Goal: Communication & Community: Connect with others

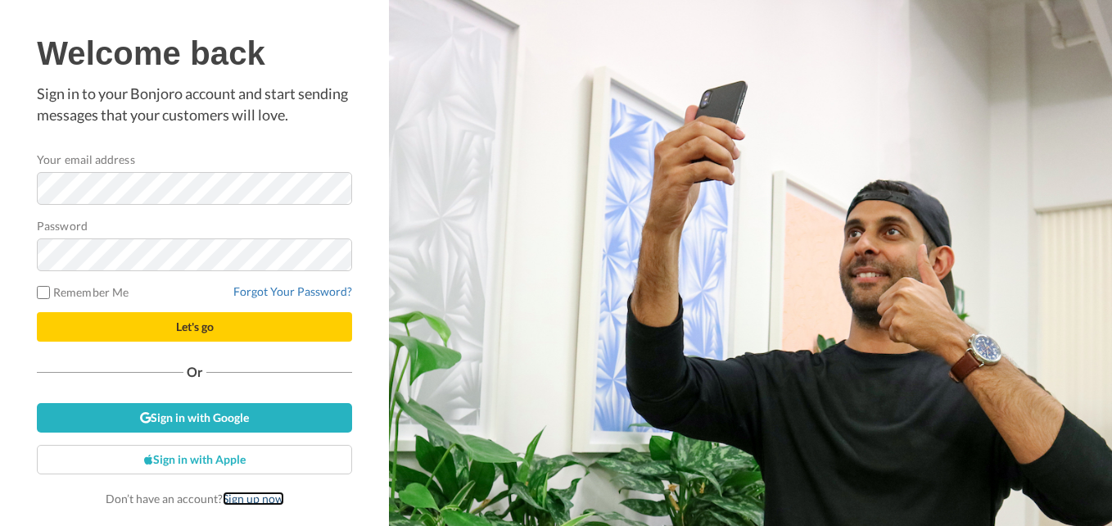
click at [256, 500] on link "Sign up now" at bounding box center [253, 498] width 61 height 14
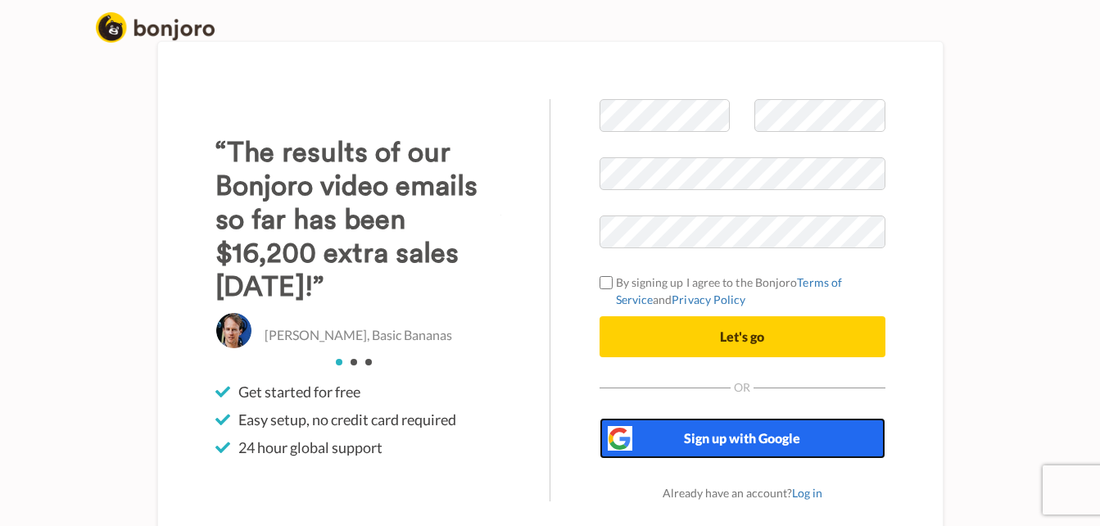
click at [715, 448] on button "Sign up with Google" at bounding box center [742, 438] width 286 height 41
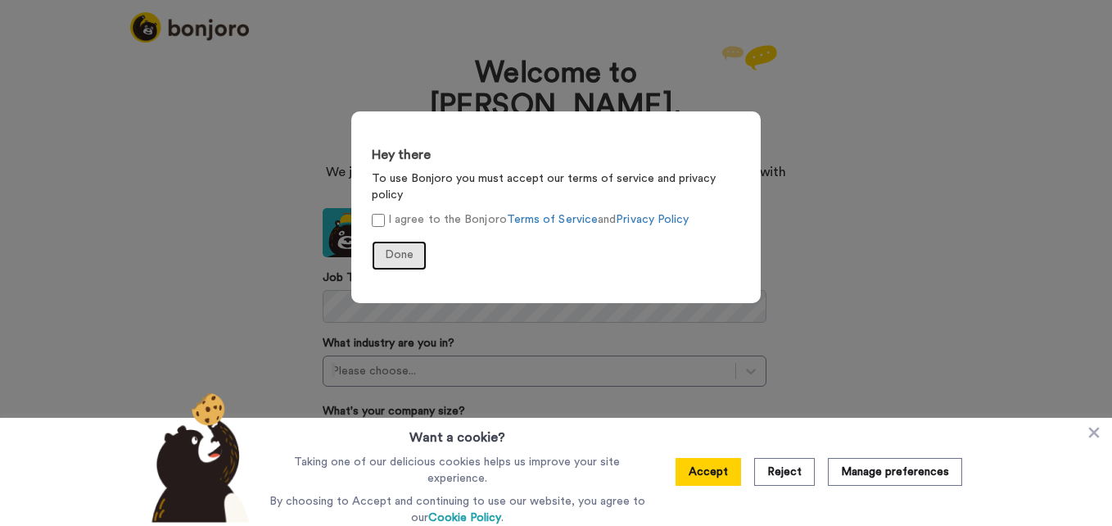
click at [389, 249] on span "Done" at bounding box center [399, 254] width 29 height 11
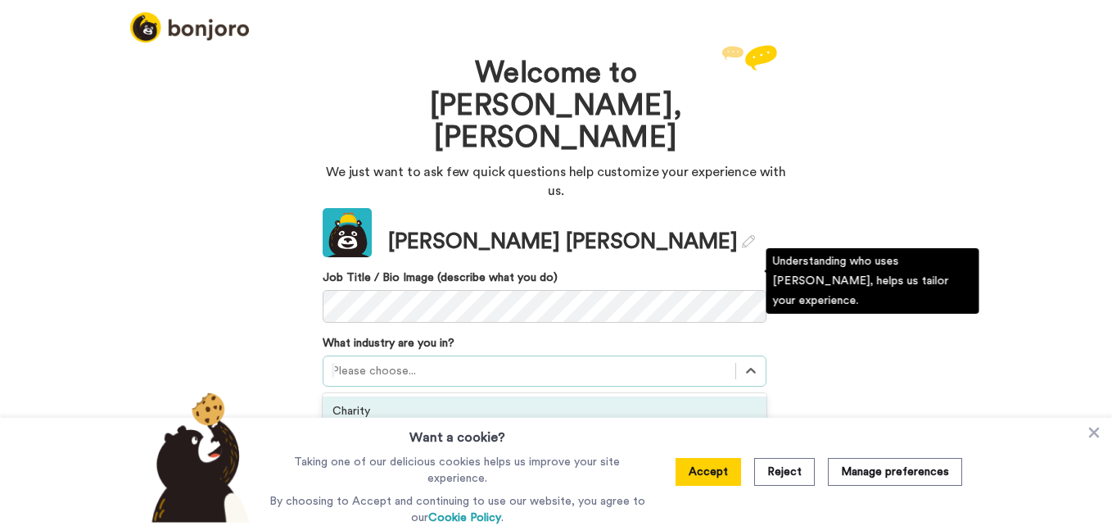
scroll to position [36, 0]
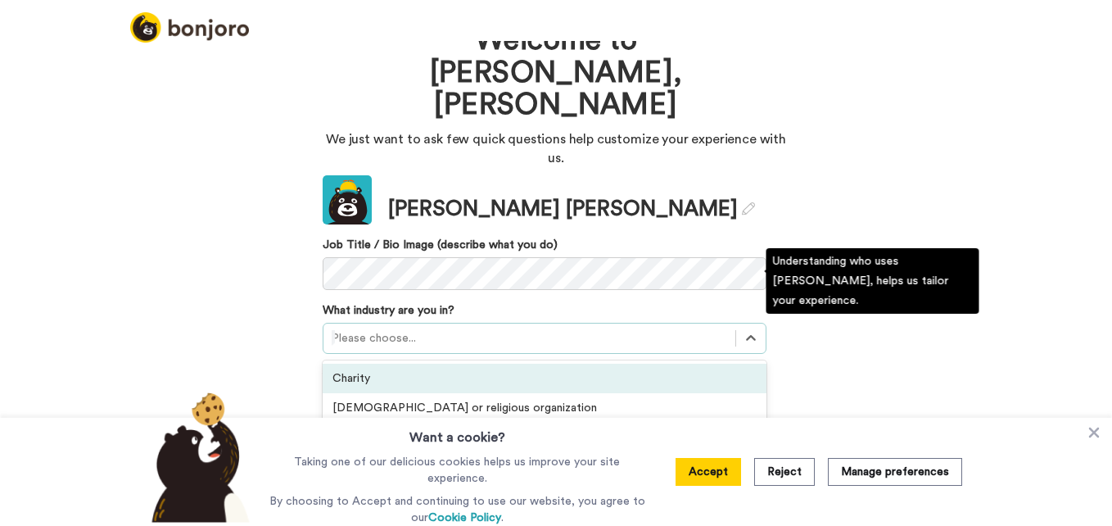
click at [494, 323] on div "option Charity focused, 1 of 21. 21 results available. Use Up and Down to choos…" at bounding box center [545, 338] width 444 height 31
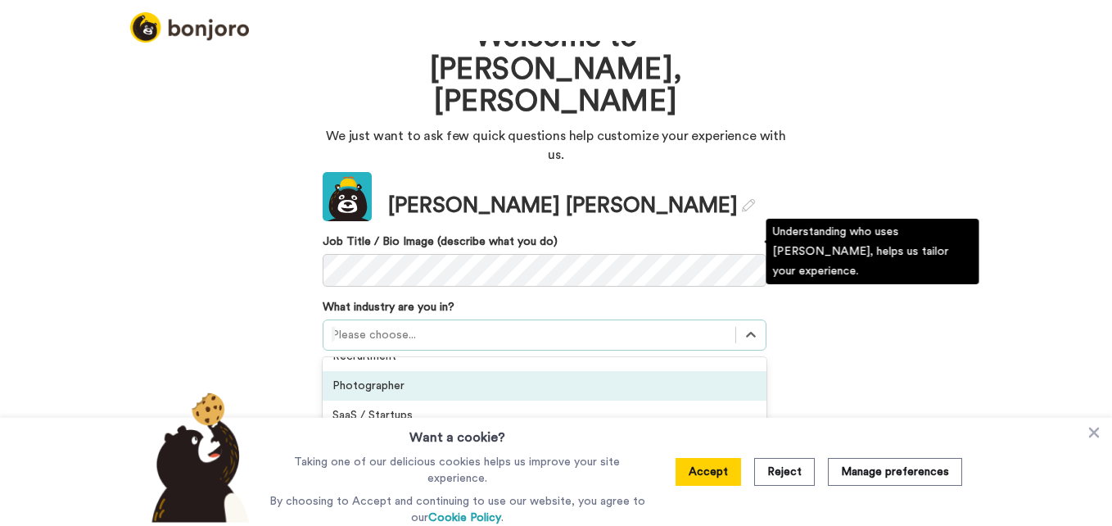
scroll to position [457, 0]
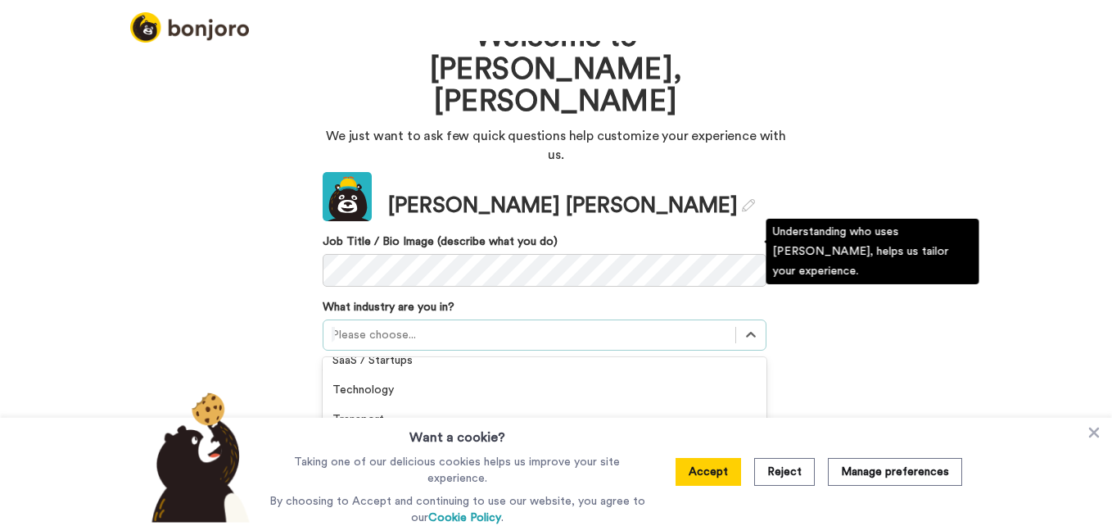
click at [401, 463] on div "Other" at bounding box center [545, 477] width 444 height 29
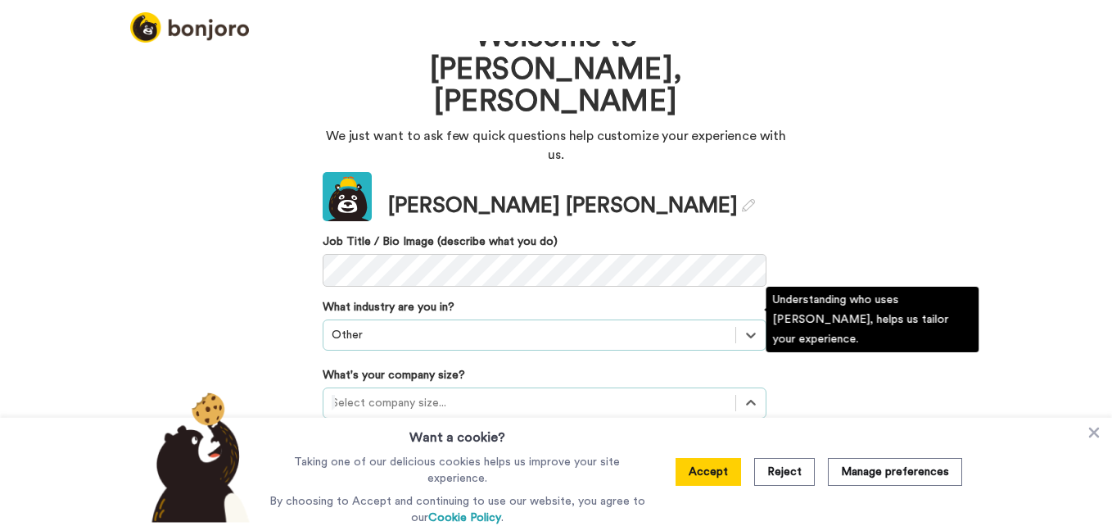
click at [424, 393] on div at bounding box center [529, 403] width 395 height 20
click at [396, 428] on div "1-10 employees" at bounding box center [545, 442] width 444 height 29
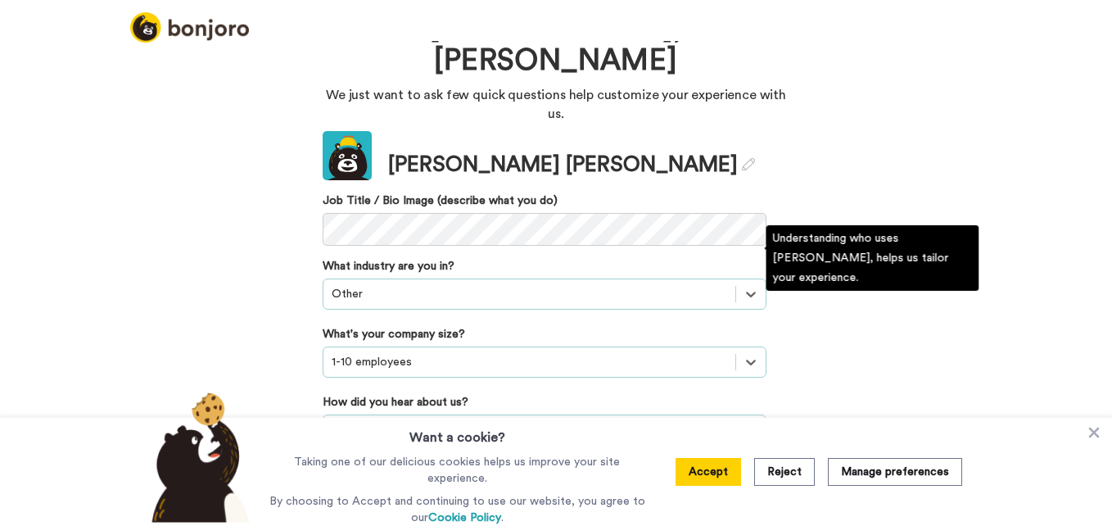
scroll to position [165, 0]
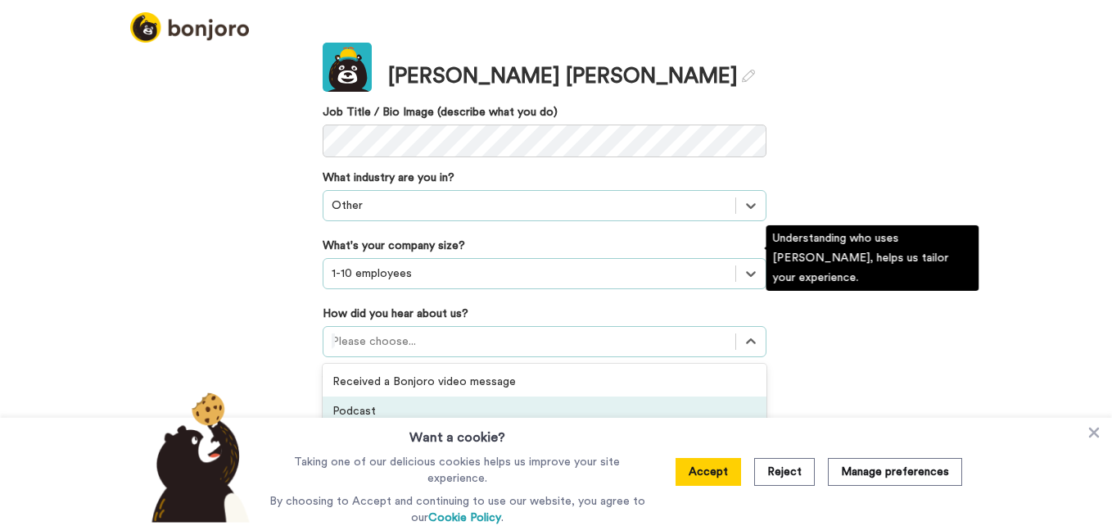
click at [511, 333] on div "option Podcast focused, 2 of 20. 20 results available. Use Up and Down to choos…" at bounding box center [545, 341] width 444 height 31
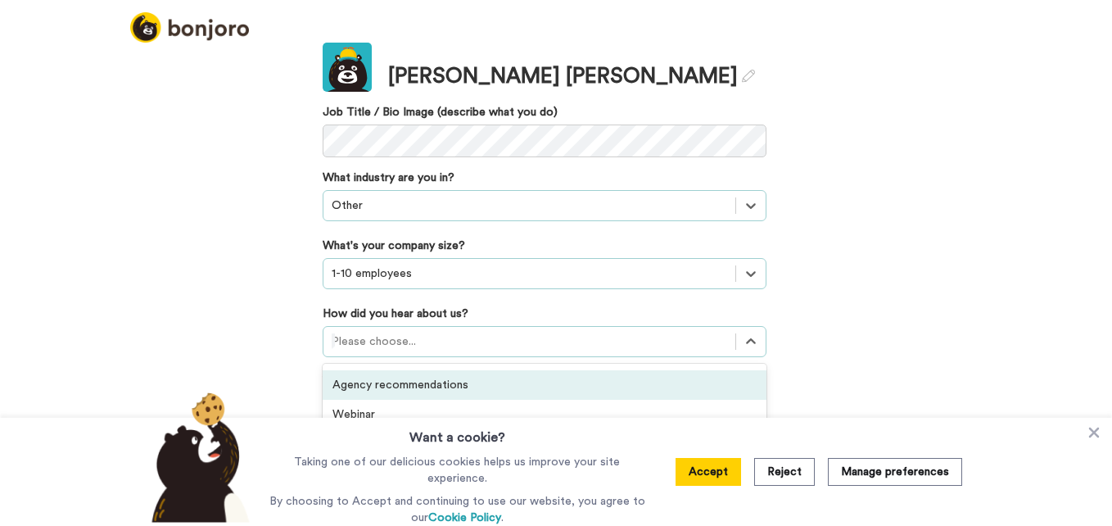
scroll to position [77, 0]
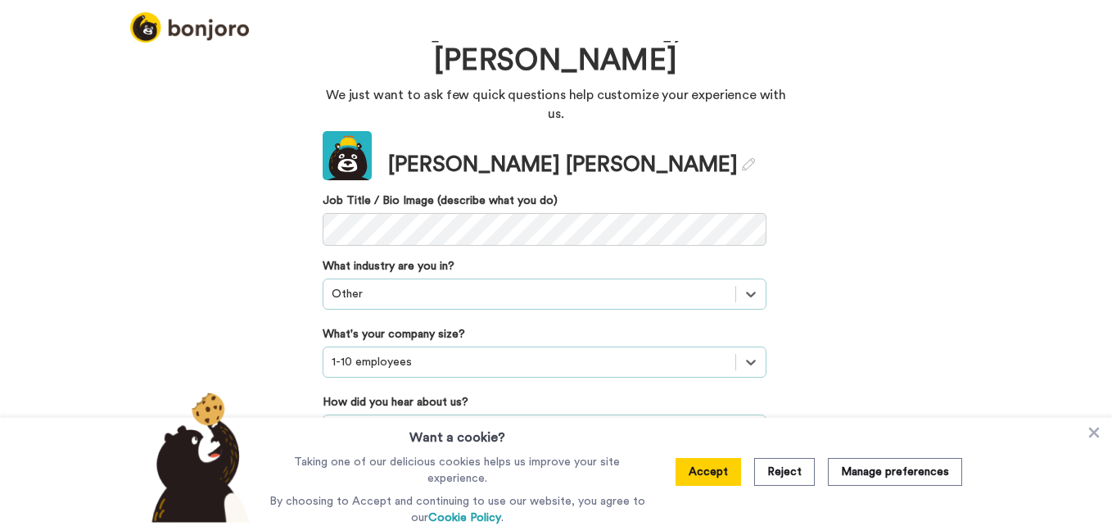
click at [871, 155] on div "Welcome to Bonjoro, Kim We just want to ask few quick questions help customize …" at bounding box center [556, 283] width 1112 height 485
click at [694, 479] on button "Accept" at bounding box center [707, 472] width 65 height 28
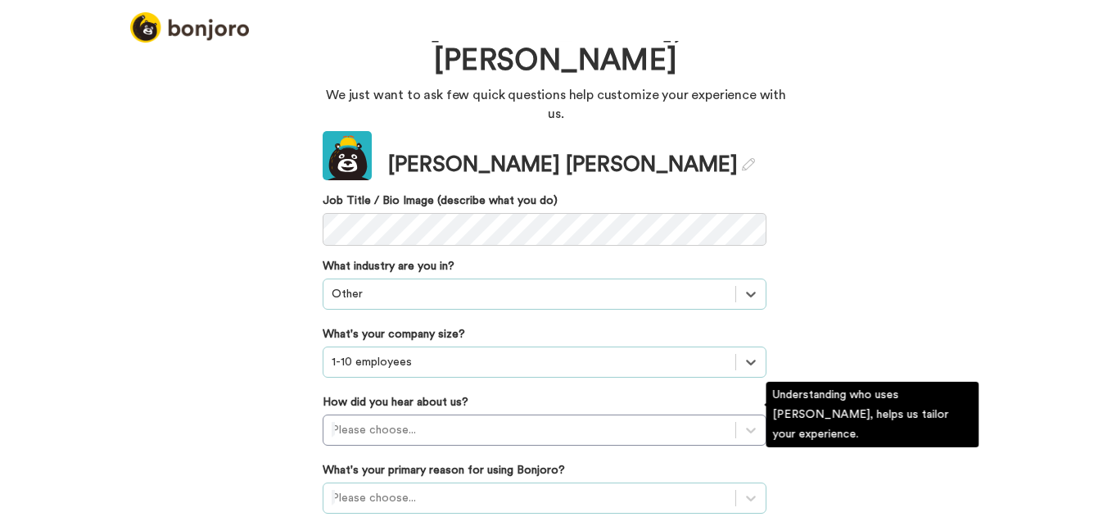
click at [647, 482] on div "Please choose..." at bounding box center [545, 497] width 444 height 31
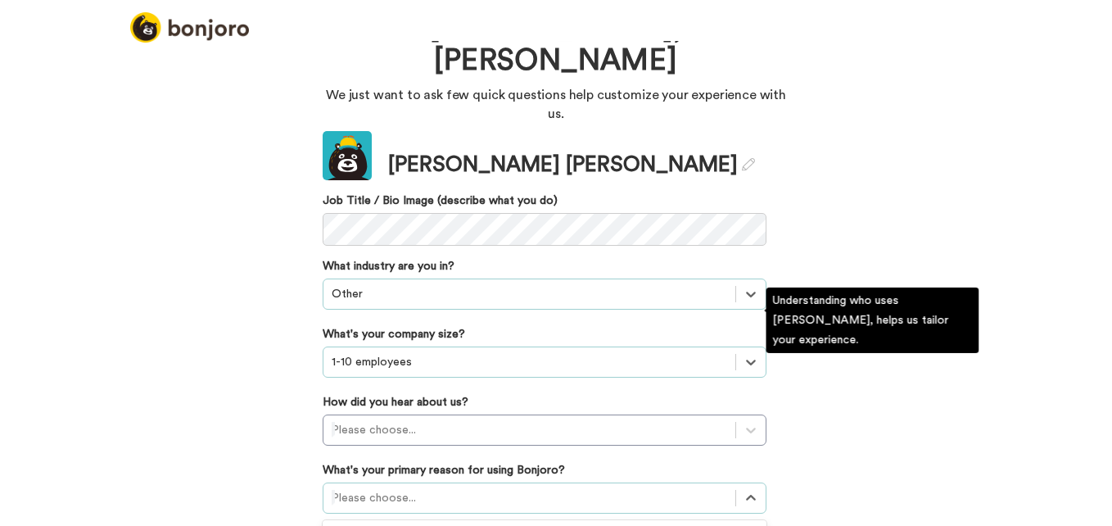
scroll to position [171, 0]
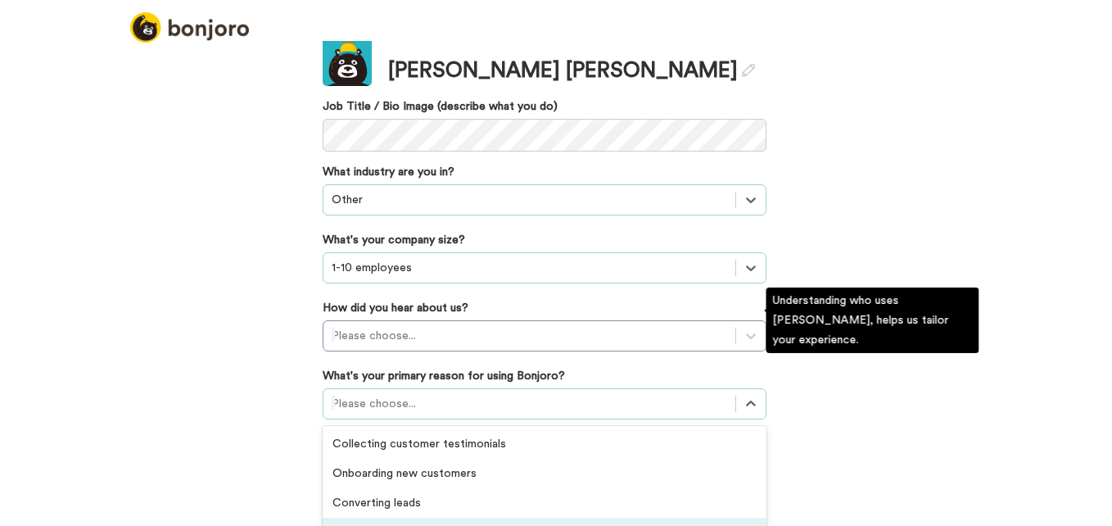
click at [489, 517] on div "Thanking customers or donors" at bounding box center [545, 531] width 444 height 29
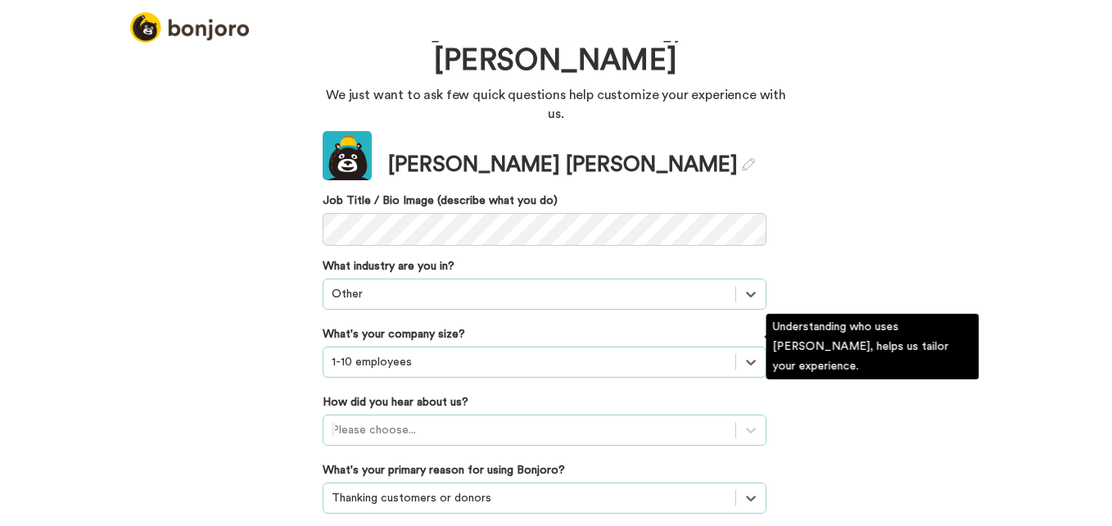
scroll to position [165, 0]
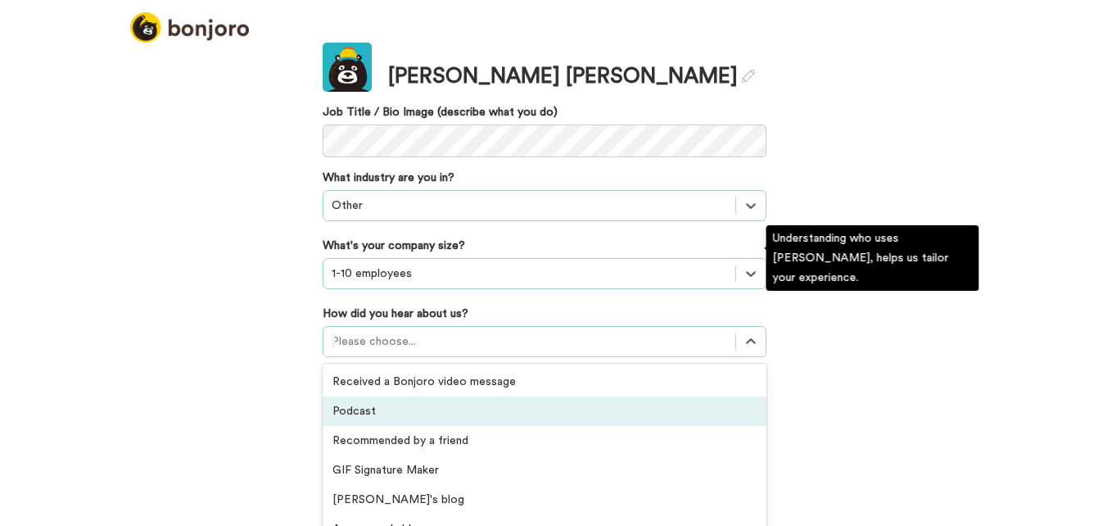
click at [460, 337] on div "option Podcast focused, 2 of 20. 20 results available. Use Up and Down to choos…" at bounding box center [545, 341] width 444 height 31
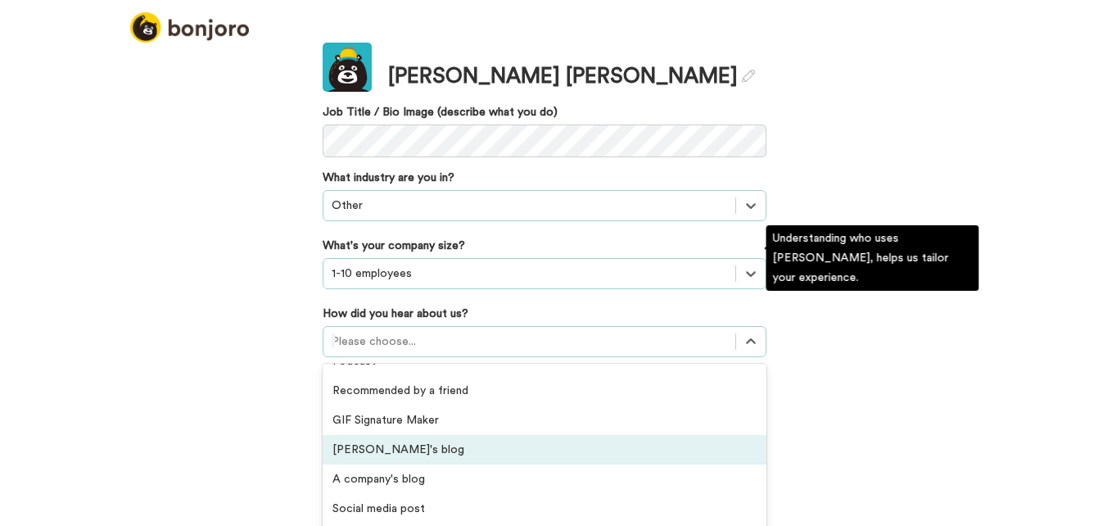
scroll to position [52, 0]
click at [409, 433] on div "Bonjoro's blog" at bounding box center [545, 447] width 444 height 29
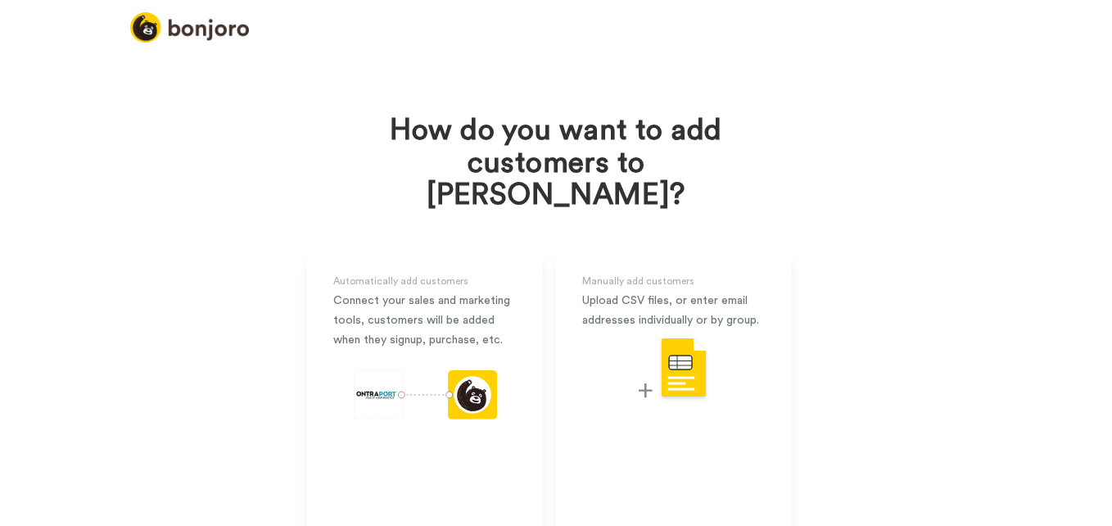
scroll to position [93, 0]
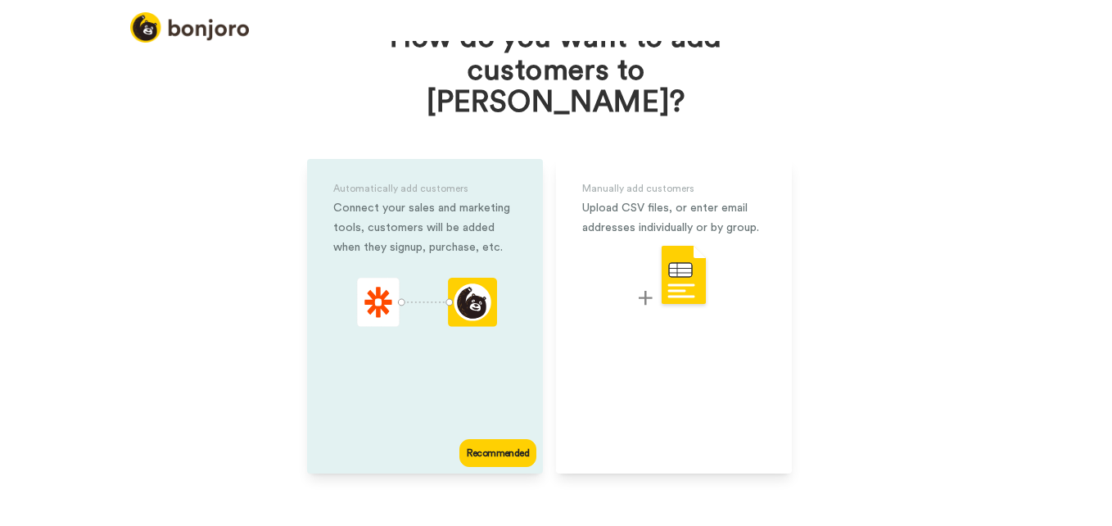
click at [366, 284] on icon "animation" at bounding box center [378, 302] width 43 height 49
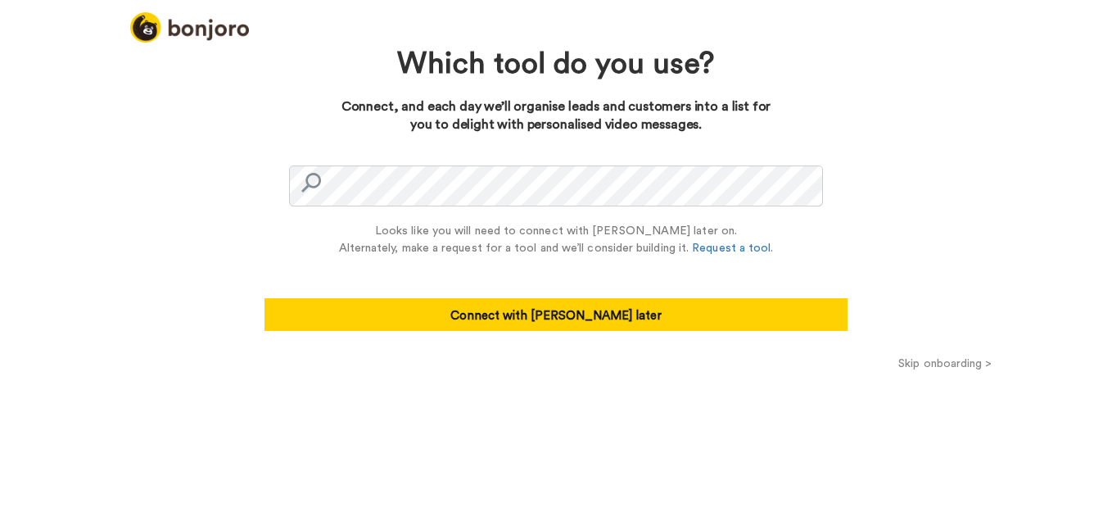
click at [926, 364] on button "Skip onboarding >" at bounding box center [945, 363] width 333 height 17
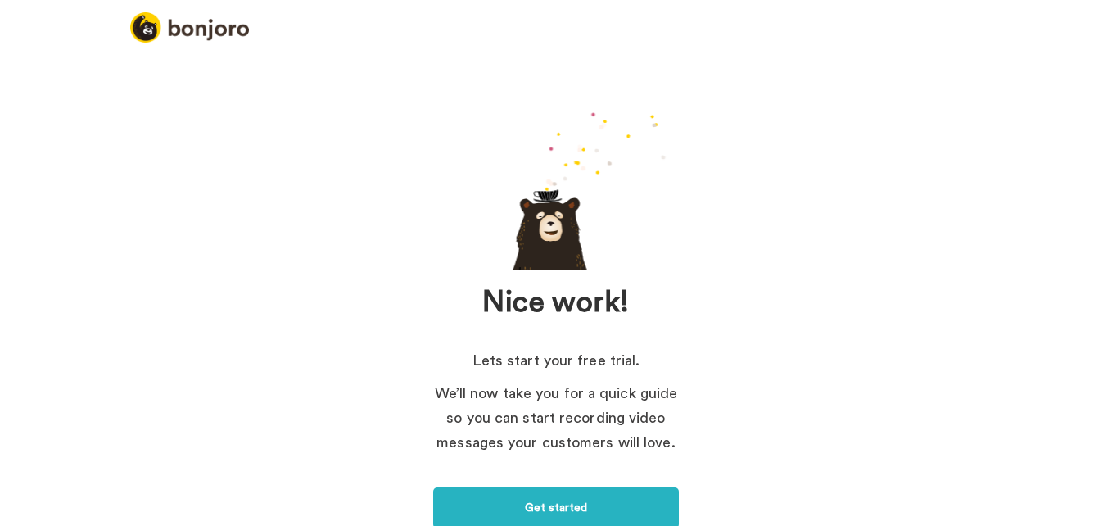
scroll to position [97, 0]
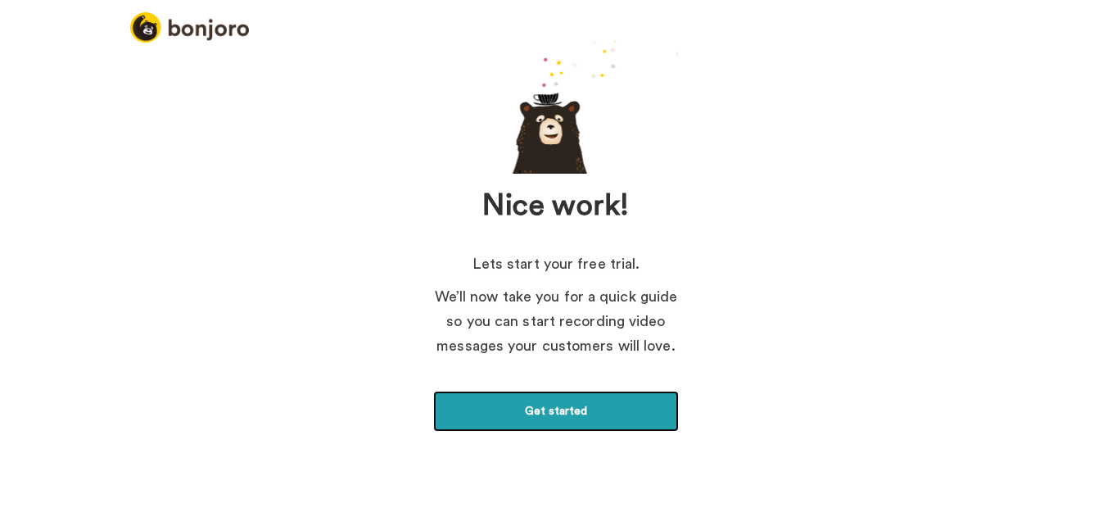
click at [534, 413] on link "Get started" at bounding box center [556, 411] width 246 height 41
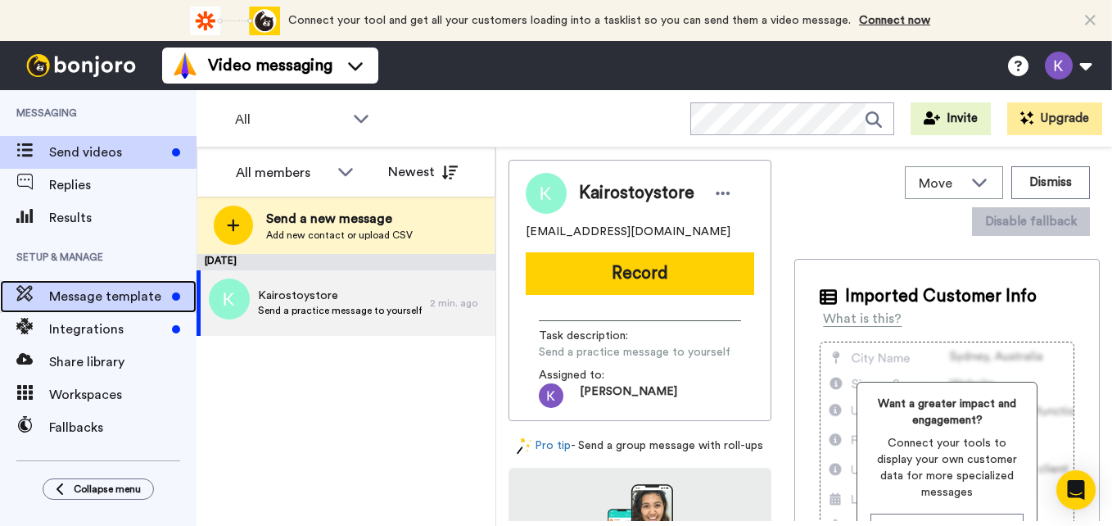
click at [123, 296] on span "Message template" at bounding box center [107, 297] width 116 height 20
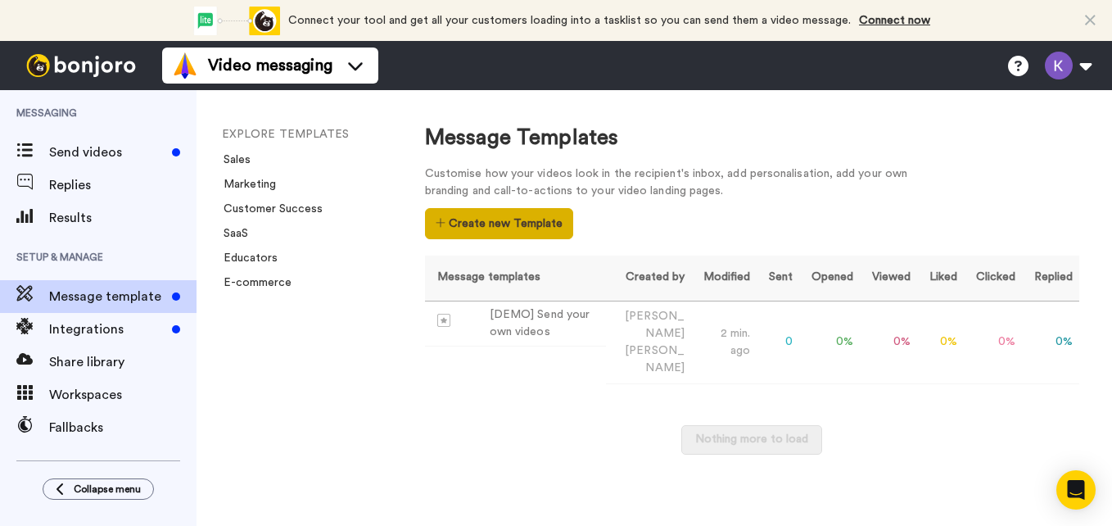
click at [463, 215] on button "Create new Template" at bounding box center [499, 223] width 148 height 31
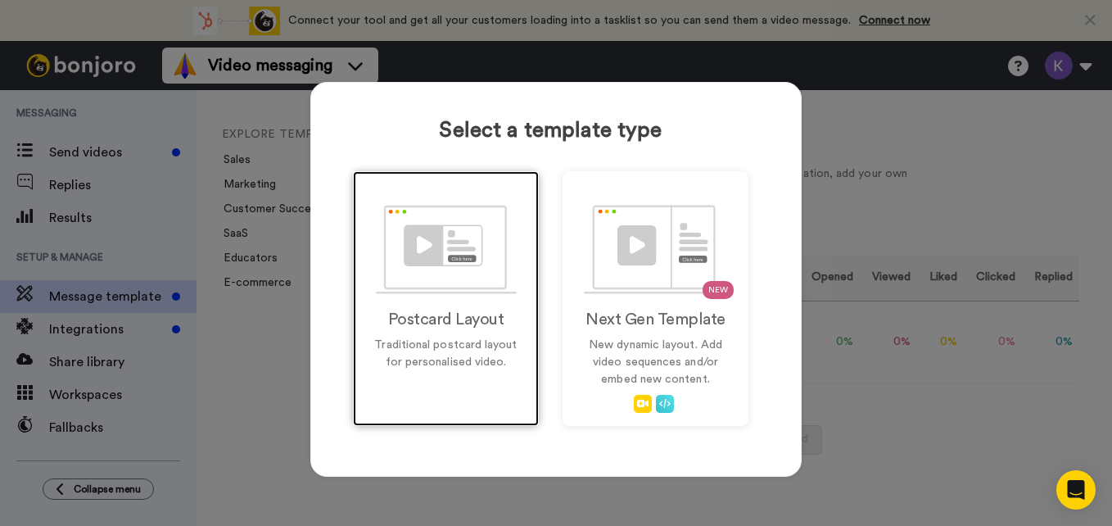
click at [428, 273] on img at bounding box center [446, 249] width 141 height 89
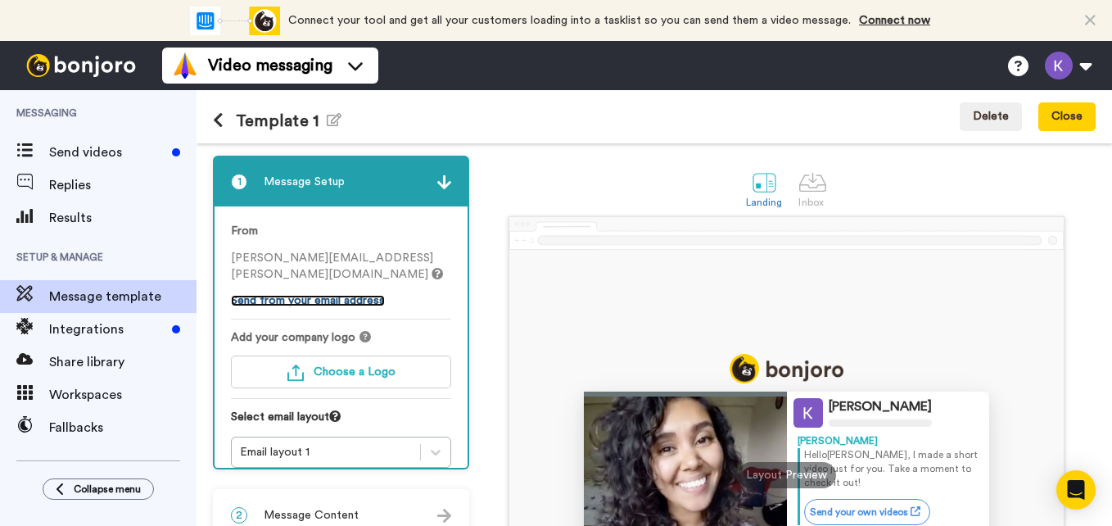
click at [340, 295] on link "Send from your email address" at bounding box center [308, 300] width 154 height 11
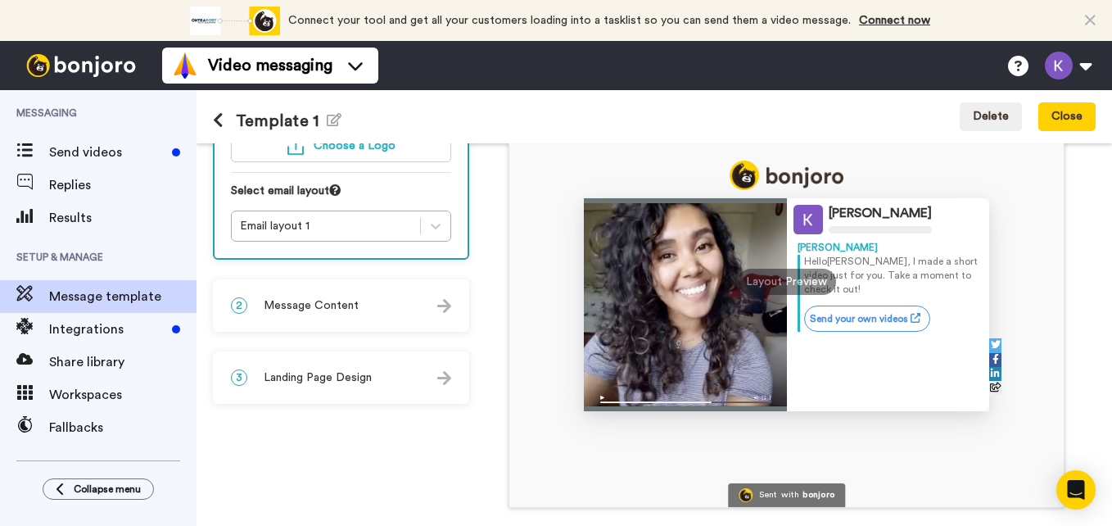
scroll to position [192, 0]
click at [356, 291] on div "2 Message Content" at bounding box center [341, 306] width 253 height 49
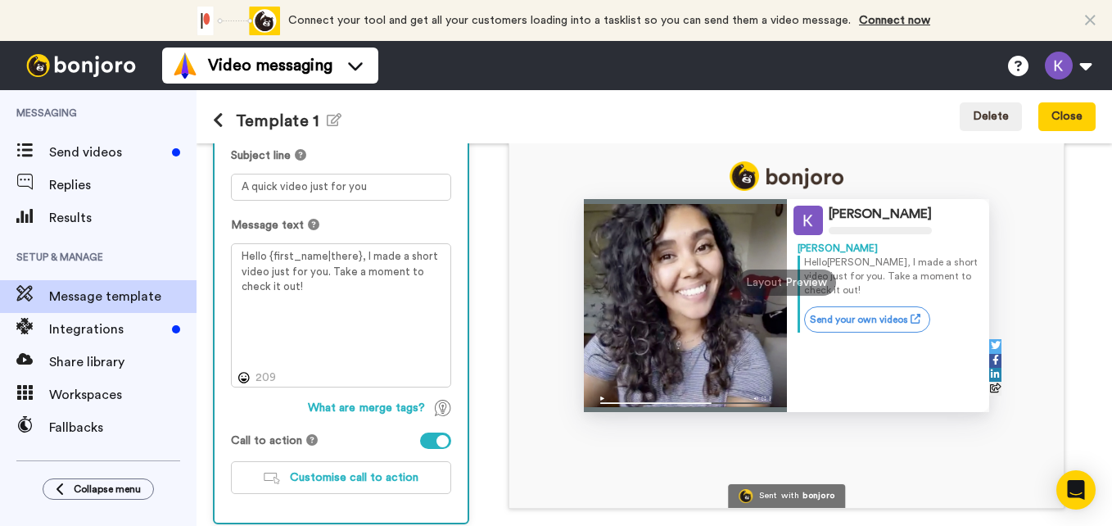
scroll to position [275, 0]
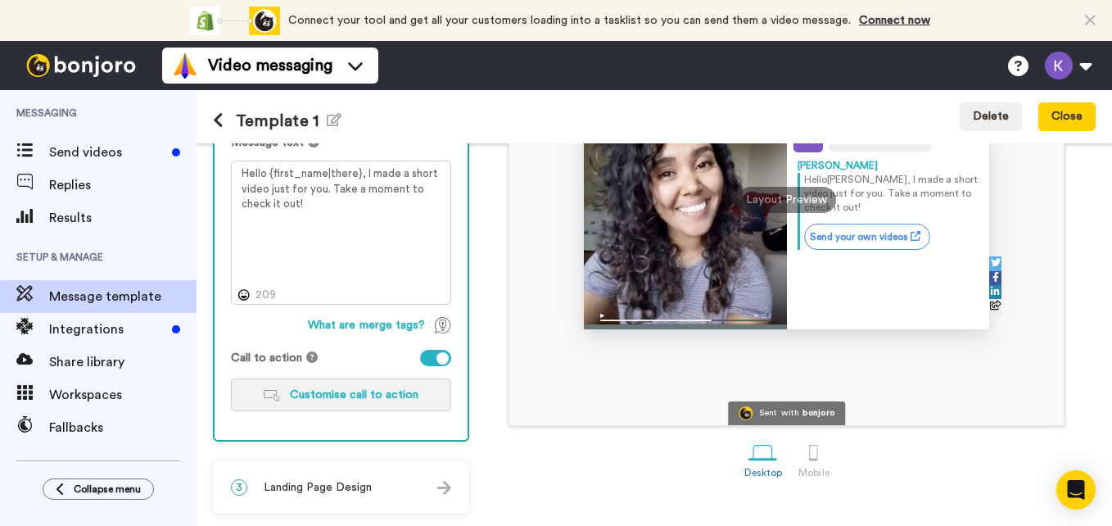
click at [352, 400] on span "Customise call to action" at bounding box center [354, 394] width 129 height 11
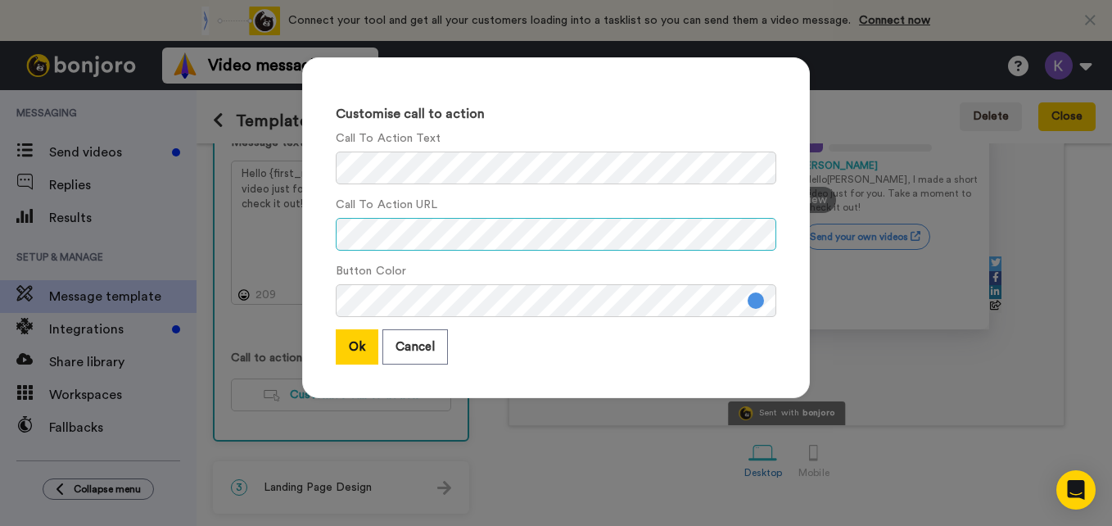
click at [278, 241] on div "Customise call to action Call To Action Text Call To Action URL Button Color Ok…" at bounding box center [556, 263] width 1112 height 526
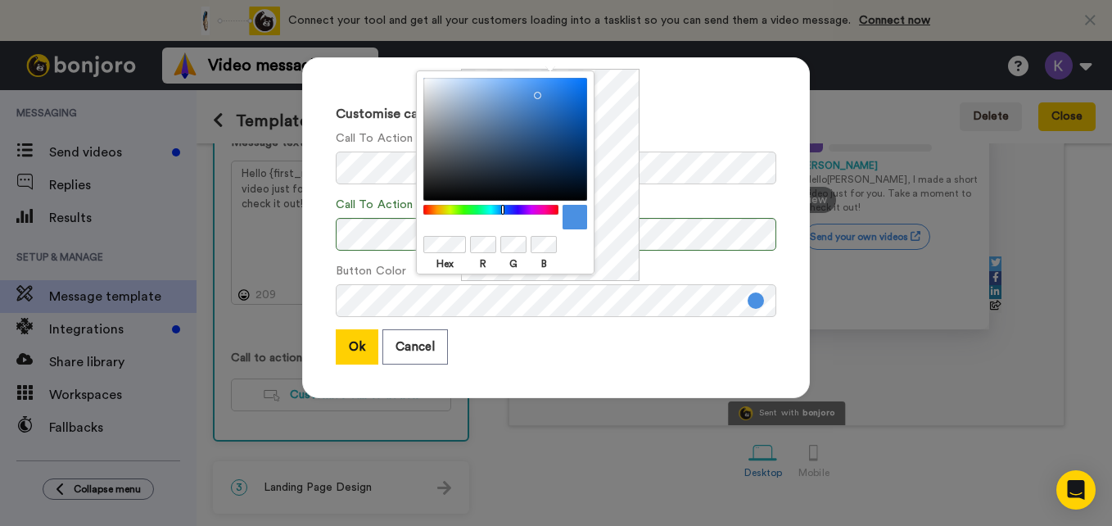
click at [382, 242] on body "Connect your tool now! Connect your tool and get all your customers loading int…" at bounding box center [556, 263] width 1112 height 526
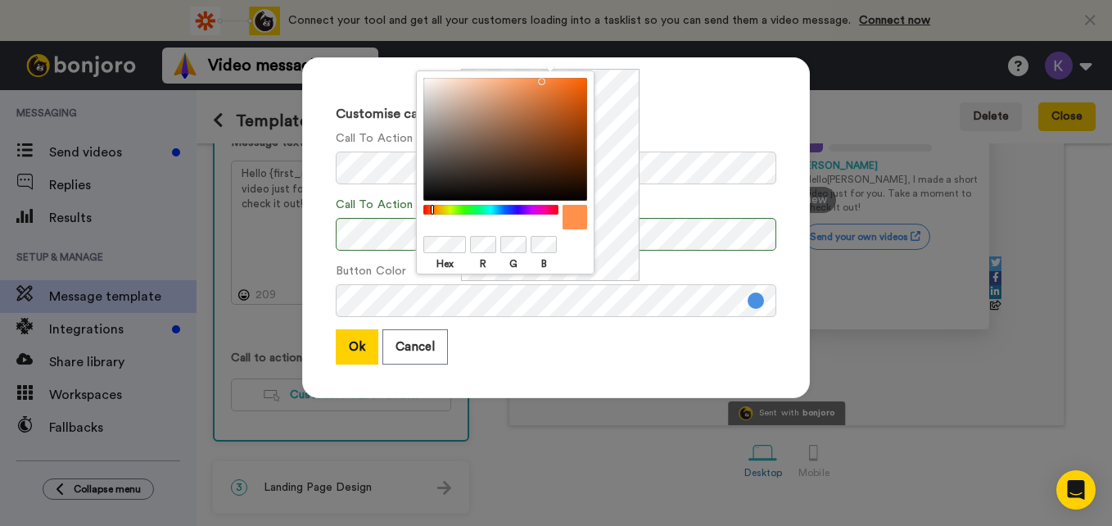
click at [463, 224] on div at bounding box center [505, 217] width 164 height 25
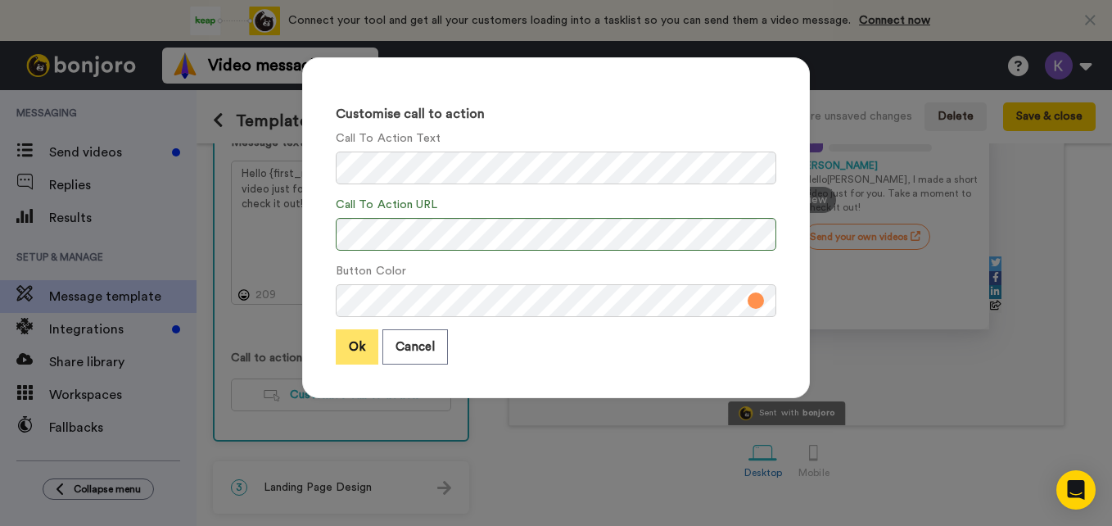
click at [348, 346] on button "Ok" at bounding box center [357, 346] width 43 height 35
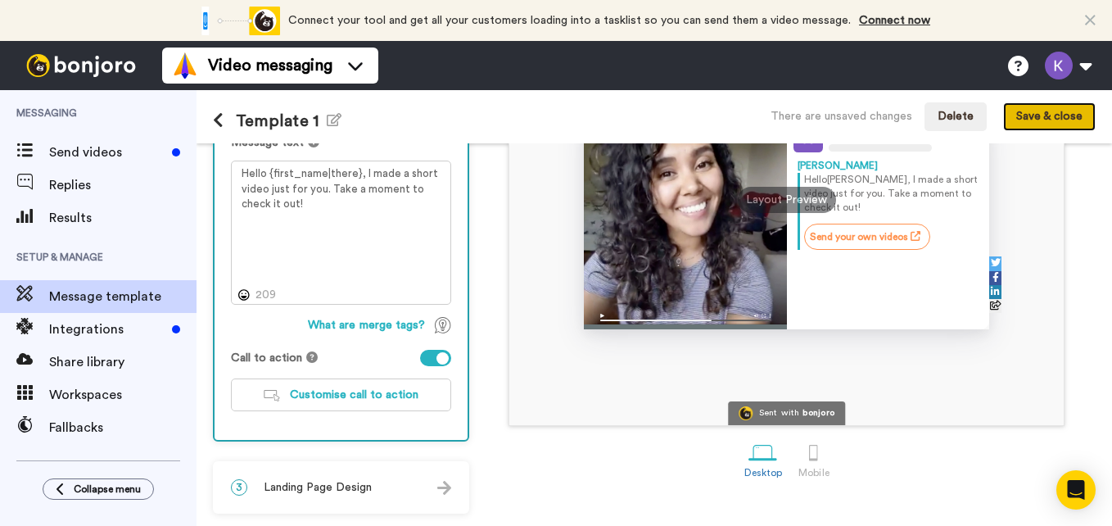
click at [1047, 120] on button "Save & close" at bounding box center [1049, 116] width 93 height 29
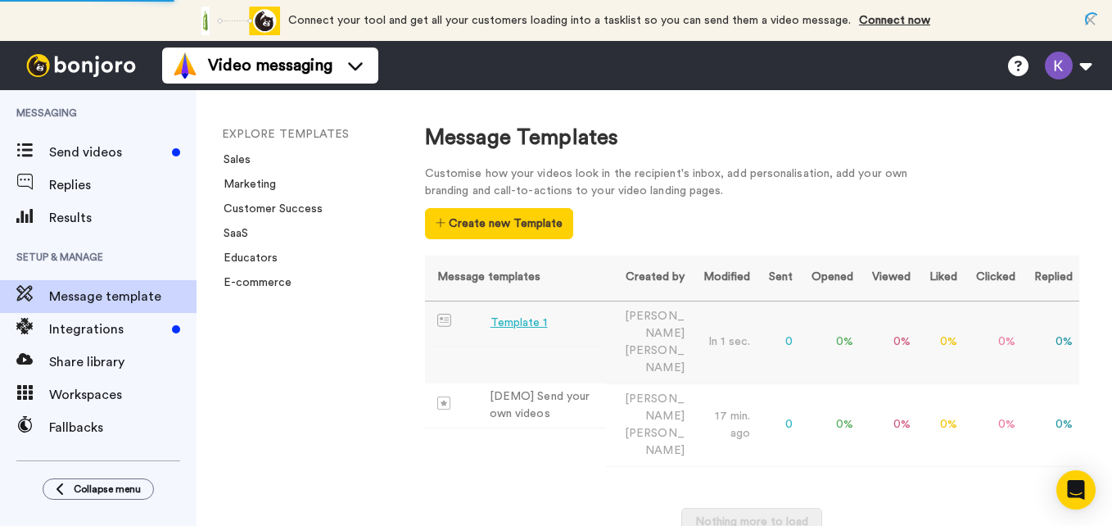
click at [539, 321] on div "Template 1" at bounding box center [518, 322] width 57 height 17
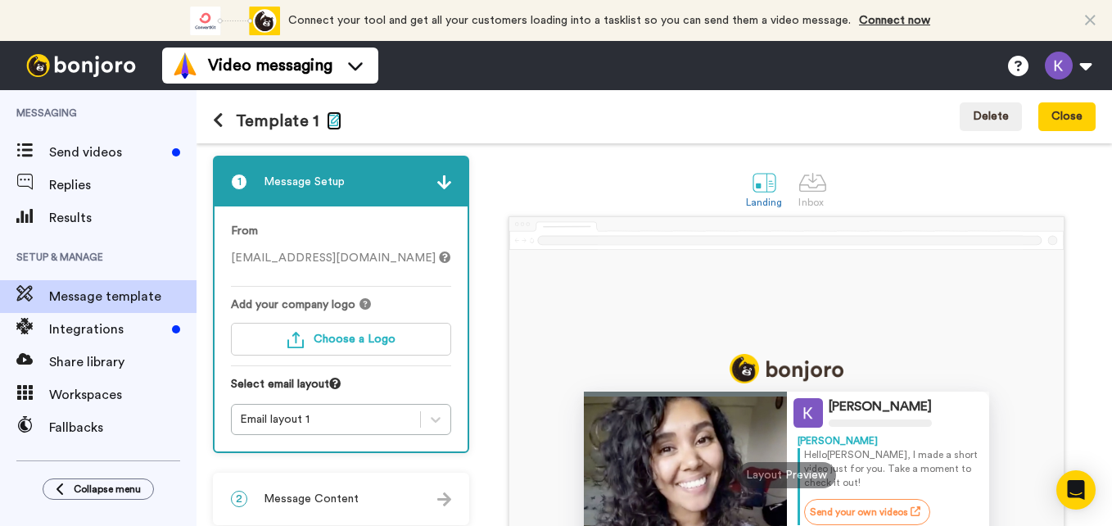
click at [332, 118] on icon "button" at bounding box center [334, 119] width 15 height 13
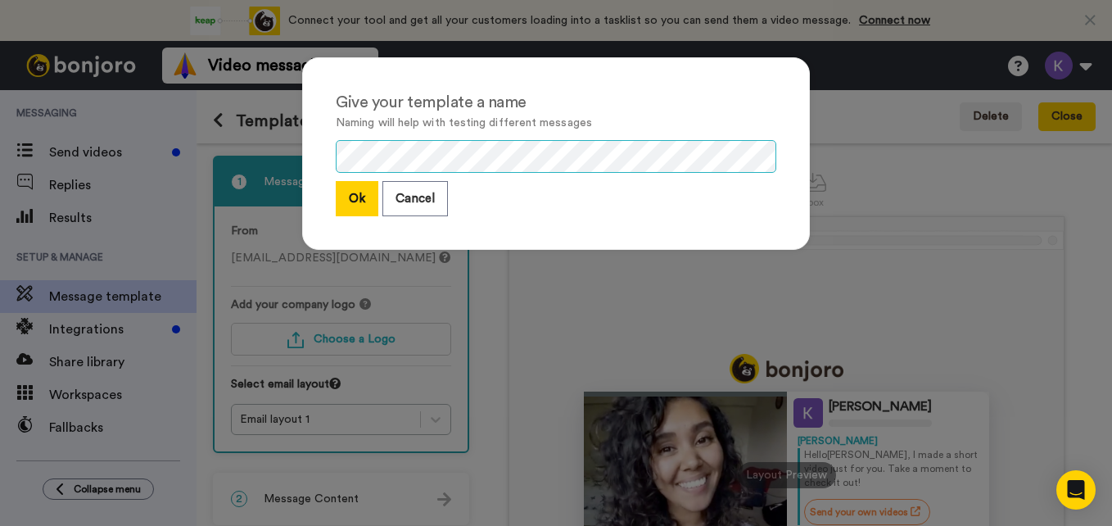
click at [319, 141] on div "Give your template a name Naming will help with testing different messages Ok C…" at bounding box center [556, 153] width 508 height 192
click at [358, 201] on button "Ok" at bounding box center [357, 198] width 43 height 35
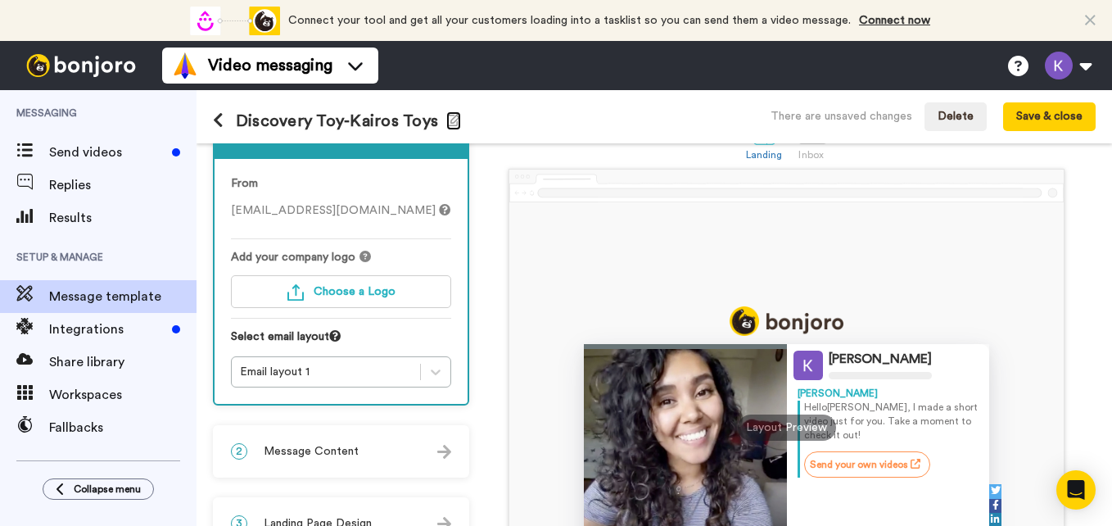
scroll to position [47, 0]
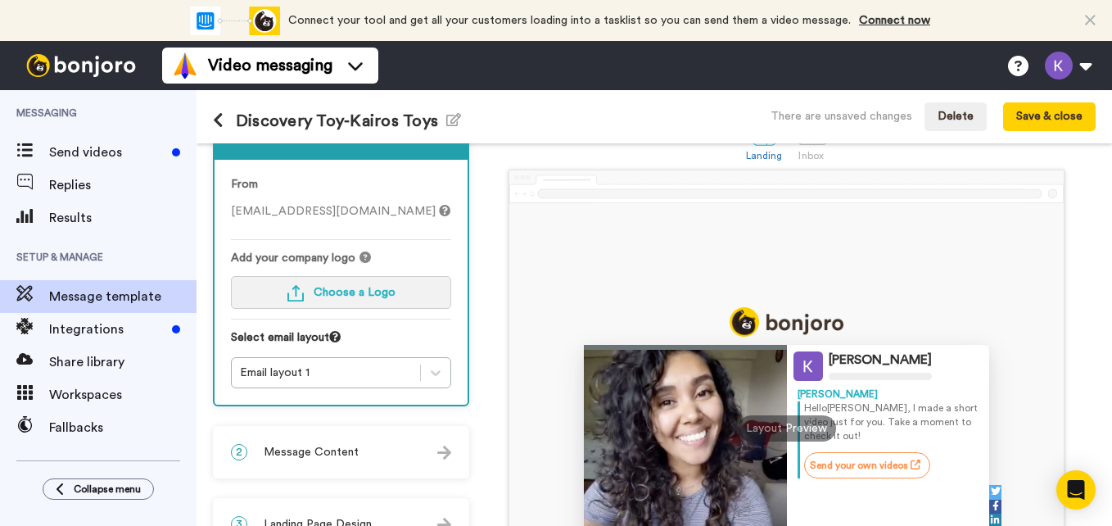
click at [331, 295] on span "Choose a Logo" at bounding box center [355, 292] width 82 height 11
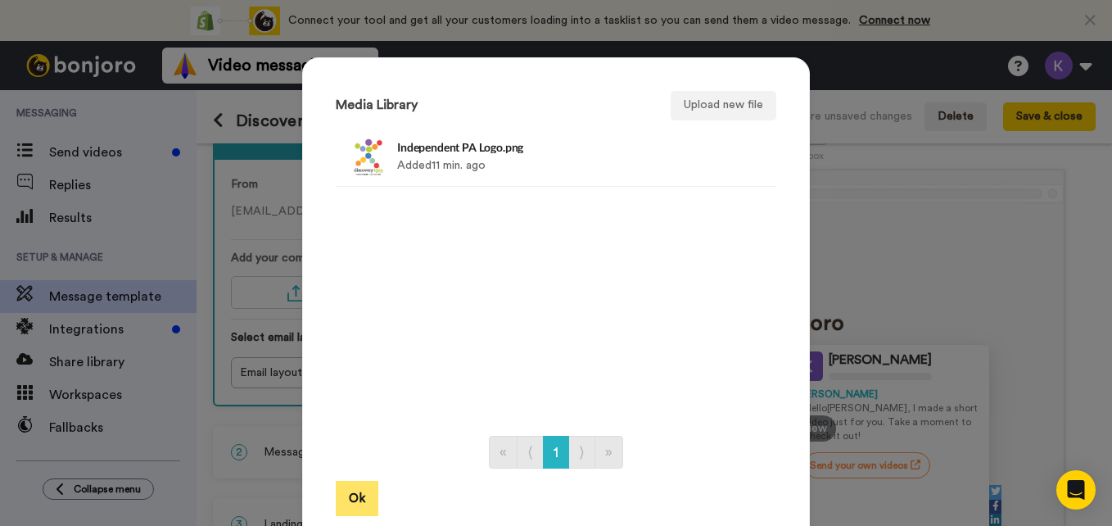
click at [343, 499] on button "Ok" at bounding box center [357, 498] width 43 height 35
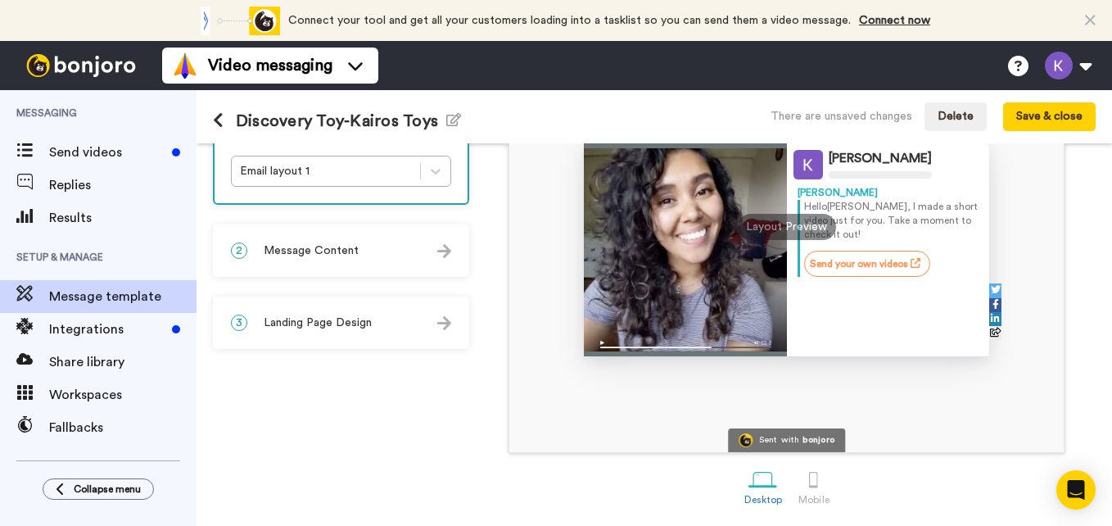
scroll to position [0, 0]
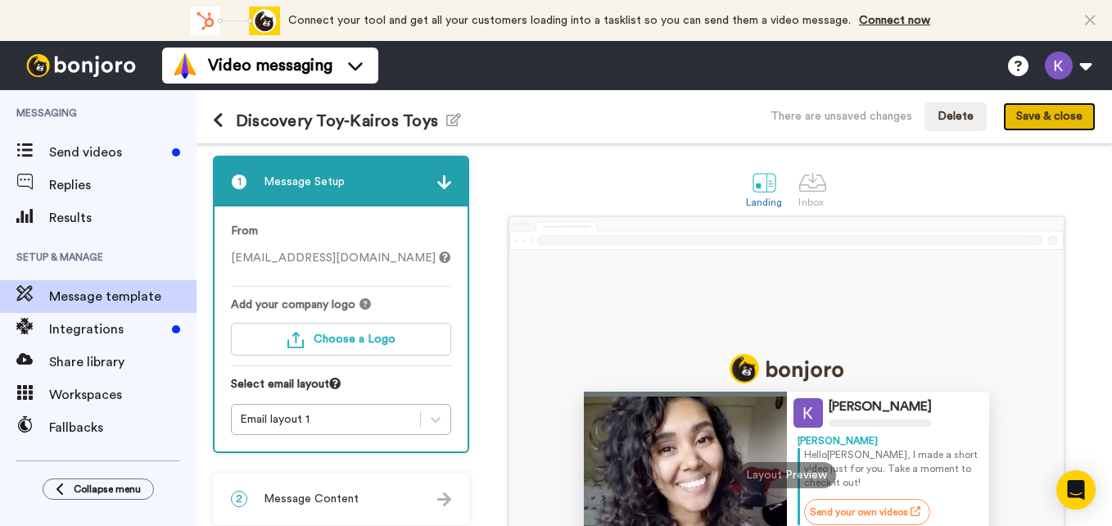
click at [1046, 114] on button "Save & close" at bounding box center [1049, 116] width 93 height 29
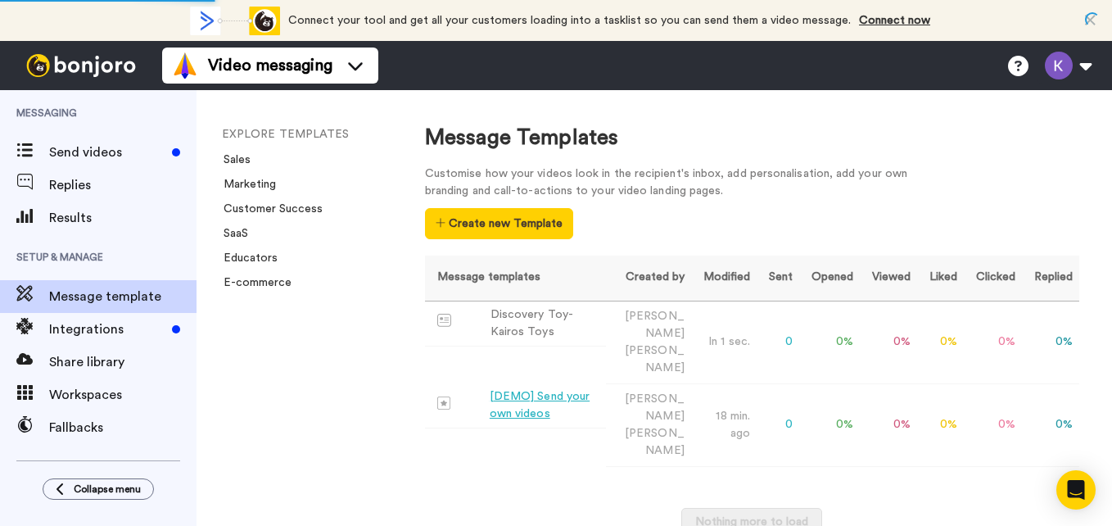
drag, startPoint x: 458, startPoint y: 374, endPoint x: 449, endPoint y: 399, distance: 25.9
click at [449, 399] on div "Message templates Created by Modified Sent Opened Viewed Liked Clicked Replied …" at bounding box center [752, 403] width 654 height 297
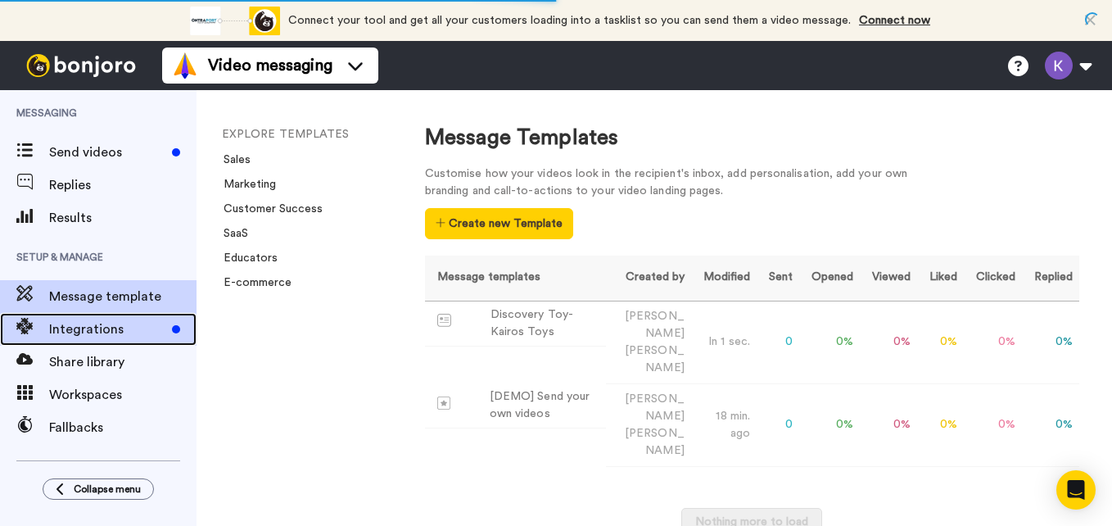
click at [91, 328] on span "Integrations" at bounding box center [107, 329] width 116 height 20
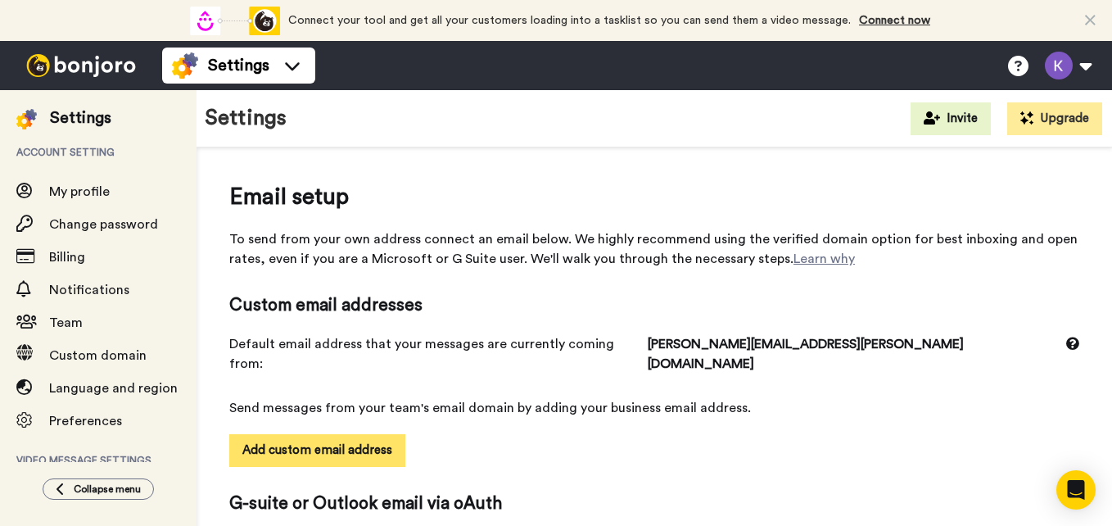
click at [295, 434] on button "Add custom email address" at bounding box center [317, 450] width 176 height 33
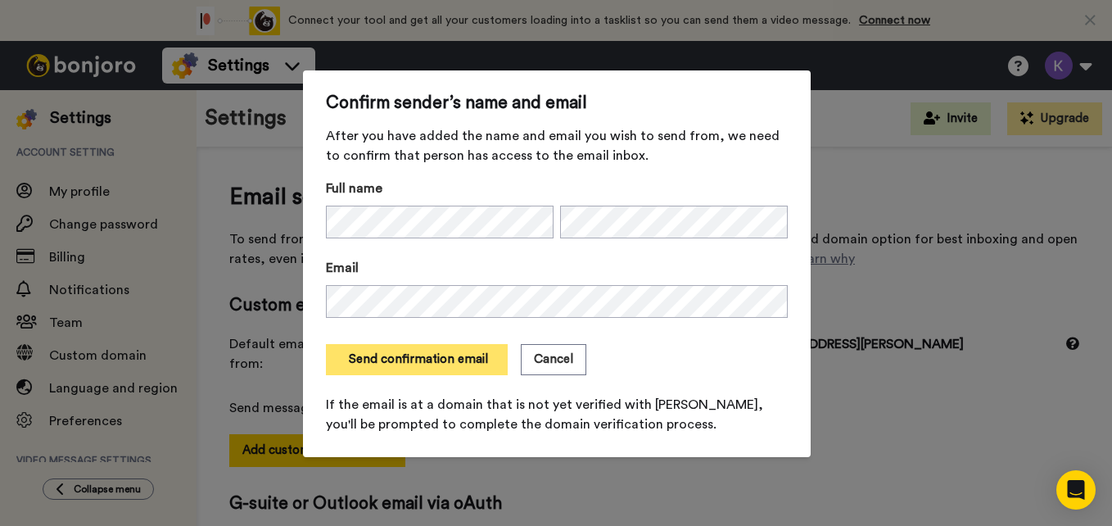
click at [465, 366] on button "Send confirmation email" at bounding box center [417, 359] width 182 height 31
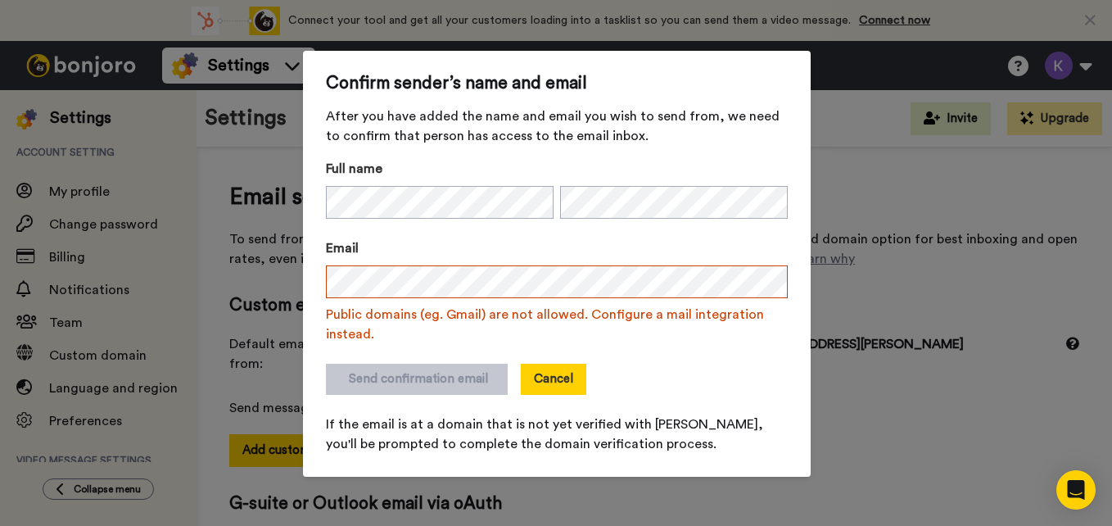
click at [562, 380] on button "Cancel" at bounding box center [553, 379] width 65 height 31
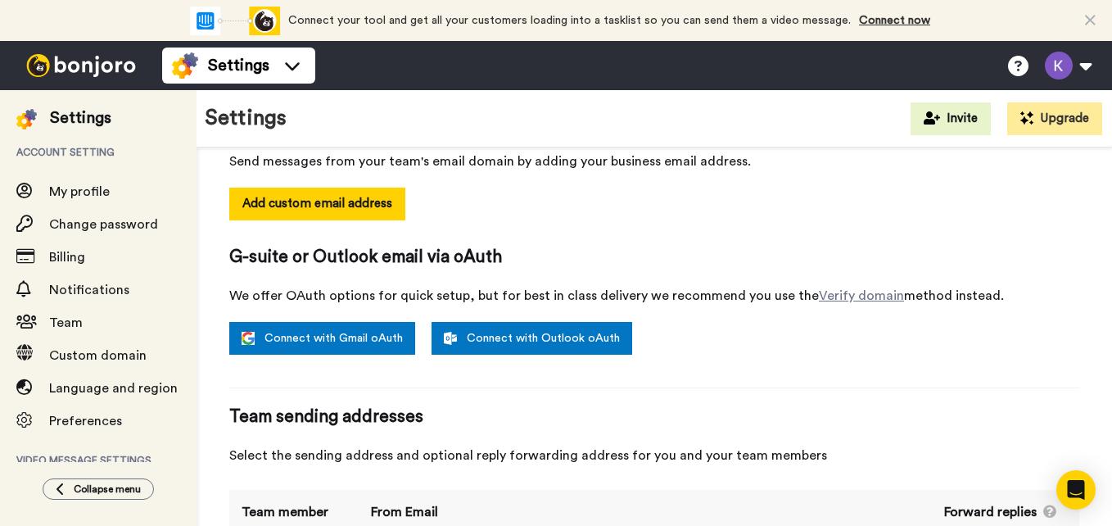
scroll to position [264, 0]
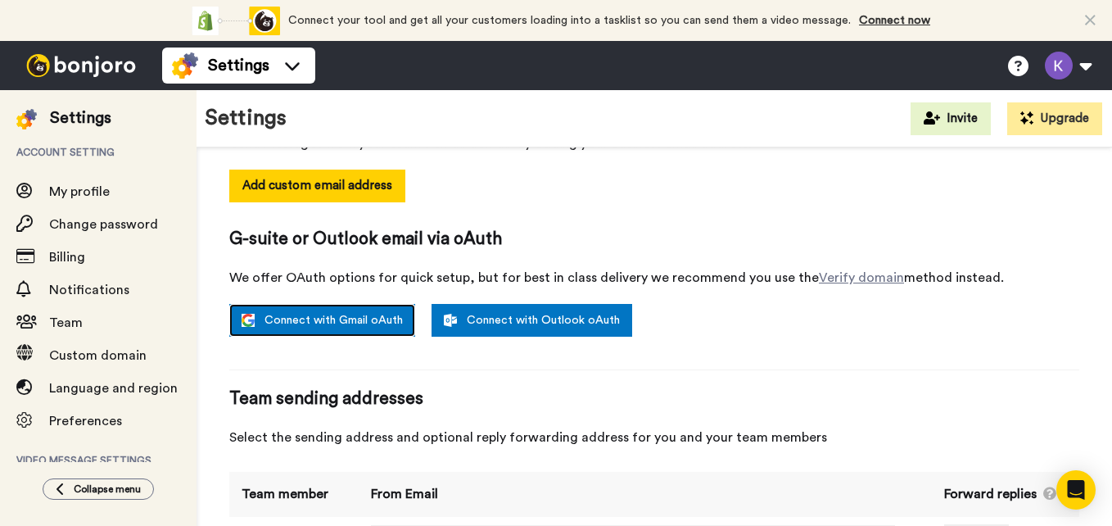
click at [327, 304] on link "Connect with Gmail oAuth" at bounding box center [322, 320] width 186 height 33
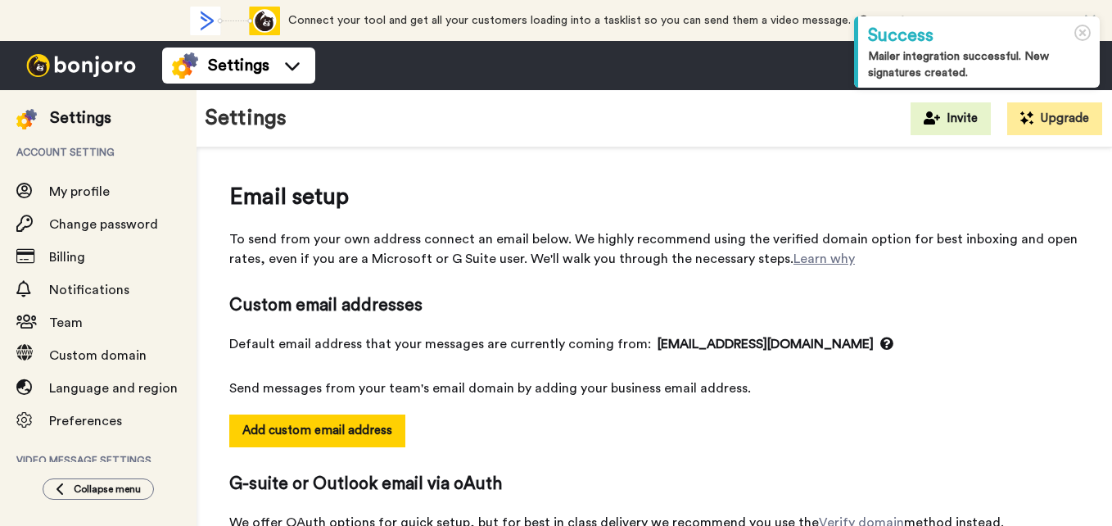
select select "164528"
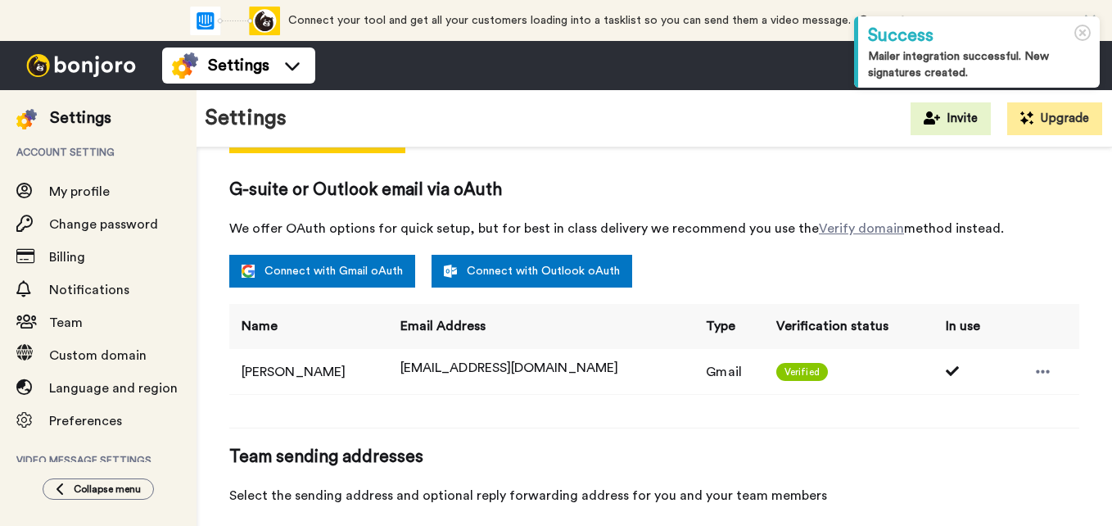
scroll to position [295, 0]
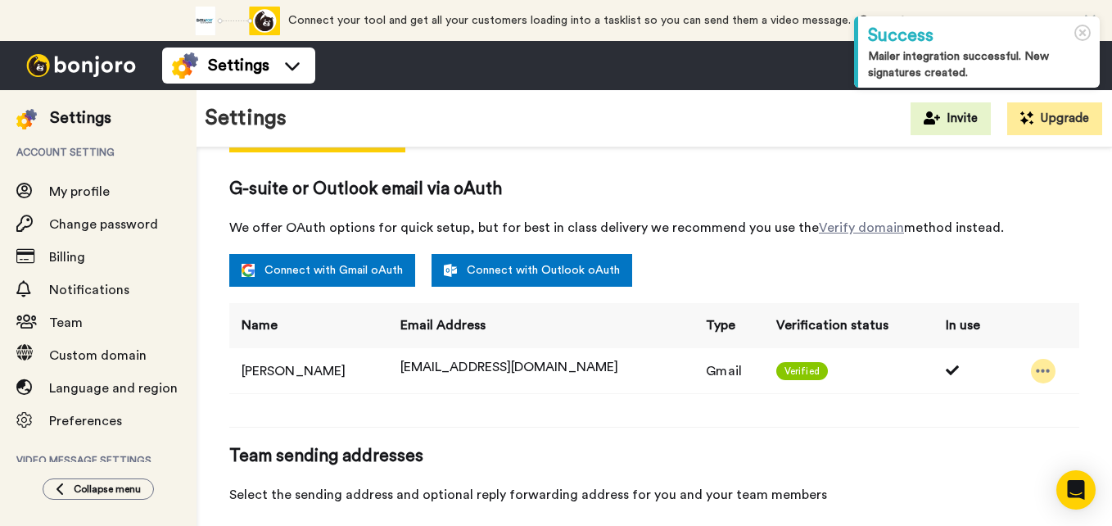
click at [1036, 371] on icon at bounding box center [1043, 371] width 15 height 16
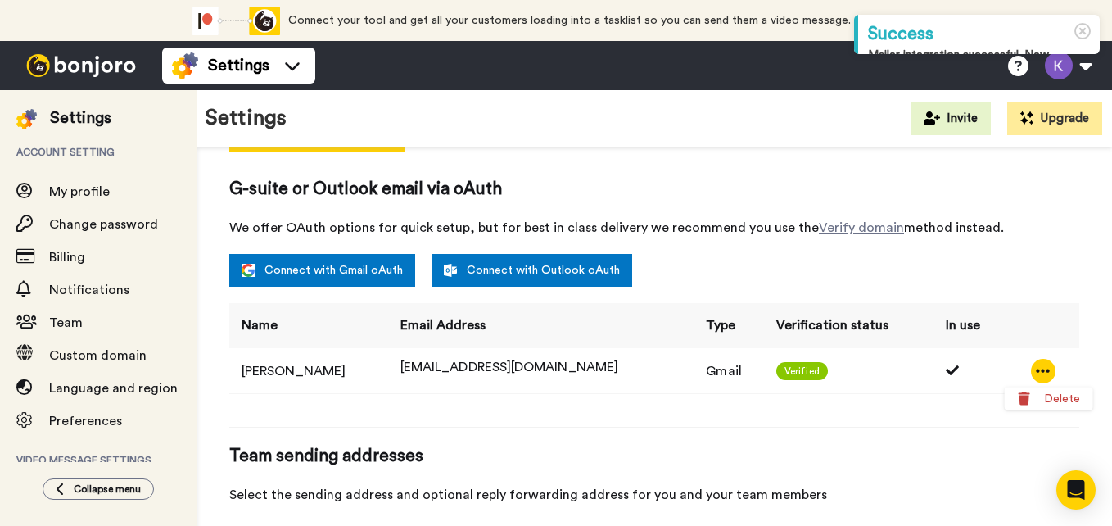
click at [1034, 277] on div "Connect with Gmail oAuth Connect with Outlook oAuth" at bounding box center [654, 270] width 850 height 33
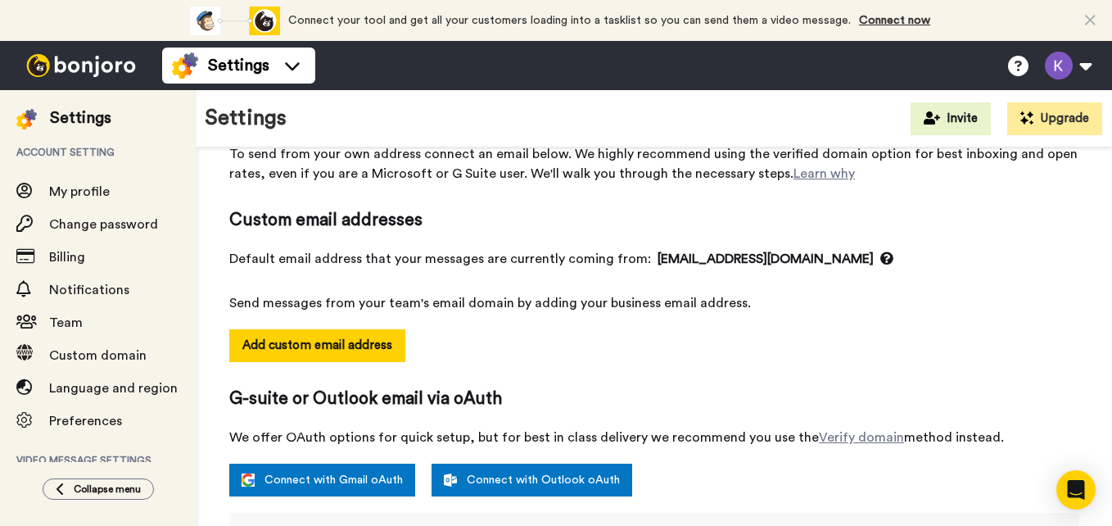
scroll to position [0, 0]
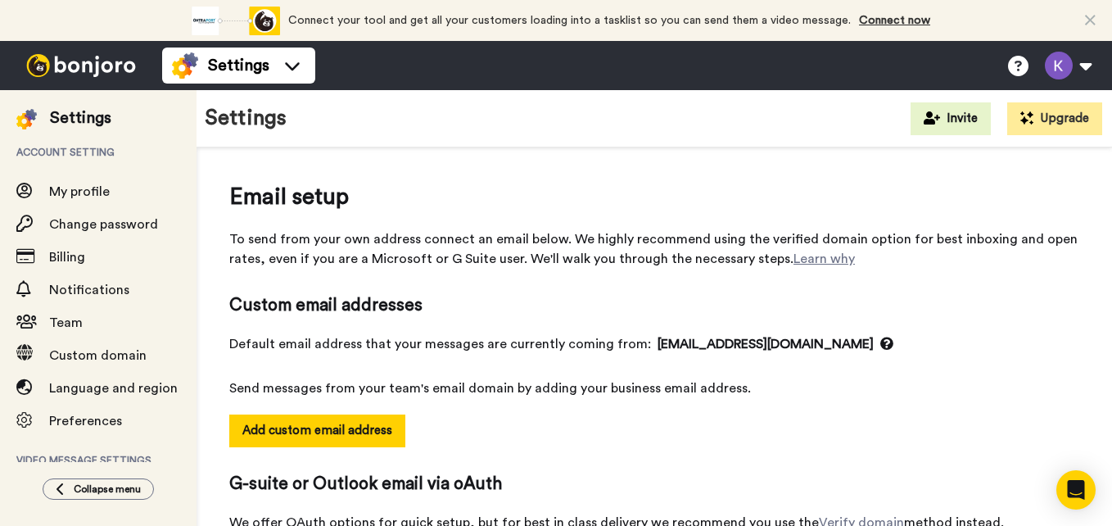
click at [97, 80] on div at bounding box center [81, 65] width 162 height 49
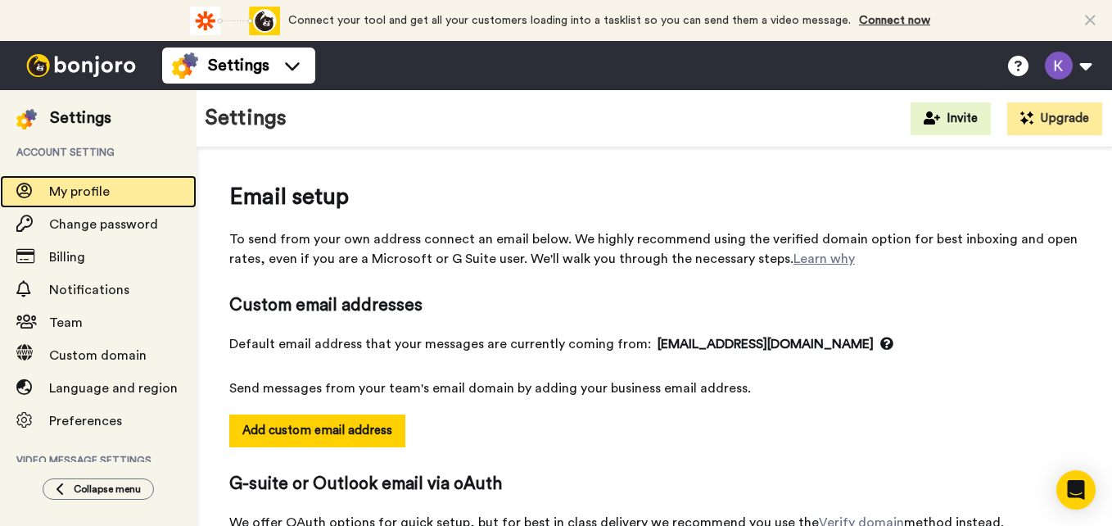
click at [63, 203] on div "My profile" at bounding box center [98, 191] width 196 height 33
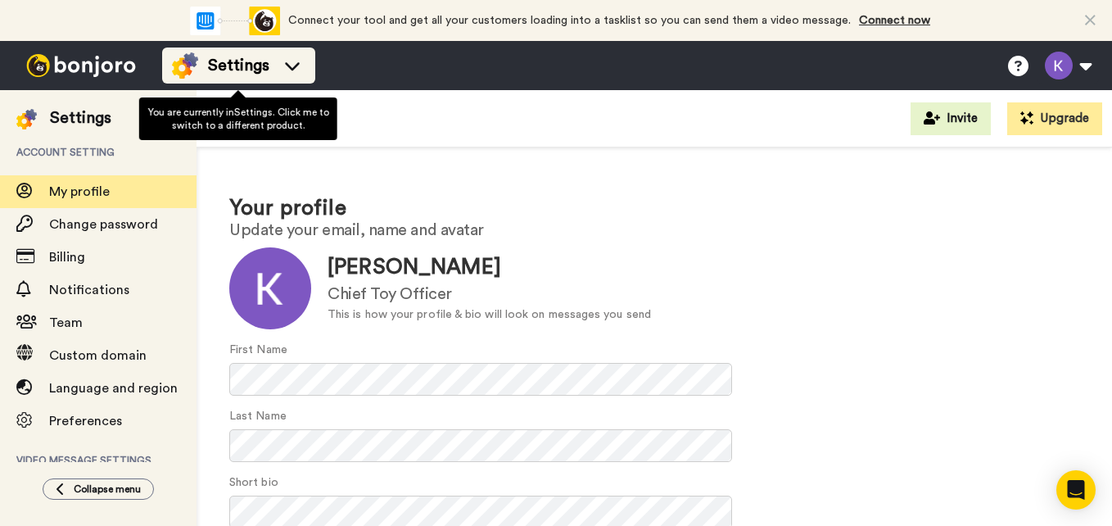
click at [251, 75] on span "Settings" at bounding box center [238, 65] width 61 height 23
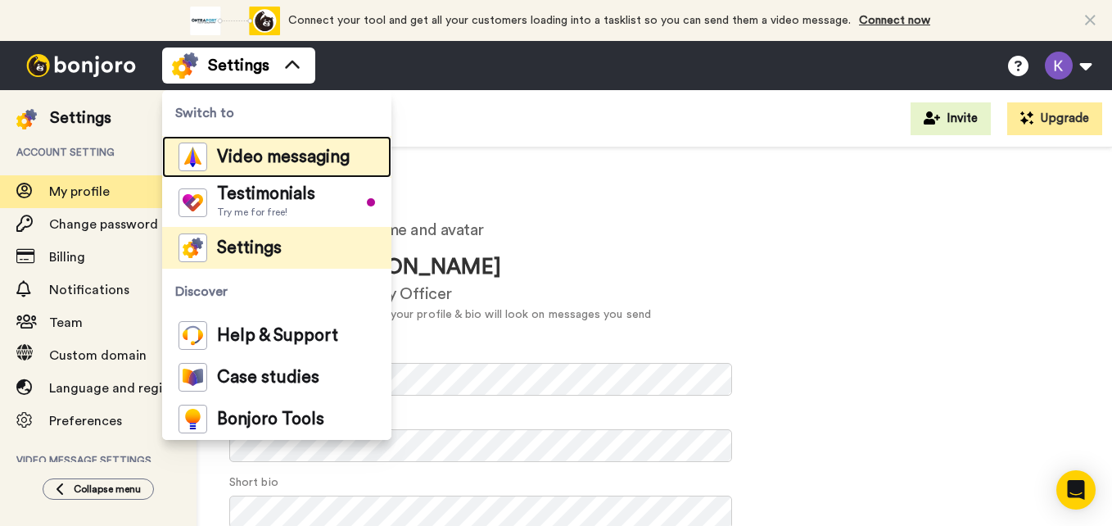
click at [269, 153] on span "Video messaging" at bounding box center [283, 157] width 133 height 16
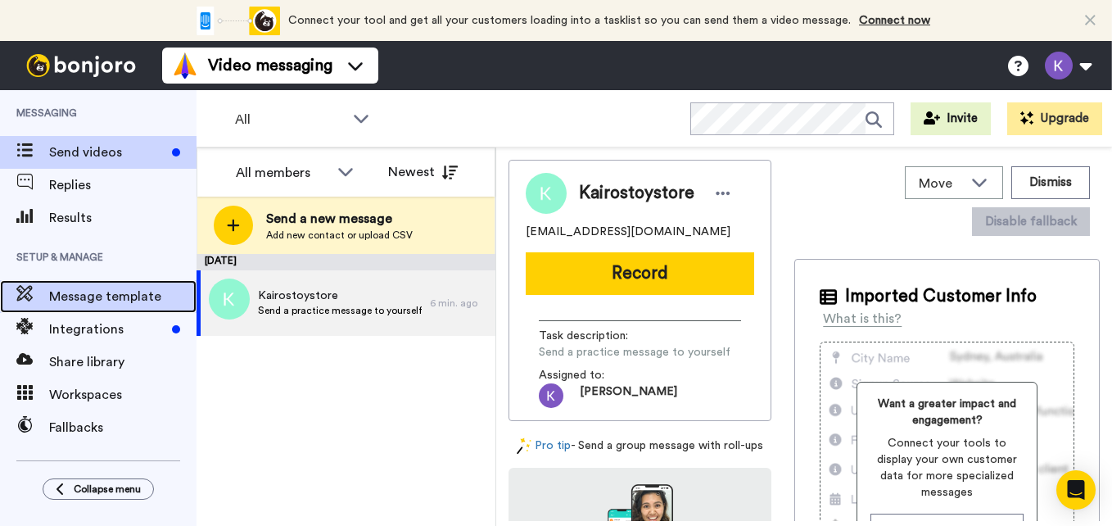
click at [115, 286] on div "Message template" at bounding box center [98, 296] width 196 height 33
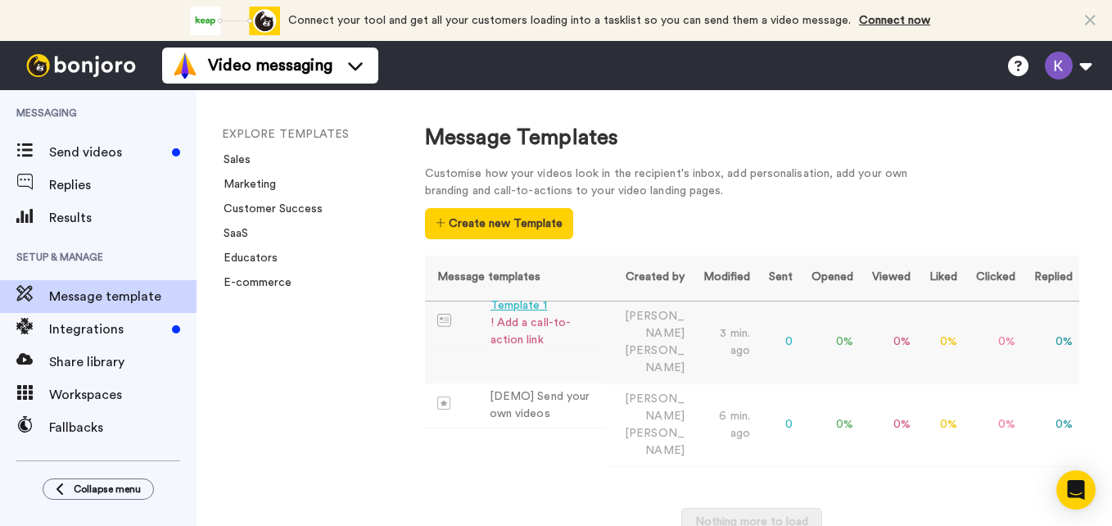
click at [526, 314] on div "! Add a call-to-action link" at bounding box center [545, 331] width 110 height 34
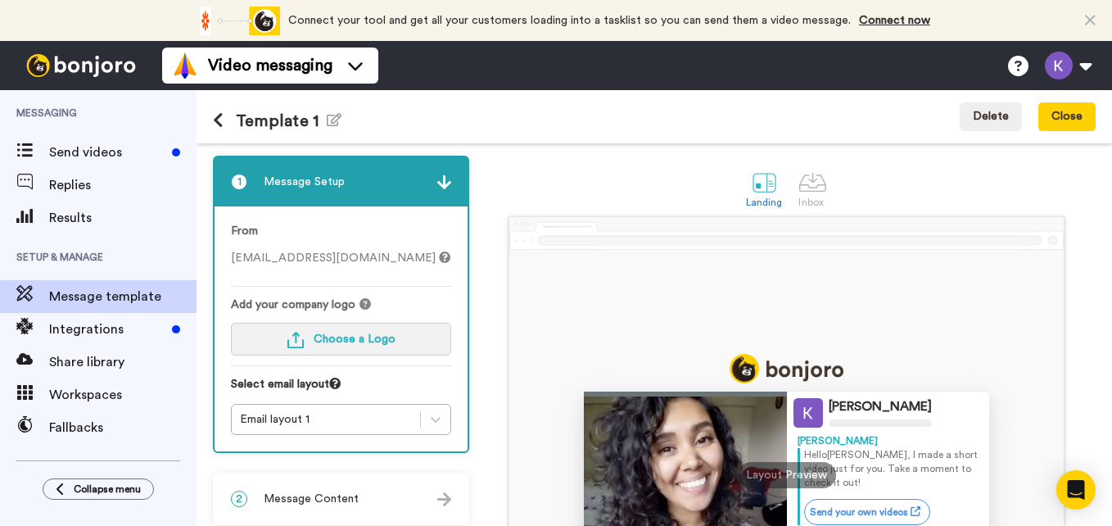
click at [280, 329] on button "Choose a Logo" at bounding box center [341, 339] width 220 height 33
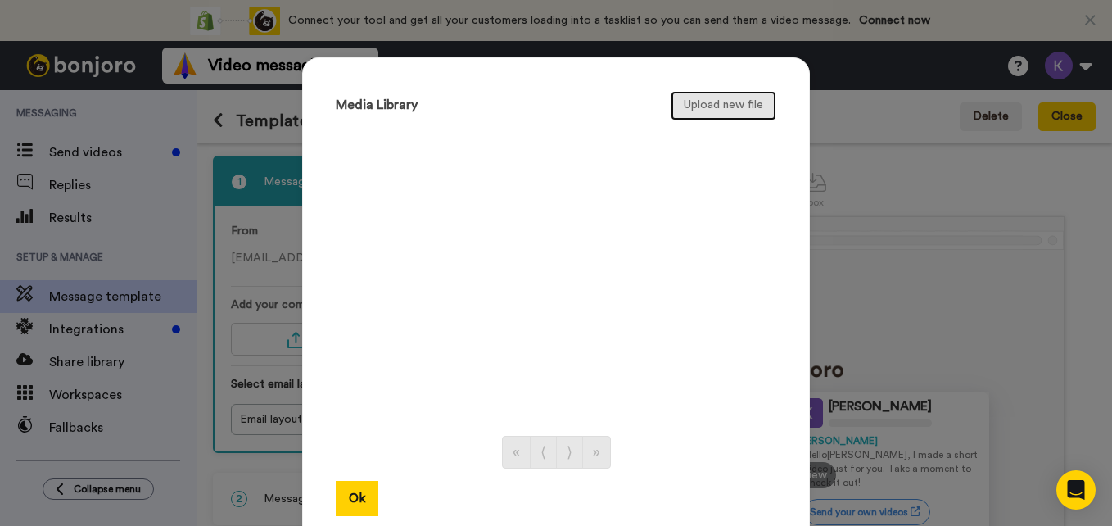
click at [729, 114] on button "Upload new file" at bounding box center [724, 105] width 106 height 29
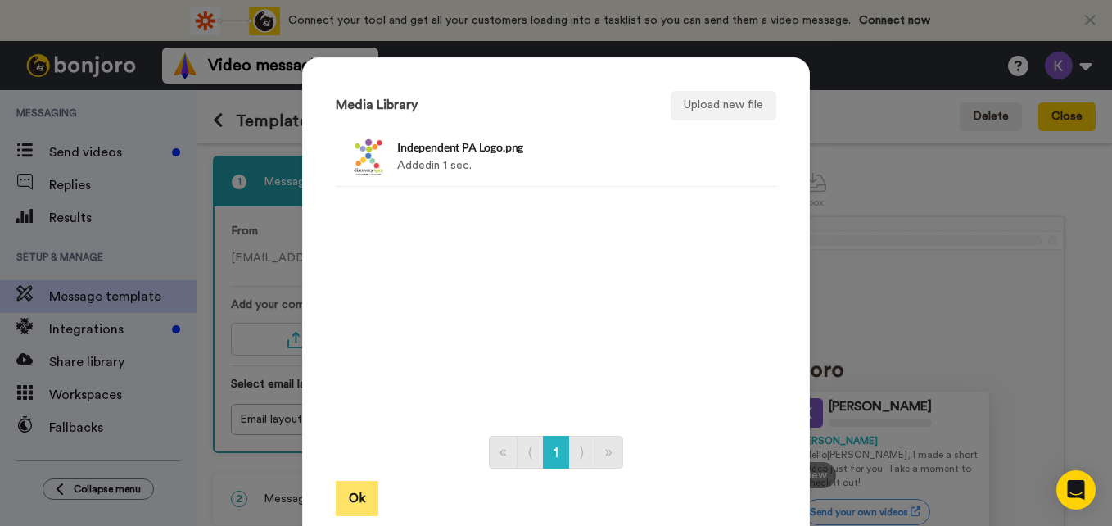
click at [355, 504] on button "Ok" at bounding box center [357, 498] width 43 height 35
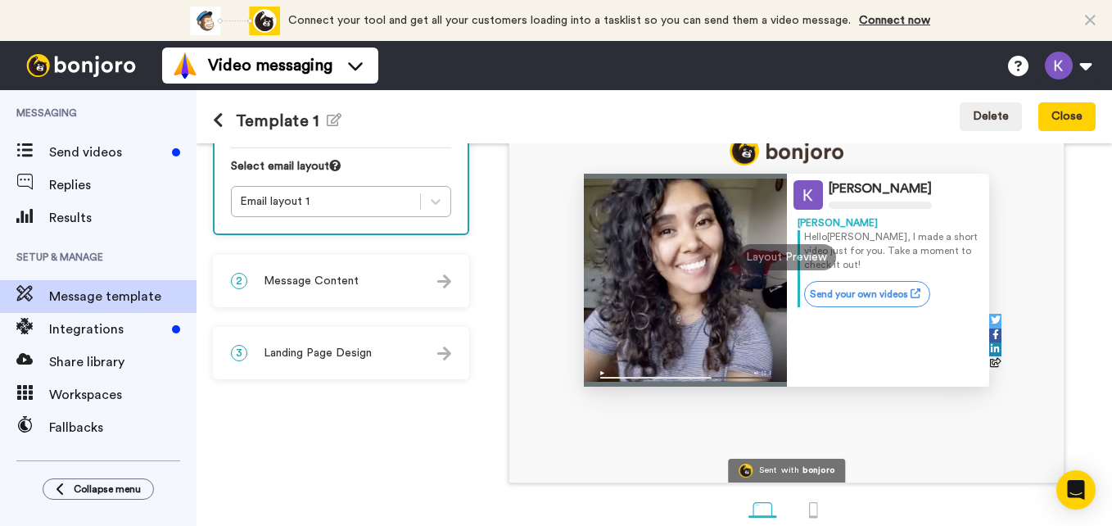
scroll to position [217, 0]
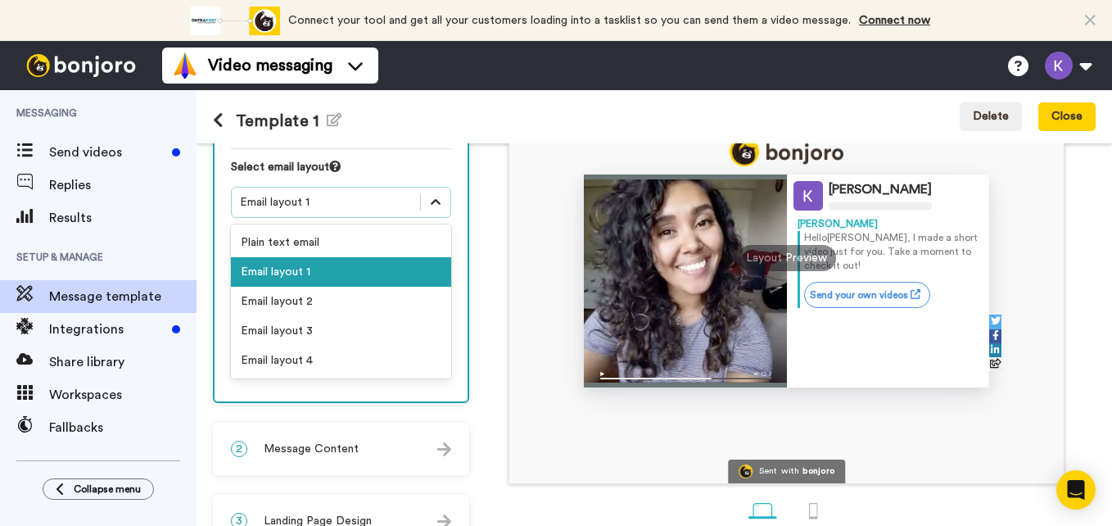
click at [428, 201] on icon at bounding box center [435, 202] width 16 height 16
click at [306, 297] on div "Email layout 2" at bounding box center [341, 301] width 220 height 29
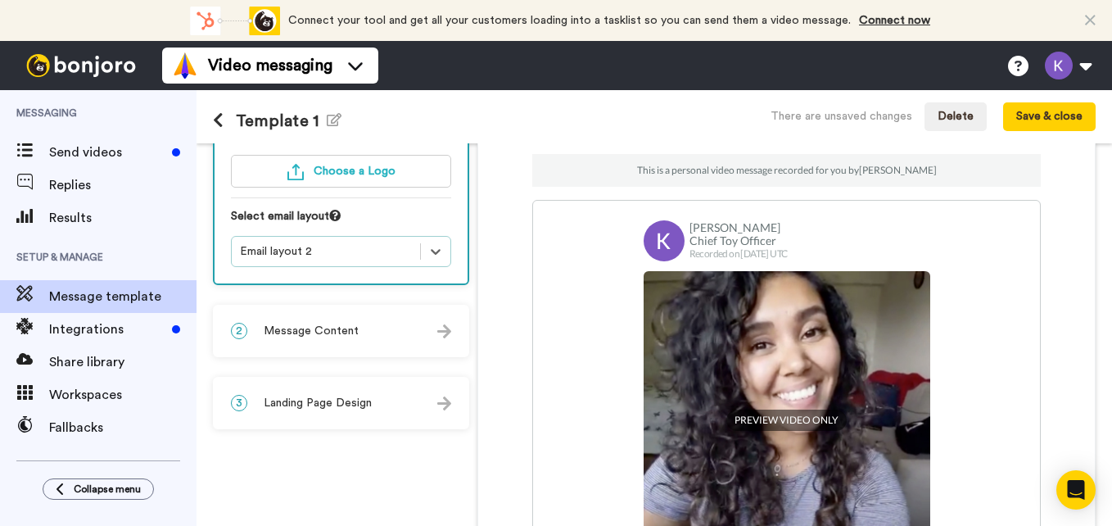
scroll to position [167, 0]
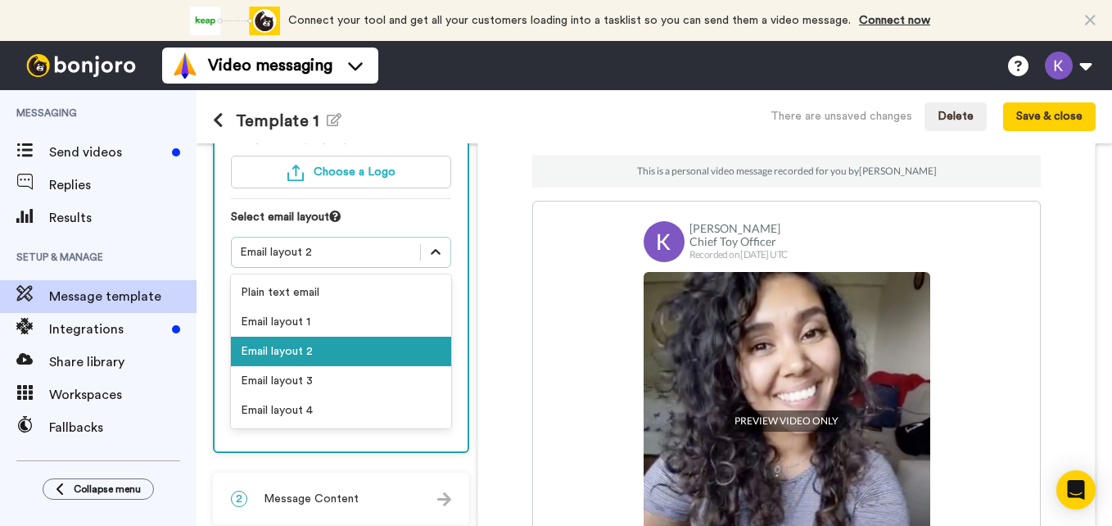
click at [428, 251] on icon at bounding box center [435, 252] width 16 height 16
click at [314, 386] on div "Email layout 3" at bounding box center [341, 380] width 220 height 29
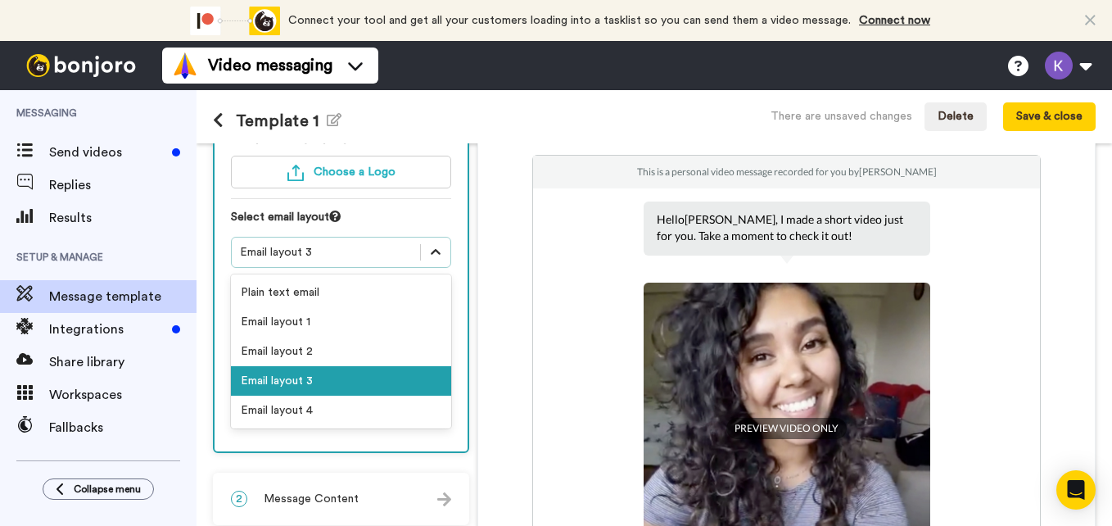
click at [427, 260] on div at bounding box center [435, 251] width 29 height 29
click at [327, 411] on div "Email layout 4" at bounding box center [341, 409] width 220 height 29
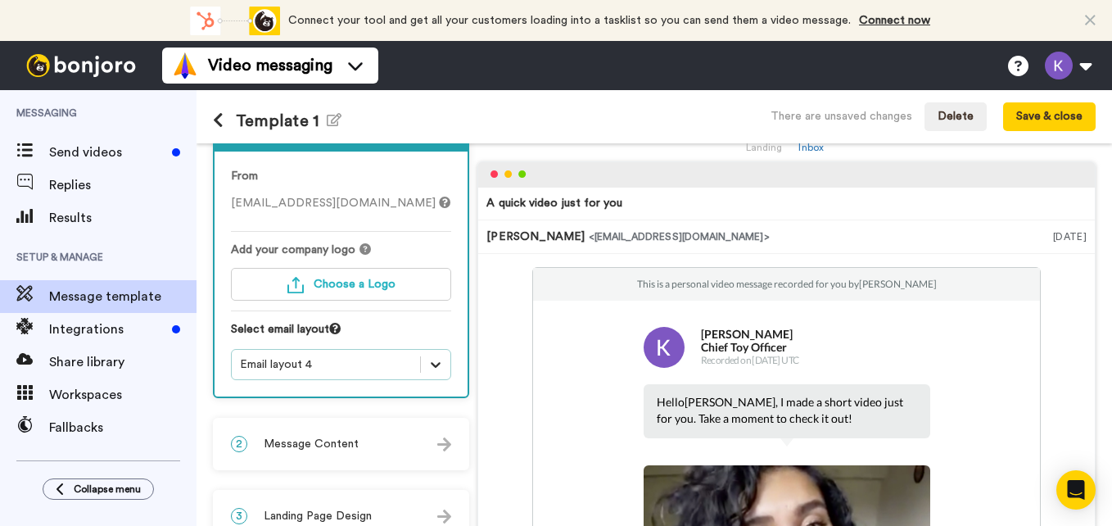
scroll to position [76, 0]
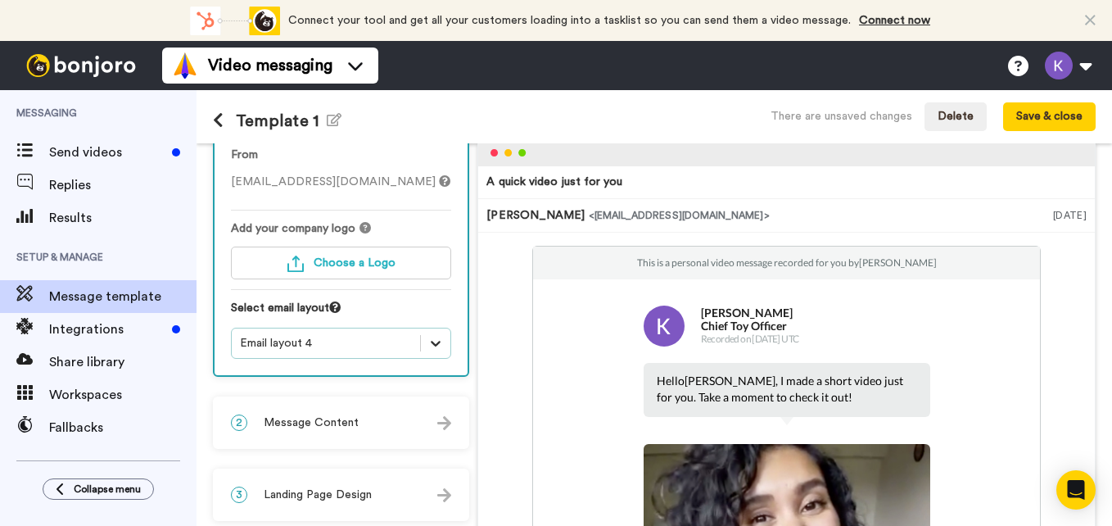
click at [430, 359] on div "option Email layout 4, selected. Select is focused , press Down to open the men…" at bounding box center [341, 342] width 220 height 31
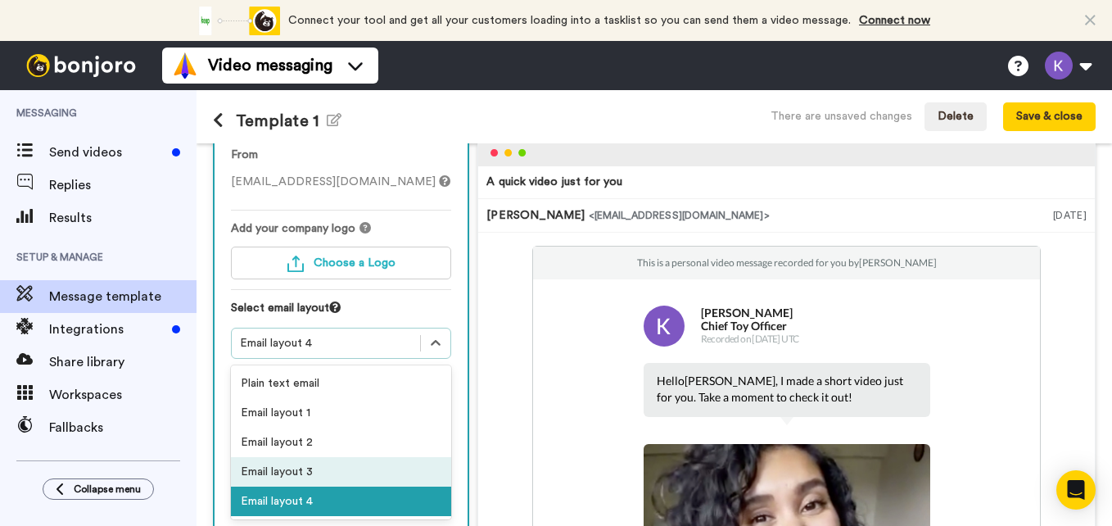
click at [337, 482] on div "Email layout 3" at bounding box center [341, 471] width 220 height 29
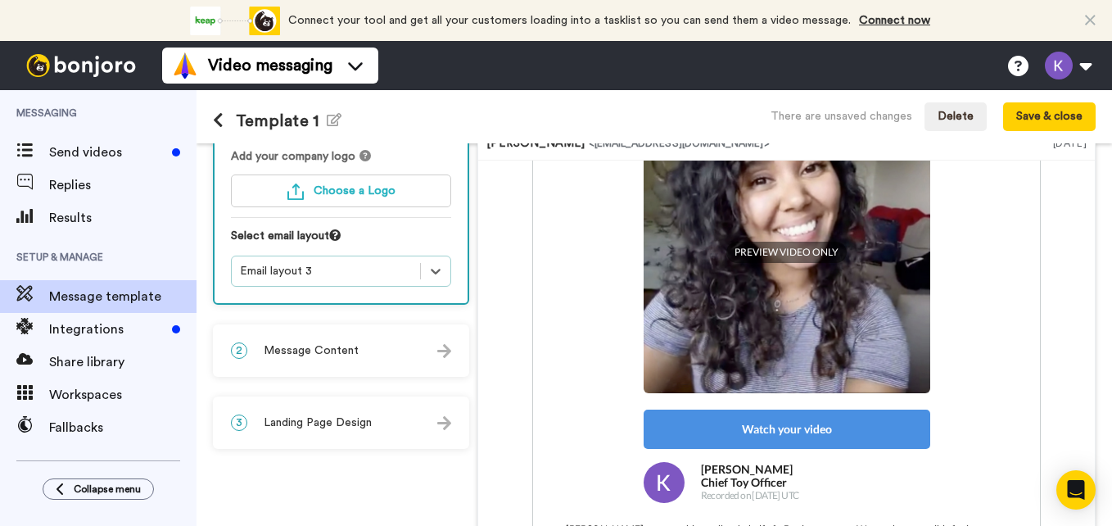
scroll to position [147, 0]
click at [406, 355] on div "2 Message Content" at bounding box center [341, 351] width 253 height 49
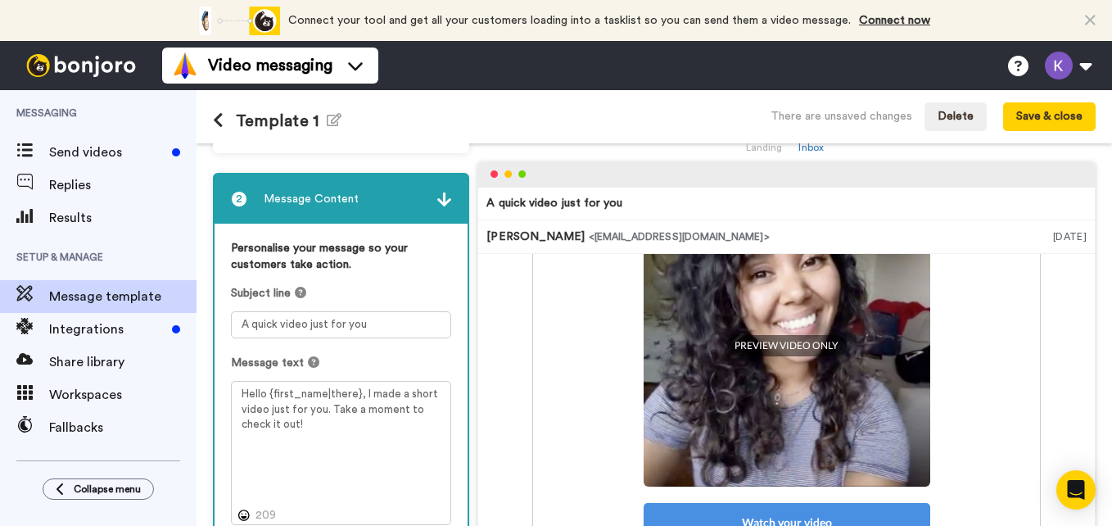
scroll to position [48, 0]
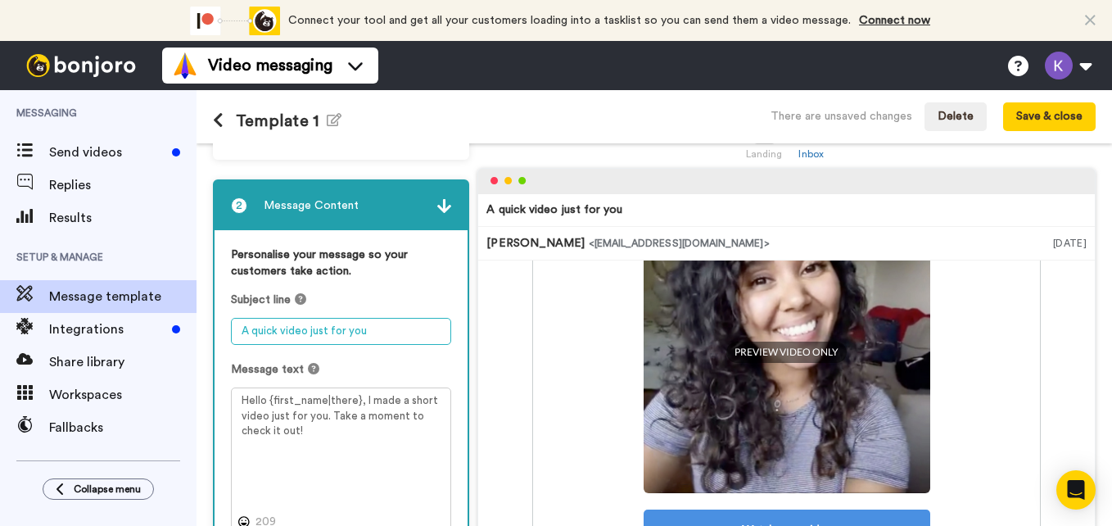
drag, startPoint x: 388, startPoint y: 333, endPoint x: 224, endPoint y: 324, distance: 164.0
click at [224, 324] on div "Personalise your message so your customers take action. Subject line A quick vi…" at bounding box center [341, 448] width 253 height 436
type textarea "A Warm Thank You"
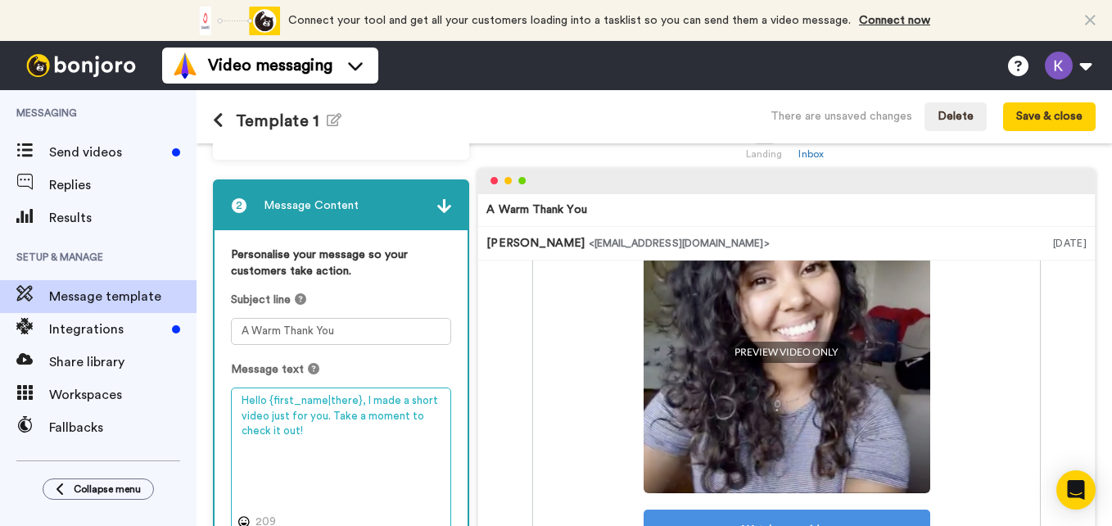
click at [323, 417] on textarea "Hello {first_name|there}, I made a short video just for you. Take a moment to c…" at bounding box center [341, 459] width 220 height 144
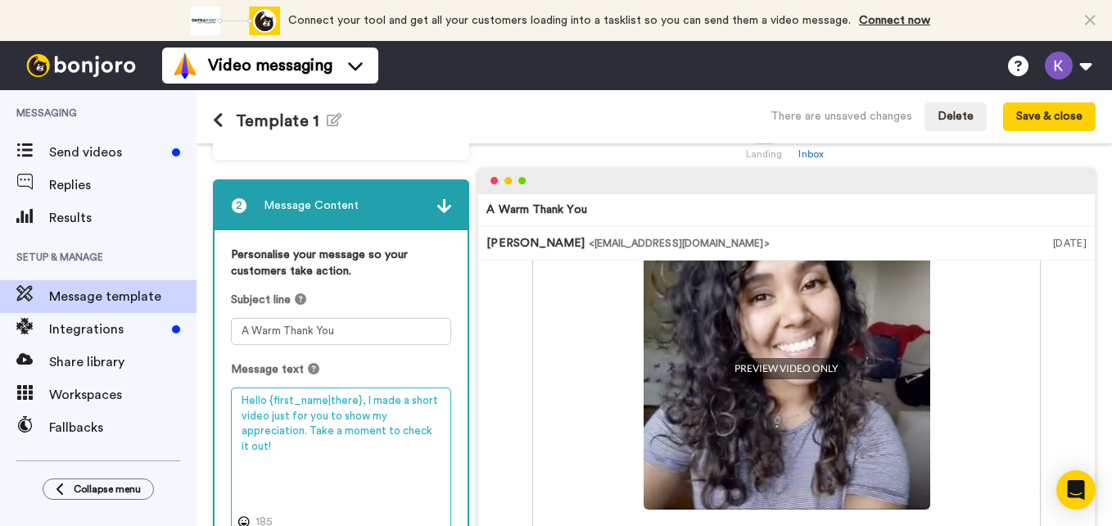
type textarea "Hello {first_name|there}, I made a short video just for you to show my apprecia…"
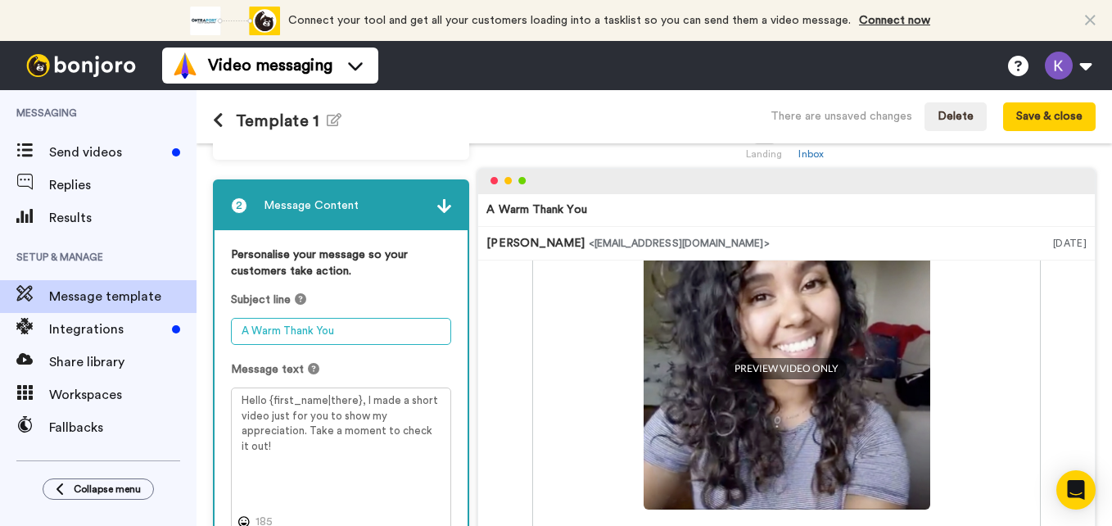
click at [337, 340] on textarea "A Warm Thank You" at bounding box center [341, 331] width 220 height 27
type textarea "A Warm Thank You"
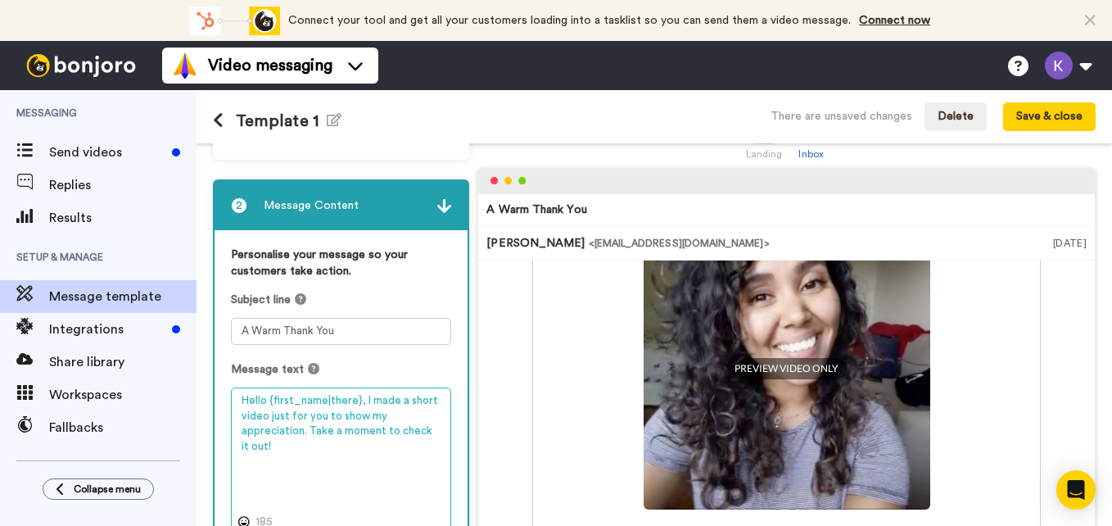
click at [300, 428] on textarea "Hello {first_name|there}, I made a short video just for you to show my apprecia…" at bounding box center [341, 459] width 220 height 144
type textarea "Hello {first_name|there}, I made a short video just for you to show my apprecia…"
click at [271, 449] on textarea "Hello {first_name|there}, I made a short video just for you to show my apprecia…" at bounding box center [341, 459] width 220 height 144
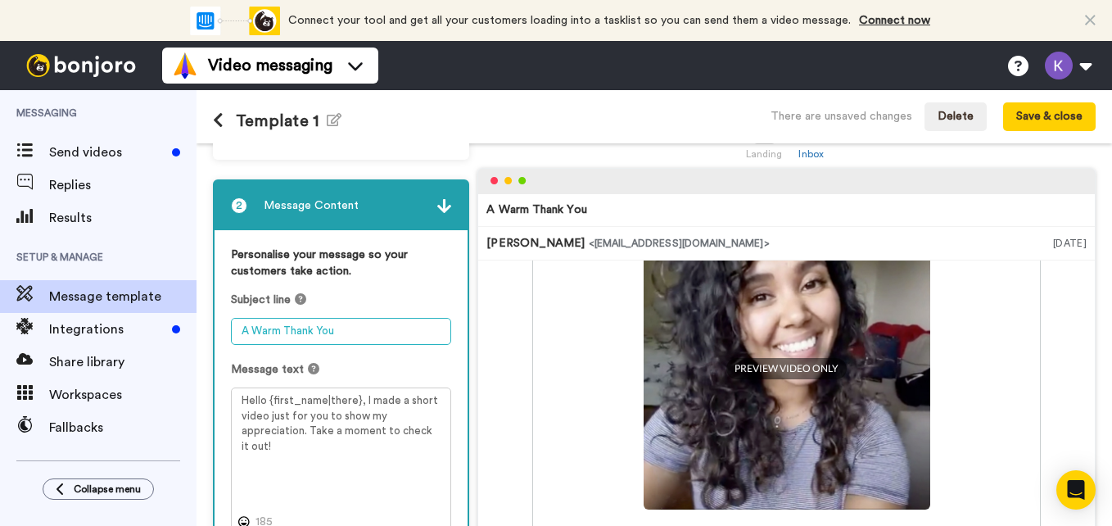
click at [341, 327] on textarea "A Warm Thank You" at bounding box center [341, 331] width 220 height 27
click at [284, 332] on textarea "A Warm Thank You" at bounding box center [341, 331] width 220 height 27
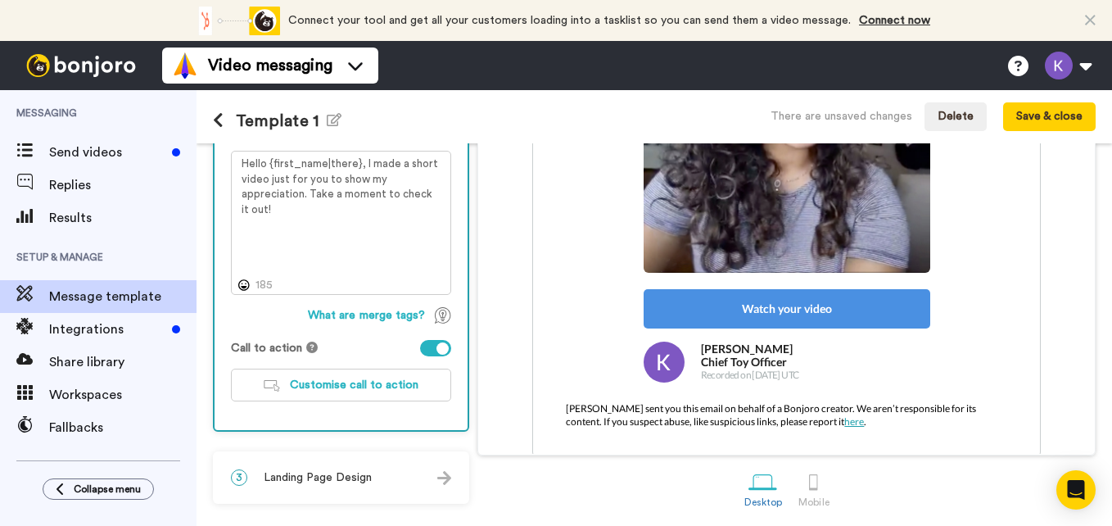
scroll to position [287, 0]
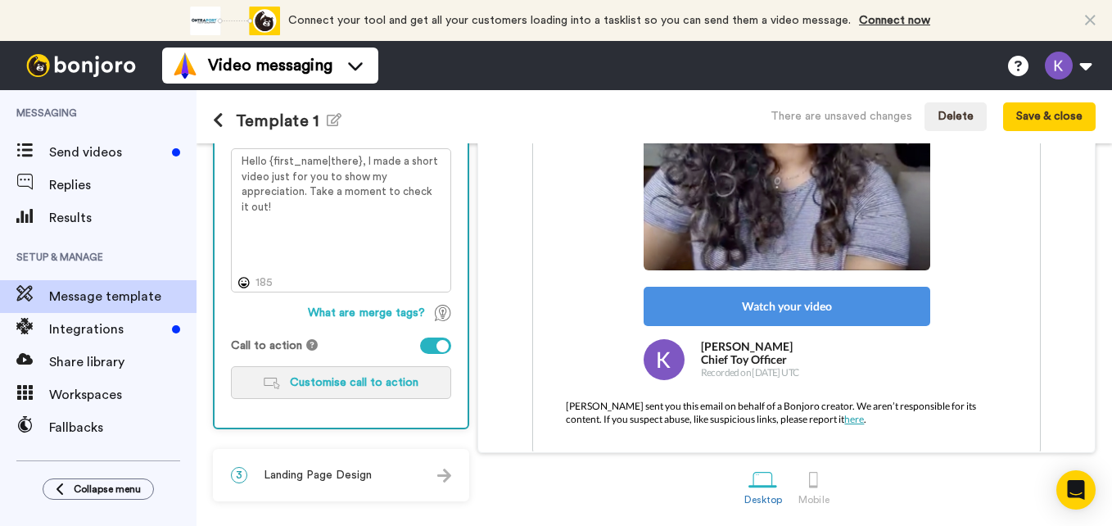
type textarea "A Huge Thank You"
click at [341, 382] on span "Customise call to action" at bounding box center [354, 382] width 129 height 11
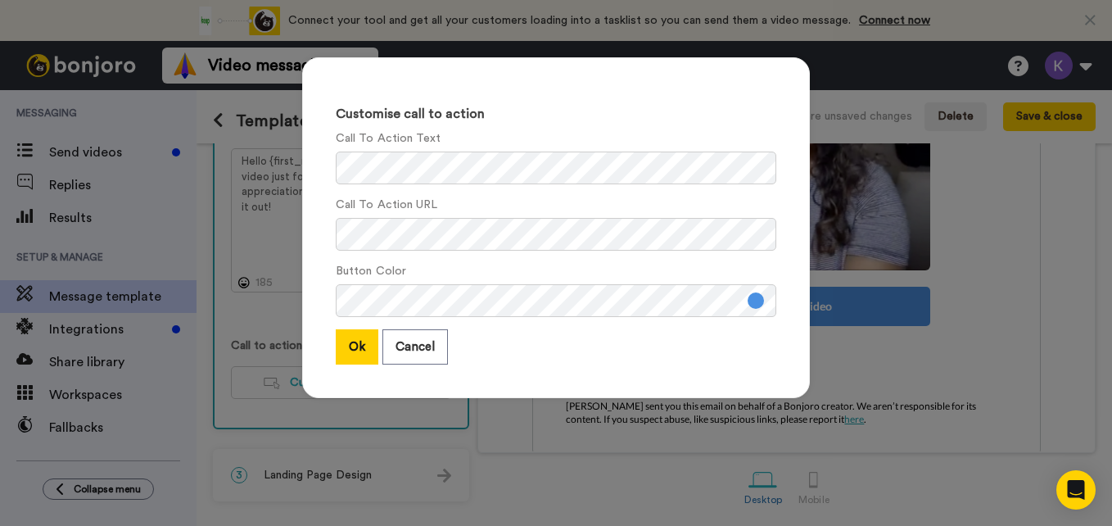
click at [752, 300] on button at bounding box center [756, 300] width 16 height 16
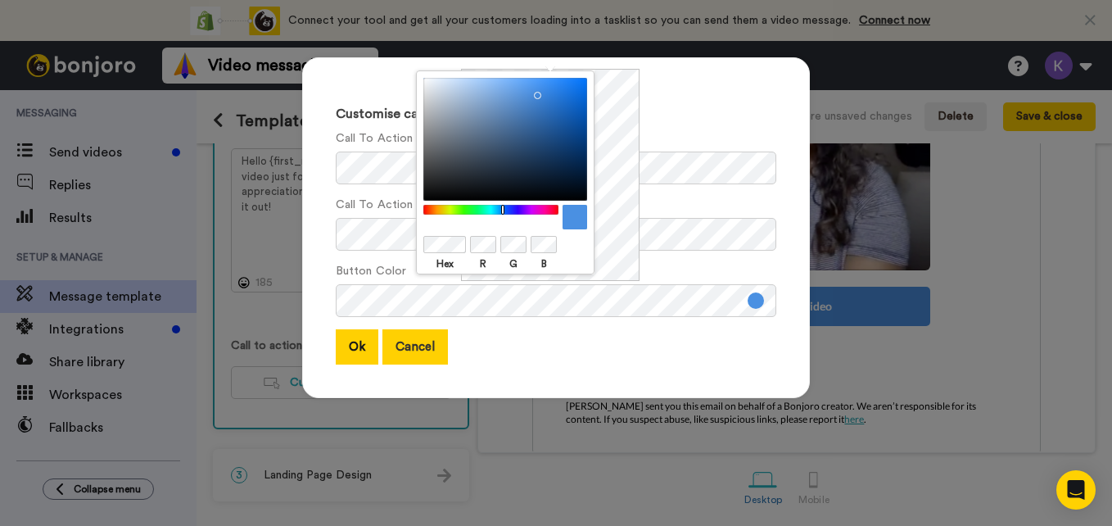
click at [403, 345] on button "Cancel" at bounding box center [414, 346] width 65 height 35
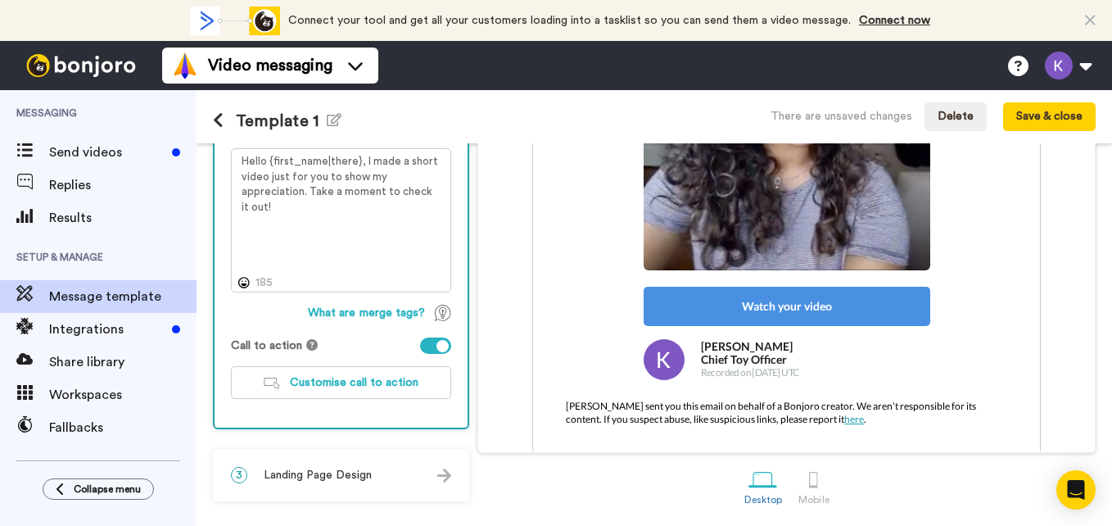
click at [337, 486] on div "3 Landing Page Design" at bounding box center [341, 474] width 253 height 49
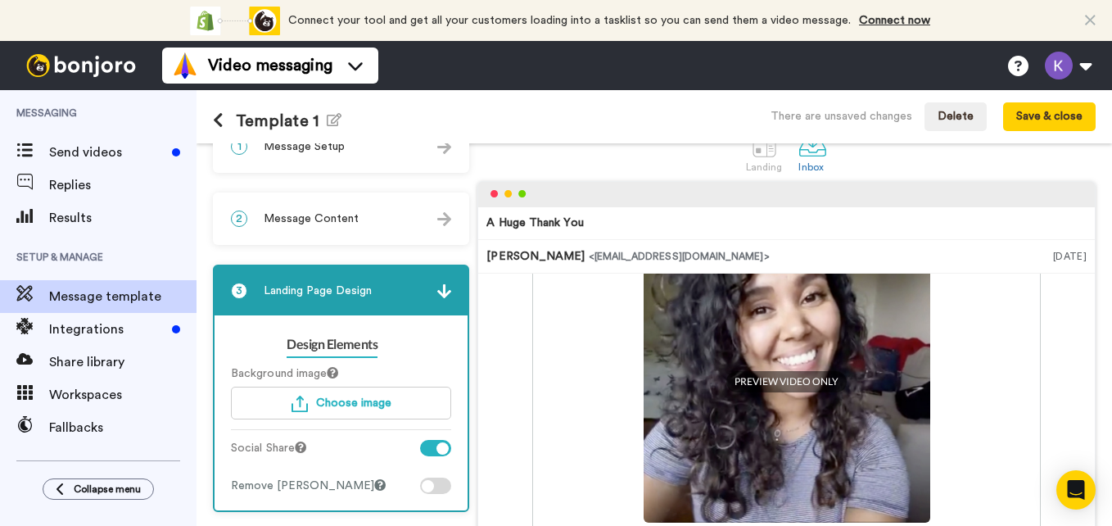
scroll to position [102, 0]
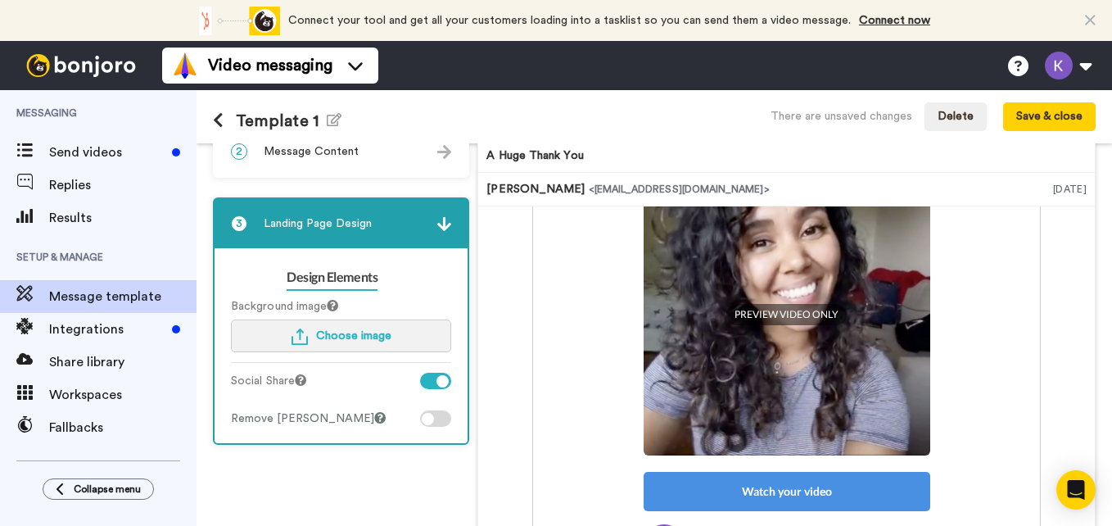
click at [320, 340] on span "Choose image" at bounding box center [353, 335] width 75 height 11
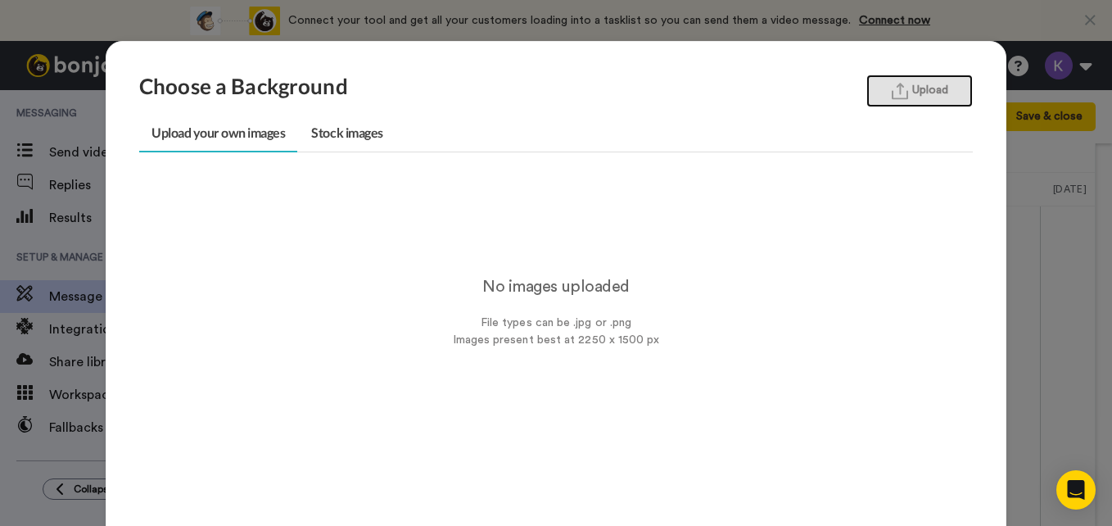
click at [913, 97] on button "Upload" at bounding box center [919, 91] width 106 height 33
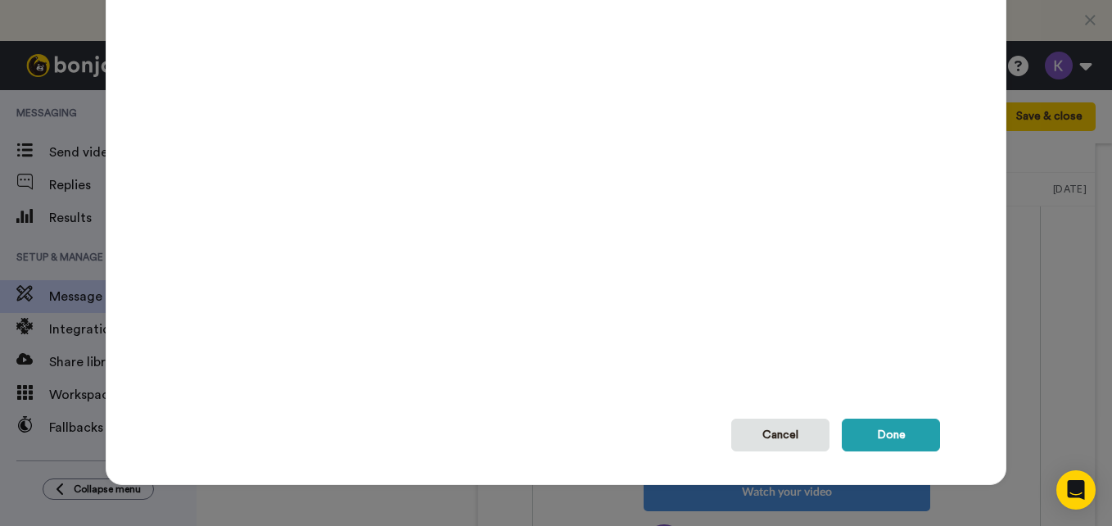
drag, startPoint x: 873, startPoint y: 422, endPoint x: 832, endPoint y: 347, distance: 85.7
click at [832, 347] on div "Choose a Background Upload Upload your own images Stock images Toy Store Logo.p…" at bounding box center [556, 137] width 901 height 693
click at [861, 440] on button "Done" at bounding box center [891, 434] width 98 height 33
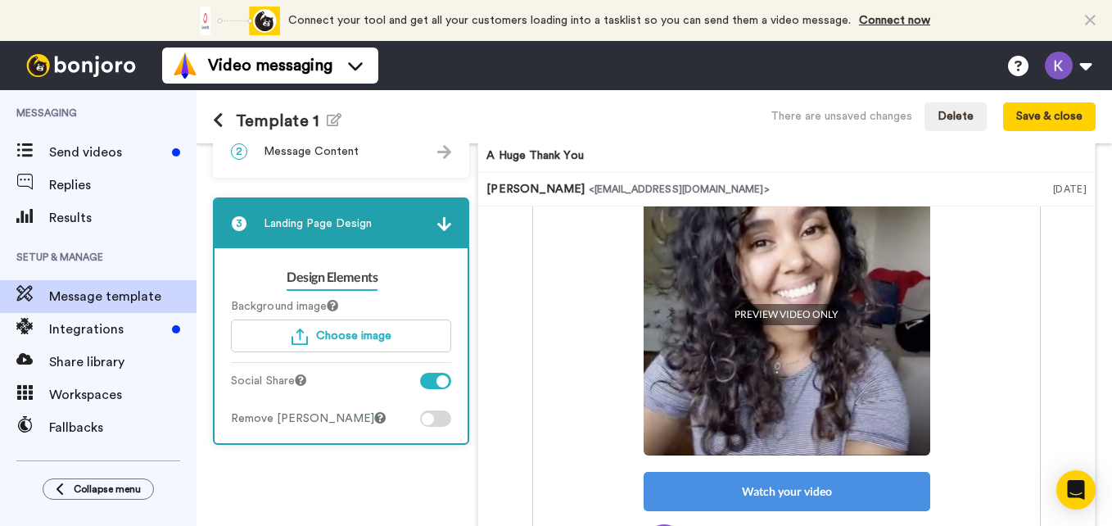
click at [440, 384] on div at bounding box center [442, 381] width 12 height 12
click at [417, 251] on div "Design Elements Background image Choose image Social Share Remove Bonjoro Badge" at bounding box center [341, 345] width 253 height 195
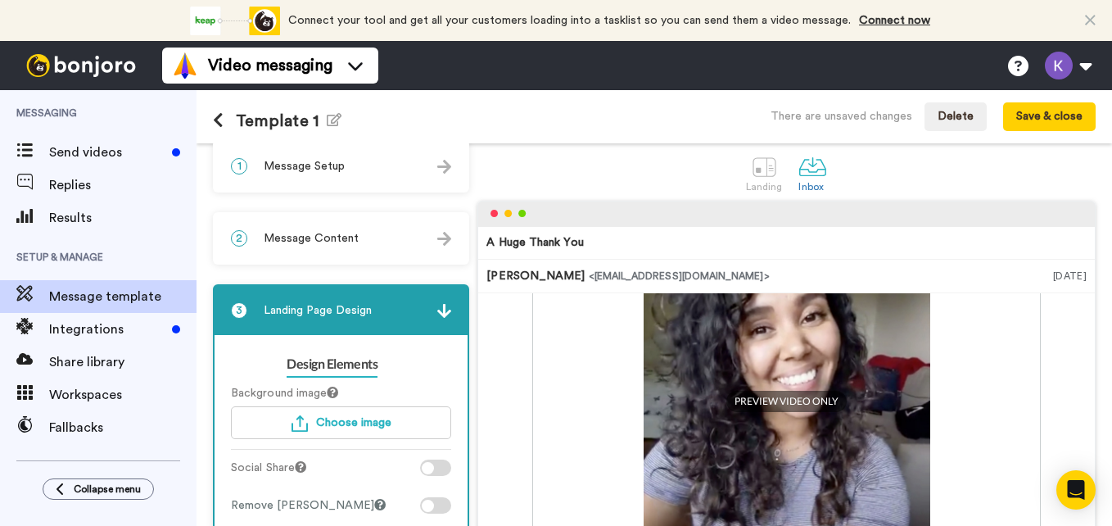
scroll to position [15, 0]
click at [379, 246] on div "2 Message Content" at bounding box center [341, 239] width 253 height 49
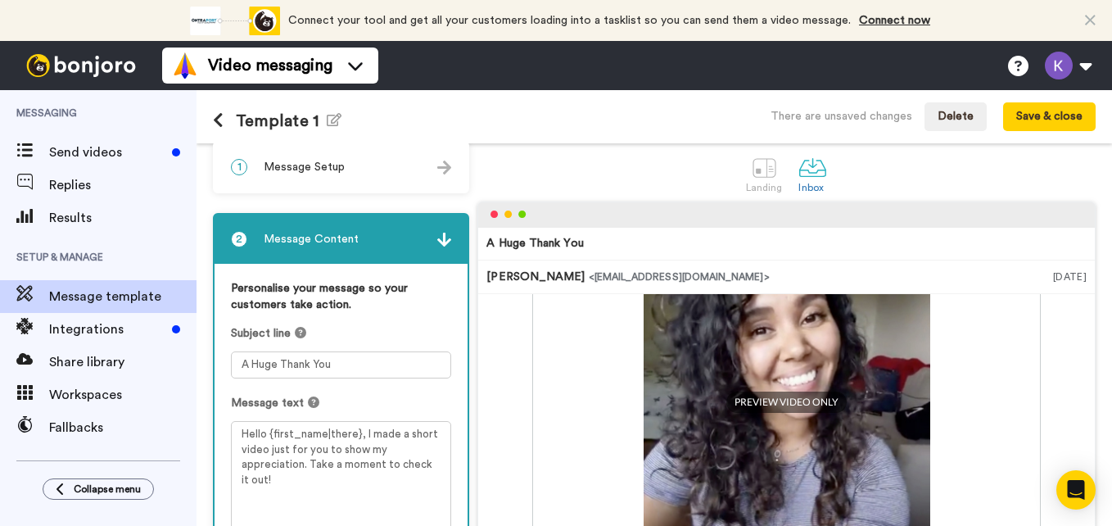
scroll to position [0, 0]
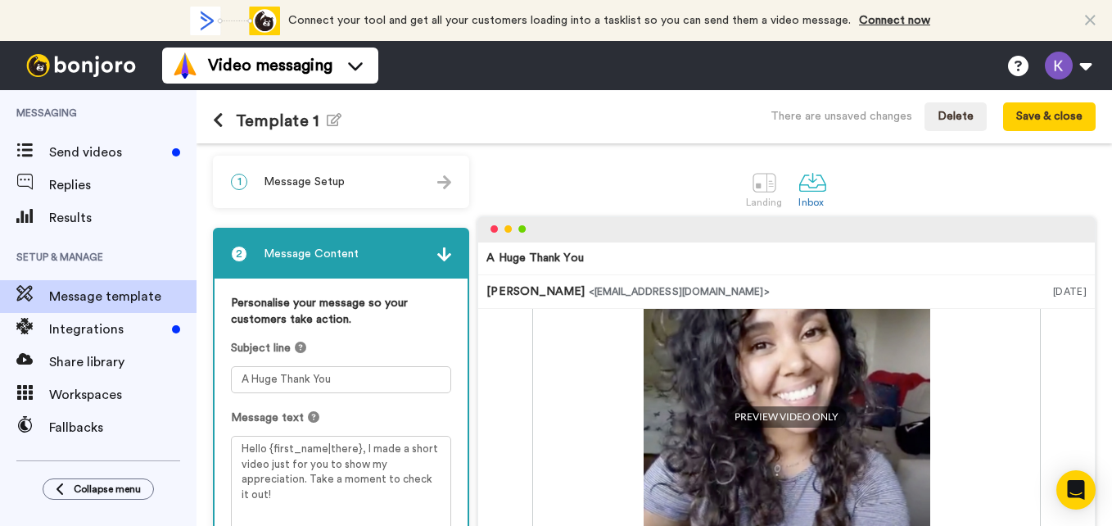
click at [384, 187] on div "1 Message Setup" at bounding box center [341, 181] width 253 height 49
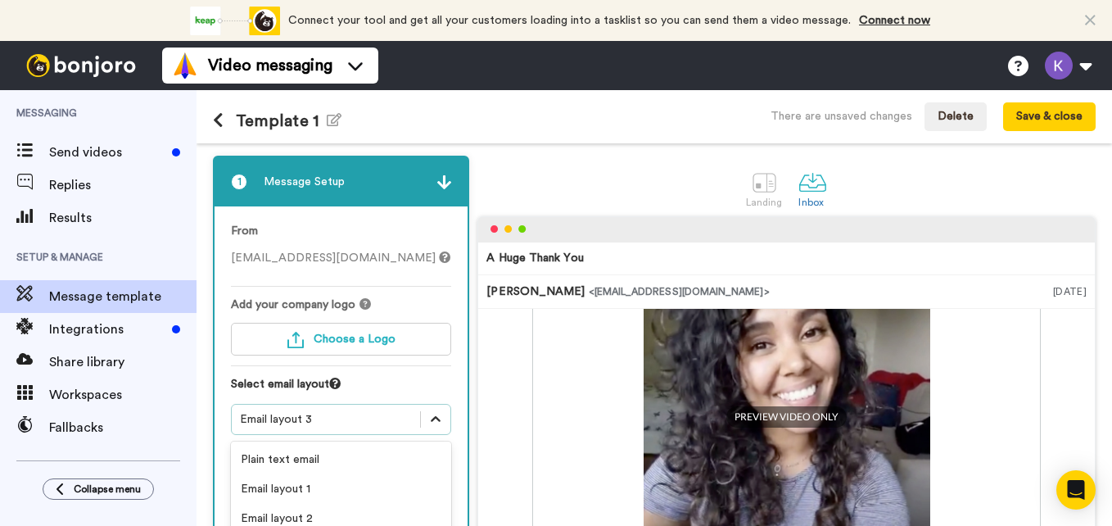
click at [436, 418] on div "option Email layout 3, selected. option Email layout 3 selected, 4 of 5. 5 resu…" at bounding box center [341, 500] width 220 height 192
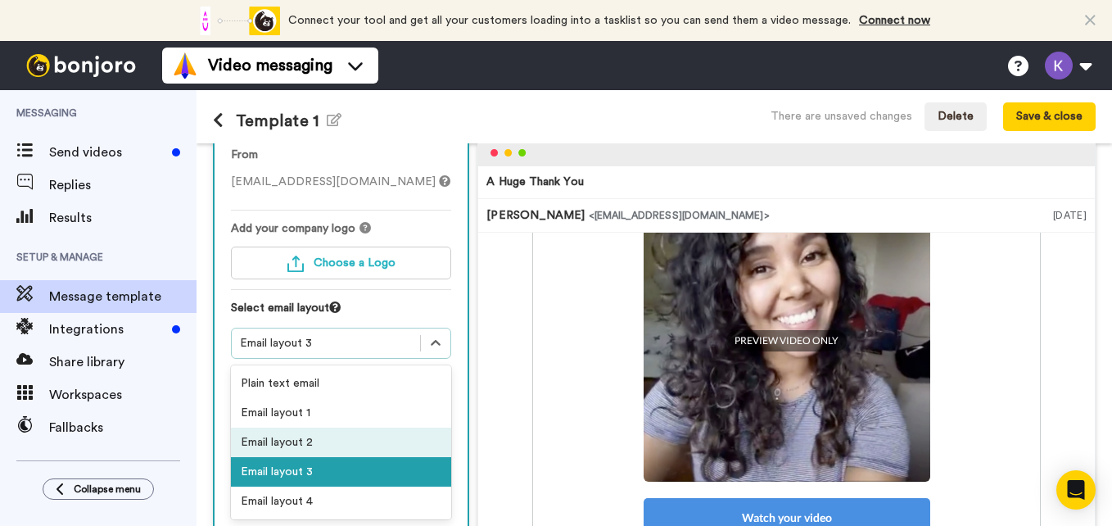
click at [328, 441] on div "Email layout 2" at bounding box center [341, 441] width 220 height 29
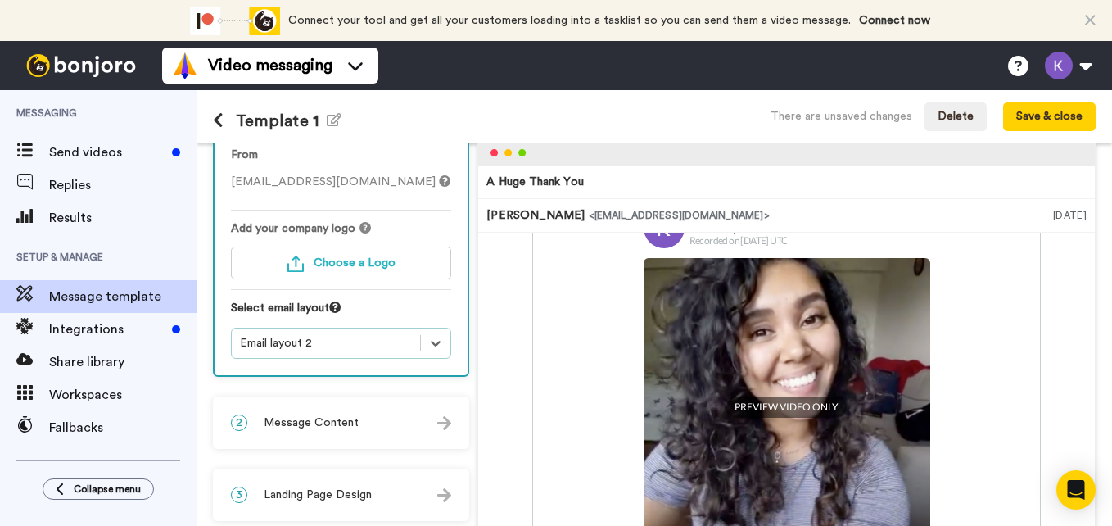
scroll to position [206, 0]
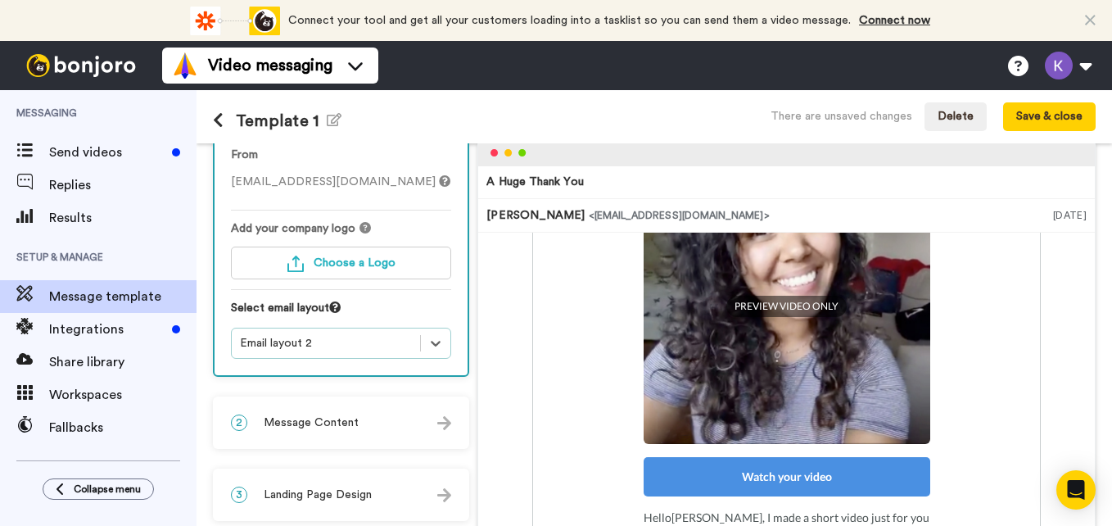
click at [344, 430] on span "Message Content" at bounding box center [311, 422] width 95 height 16
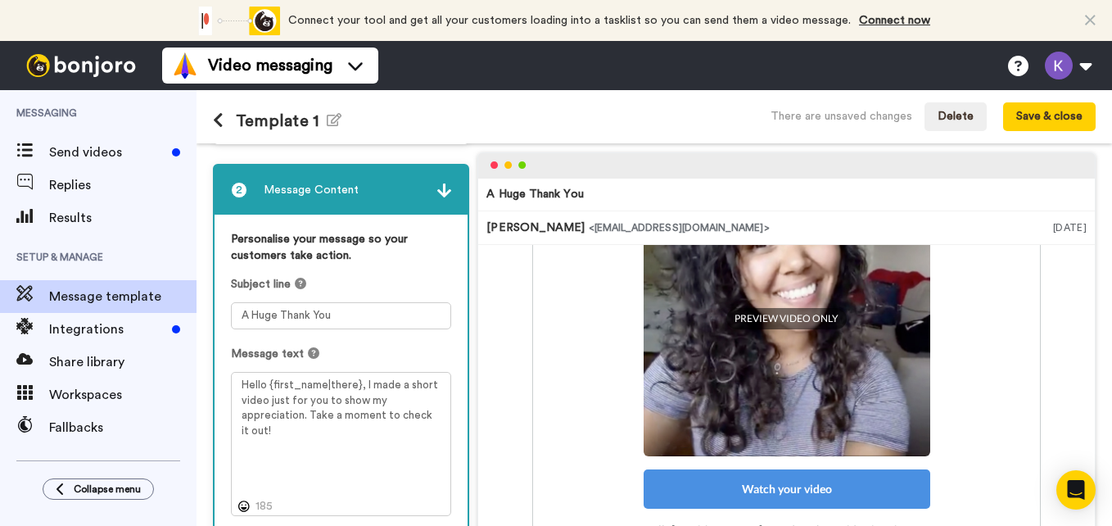
scroll to position [0, 0]
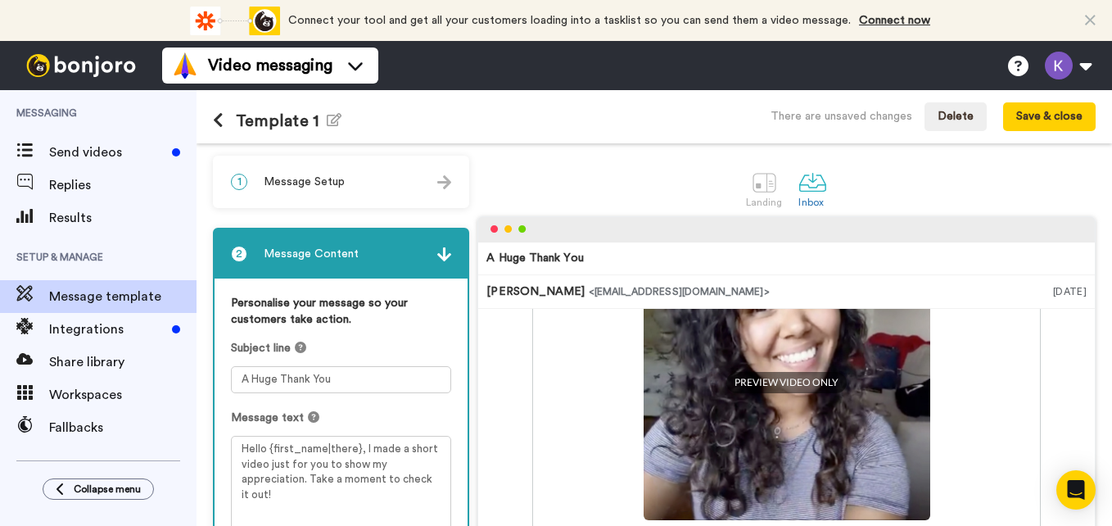
click at [368, 183] on div "1 Message Setup" at bounding box center [341, 181] width 253 height 49
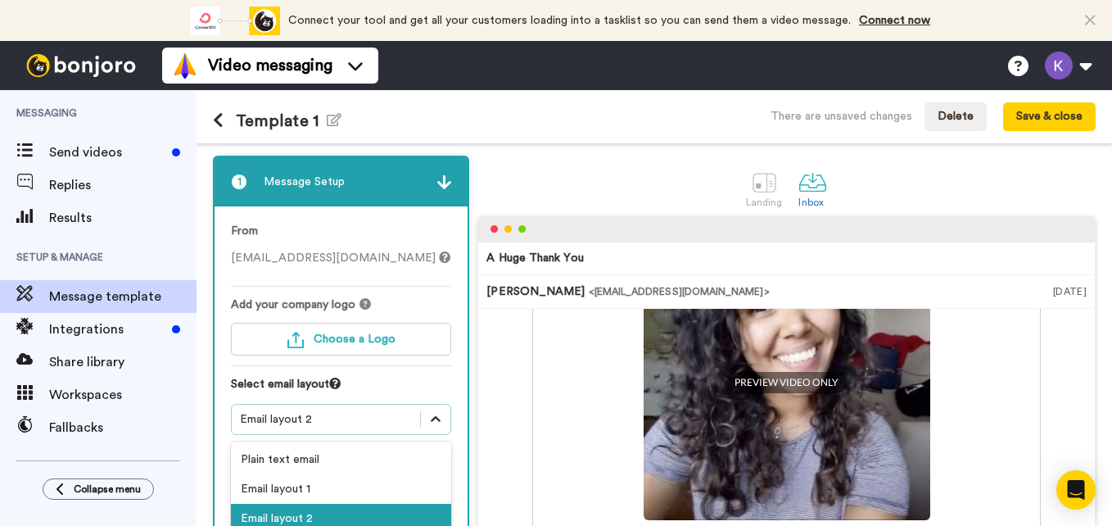
click at [427, 411] on div "1 Message Setup From kairostoystore@gmail.com Add your company logo Choose a Lo…" at bounding box center [345, 478] width 264 height 645
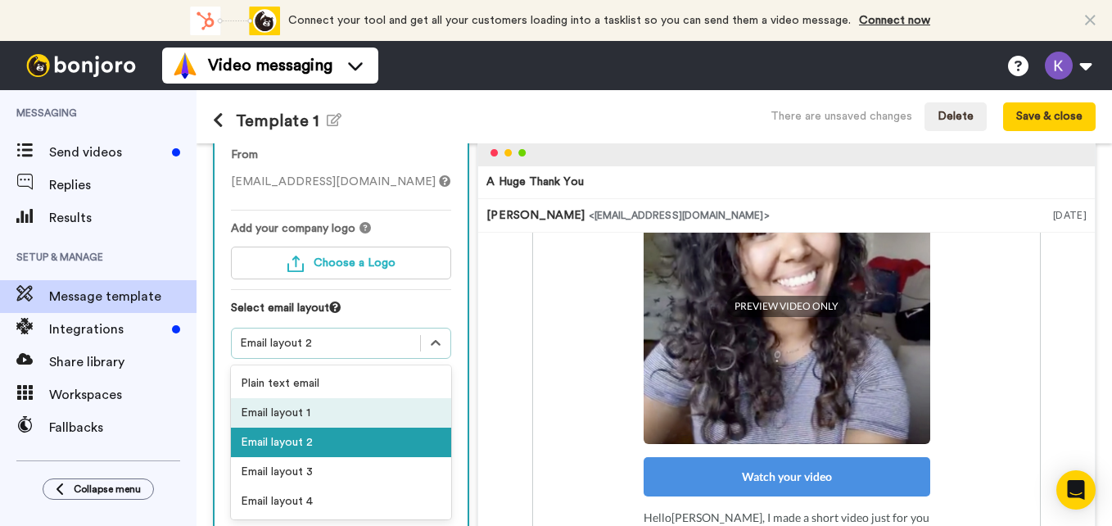
click at [325, 419] on div "Email layout 1" at bounding box center [341, 412] width 220 height 29
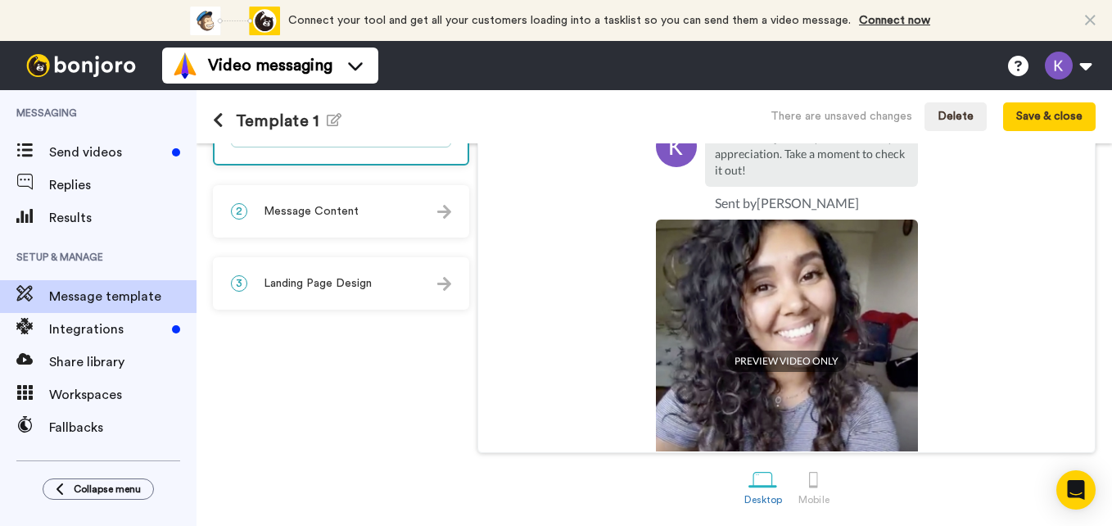
scroll to position [159, 0]
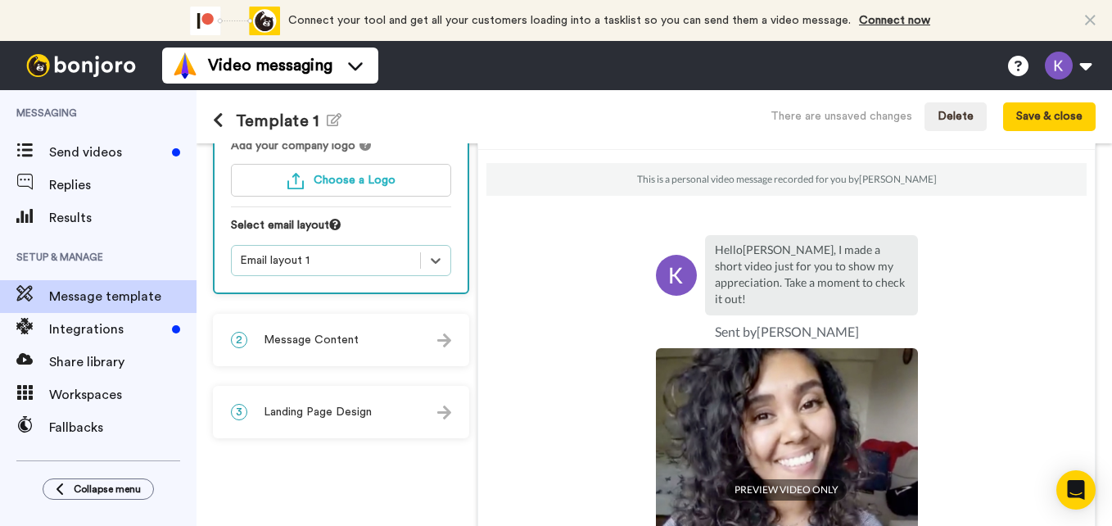
click at [368, 342] on div "2 Message Content" at bounding box center [341, 339] width 253 height 49
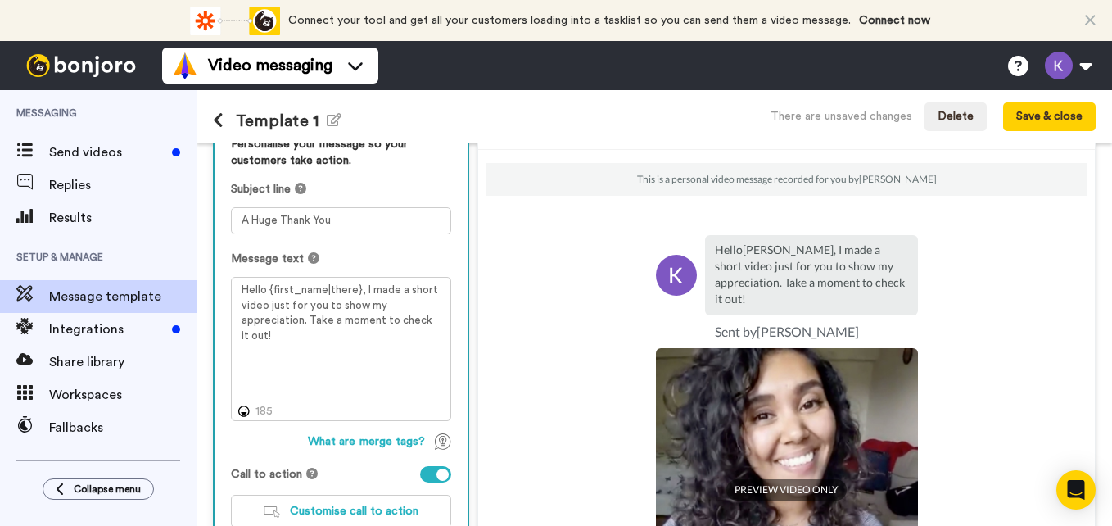
scroll to position [269, 0]
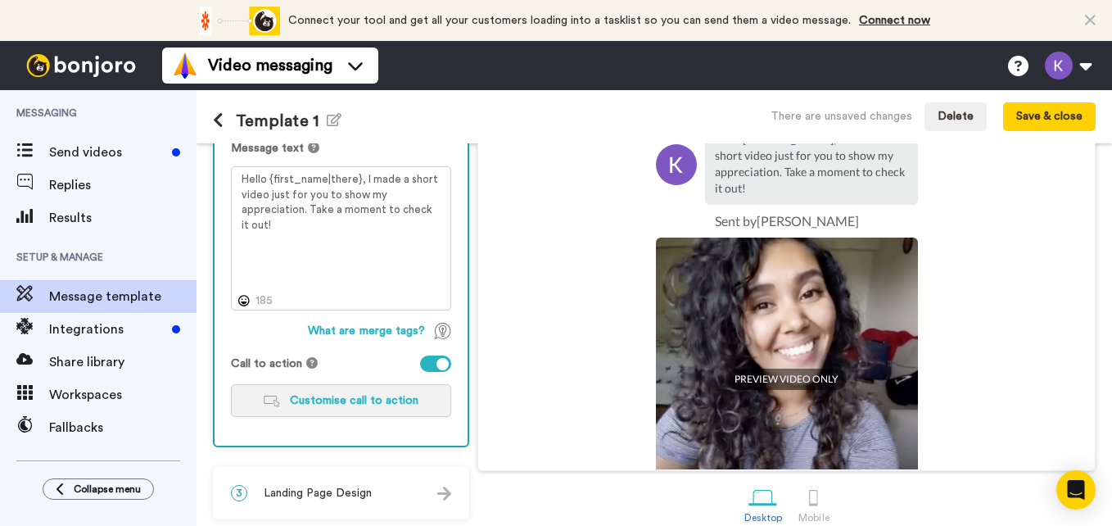
click at [350, 394] on button "Customise call to action" at bounding box center [341, 400] width 220 height 33
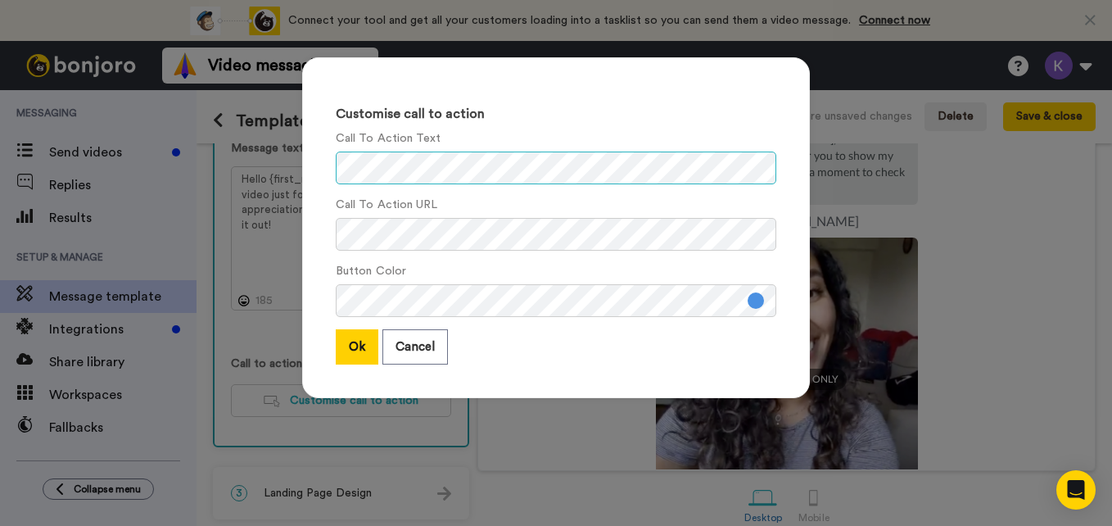
click at [169, 130] on div "Customise call to action Call To Action Text Call To Action URL Button Color Ok…" at bounding box center [556, 263] width 1112 height 526
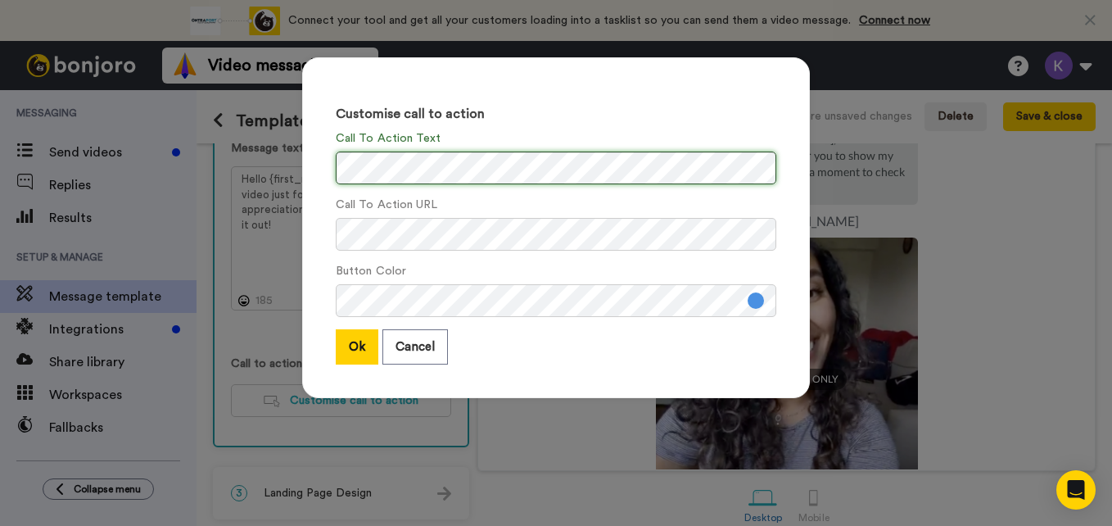
click at [255, 173] on div "Customise call to action Call To Action Text Call To Action URL Button Color Ok…" at bounding box center [556, 263] width 1112 height 526
click at [341, 352] on button "Ok" at bounding box center [357, 346] width 43 height 35
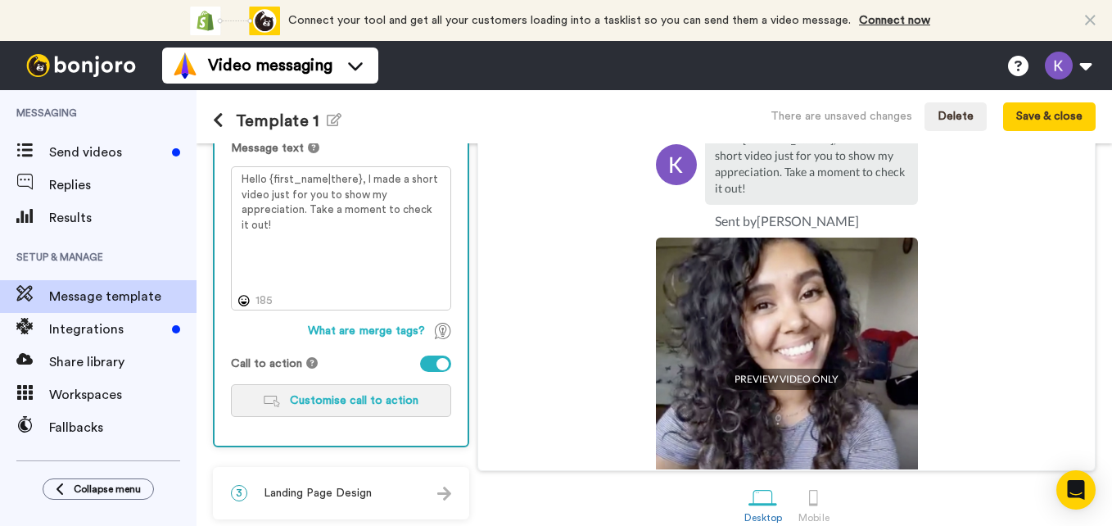
scroll to position [287, 0]
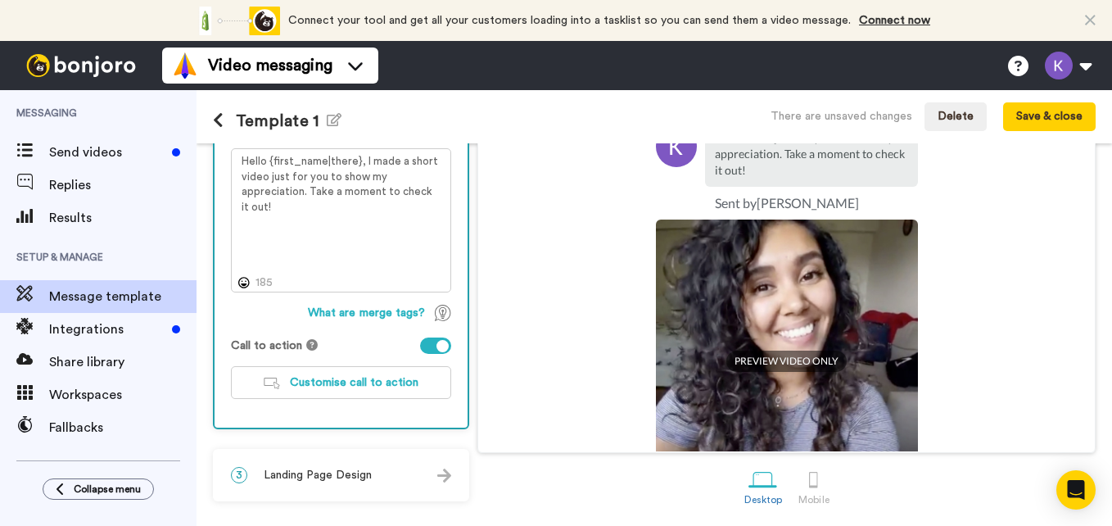
click at [362, 477] on span "Landing Page Design" at bounding box center [318, 475] width 108 height 16
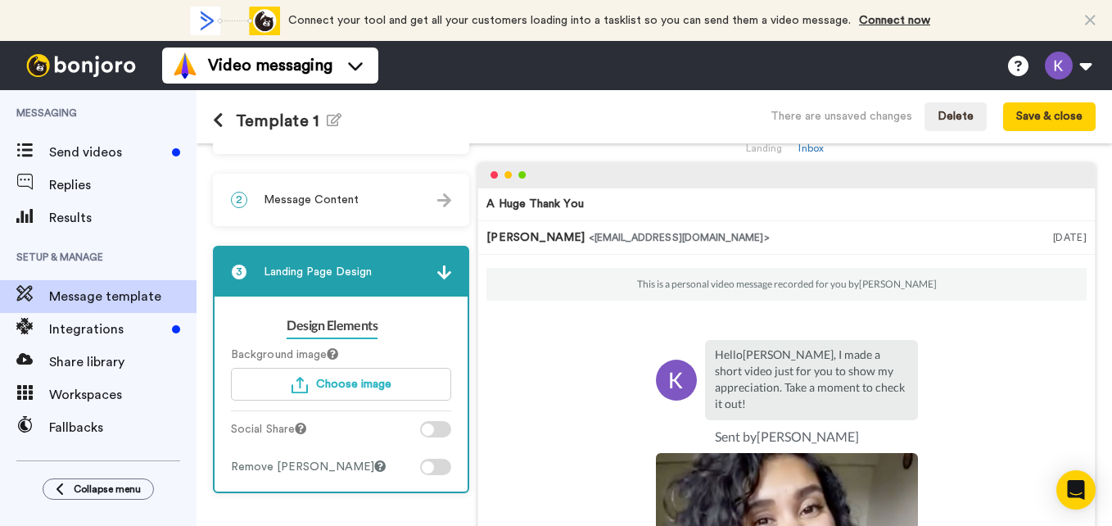
scroll to position [53, 0]
click at [314, 219] on div "2 Message Content" at bounding box center [341, 200] width 253 height 49
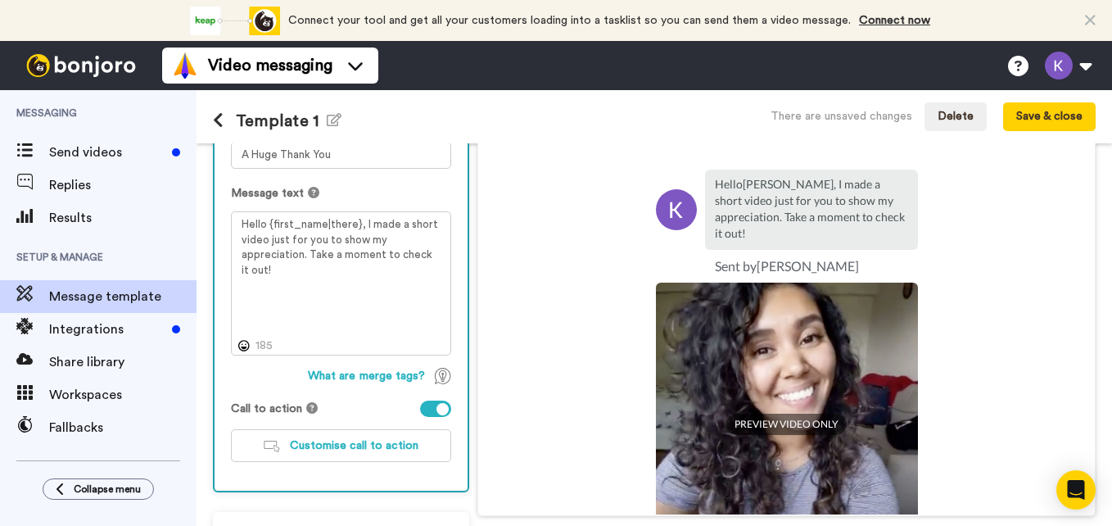
scroll to position [225, 0]
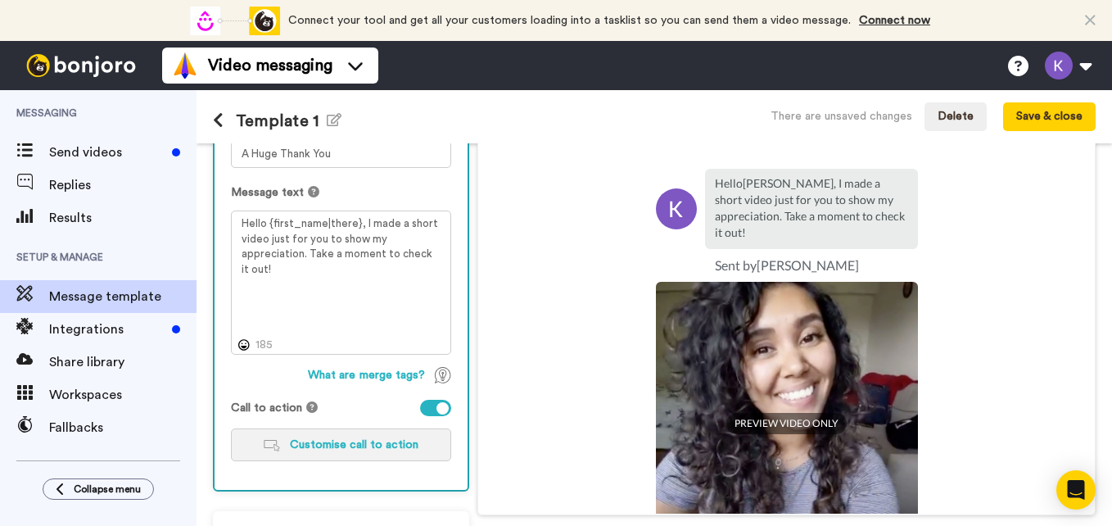
click at [346, 439] on span "Customise call to action" at bounding box center [354, 444] width 129 height 11
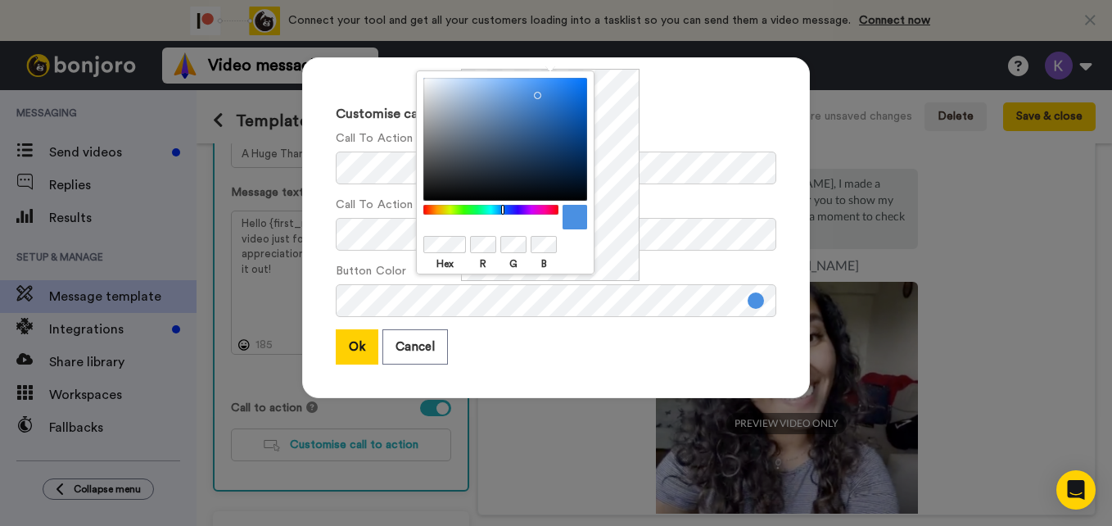
click at [408, 243] on body "Connect your tool now! Connect your tool and get all your customers loading int…" at bounding box center [556, 263] width 1112 height 526
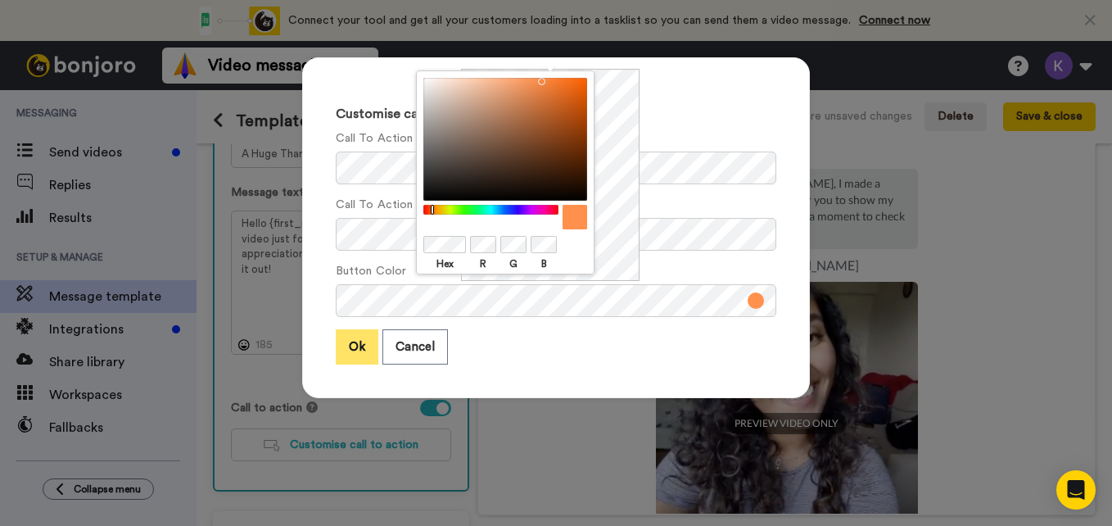
click at [345, 349] on button "Ok" at bounding box center [357, 346] width 43 height 35
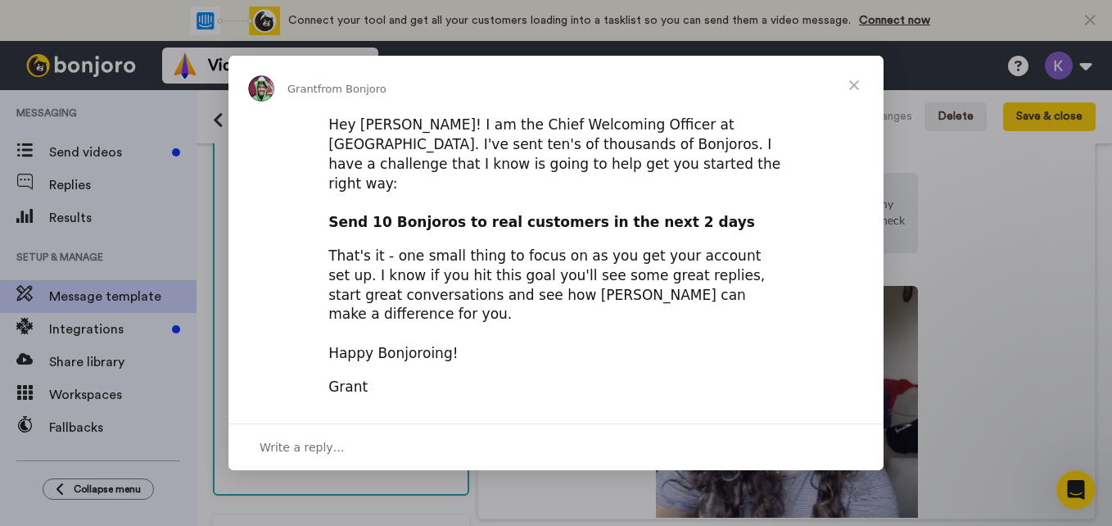
scroll to position [0, 0]
click at [856, 115] on span "Close" at bounding box center [853, 85] width 59 height 59
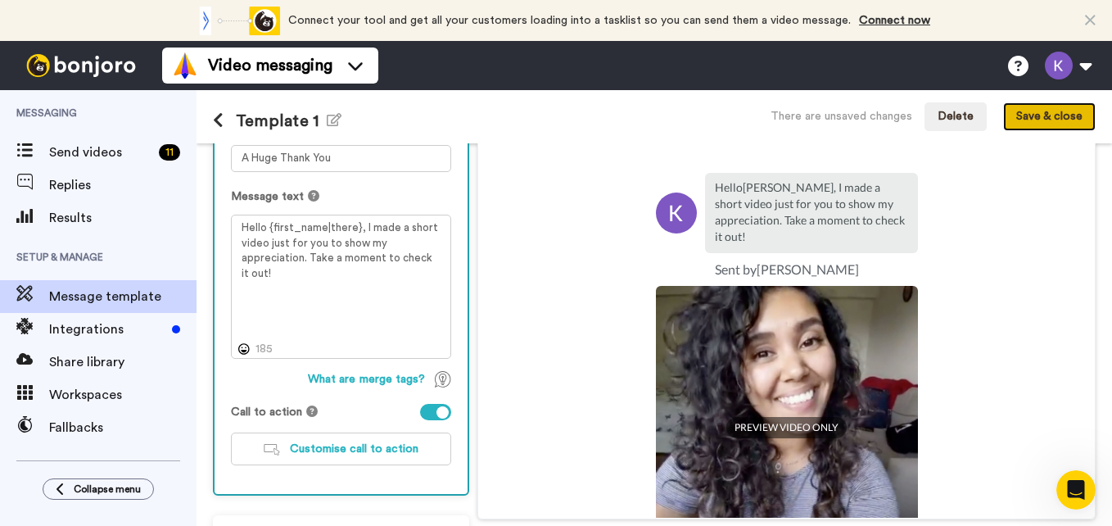
click at [1046, 120] on button "Save & close" at bounding box center [1049, 116] width 93 height 29
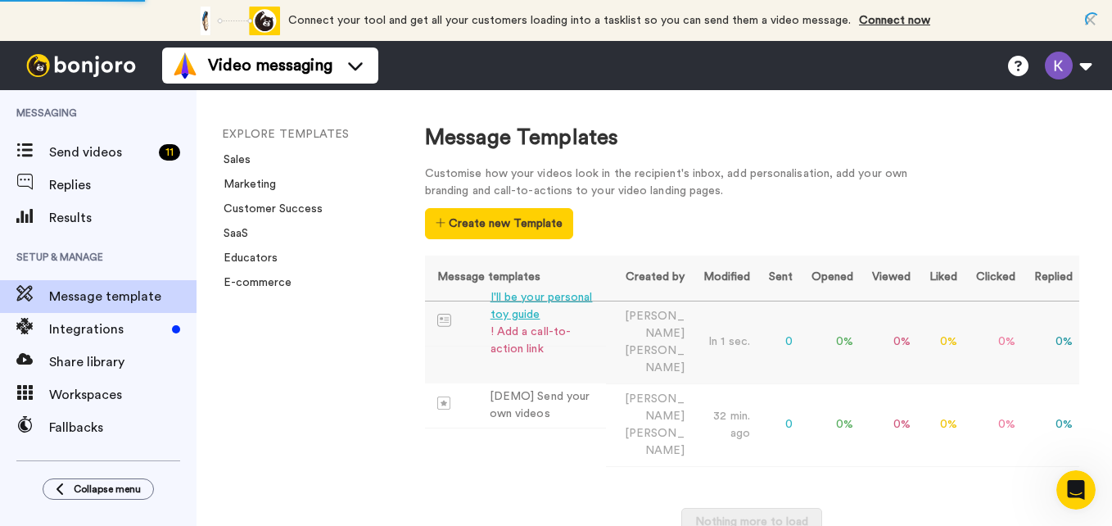
click at [508, 318] on div "I'll be your personal toy guide" at bounding box center [545, 306] width 110 height 34
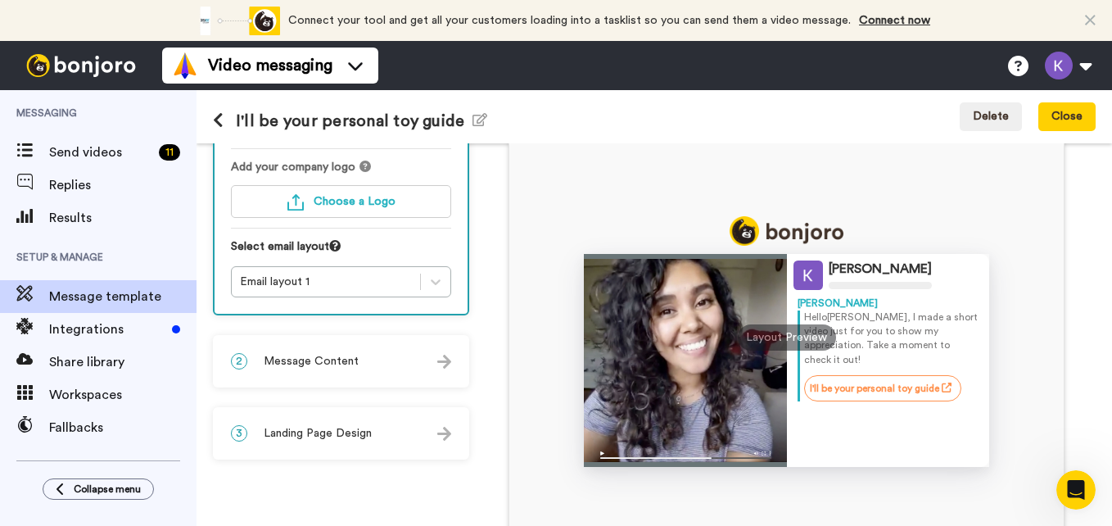
scroll to position [231, 0]
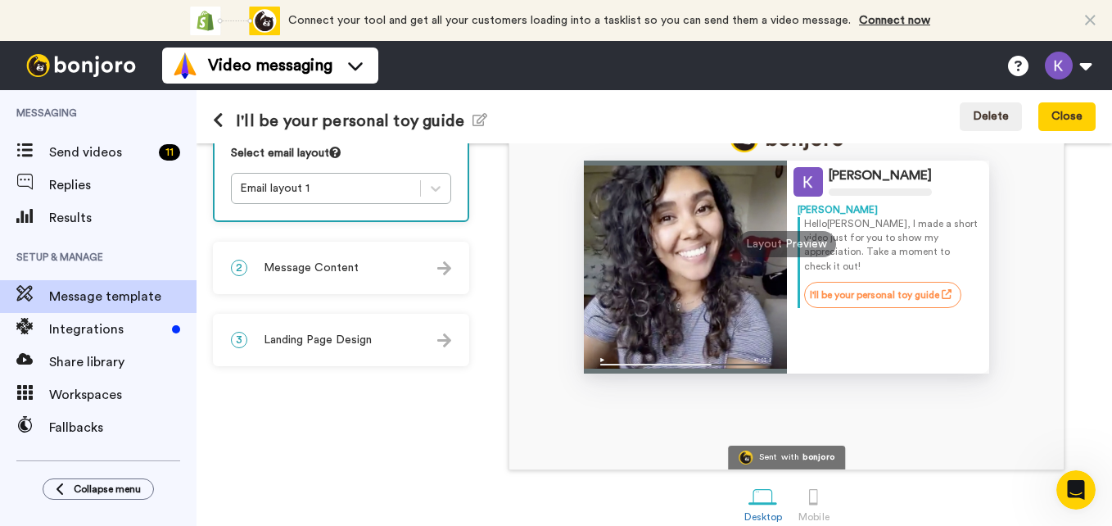
click at [329, 275] on span "Message Content" at bounding box center [311, 268] width 95 height 16
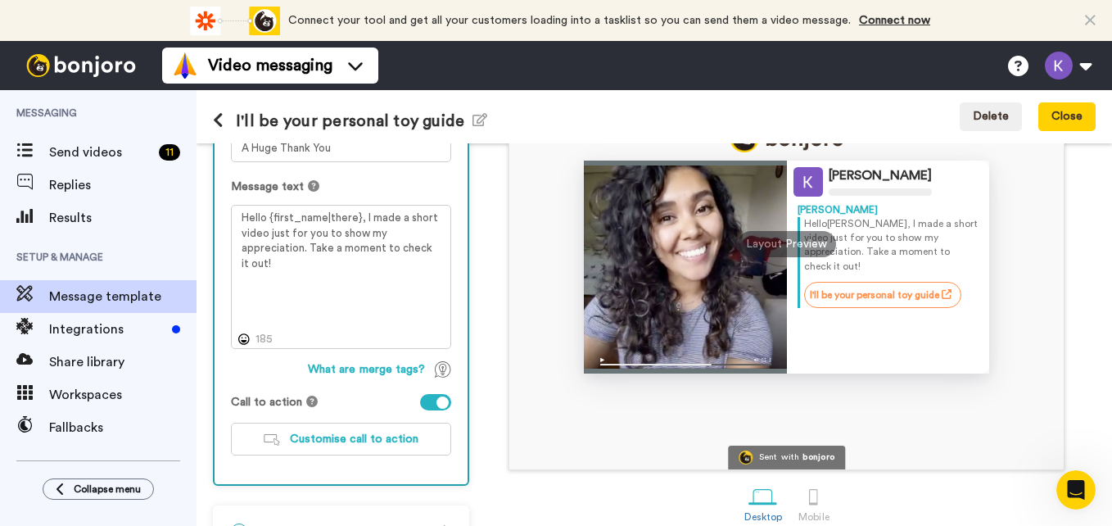
scroll to position [275, 0]
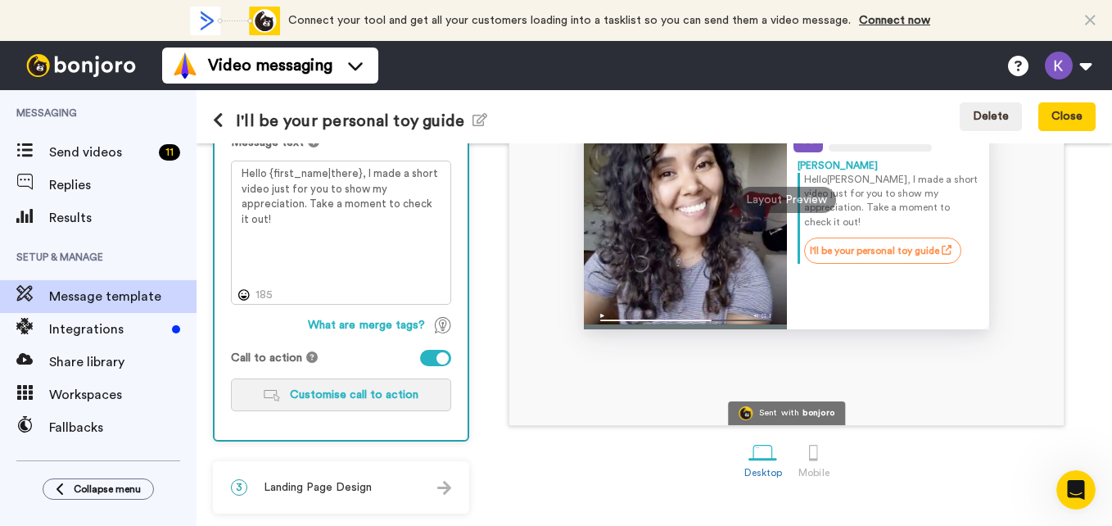
click at [356, 409] on button "Customise call to action" at bounding box center [341, 394] width 220 height 33
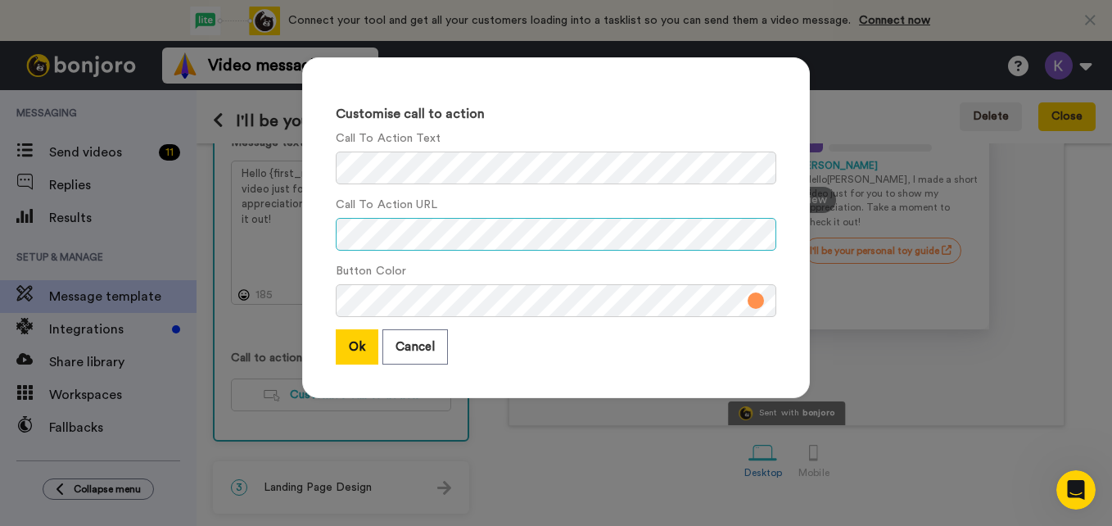
click at [255, 196] on div "Customise call to action Call To Action Text Call To Action URL Button Color Ok…" at bounding box center [556, 263] width 1112 height 526
click at [341, 342] on button "Ok" at bounding box center [357, 346] width 43 height 35
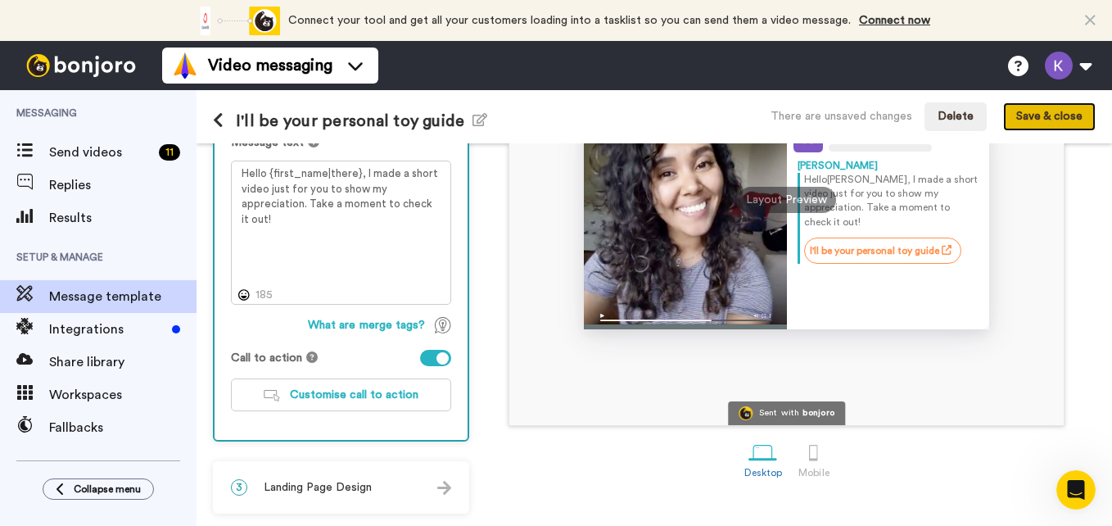
click at [1032, 121] on button "Save & close" at bounding box center [1049, 116] width 93 height 29
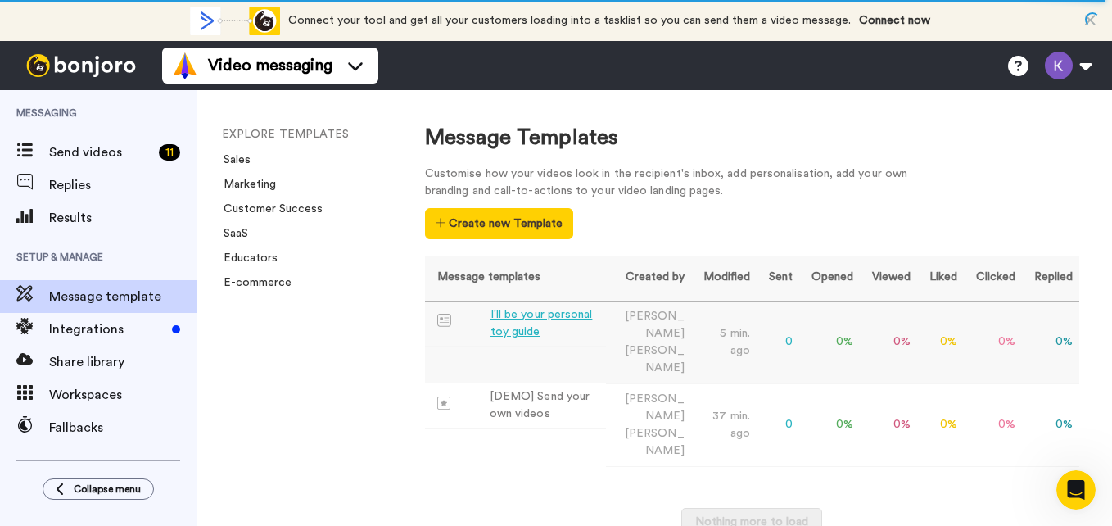
click at [517, 316] on div "I'll be your personal toy guide" at bounding box center [545, 323] width 110 height 34
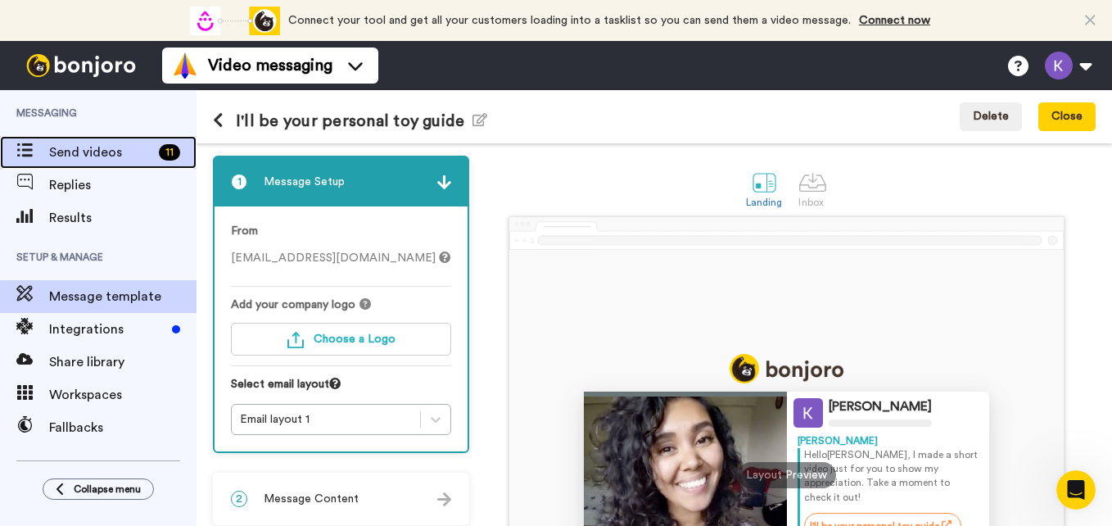
click at [62, 160] on span "Send videos" at bounding box center [100, 152] width 103 height 20
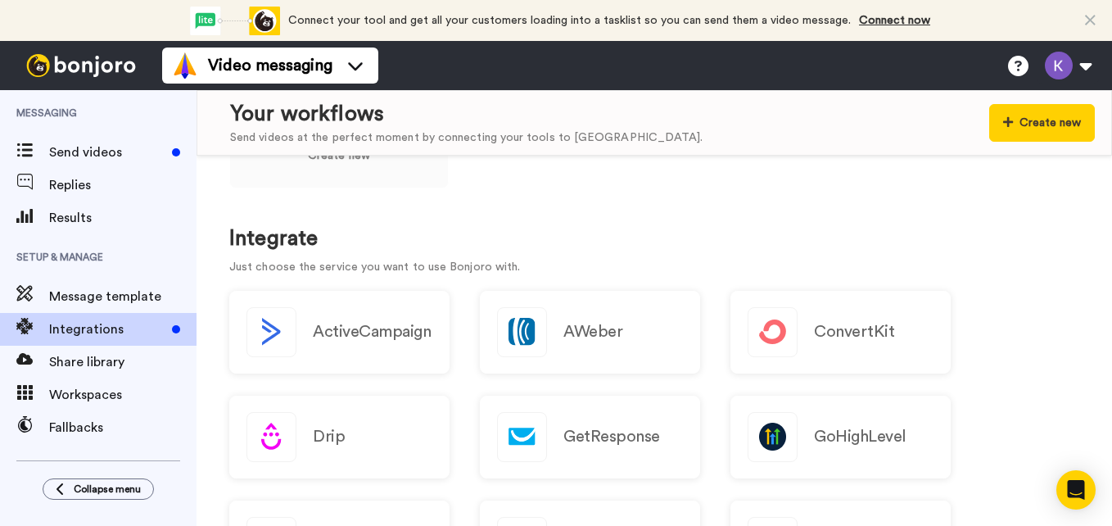
scroll to position [91, 0]
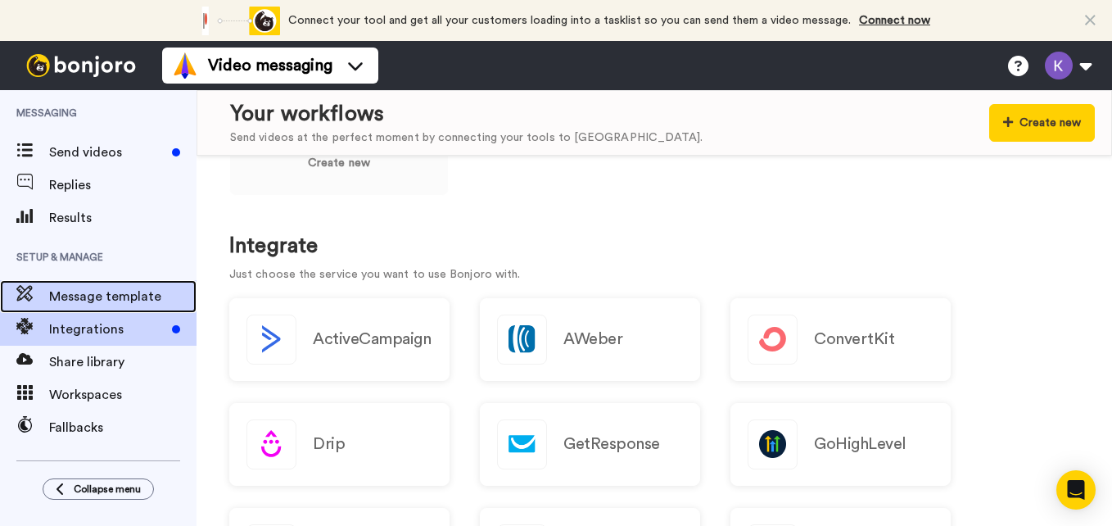
click at [110, 301] on span "Message template" at bounding box center [122, 297] width 147 height 20
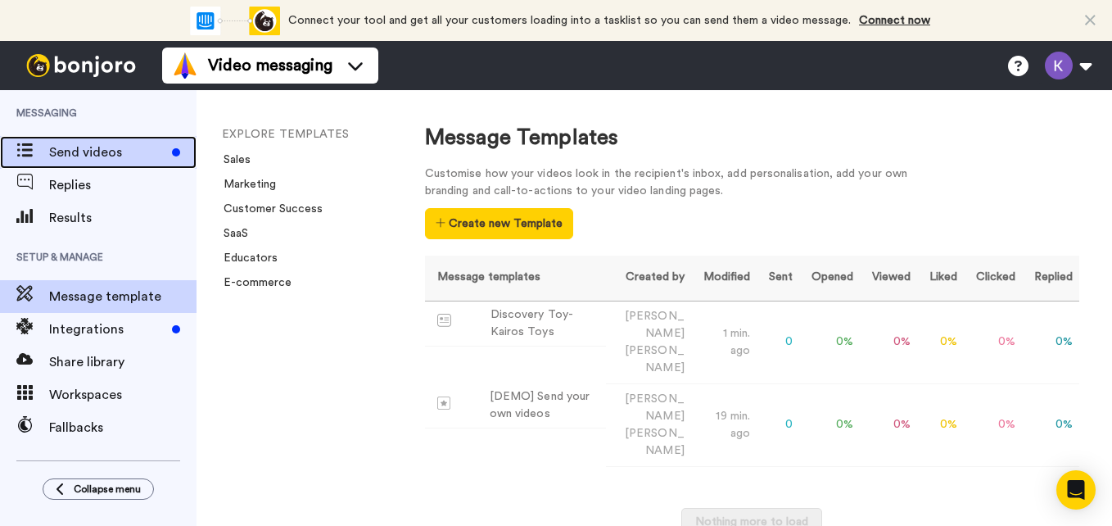
click at [67, 149] on span "Send videos" at bounding box center [107, 152] width 116 height 20
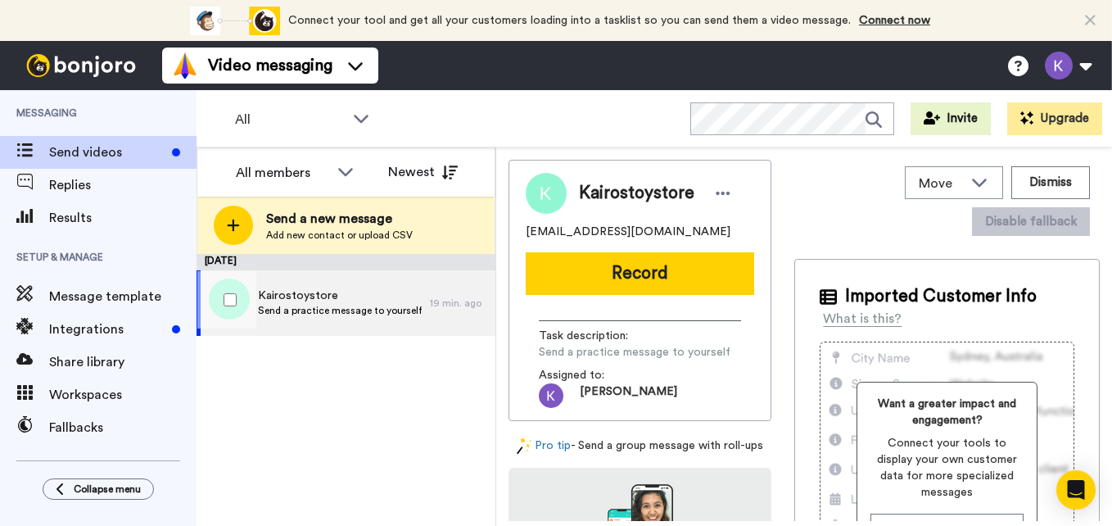
click at [318, 297] on span "Kairostoystore" at bounding box center [340, 295] width 164 height 16
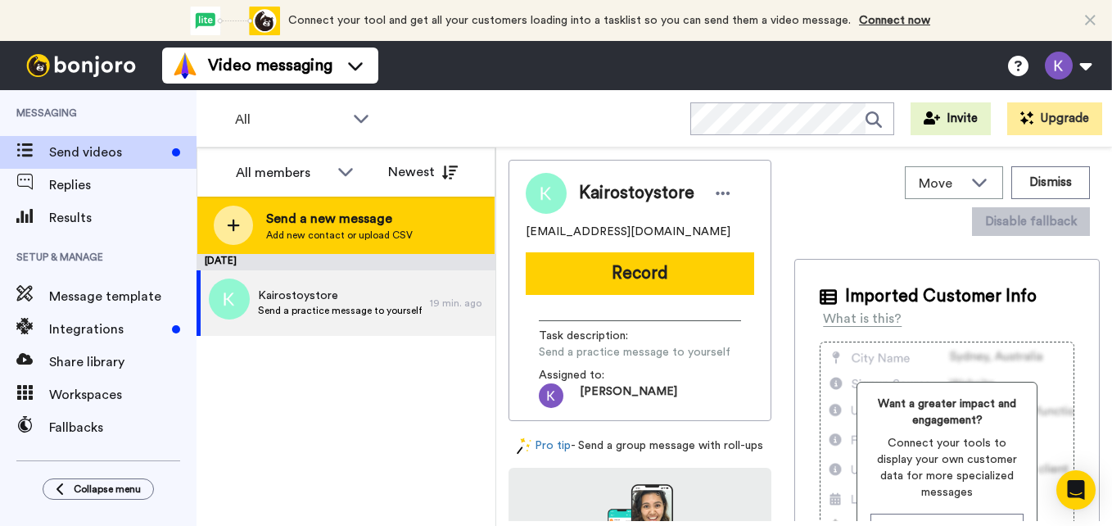
click at [330, 218] on span "Send a new message" at bounding box center [339, 219] width 147 height 20
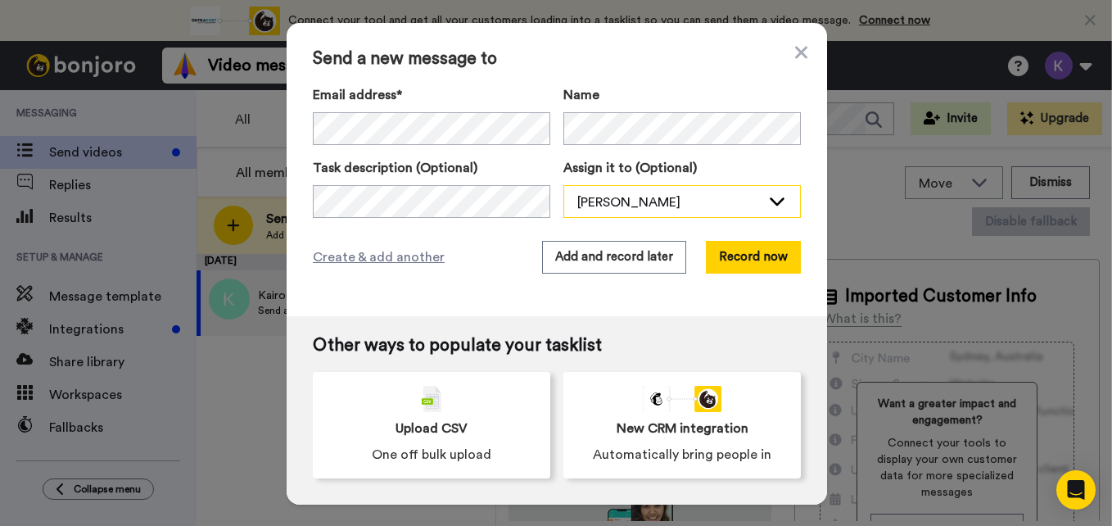
click at [760, 199] on div "[PERSON_NAME]" at bounding box center [682, 202] width 236 height 33
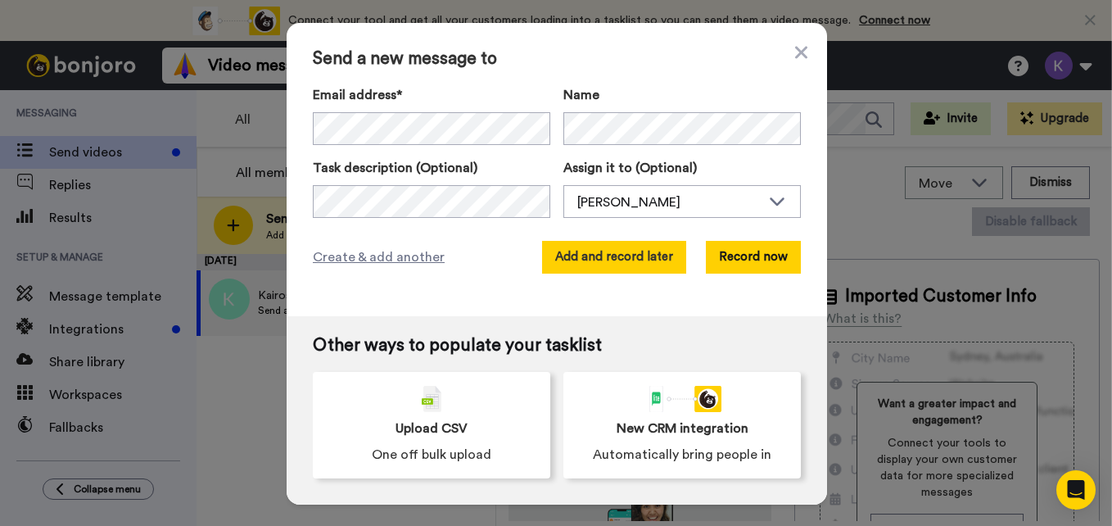
click at [657, 260] on button "Add and record later" at bounding box center [614, 257] width 144 height 33
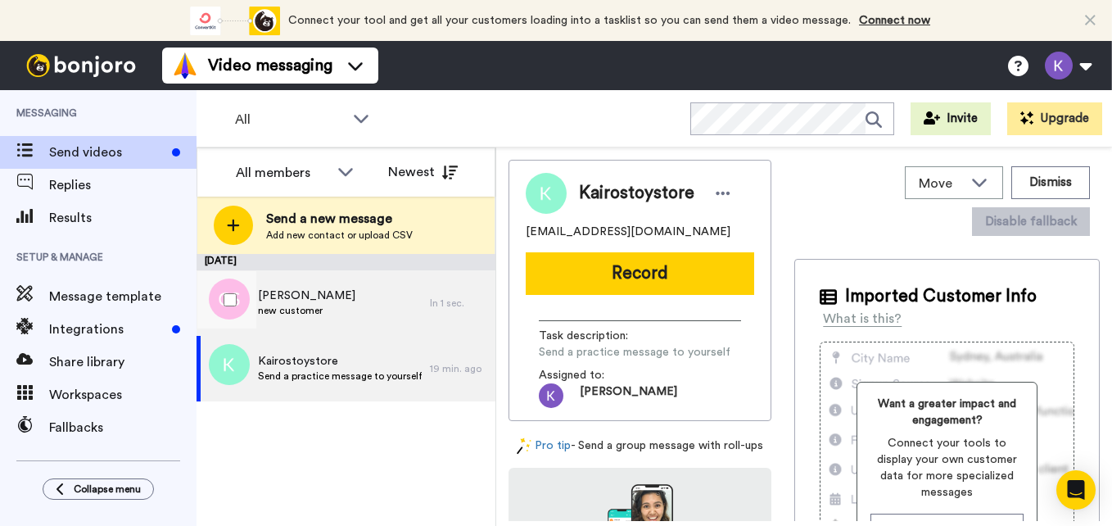
click at [382, 298] on div "[PERSON_NAME] new customer" at bounding box center [312, 302] width 233 height 65
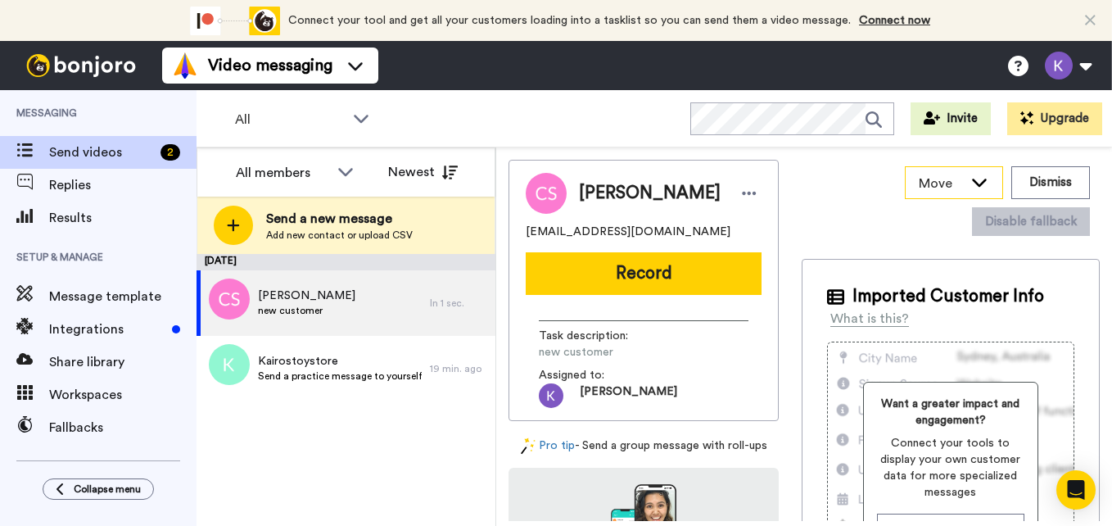
click at [955, 176] on div "Move" at bounding box center [954, 182] width 97 height 31
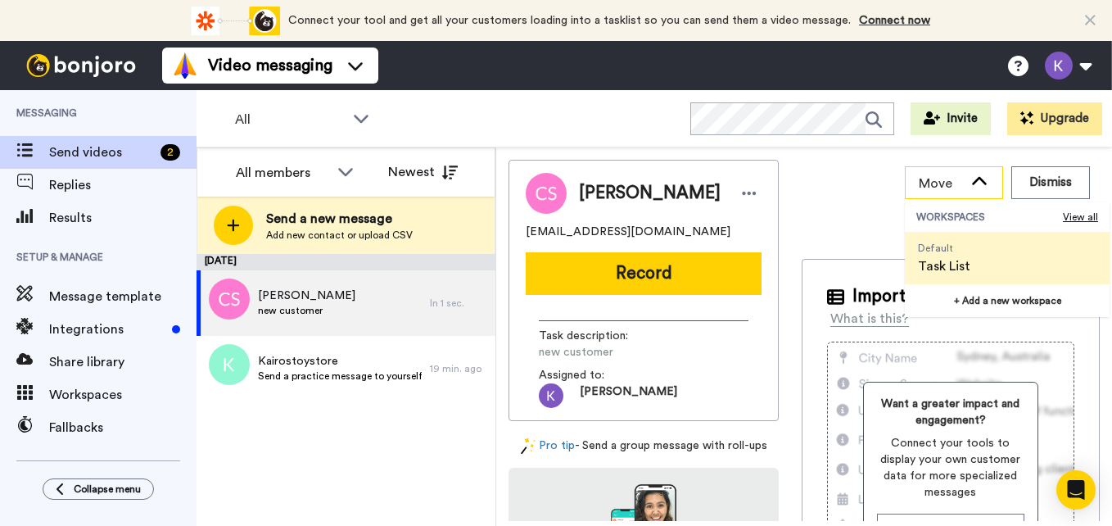
click at [955, 176] on div "Move" at bounding box center [954, 182] width 97 height 31
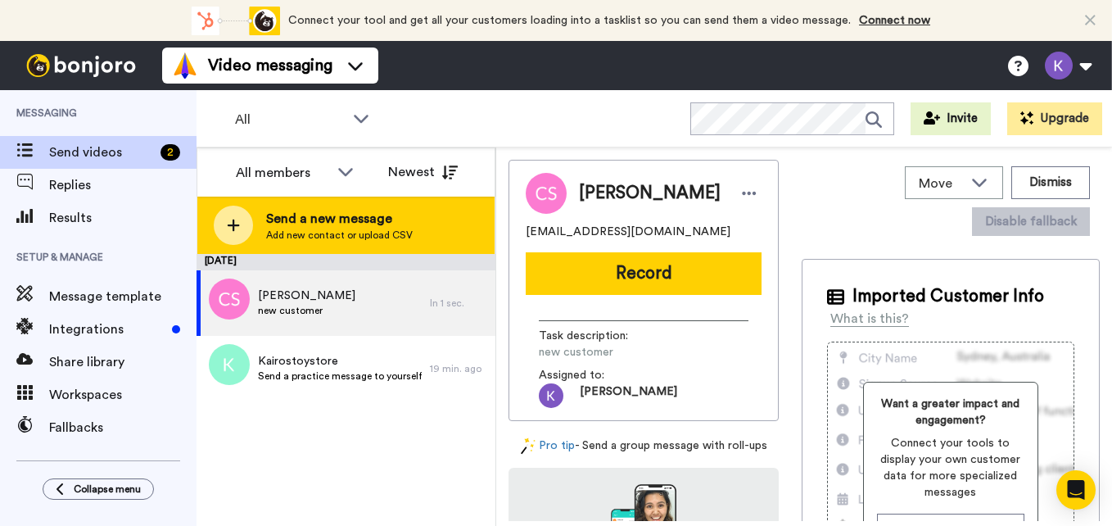
click at [342, 230] on span "Add new contact or upload CSV" at bounding box center [339, 234] width 147 height 13
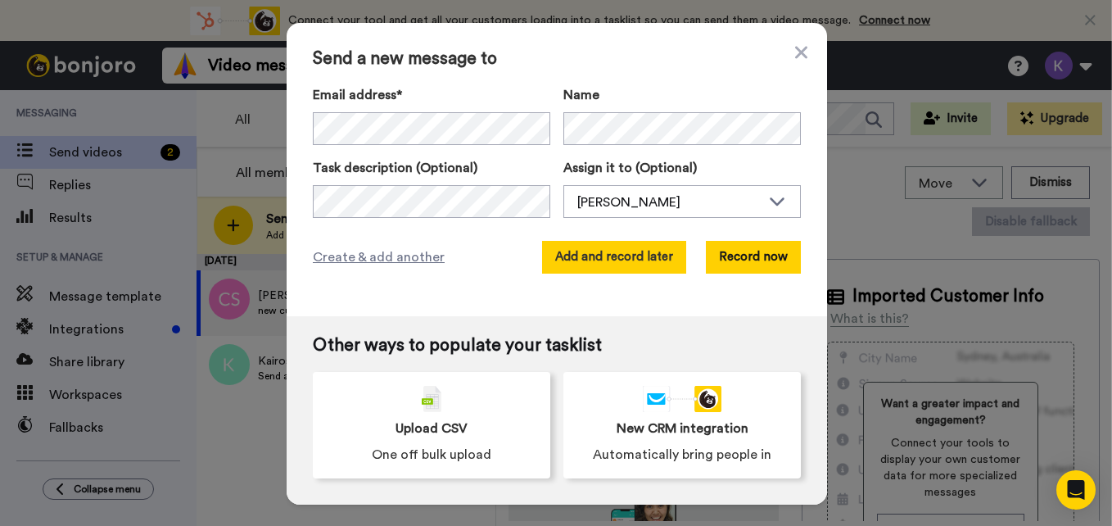
click at [599, 253] on button "Add and record later" at bounding box center [614, 257] width 144 height 33
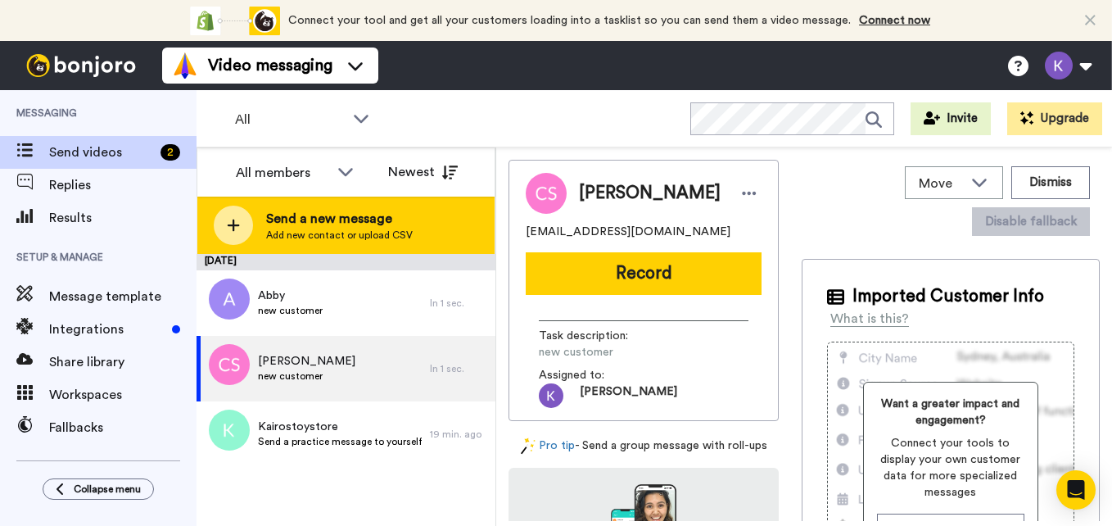
click at [329, 213] on span "Send a new message" at bounding box center [339, 219] width 147 height 20
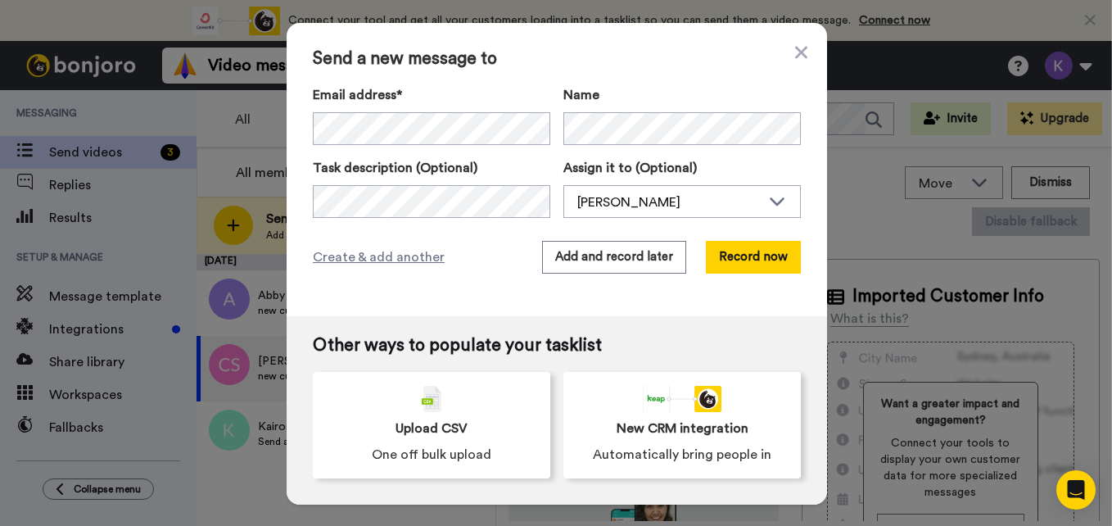
click at [475, 81] on div "Send a new message to Email address* No search result for ‘ [EMAIL_ADDRESS][DOM…" at bounding box center [557, 169] width 540 height 293
click at [574, 251] on button "Add and record later" at bounding box center [614, 257] width 144 height 33
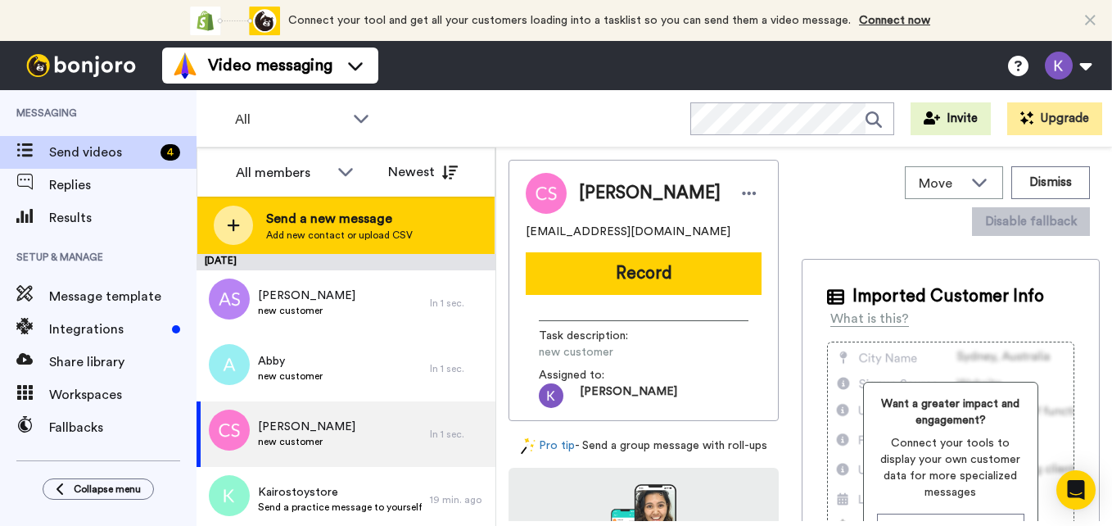
click at [286, 237] on span "Add new contact or upload CSV" at bounding box center [339, 234] width 147 height 13
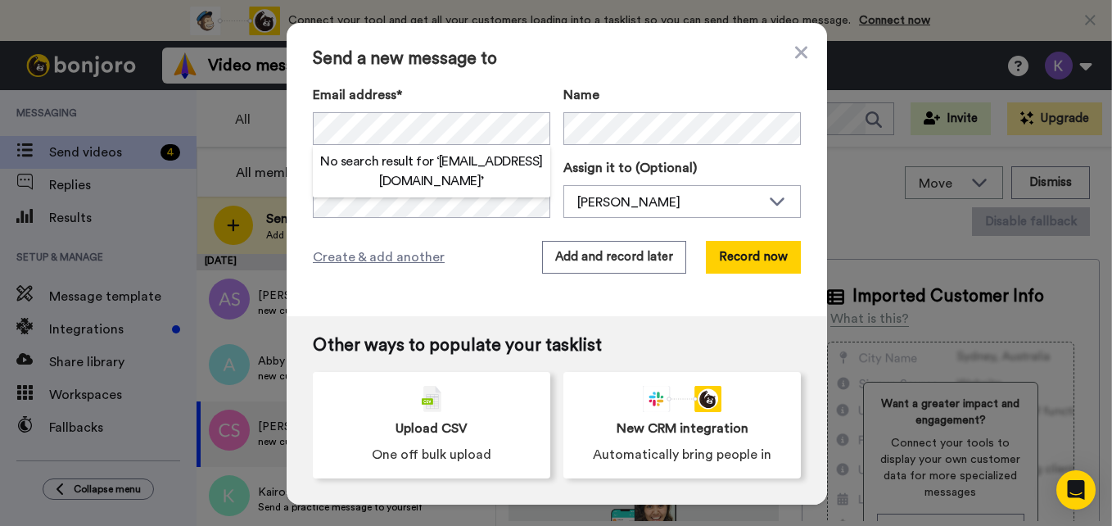
click at [576, 41] on div "Send a new message to Email address* No search result for ‘ [EMAIL_ADDRESS][DOM…" at bounding box center [557, 169] width 540 height 293
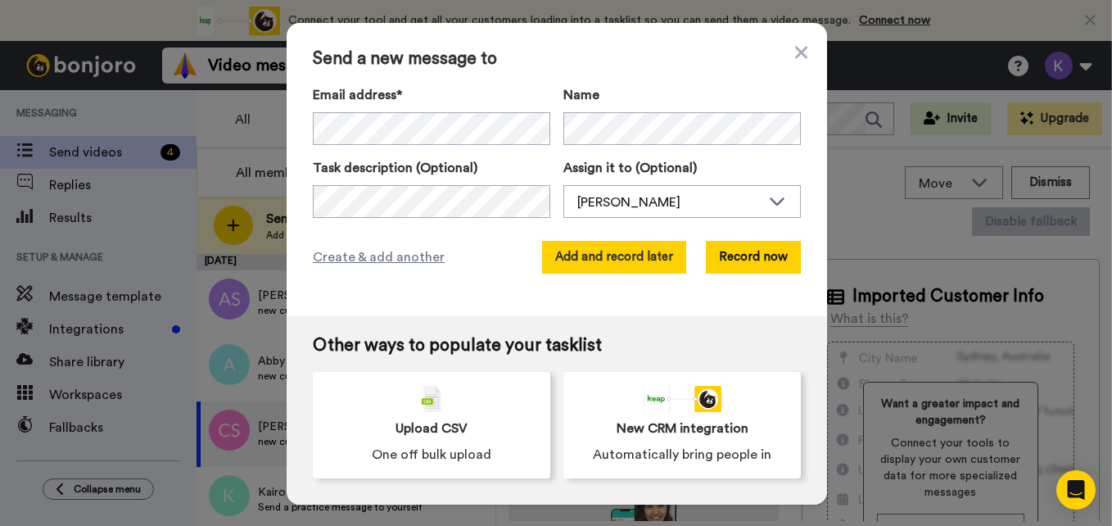
click at [564, 257] on button "Add and record later" at bounding box center [614, 257] width 144 height 33
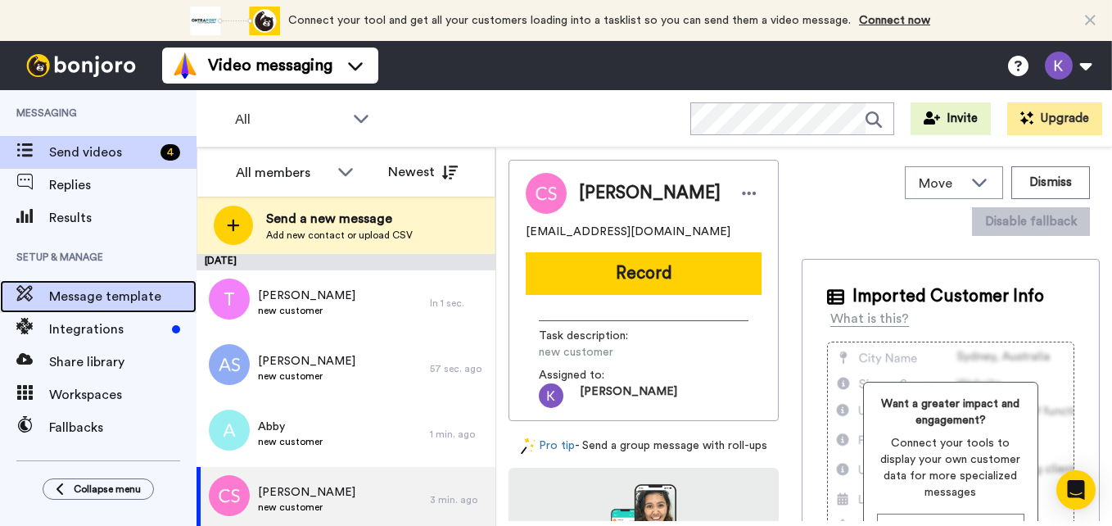
click at [117, 309] on div "Message template" at bounding box center [98, 296] width 196 height 33
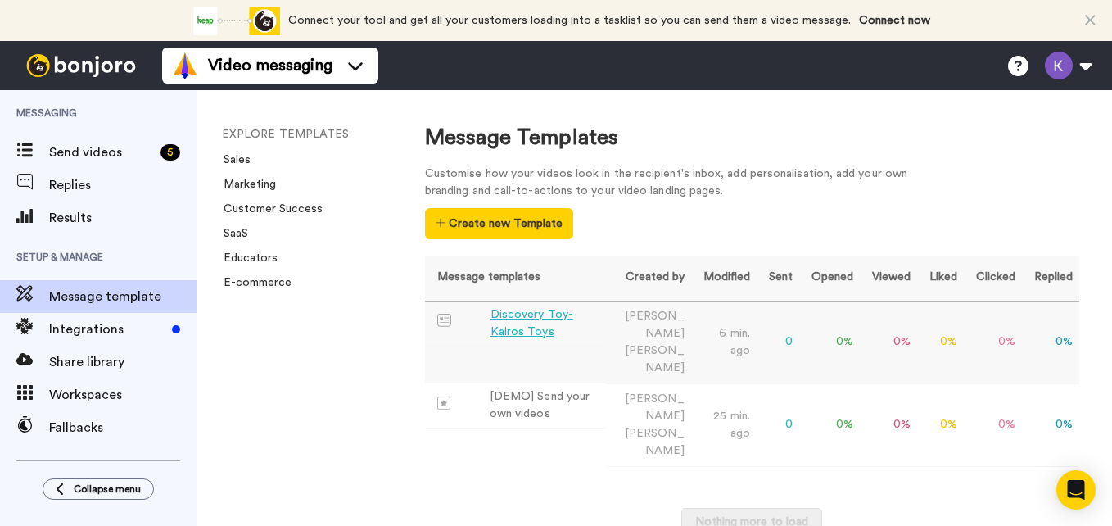
click at [519, 316] on div "Discovery Toy-Kairos Toys" at bounding box center [545, 323] width 110 height 34
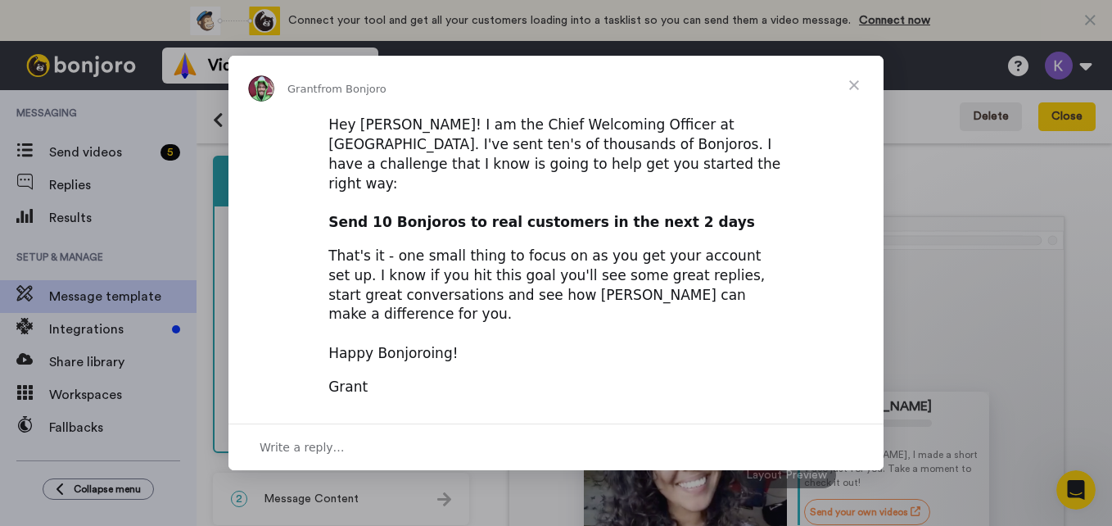
click at [848, 101] on span "Close" at bounding box center [853, 85] width 59 height 59
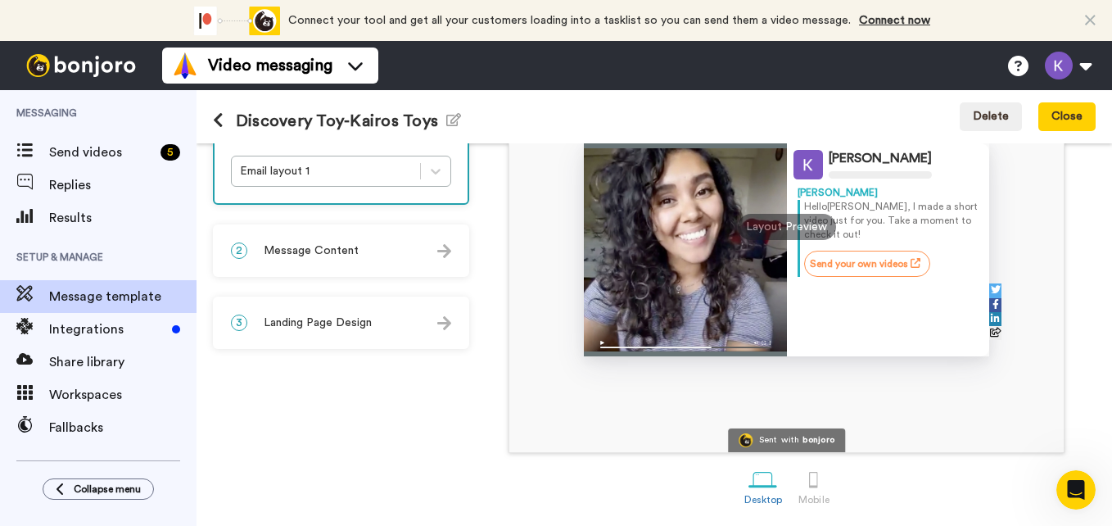
scroll to position [247, 0]
click at [331, 264] on div "2 Message Content" at bounding box center [341, 251] width 253 height 49
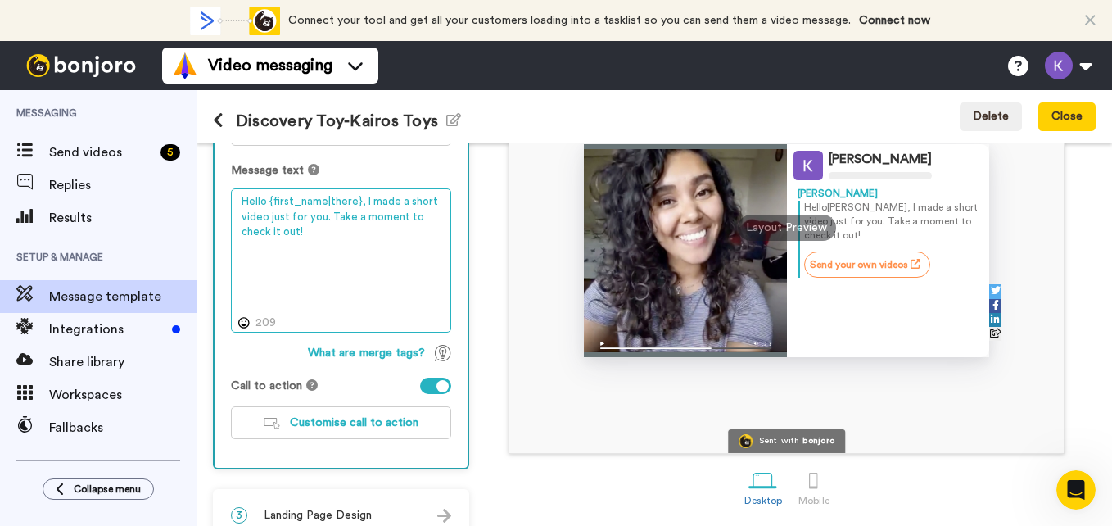
click at [343, 237] on textarea "Hello {first_name|there}, I made a short video just for you. Take a moment to c…" at bounding box center [341, 260] width 220 height 144
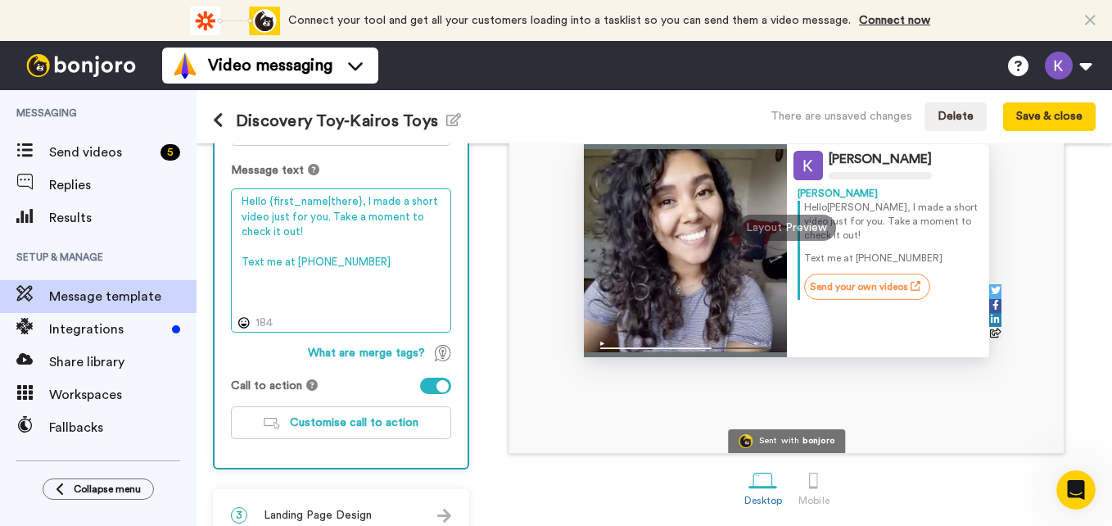
scroll to position [275, 0]
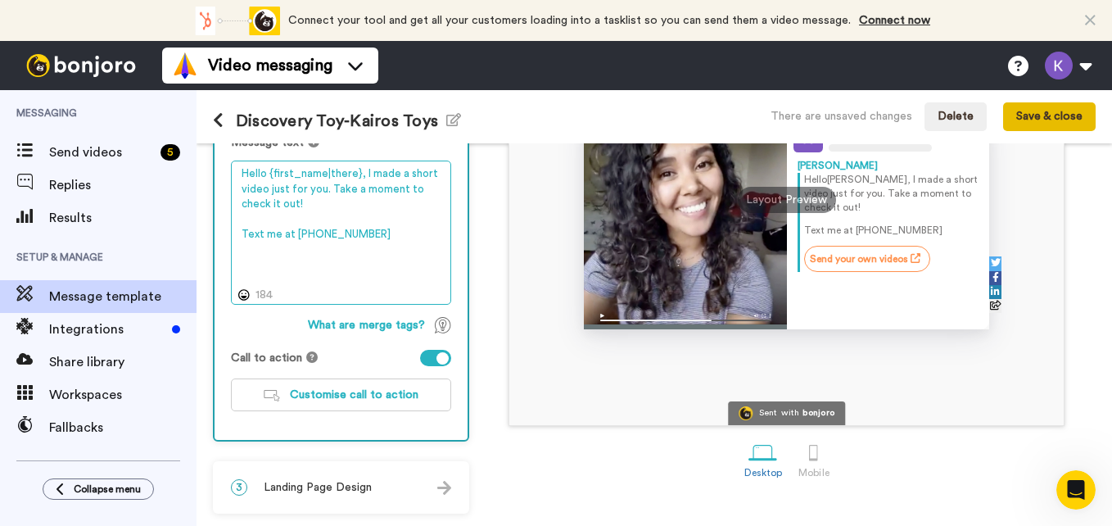
type textarea "Hello {first_name|there}, I made a short video just for you. Take a moment to c…"
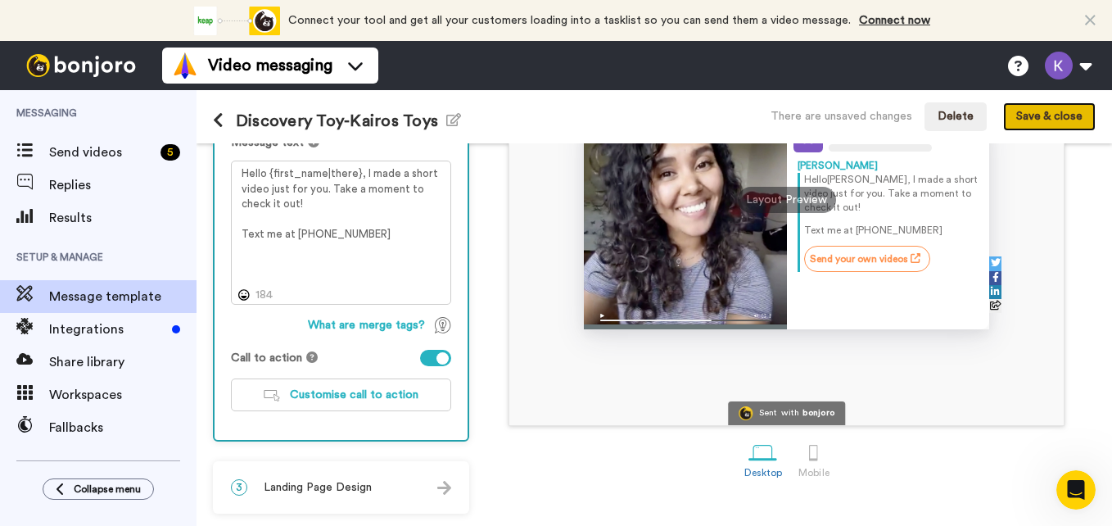
click at [1050, 116] on button "Save & close" at bounding box center [1049, 116] width 93 height 29
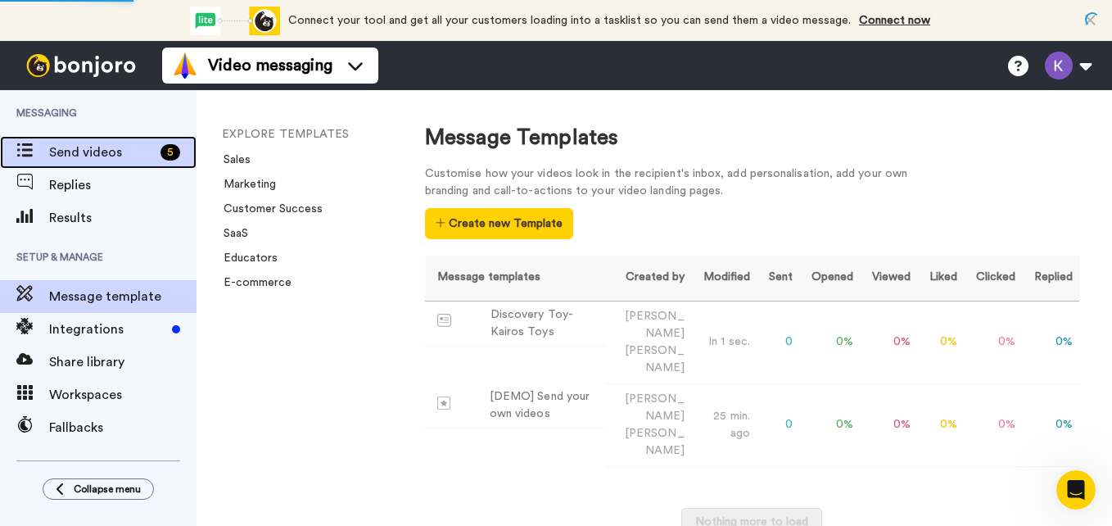
click at [85, 149] on span "Send videos" at bounding box center [101, 152] width 105 height 20
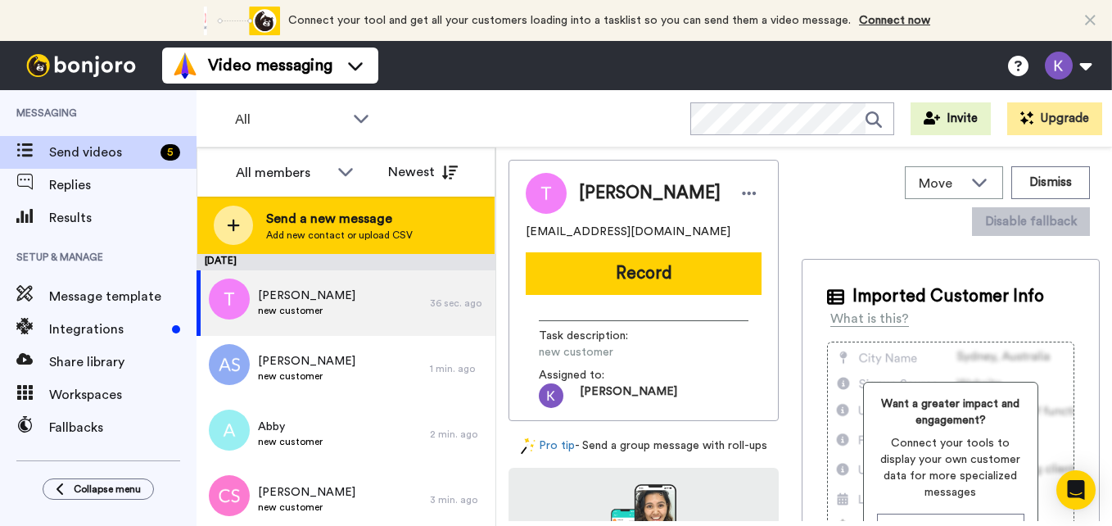
click at [358, 233] on span "Add new contact or upload CSV" at bounding box center [339, 234] width 147 height 13
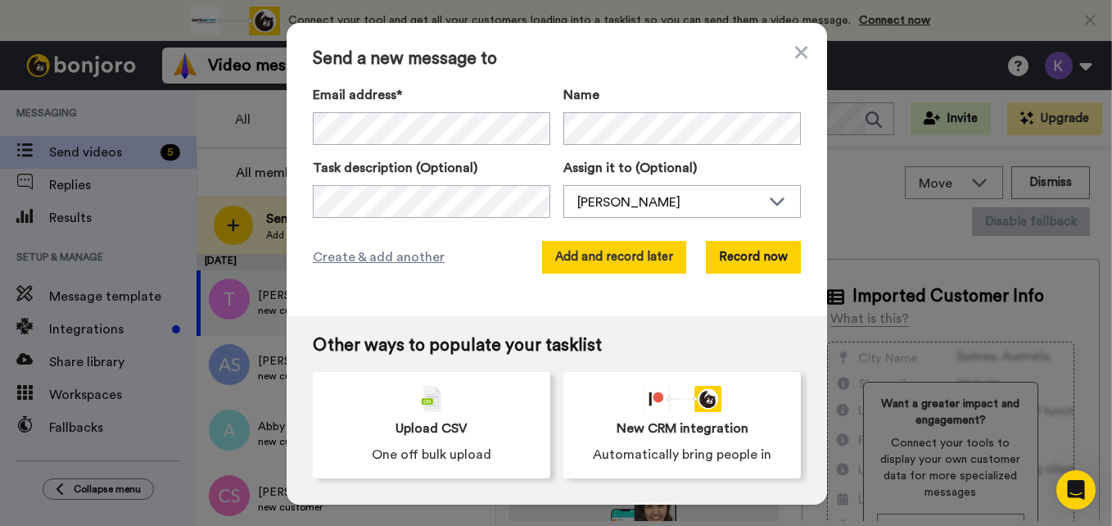
click at [575, 260] on button "Add and record later" at bounding box center [614, 257] width 144 height 33
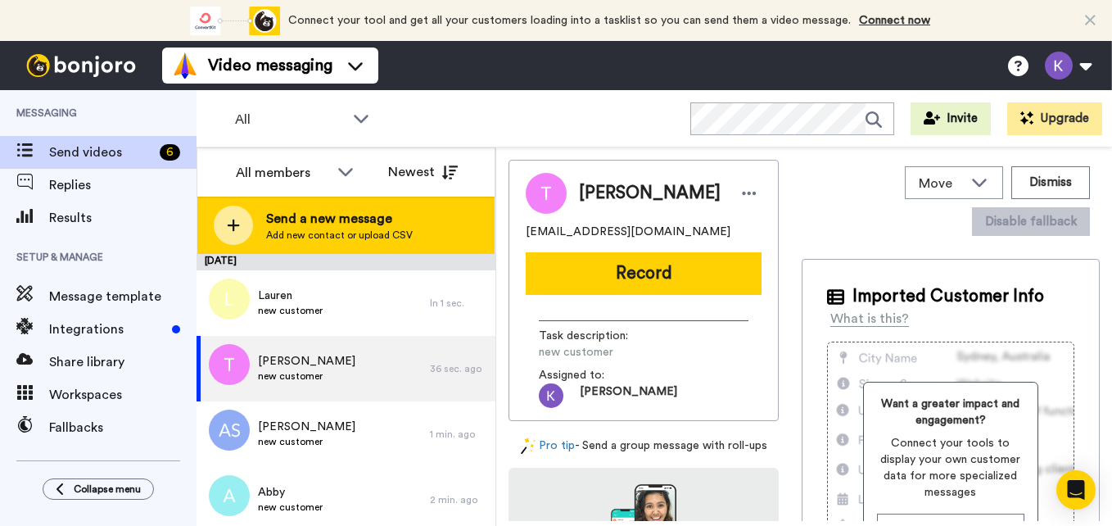
click at [366, 223] on span "Send a new message" at bounding box center [339, 219] width 147 height 20
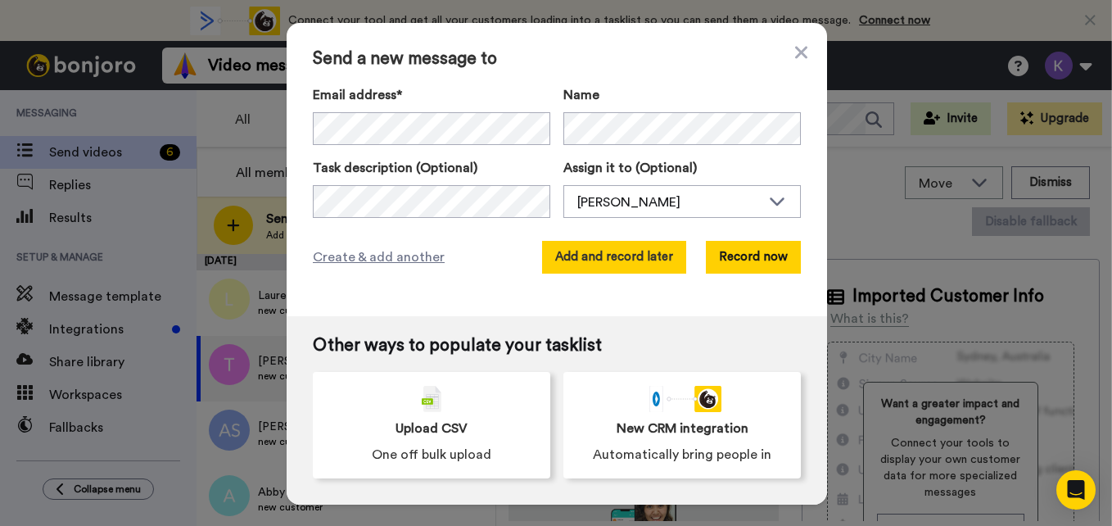
click at [633, 260] on button "Add and record later" at bounding box center [614, 257] width 144 height 33
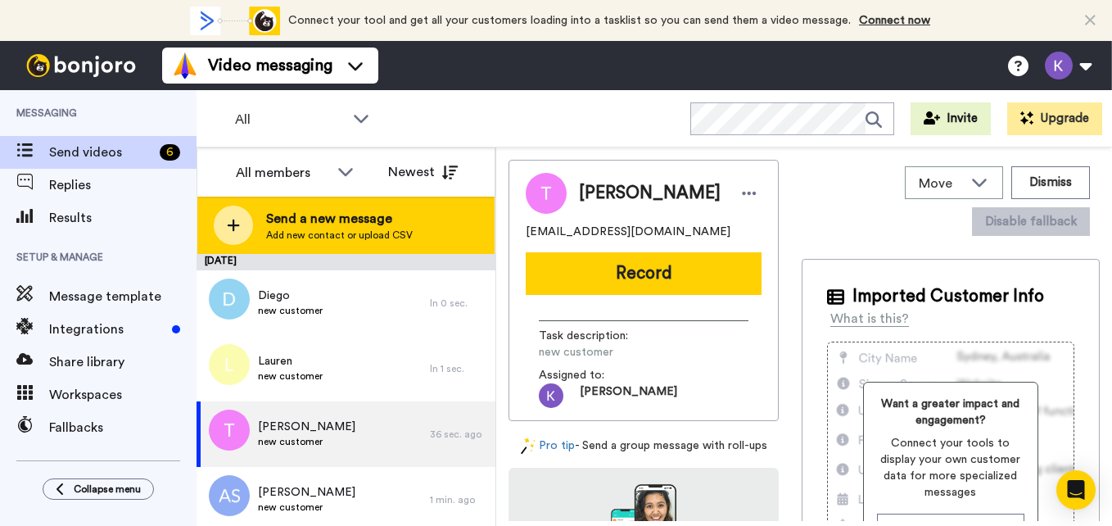
click at [306, 231] on span "Add new contact or upload CSV" at bounding box center [339, 234] width 147 height 13
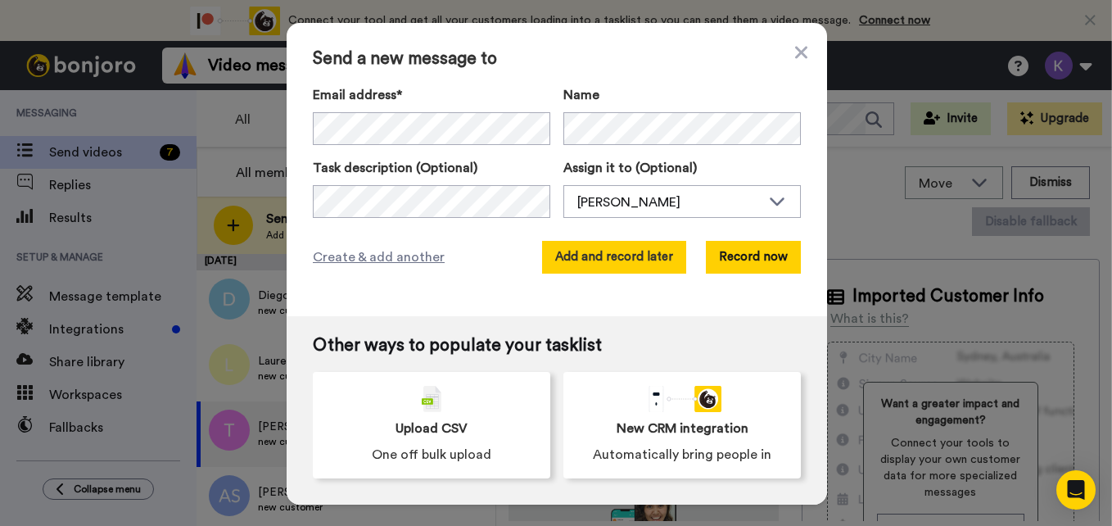
click at [633, 257] on button "Add and record later" at bounding box center [614, 257] width 144 height 33
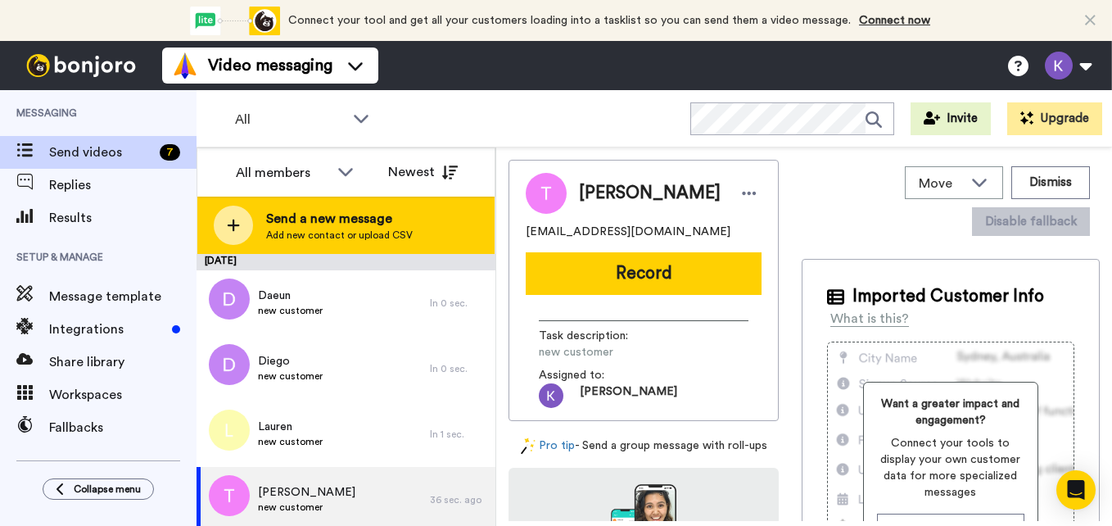
click at [386, 216] on span "Send a new message" at bounding box center [339, 219] width 147 height 20
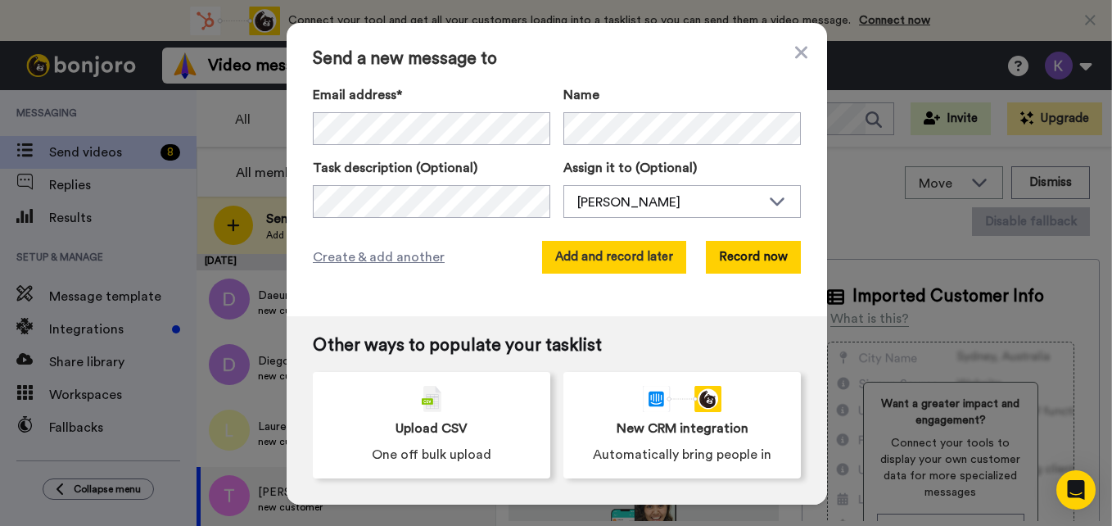
click at [568, 251] on button "Add and record later" at bounding box center [614, 257] width 144 height 33
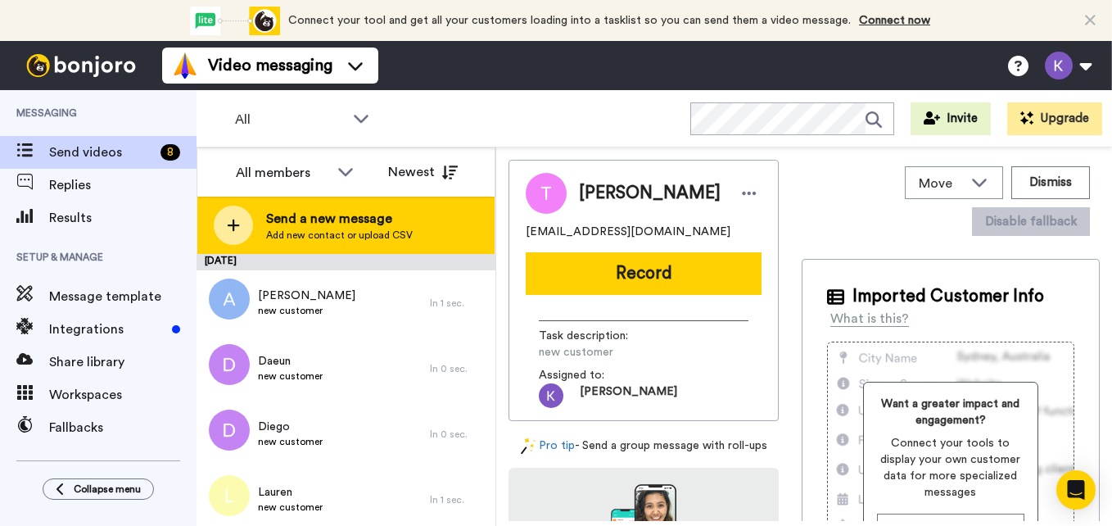
click at [364, 230] on span "Add new contact or upload CSV" at bounding box center [339, 234] width 147 height 13
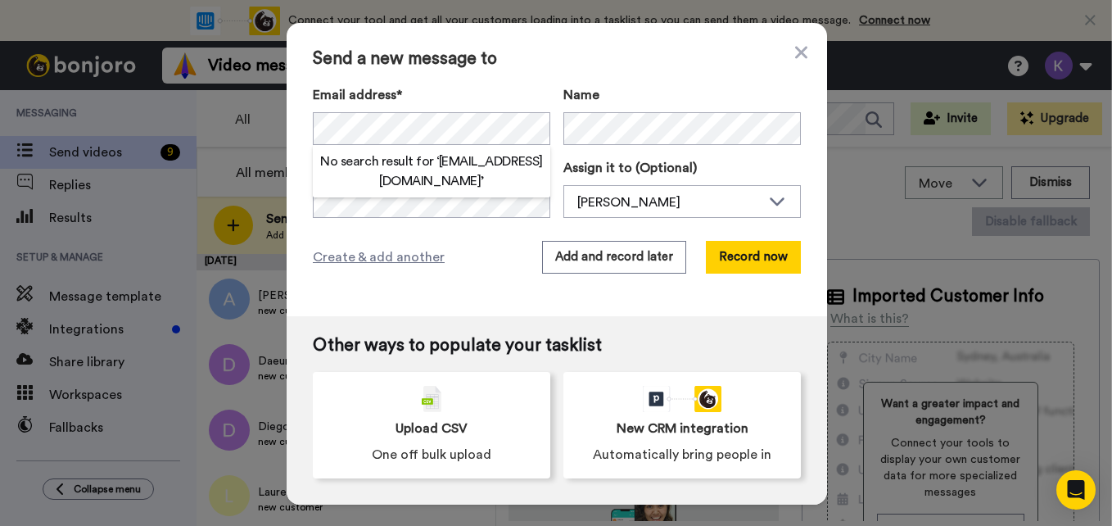
click at [486, 81] on div "Send a new message to Email address* No search result for ‘ jroberts1645@gmail.…" at bounding box center [557, 169] width 540 height 293
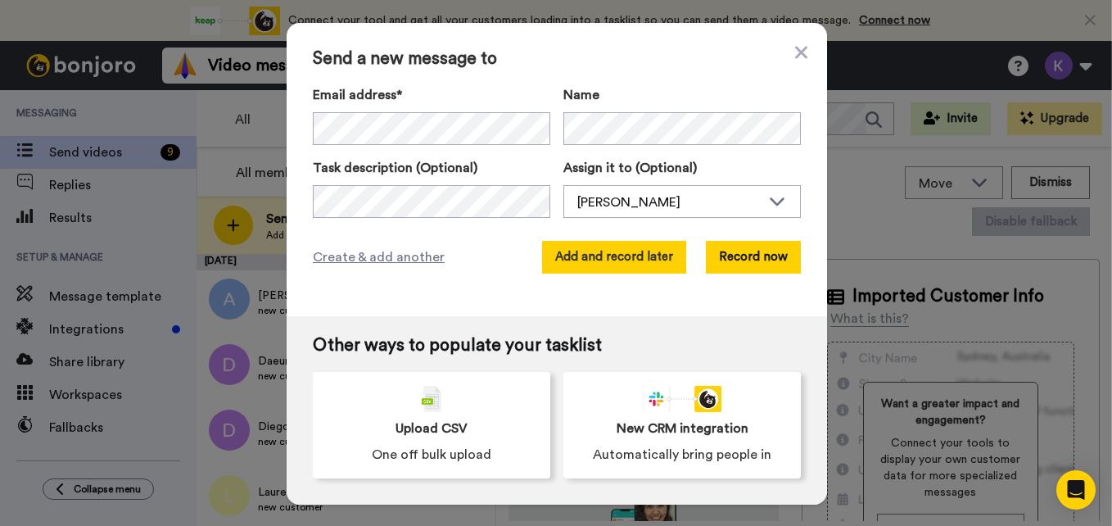
click at [589, 265] on button "Add and record later" at bounding box center [614, 257] width 144 height 33
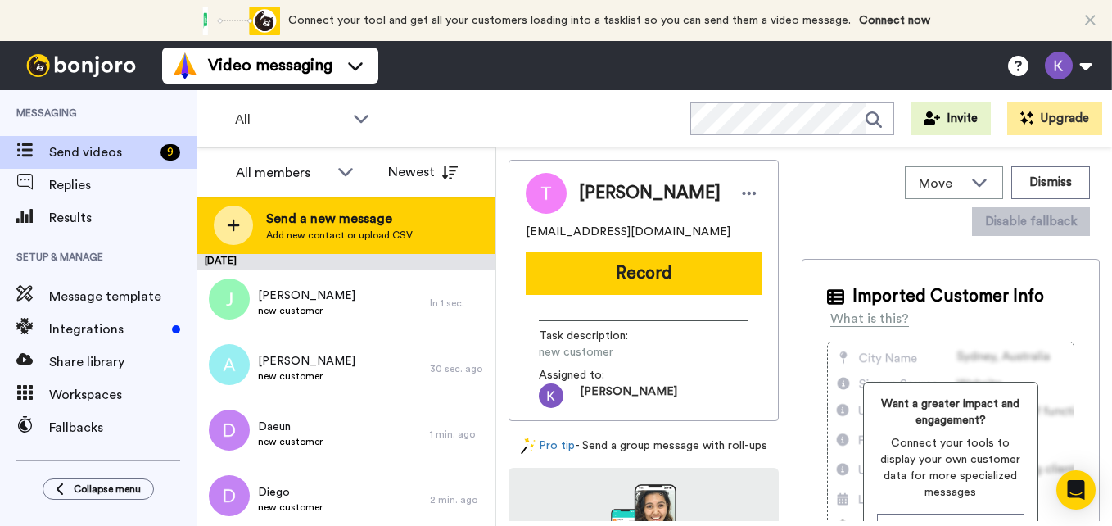
click at [410, 245] on div "Send a new message Add new contact or upload CSV" at bounding box center [345, 224] width 297 height 57
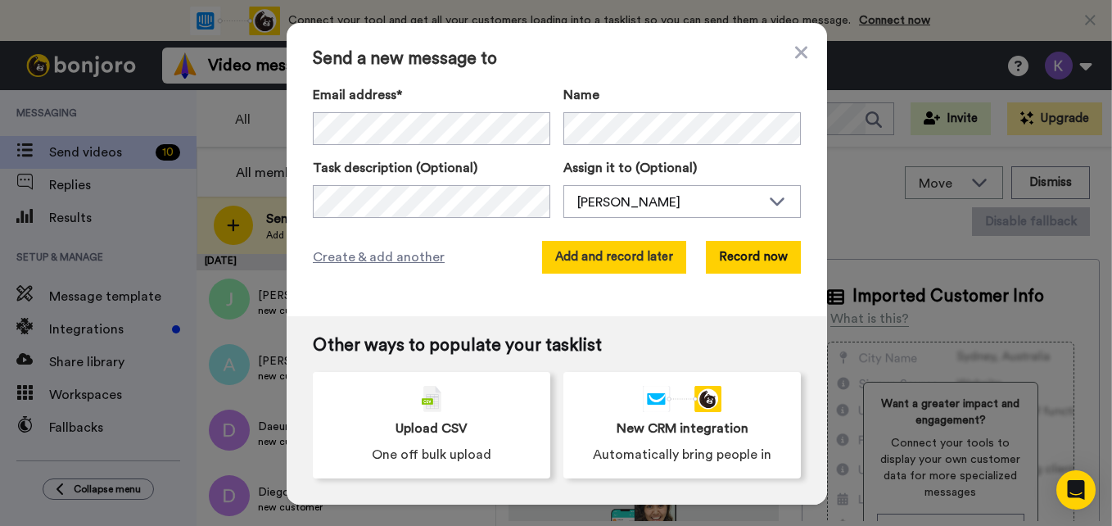
click at [567, 255] on button "Add and record later" at bounding box center [614, 257] width 144 height 33
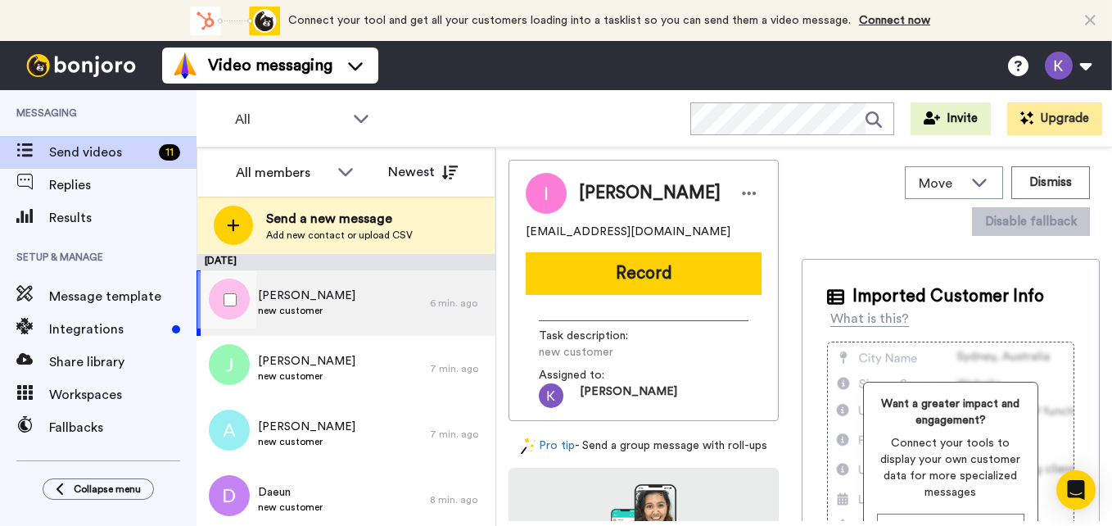
click at [346, 313] on div "[PERSON_NAME] new customer" at bounding box center [312, 302] width 233 height 65
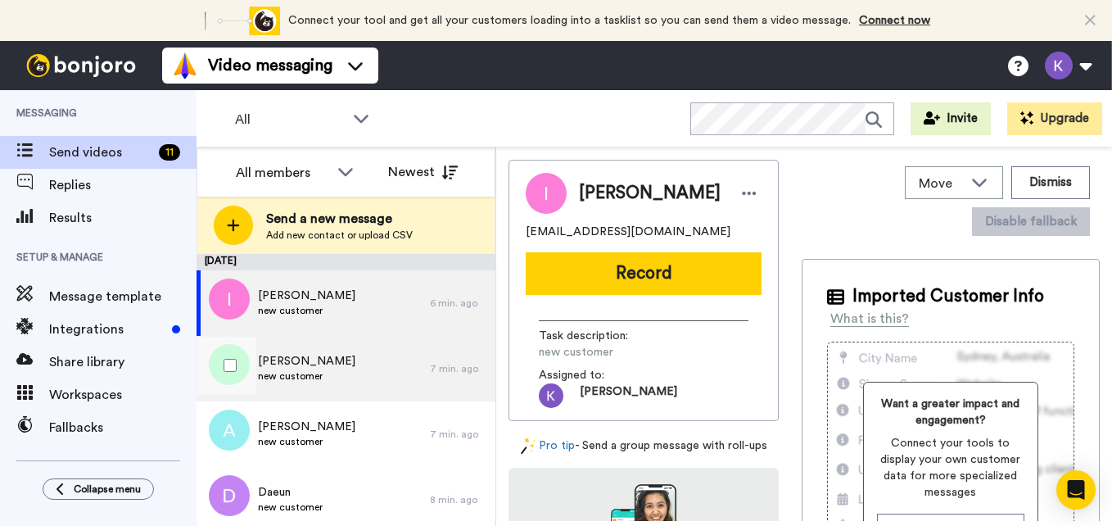
click at [291, 372] on span "new customer" at bounding box center [306, 375] width 97 height 13
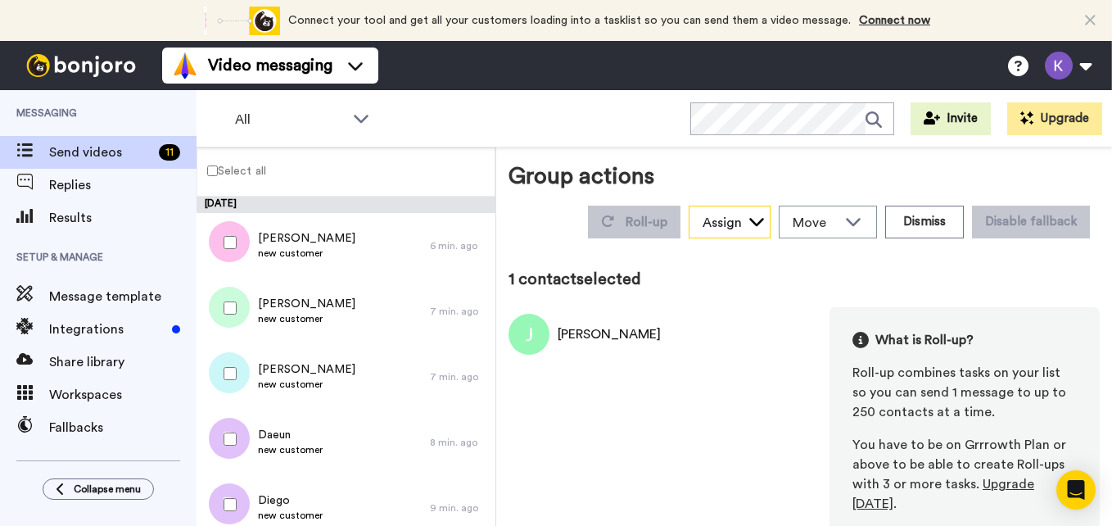
click at [747, 233] on div "Assign" at bounding box center [729, 222] width 80 height 33
click at [876, 227] on div "Roll-up Assign [PERSON_NAME] Move WORKSPACES View all Default Task List + Add a…" at bounding box center [839, 222] width 522 height 46
click at [843, 225] on icon at bounding box center [853, 221] width 20 height 16
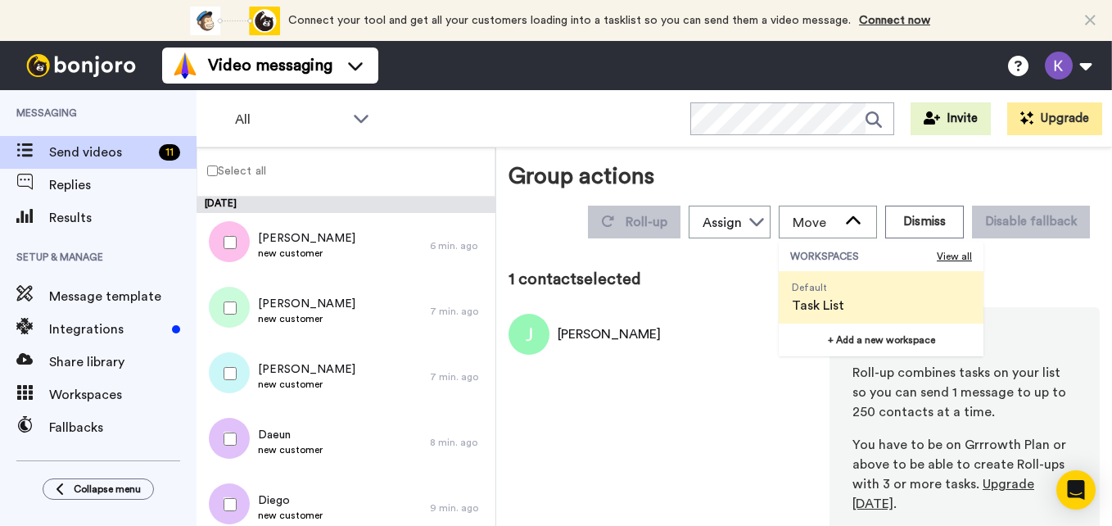
click at [603, 410] on div "[PERSON_NAME] What is Roll-up? Roll-up combines tasks on your list so you can s…" at bounding box center [803, 487] width 591 height 361
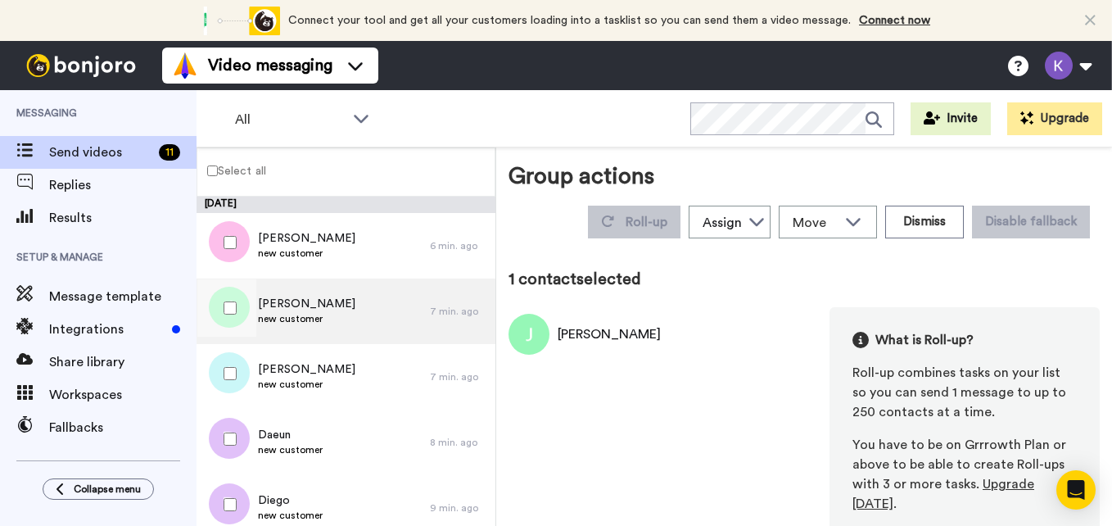
click at [314, 339] on div "[PERSON_NAME] new customer" at bounding box center [312, 310] width 233 height 65
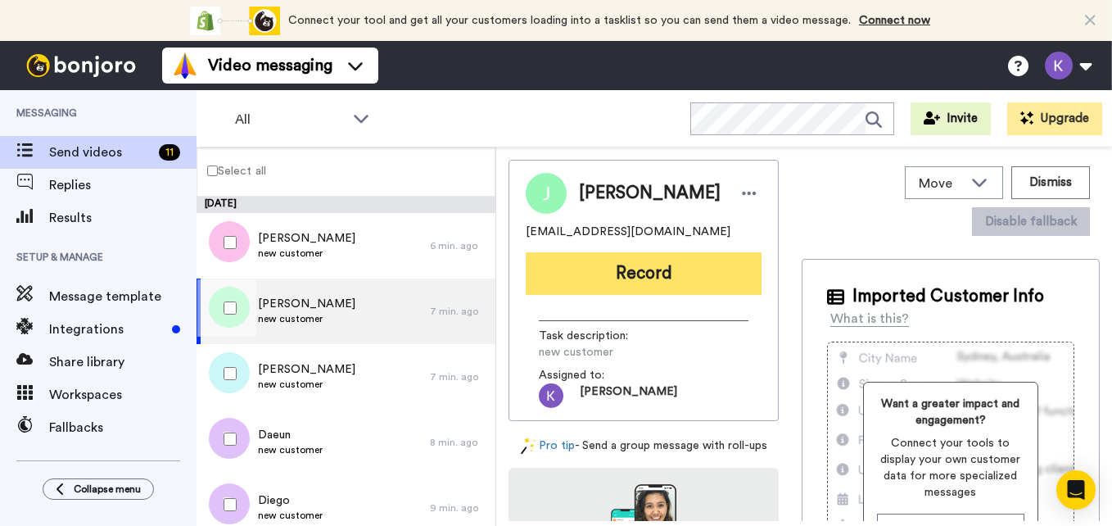
click at [663, 291] on button "Record" at bounding box center [644, 273] width 236 height 43
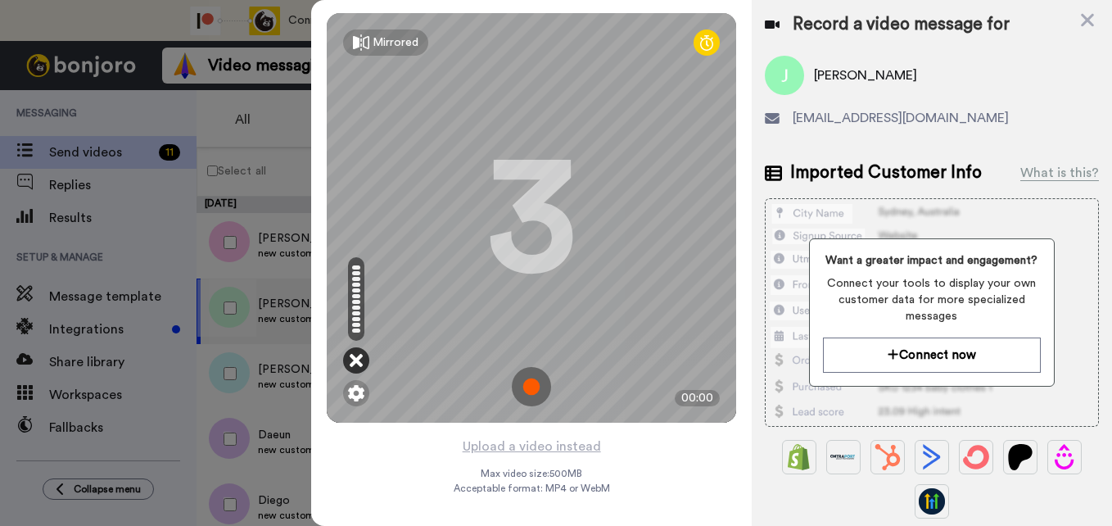
click at [361, 358] on icon at bounding box center [356, 360] width 13 height 16
click at [356, 365] on icon at bounding box center [356, 360] width 13 height 16
click at [523, 388] on img at bounding box center [531, 386] width 39 height 39
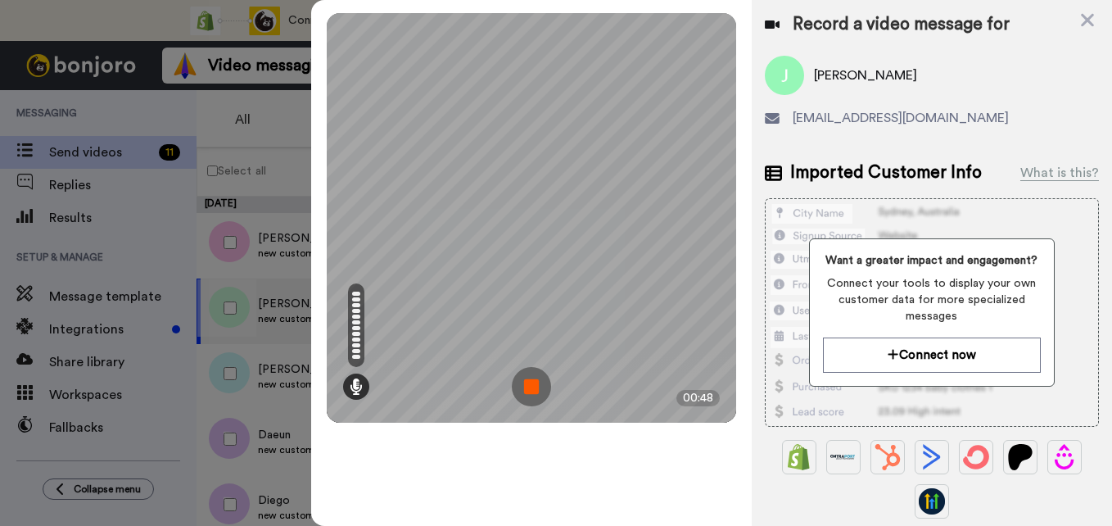
click at [539, 392] on img at bounding box center [531, 386] width 39 height 39
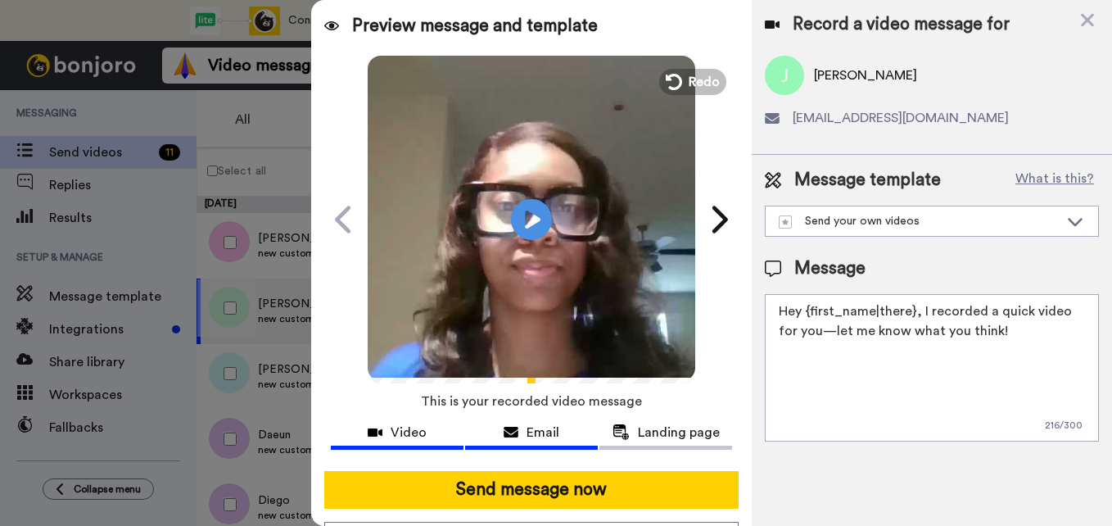
click at [529, 437] on span "Email" at bounding box center [542, 432] width 33 height 20
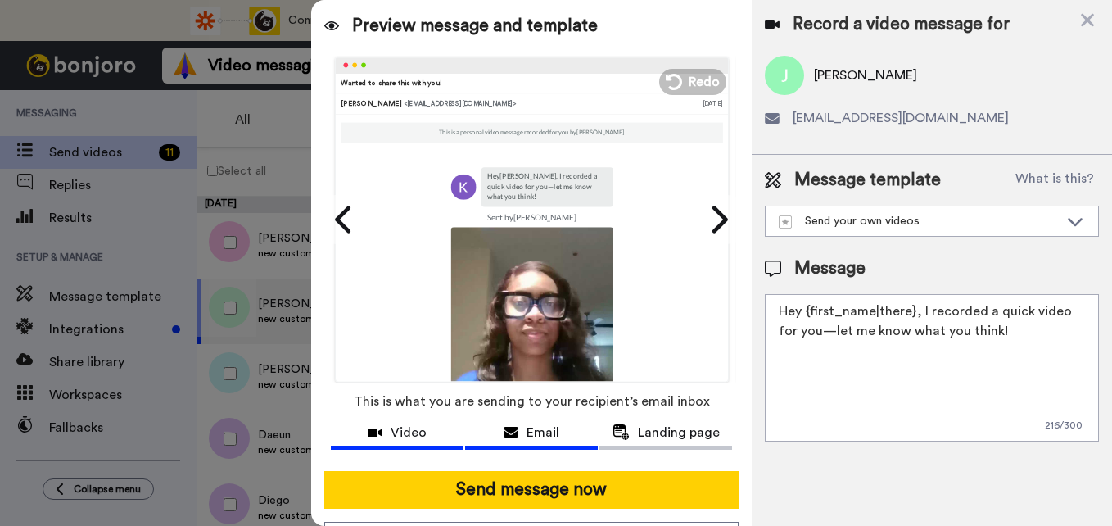
click at [394, 434] on span "Video" at bounding box center [409, 432] width 36 height 20
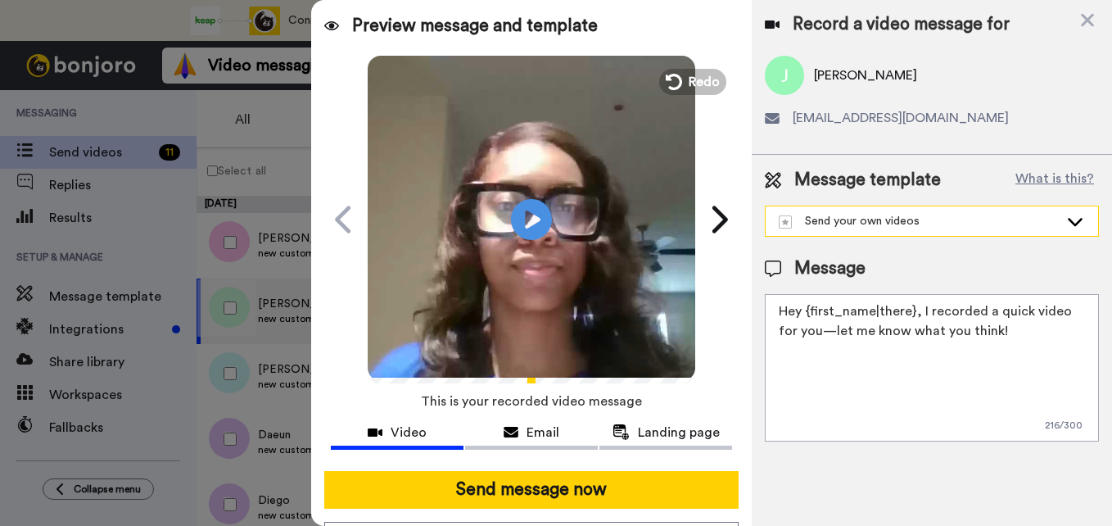
click at [1071, 219] on icon at bounding box center [1075, 221] width 20 height 16
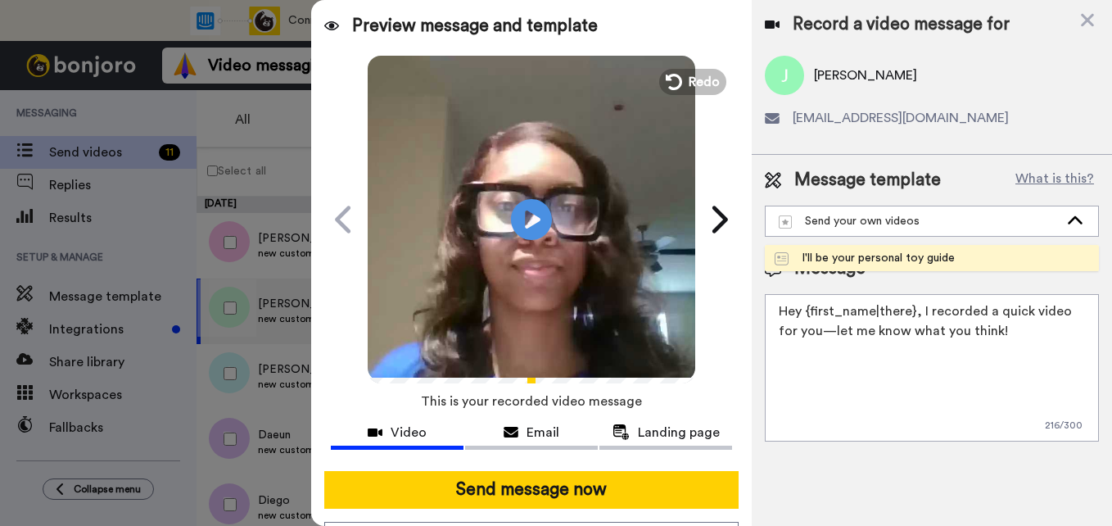
click at [1026, 247] on li "I'll be your personal toy guide" at bounding box center [932, 258] width 334 height 26
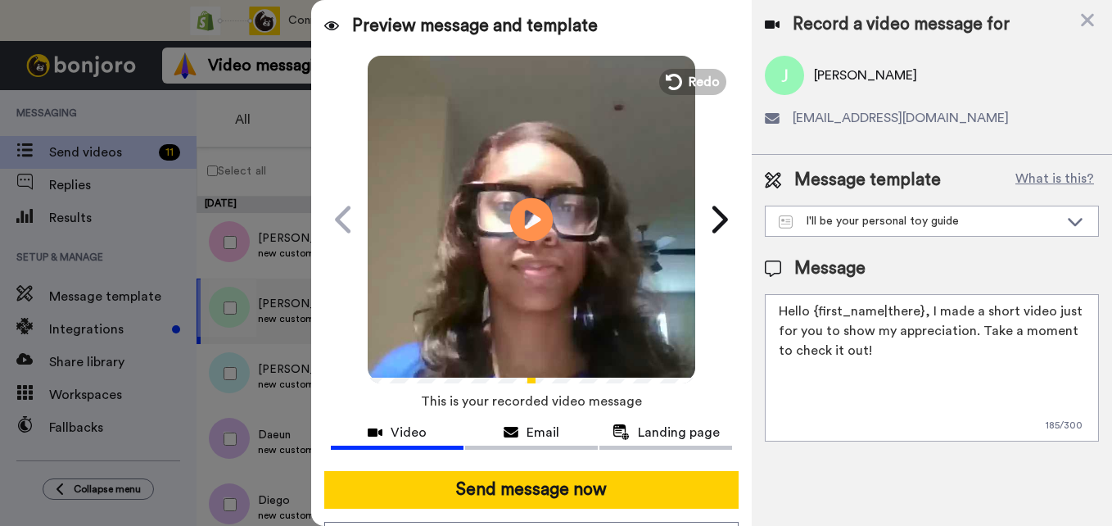
click at [530, 226] on icon at bounding box center [531, 218] width 43 height 43
click at [889, 357] on textarea "Hello {first_name|there}, I made a short video just for you to show my apprecia…" at bounding box center [932, 367] width 334 height 147
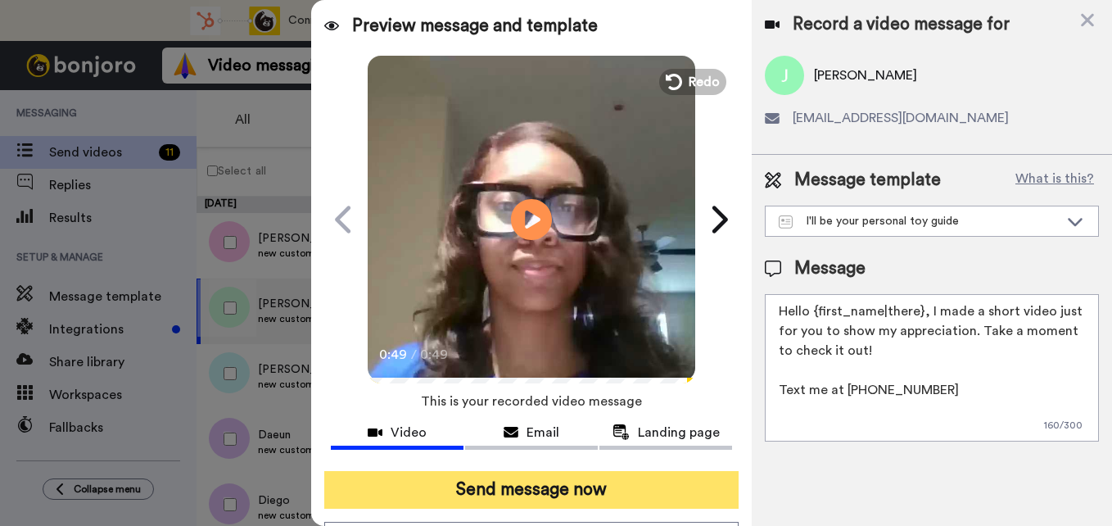
type textarea "Hello {first_name|there}, I made a short video just for you to show my apprecia…"
click at [623, 490] on button "Send message now" at bounding box center [531, 490] width 414 height 38
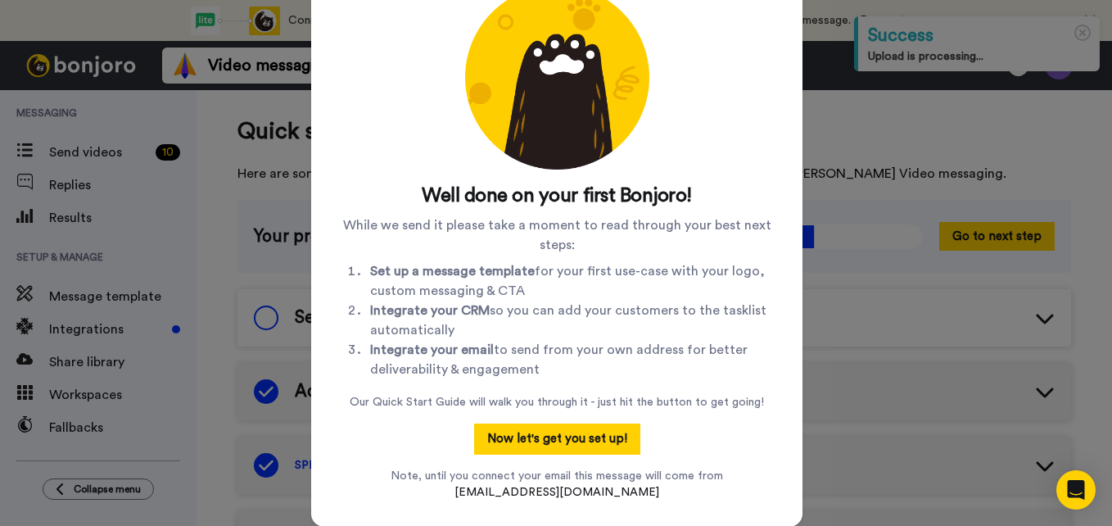
scroll to position [43, 0]
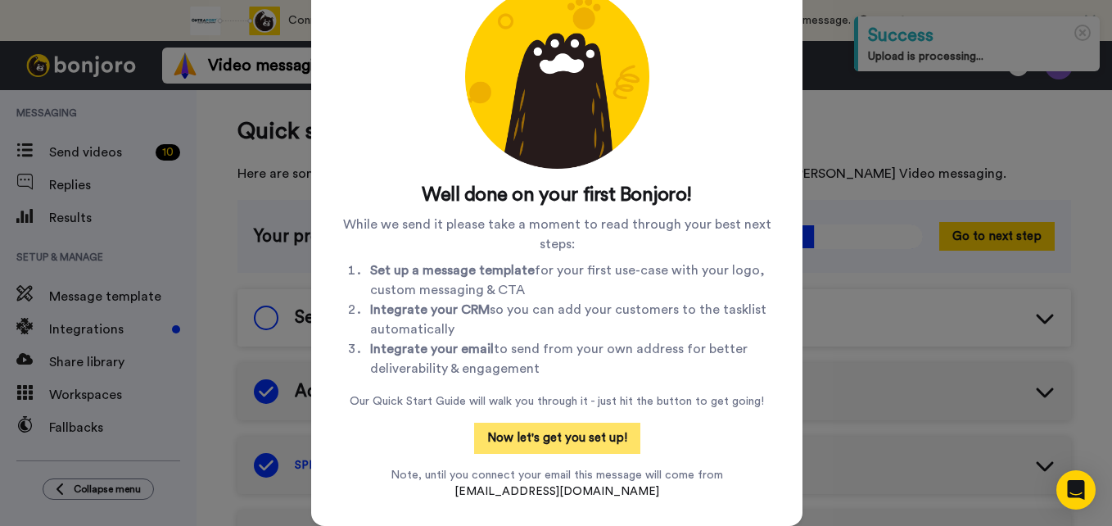
click at [597, 438] on button "Now let's get you set up!" at bounding box center [557, 437] width 166 height 31
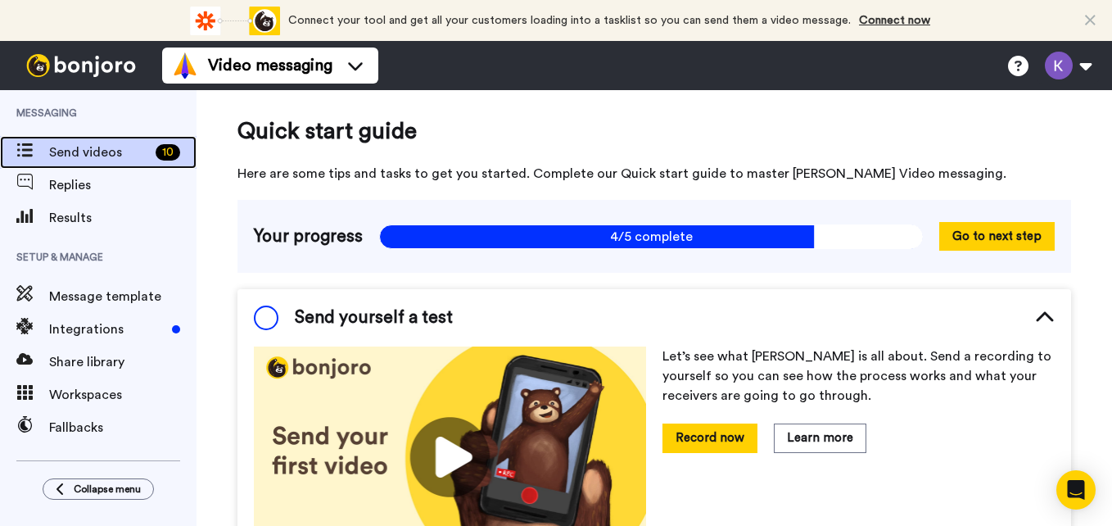
click at [91, 165] on div "Send videos 10" at bounding box center [98, 152] width 196 height 33
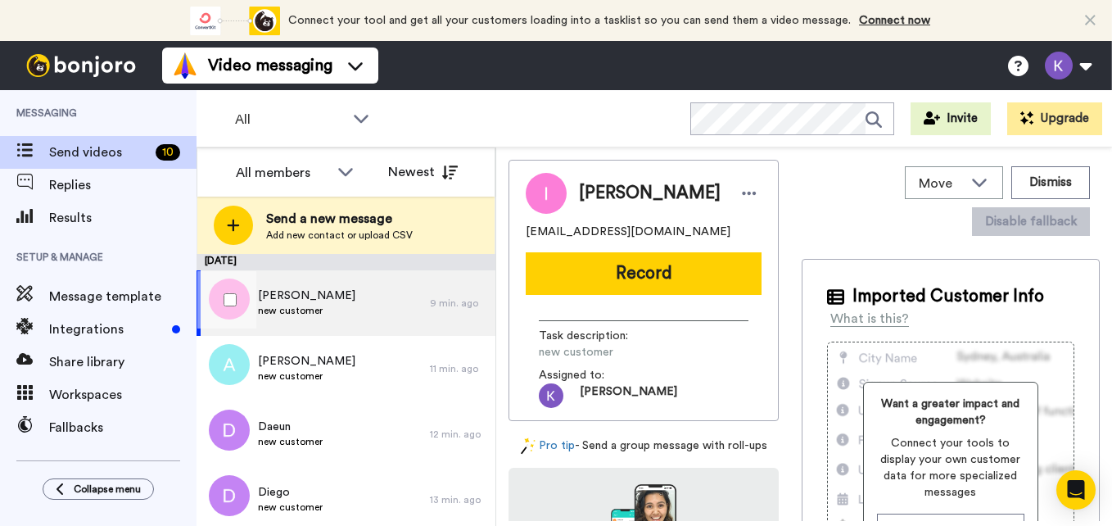
click at [353, 298] on div "[PERSON_NAME] new customer" at bounding box center [312, 302] width 233 height 65
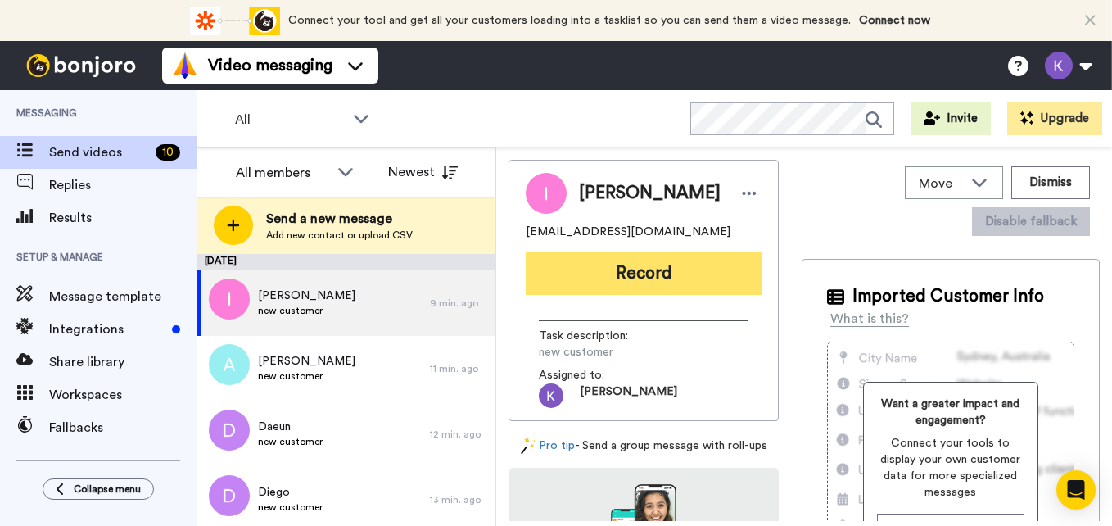
click at [614, 287] on button "Record" at bounding box center [644, 273] width 236 height 43
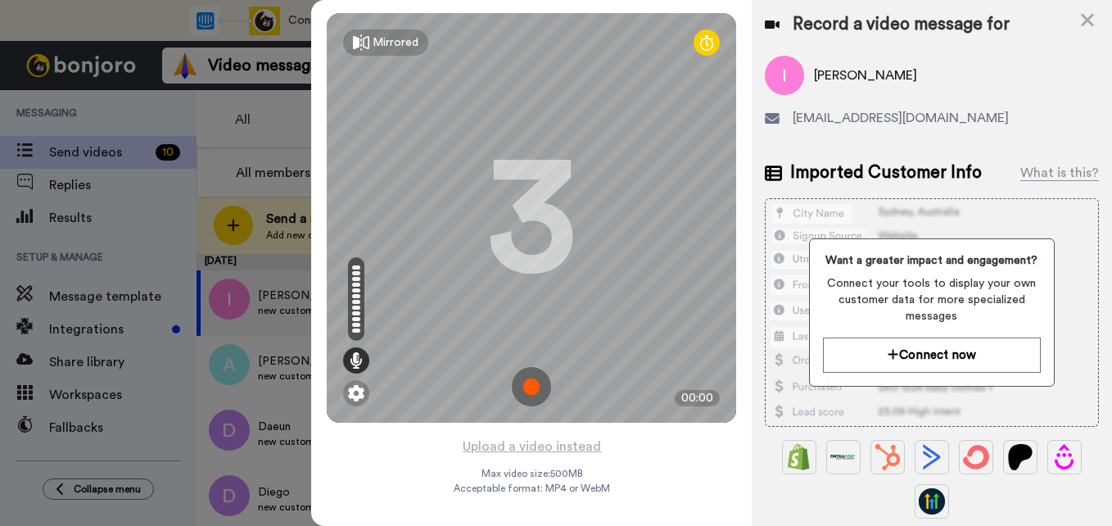
click at [535, 395] on img at bounding box center [531, 386] width 39 height 39
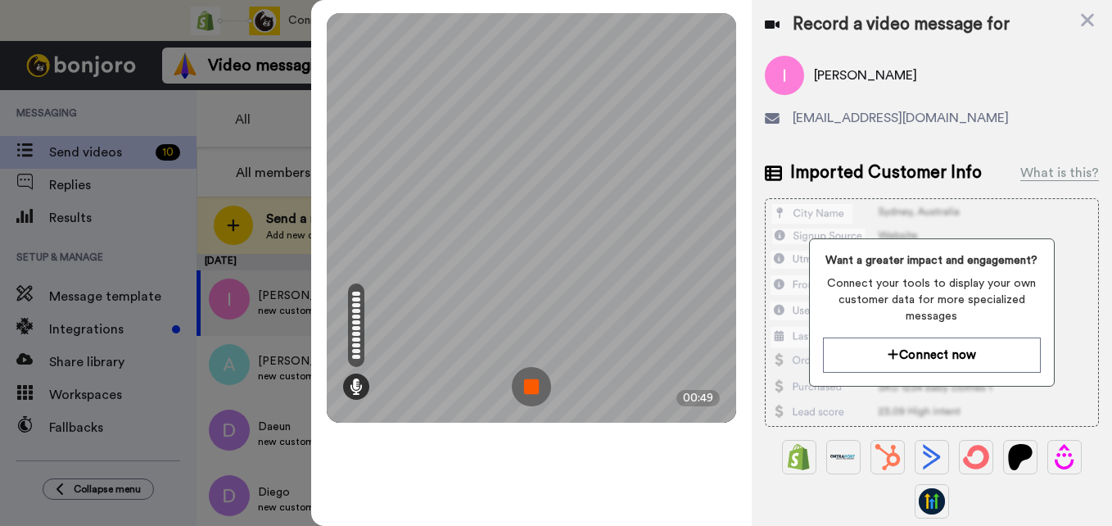
click at [535, 395] on img at bounding box center [531, 386] width 39 height 39
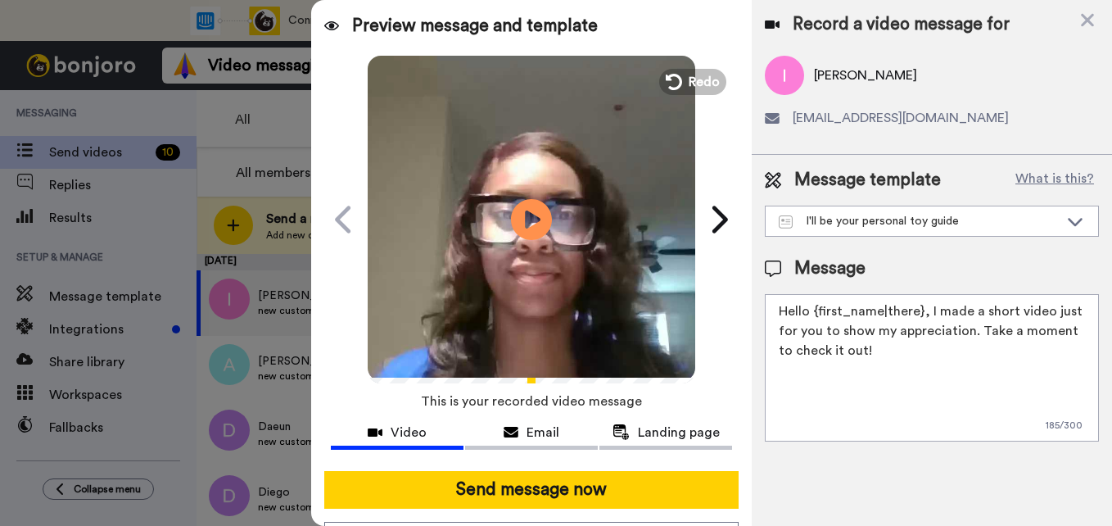
click at [910, 350] on textarea "Hello {first_name|there}, I made a short video just for you to show my apprecia…" at bounding box center [932, 367] width 334 height 147
drag, startPoint x: 937, startPoint y: 399, endPoint x: 753, endPoint y: 386, distance: 183.8
click at [753, 386] on div "Message template What is this? I'll be your personal toy guide I'll be your per…" at bounding box center [932, 305] width 360 height 300
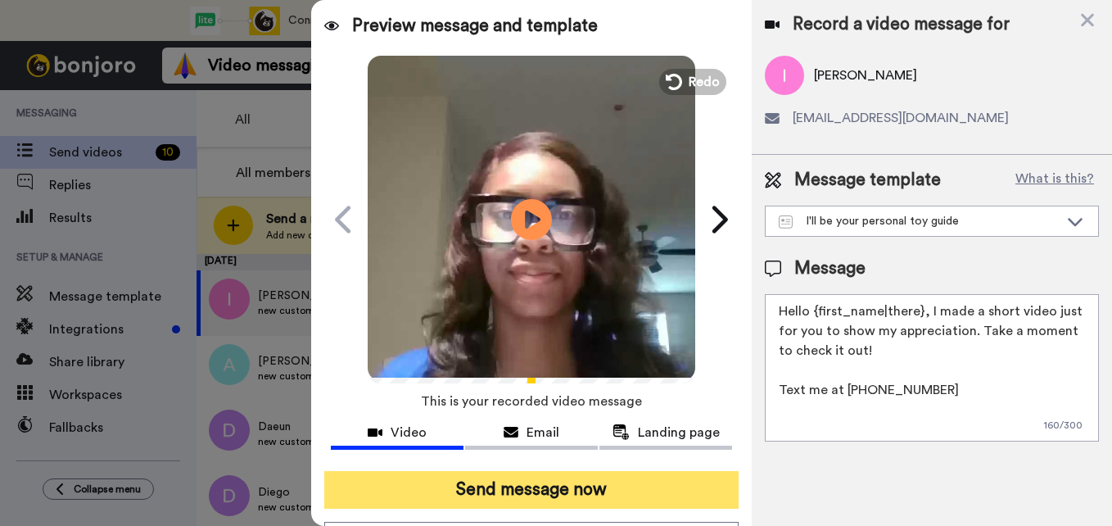
type textarea "Hello {first_name|there}, I made a short video just for you to show my apprecia…"
click at [536, 494] on button "Send message now" at bounding box center [531, 490] width 414 height 38
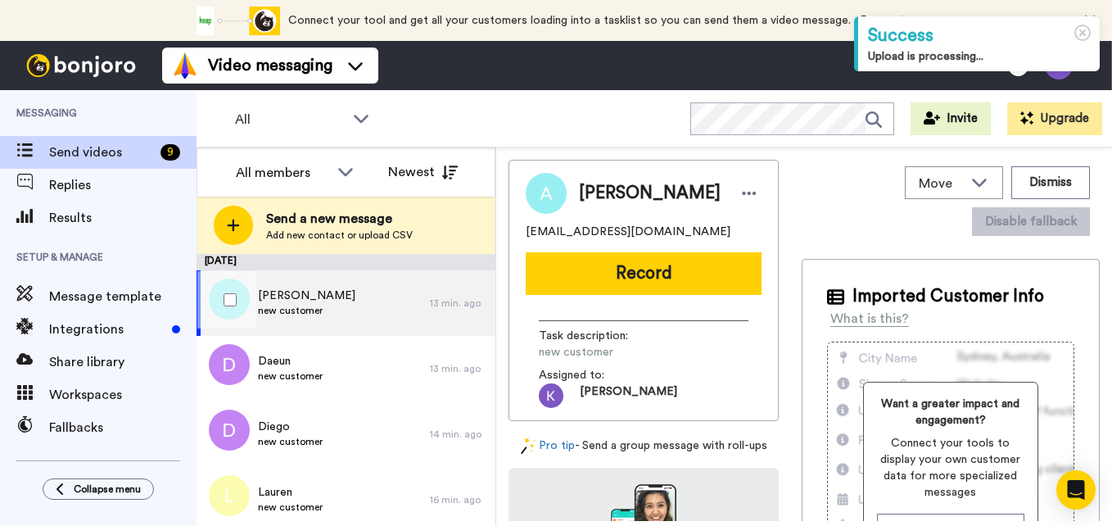
click at [325, 321] on div "[PERSON_NAME] new customer" at bounding box center [312, 302] width 233 height 65
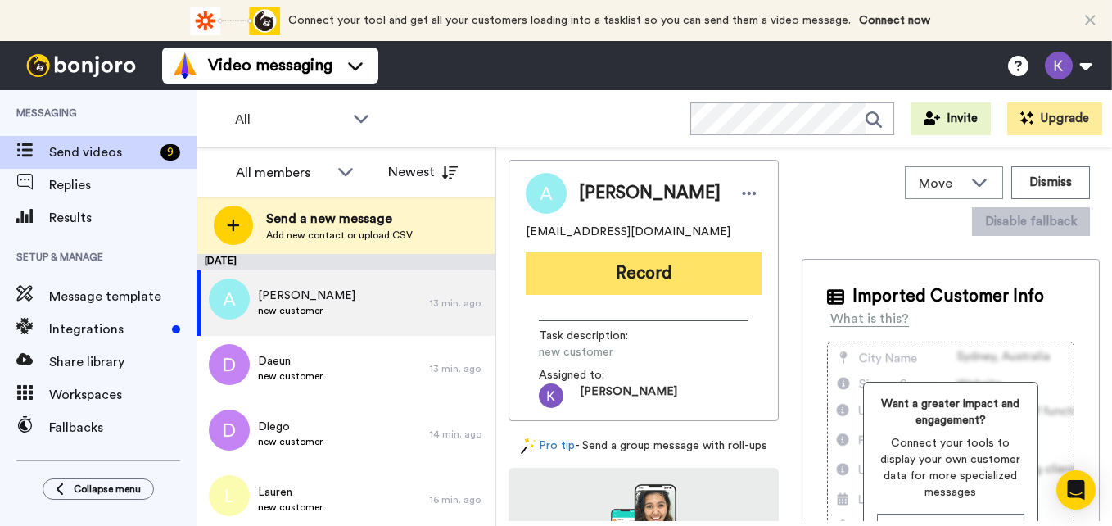
click at [607, 267] on button "Record" at bounding box center [644, 273] width 236 height 43
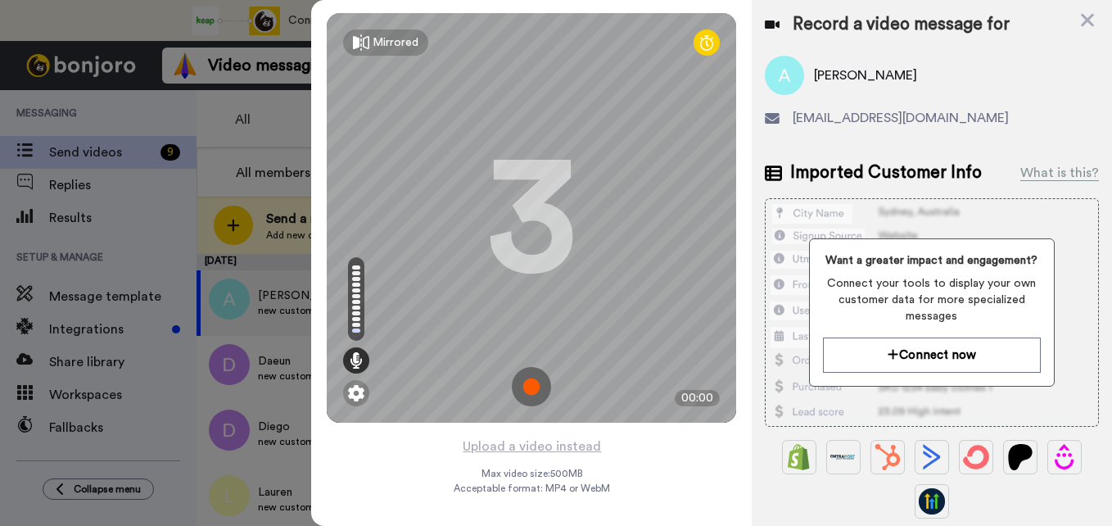
click at [533, 380] on img at bounding box center [531, 386] width 39 height 39
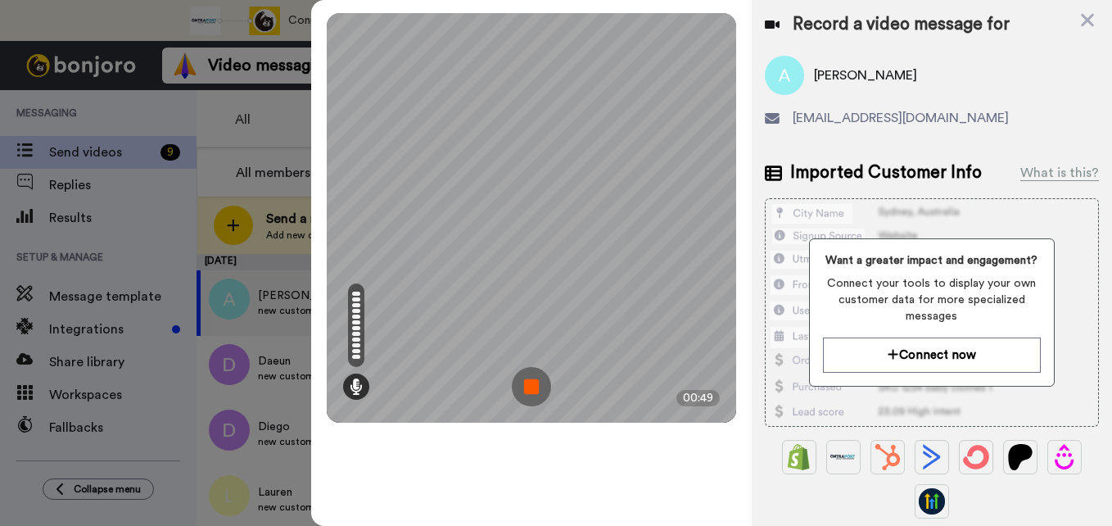
click at [533, 380] on img at bounding box center [531, 386] width 39 height 39
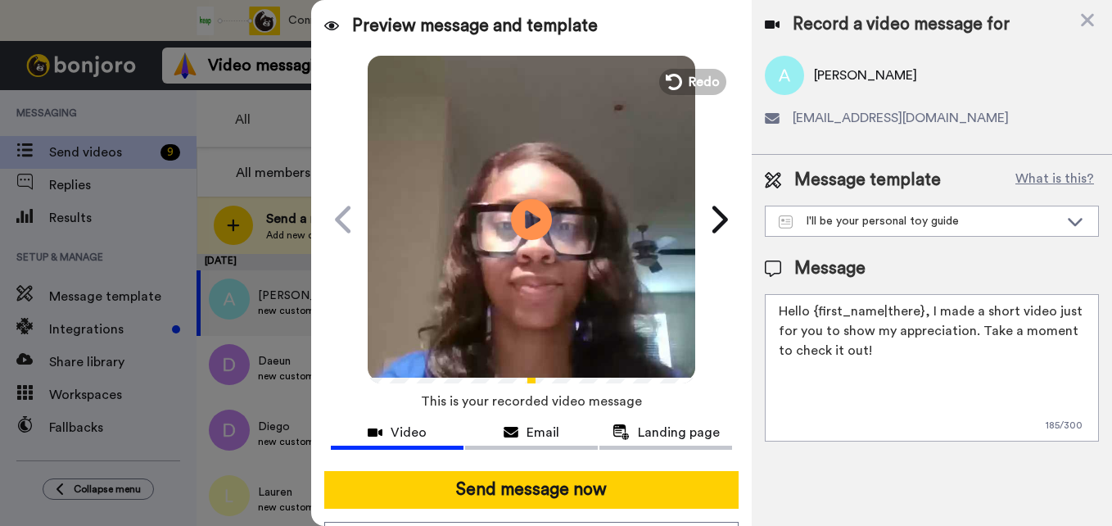
click at [893, 359] on textarea "Hello {first_name|there}, I made a short video just for you to show my apprecia…" at bounding box center [932, 367] width 334 height 147
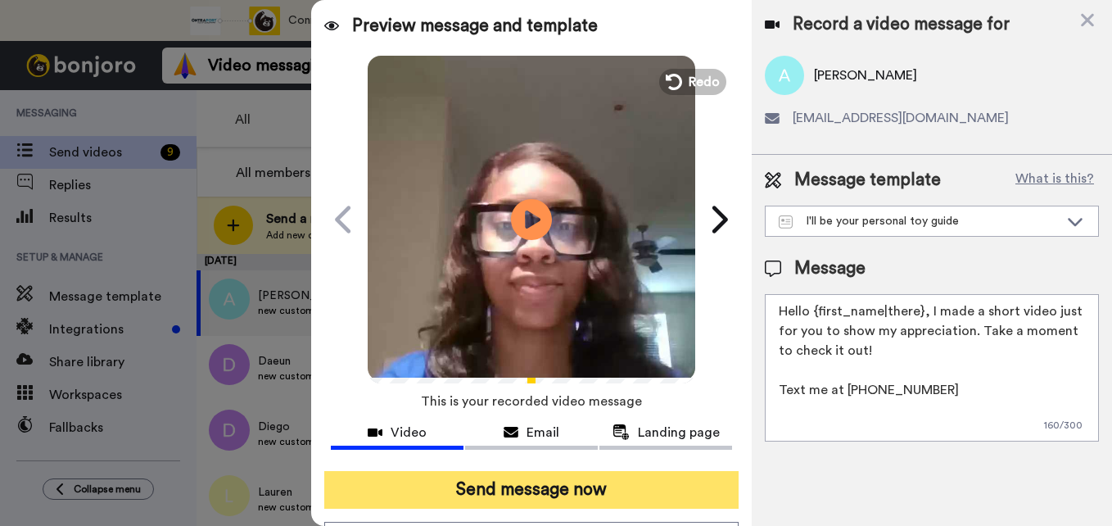
type textarea "Hello {first_name|there}, I made a short video just for you to show my apprecia…"
click at [520, 495] on button "Send message now" at bounding box center [531, 490] width 414 height 38
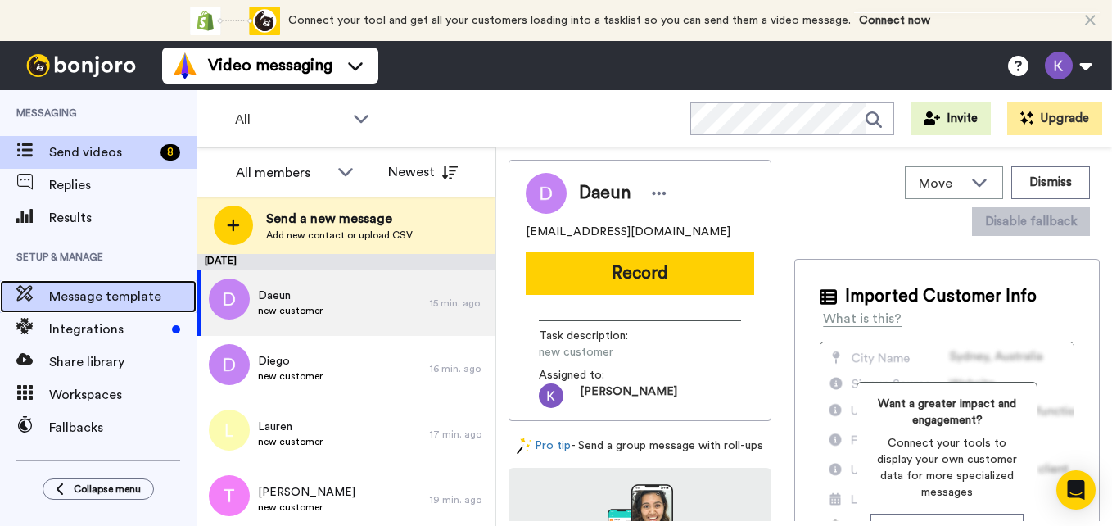
click at [102, 296] on span "Message template" at bounding box center [122, 297] width 147 height 20
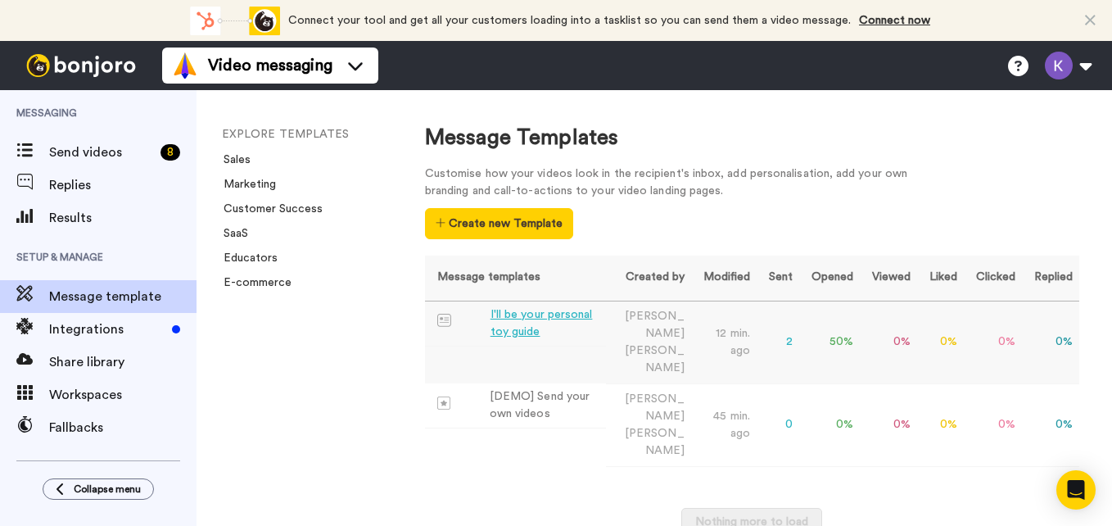
click at [532, 311] on div "I'll be your personal toy guide" at bounding box center [545, 323] width 110 height 34
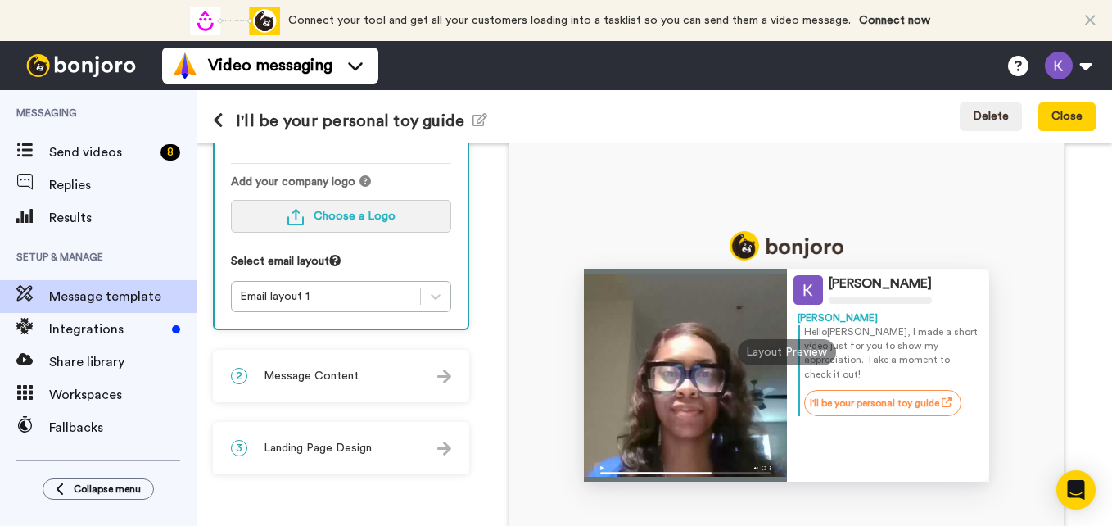
scroll to position [124, 0]
click at [363, 365] on div "2 Message Content" at bounding box center [341, 374] width 253 height 49
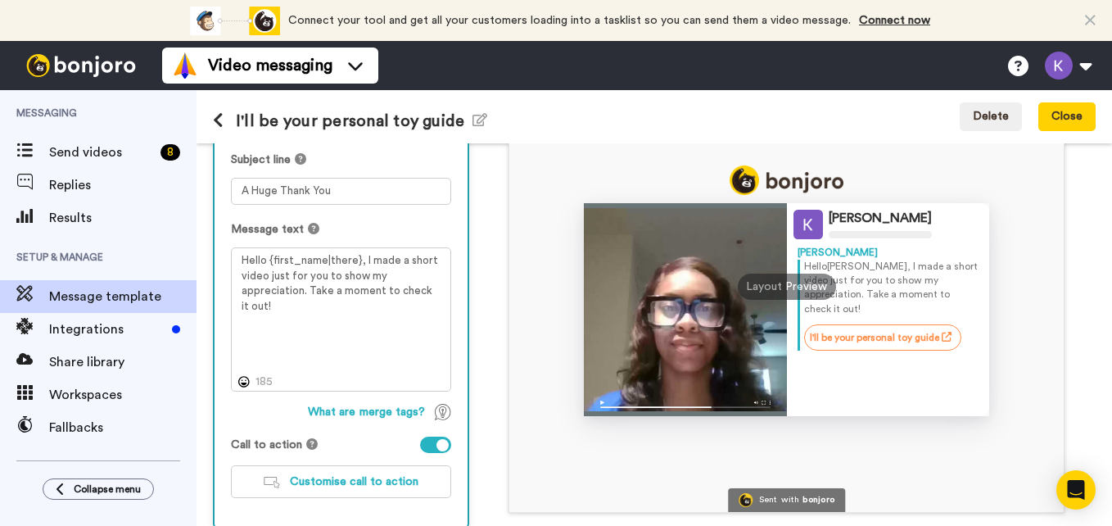
scroll to position [189, 0]
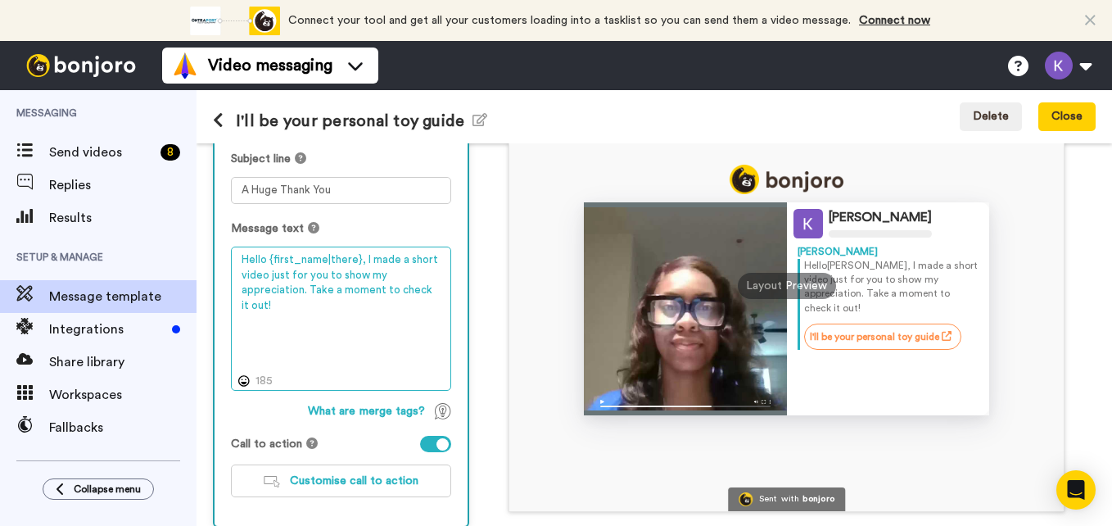
click at [308, 318] on textarea "Hello {first_name|there}, I made a short video just for you to show my apprecia…" at bounding box center [341, 318] width 220 height 144
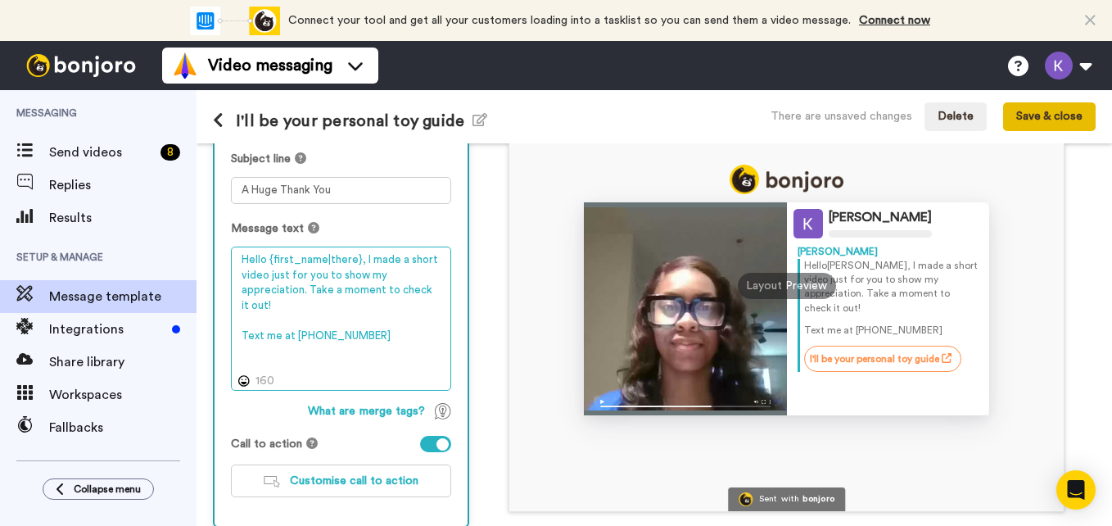
type textarea "Hello {first_name|there}, I made a short video just for you to show my apprecia…"
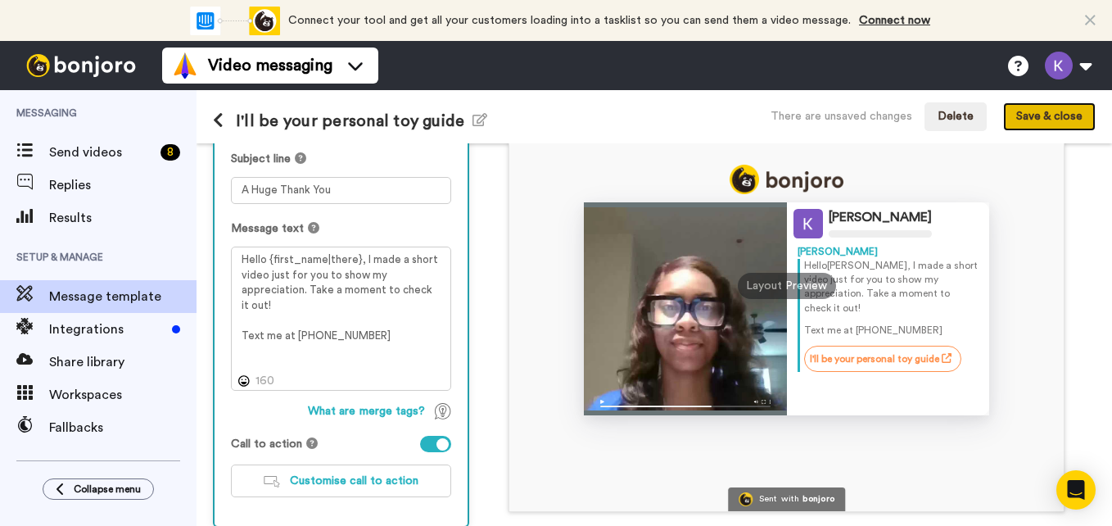
click at [1066, 110] on button "Save & close" at bounding box center [1049, 116] width 93 height 29
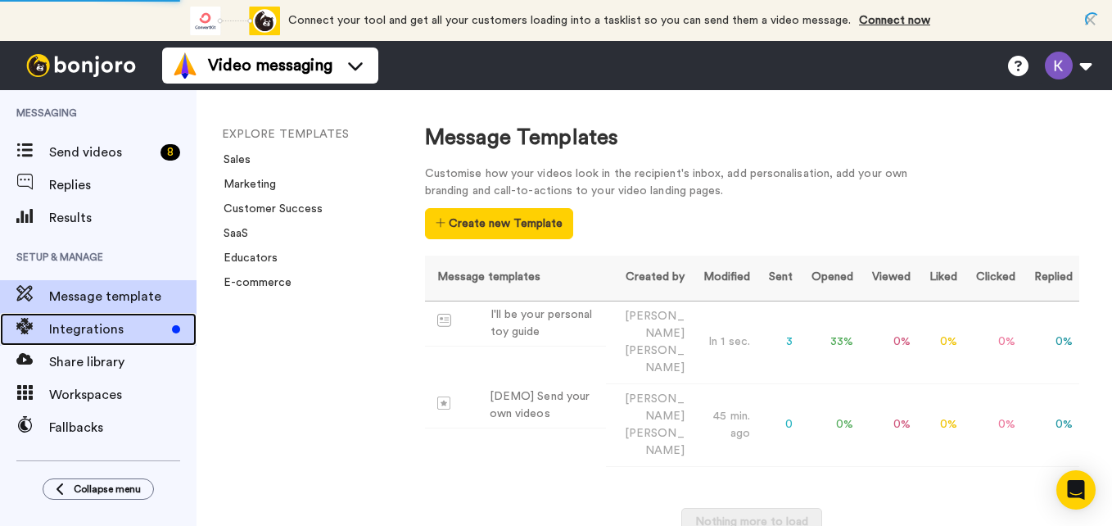
click at [74, 330] on span "Integrations" at bounding box center [107, 329] width 116 height 20
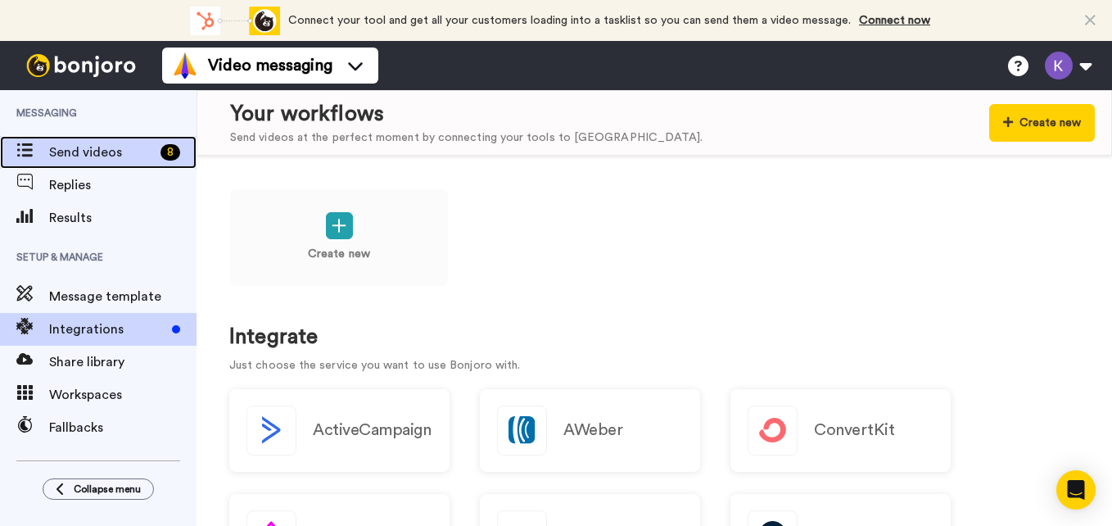
click at [88, 159] on span "Send videos" at bounding box center [101, 152] width 105 height 20
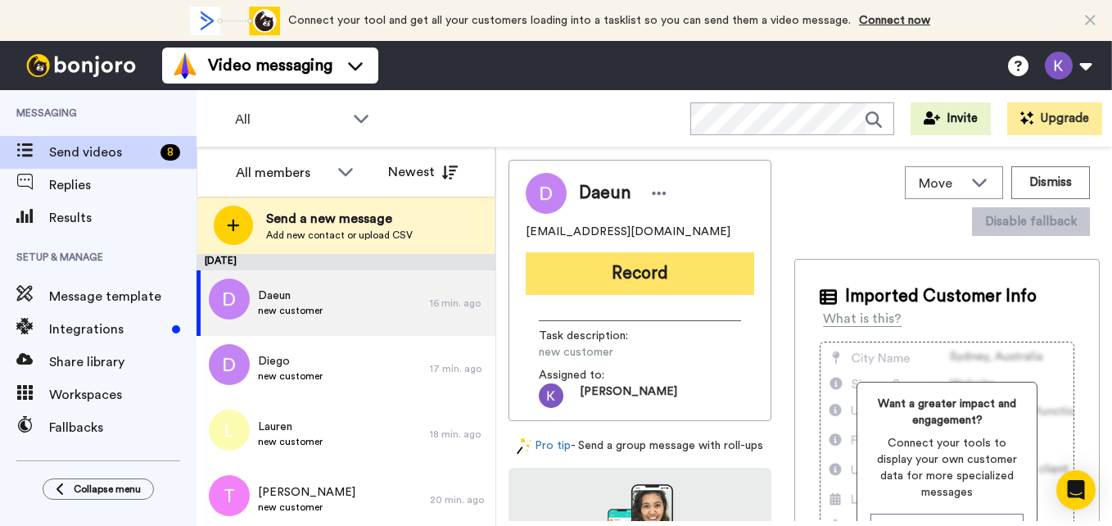
click at [575, 280] on button "Record" at bounding box center [640, 273] width 228 height 43
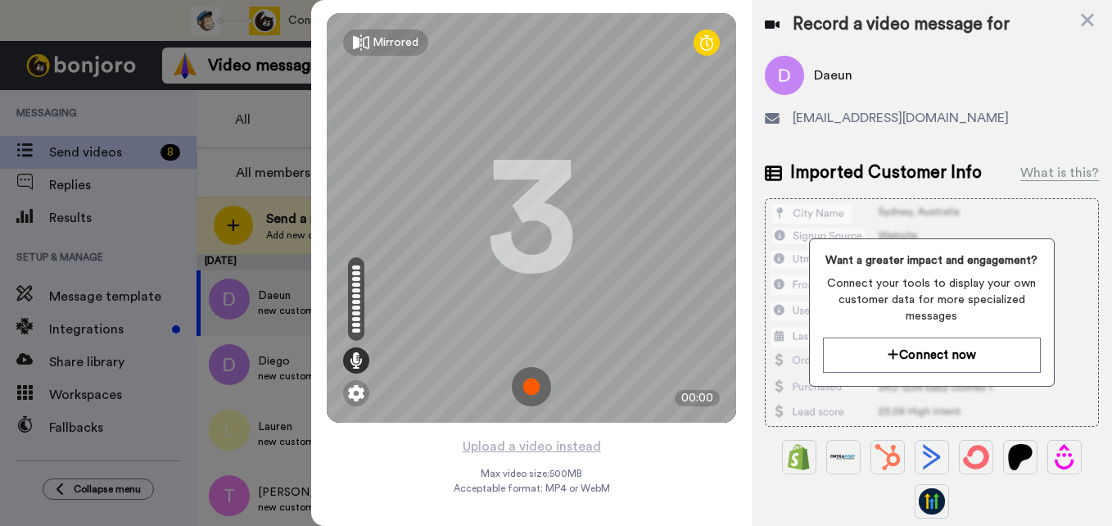
click at [529, 391] on img at bounding box center [531, 386] width 39 height 39
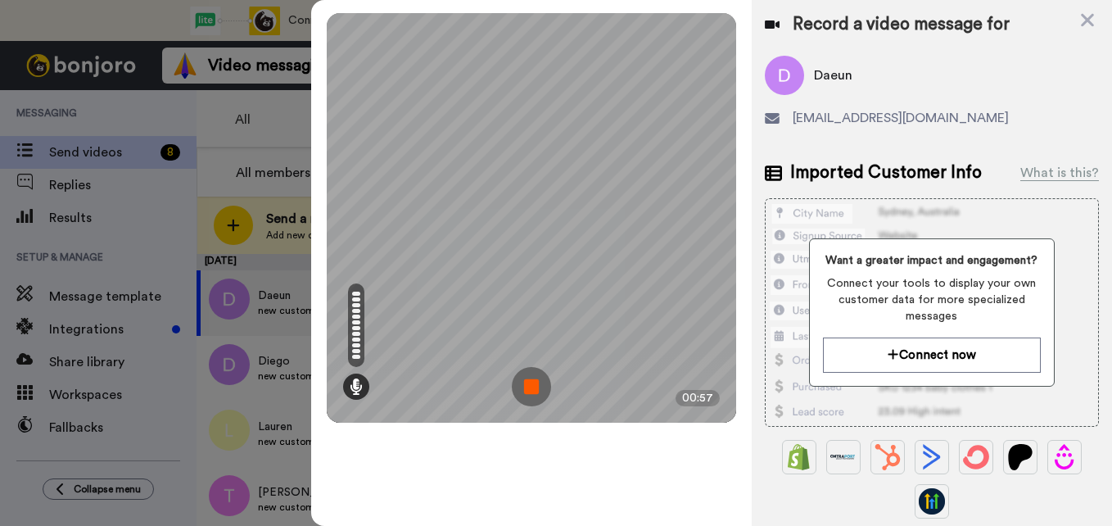
click at [529, 391] on img at bounding box center [531, 386] width 39 height 39
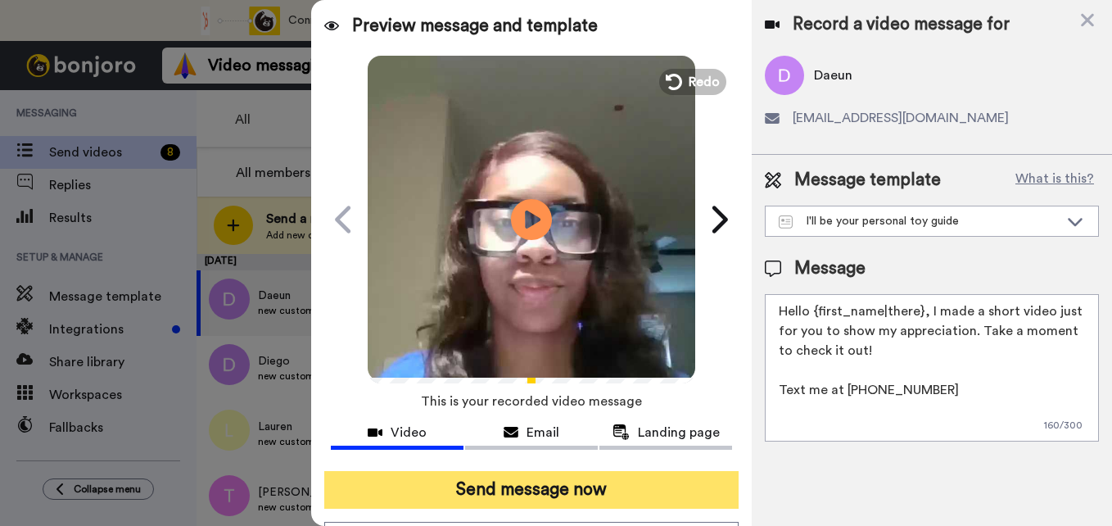
click at [553, 494] on button "Send message now" at bounding box center [531, 490] width 414 height 38
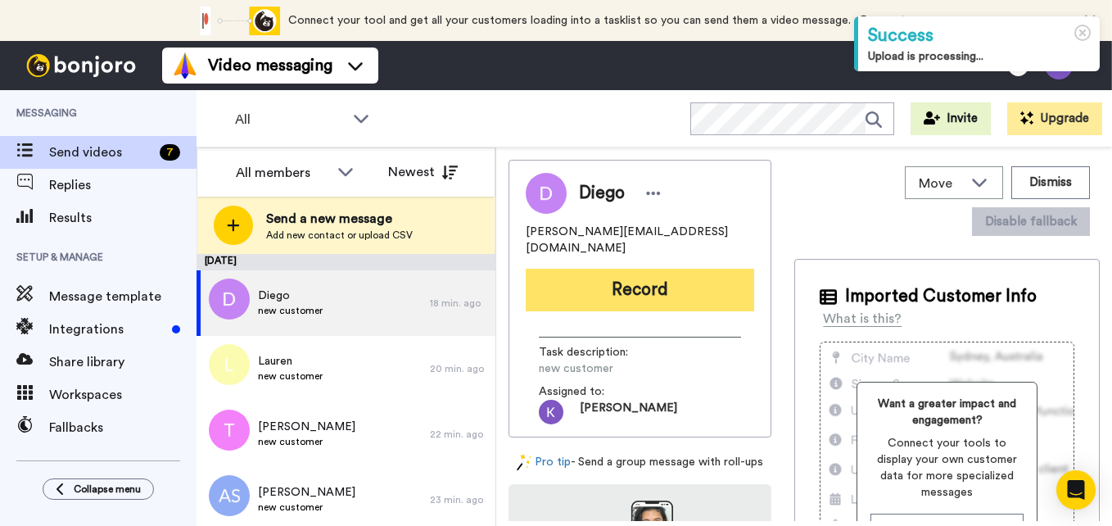
click at [622, 269] on button "Record" at bounding box center [640, 290] width 228 height 43
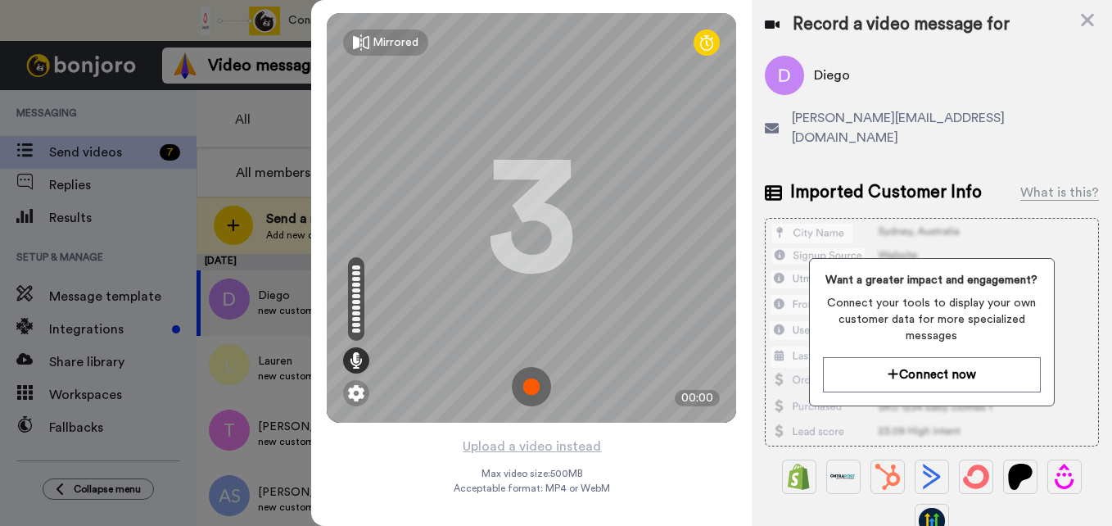
click at [529, 381] on img at bounding box center [531, 386] width 39 height 39
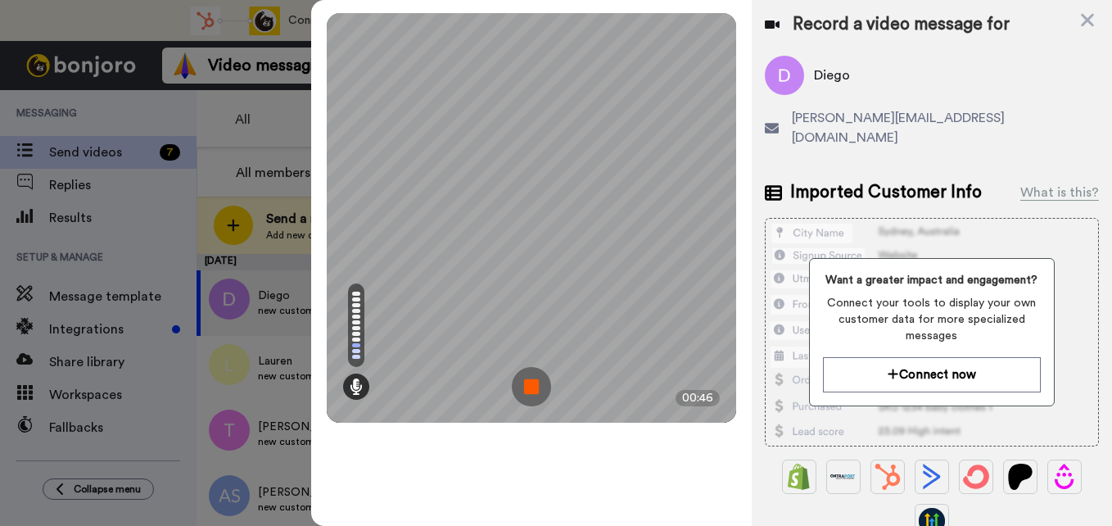
click at [522, 382] on img at bounding box center [531, 386] width 39 height 39
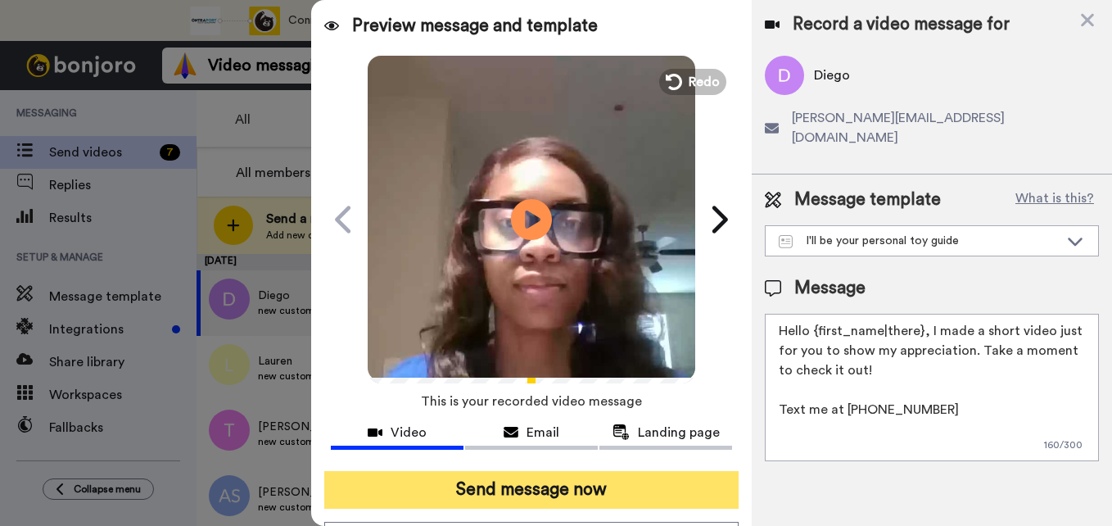
click at [617, 486] on button "Send message now" at bounding box center [531, 490] width 414 height 38
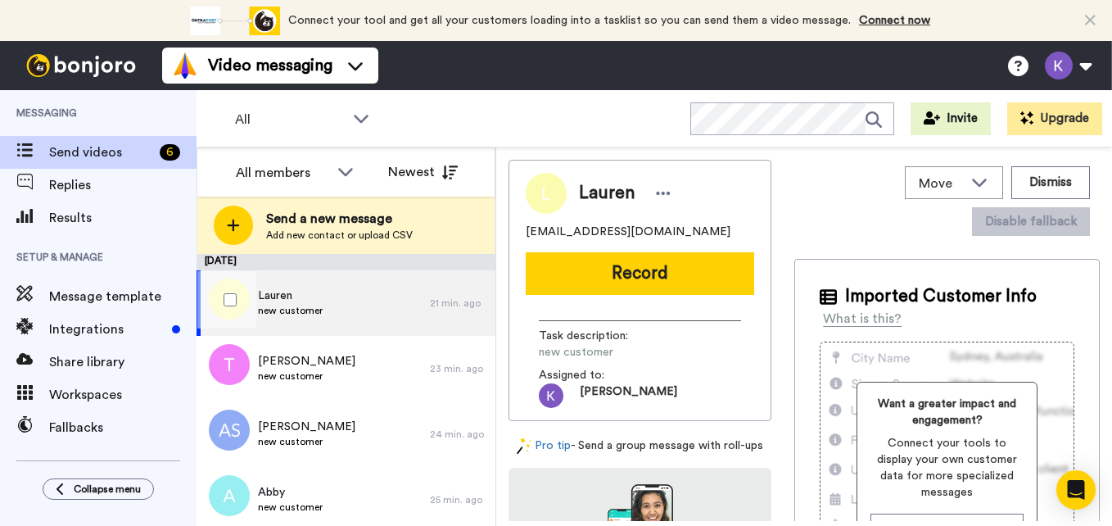
click at [389, 301] on div "[PERSON_NAME] new customer" at bounding box center [312, 302] width 233 height 65
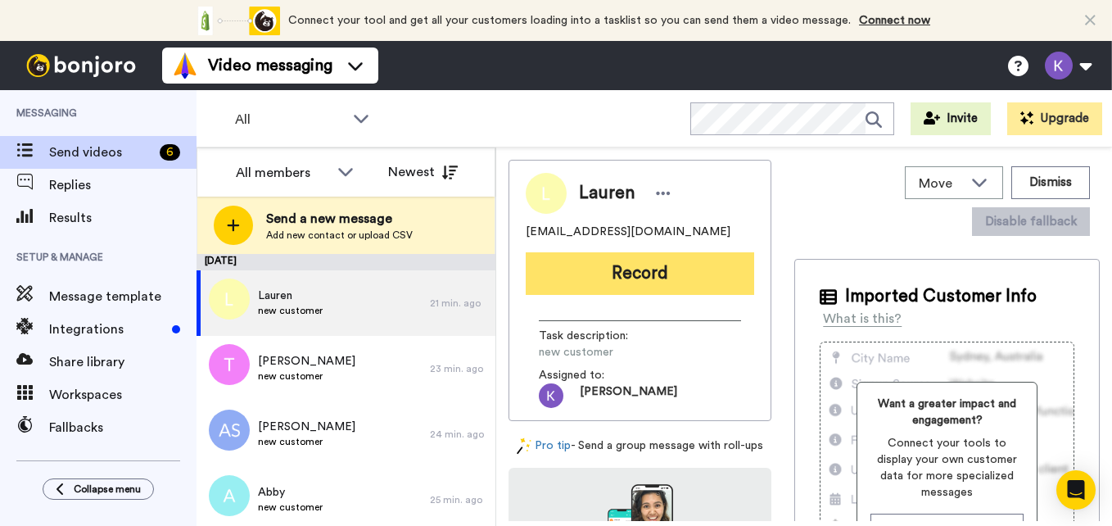
click at [581, 273] on button "Record" at bounding box center [640, 273] width 228 height 43
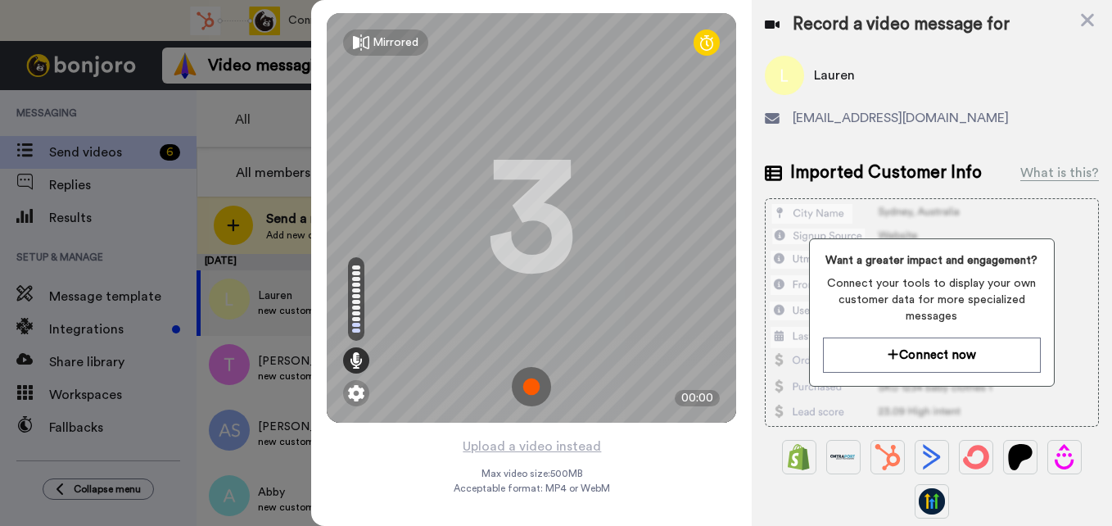
click at [540, 381] on img at bounding box center [531, 386] width 39 height 39
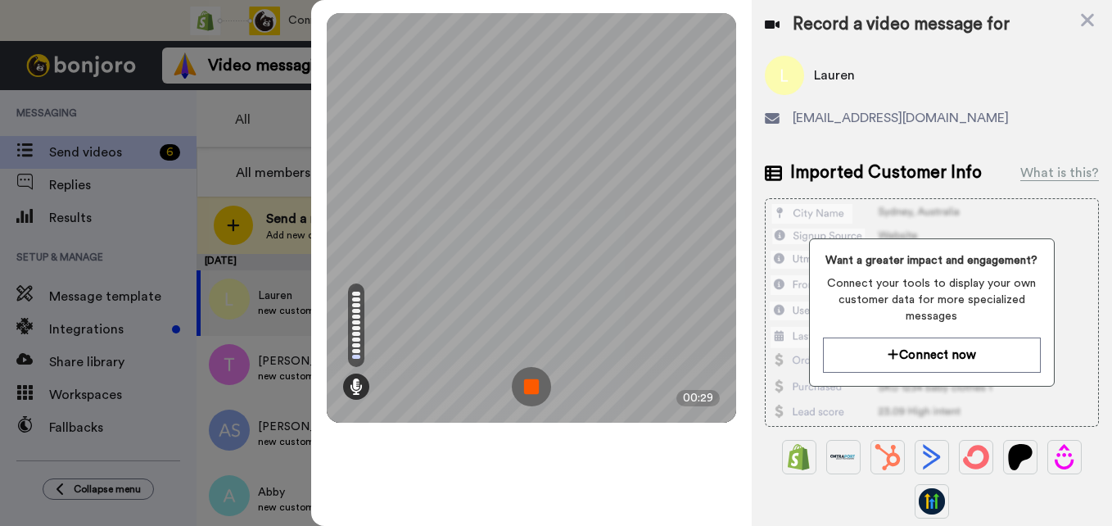
click at [540, 381] on img at bounding box center [531, 386] width 39 height 39
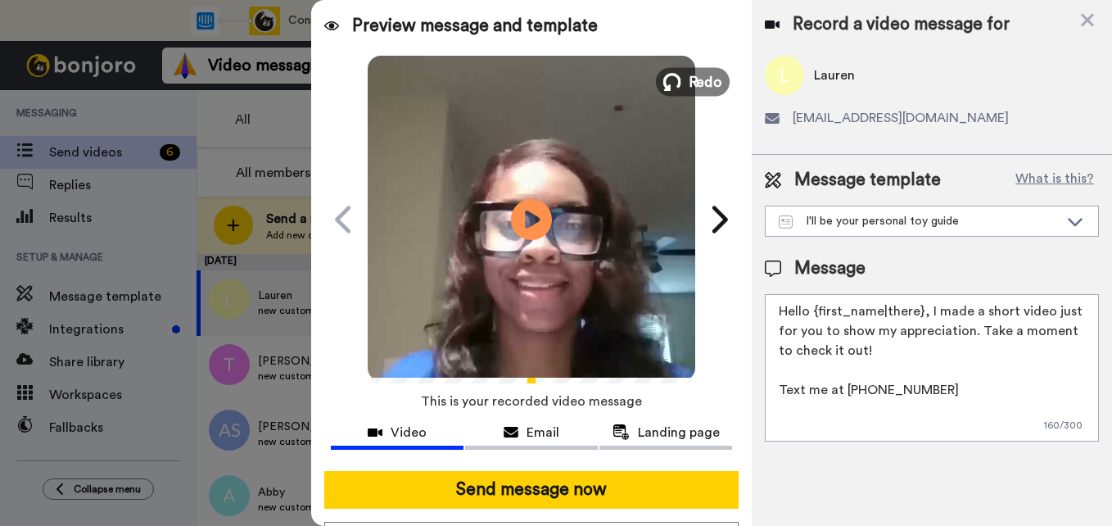
click at [692, 81] on span "Redo" at bounding box center [706, 80] width 34 height 21
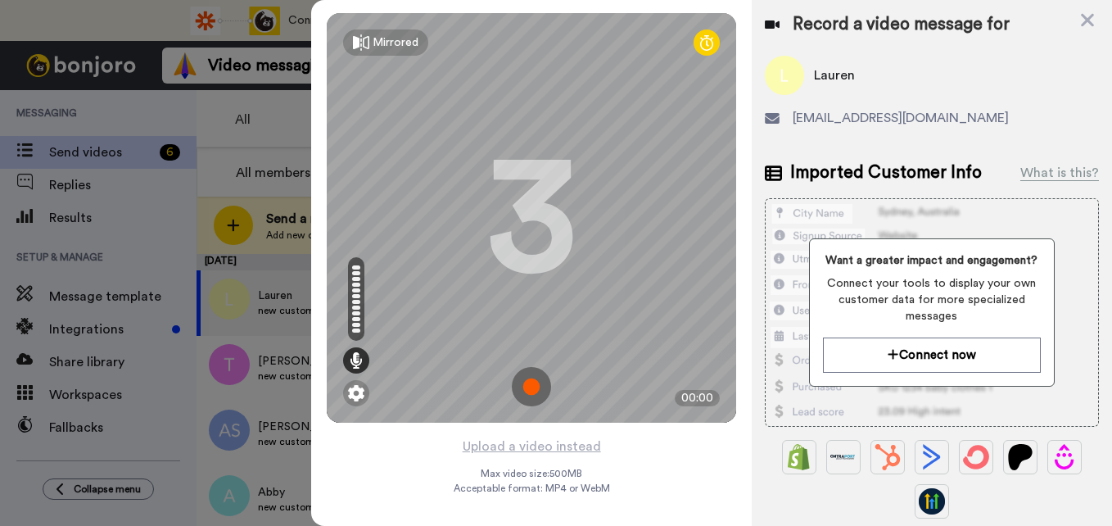
click at [523, 384] on img at bounding box center [531, 386] width 39 height 39
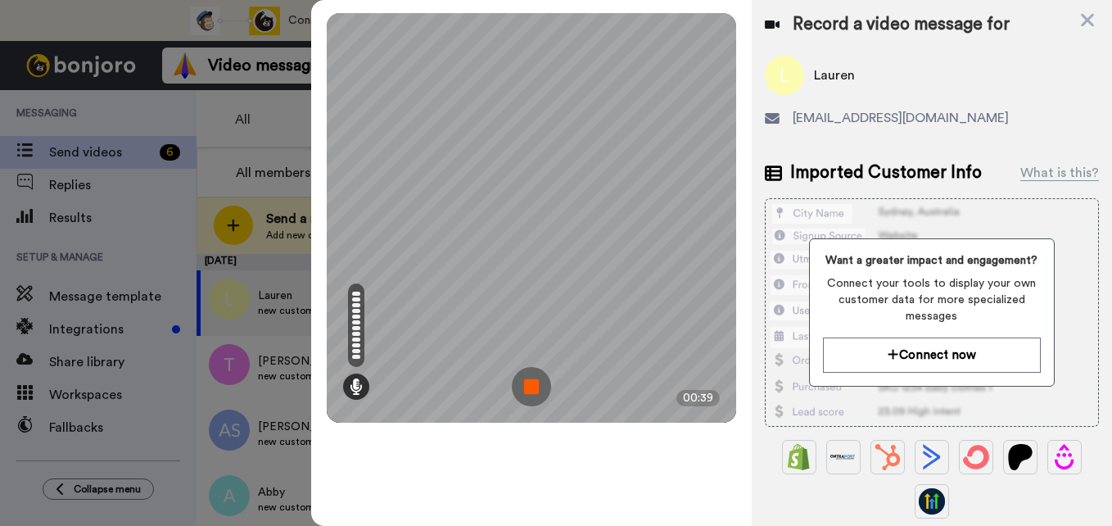
click at [535, 380] on img at bounding box center [531, 386] width 39 height 39
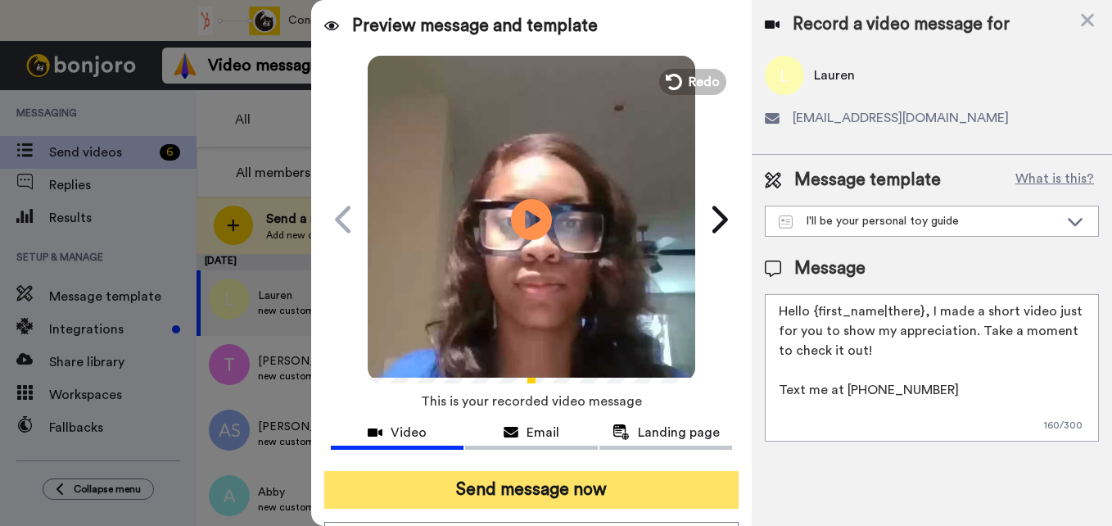
click at [522, 495] on button "Send message now" at bounding box center [531, 490] width 414 height 38
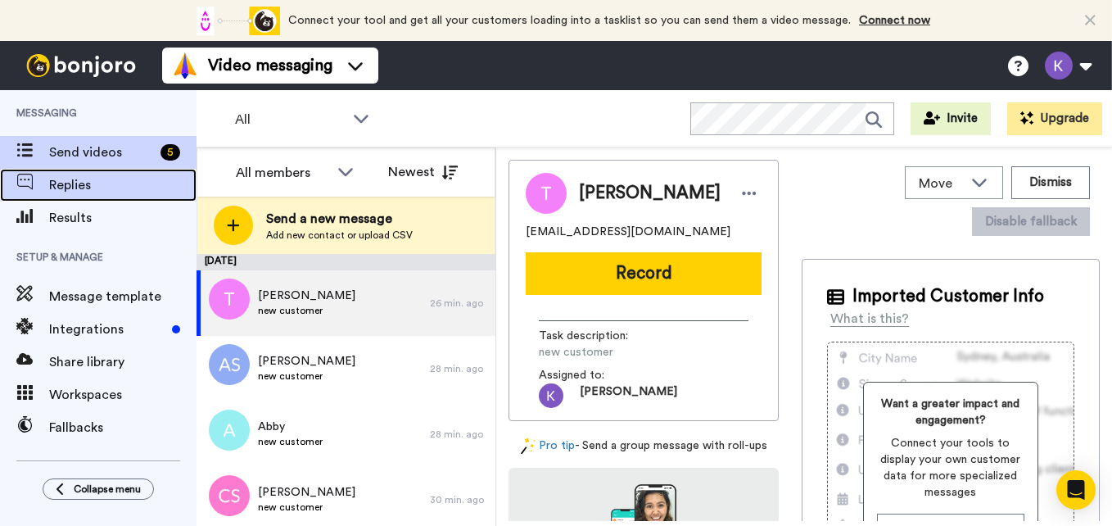
click at [51, 186] on span "Replies" at bounding box center [122, 185] width 147 height 20
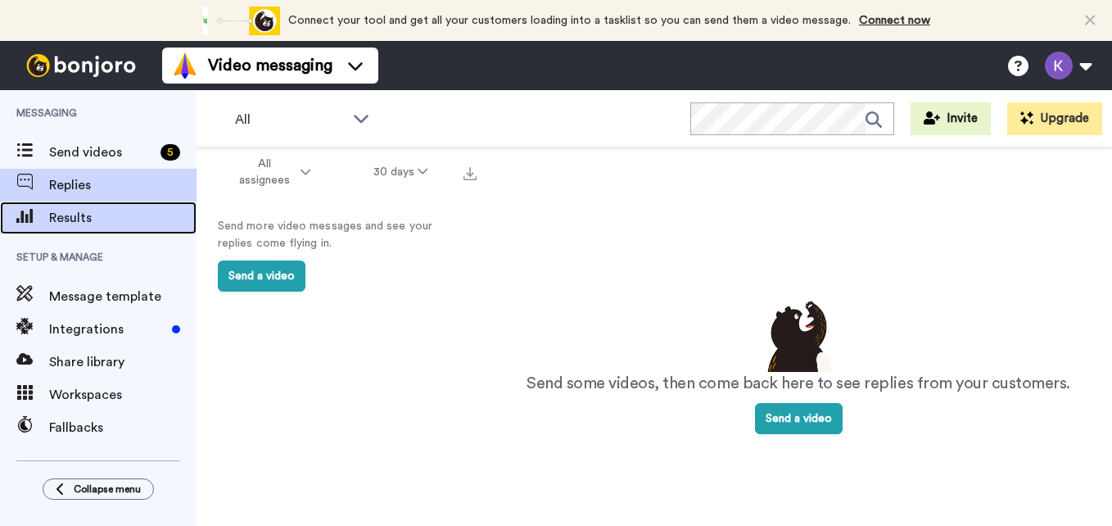
click at [60, 211] on span "Results" at bounding box center [122, 218] width 147 height 20
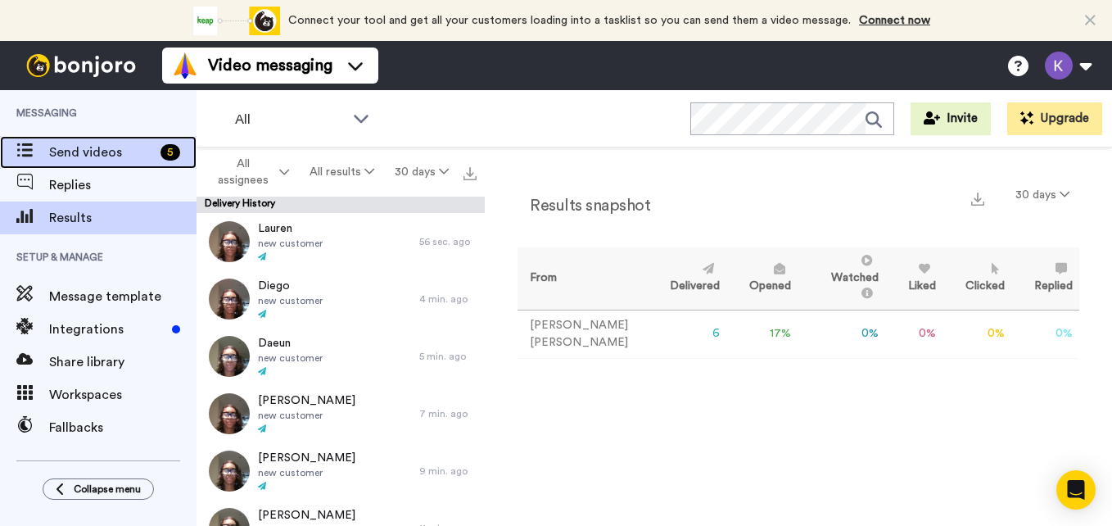
click at [80, 149] on span "Send videos" at bounding box center [101, 152] width 105 height 20
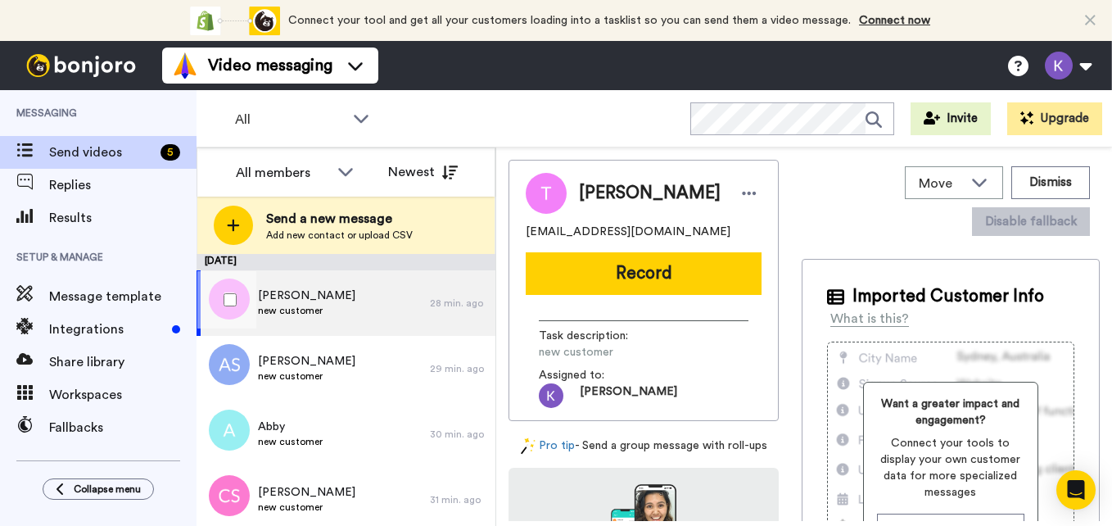
click at [329, 290] on div "Tara new customer" at bounding box center [312, 302] width 233 height 65
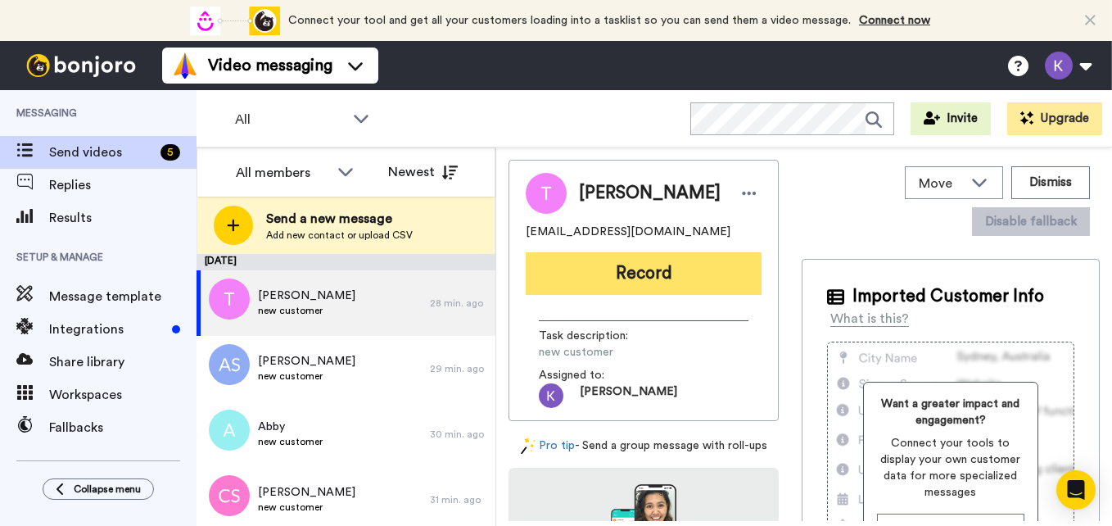
click at [604, 276] on button "Record" at bounding box center [644, 273] width 236 height 43
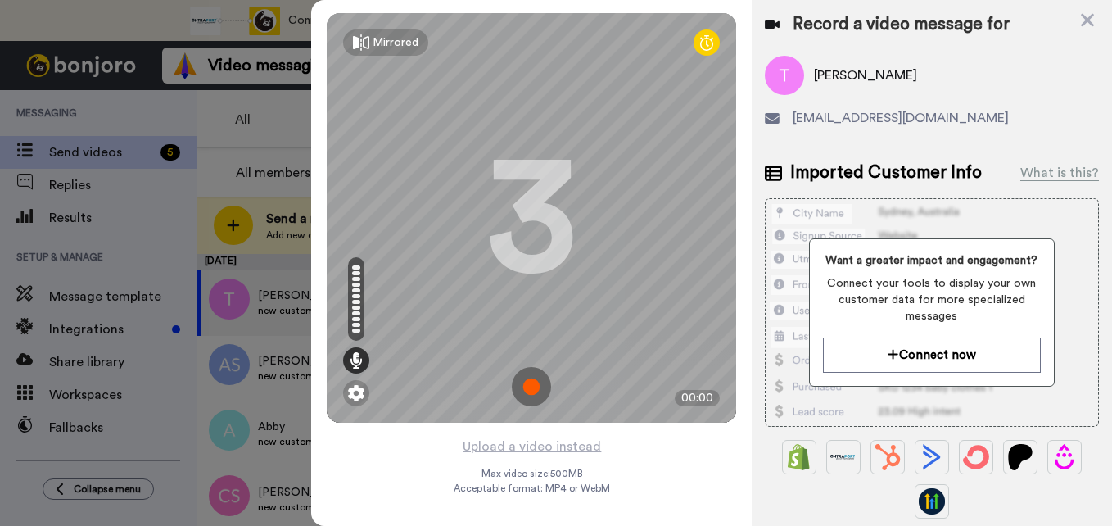
click at [527, 382] on img at bounding box center [531, 386] width 39 height 39
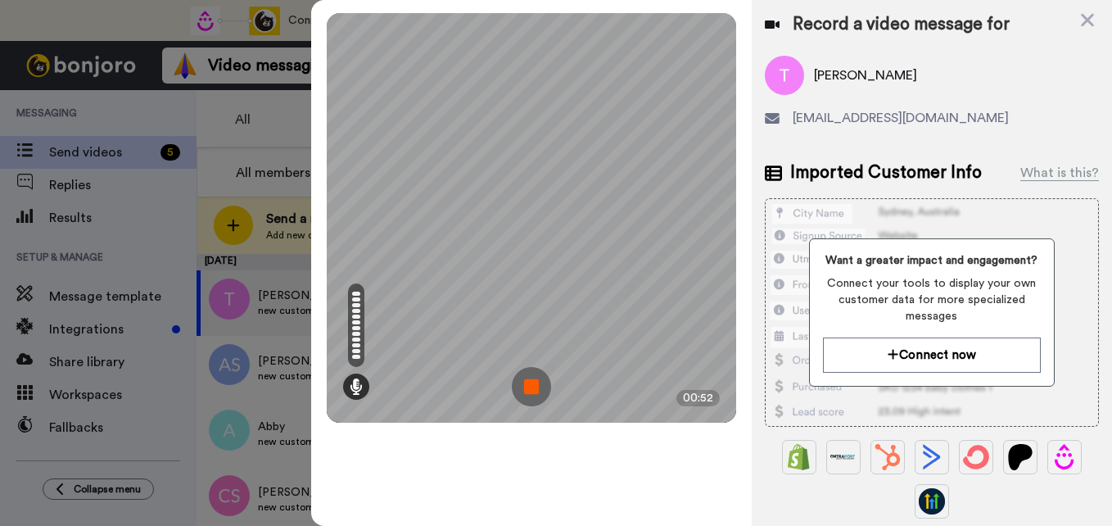
click at [527, 382] on img at bounding box center [531, 386] width 39 height 39
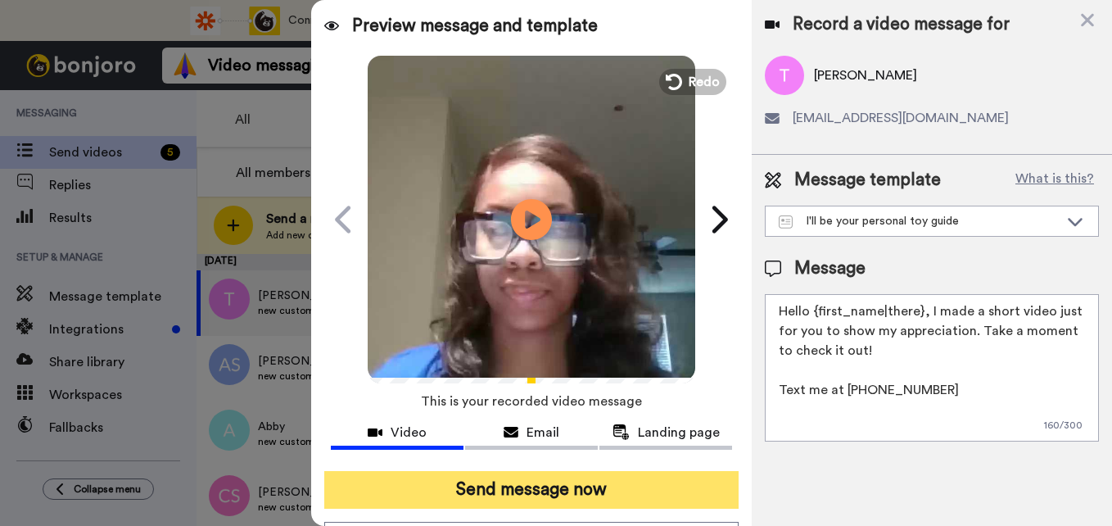
click at [513, 492] on button "Send message now" at bounding box center [531, 490] width 414 height 38
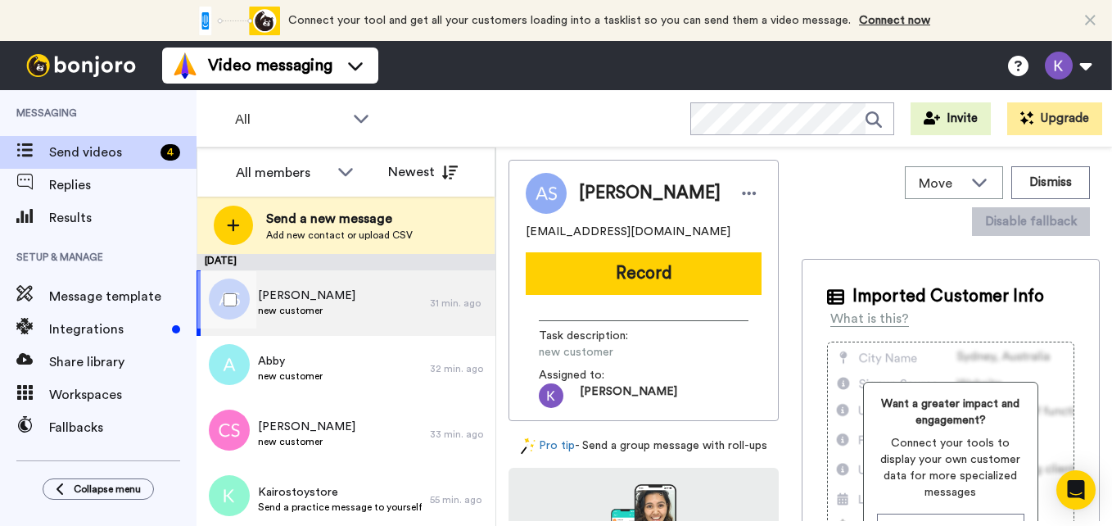
click at [368, 315] on div "[PERSON_NAME] new customer" at bounding box center [312, 302] width 233 height 65
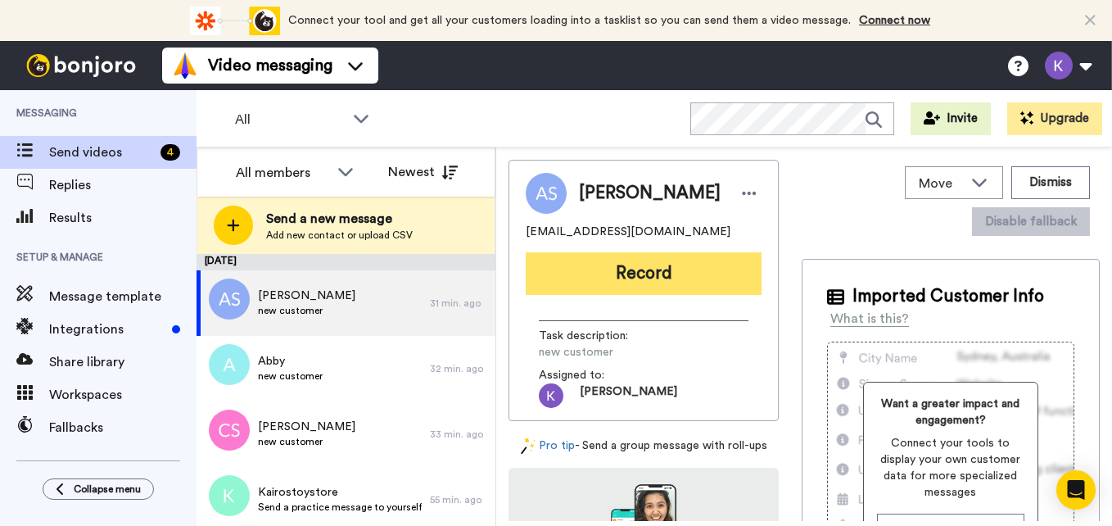
click at [563, 282] on button "Record" at bounding box center [644, 273] width 236 height 43
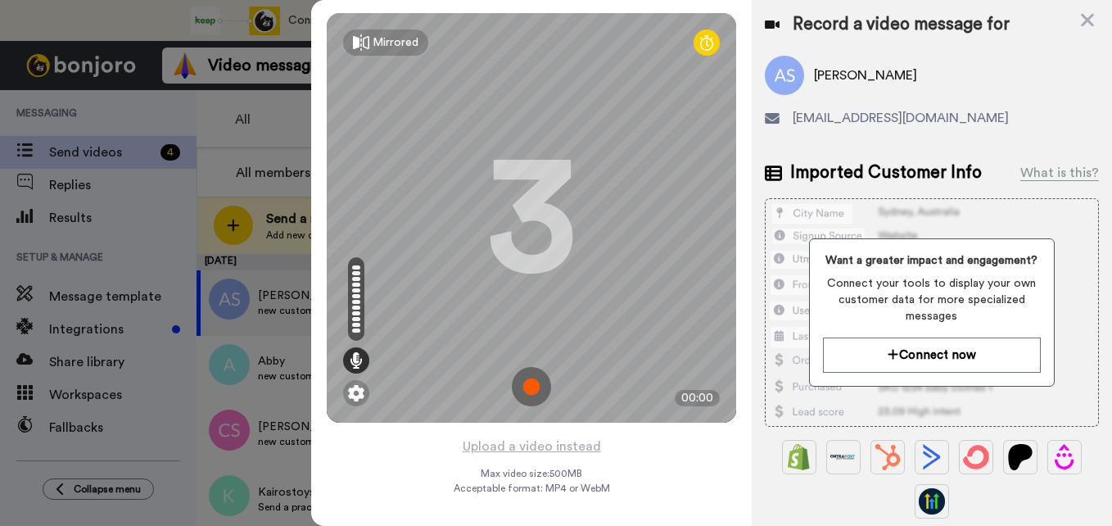
click at [527, 388] on img at bounding box center [531, 386] width 39 height 39
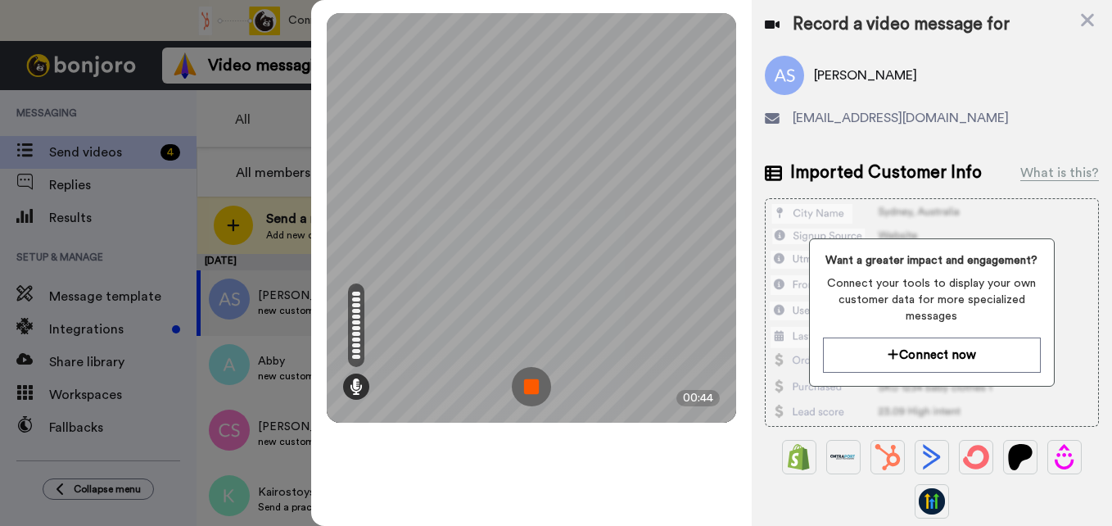
click at [527, 388] on img at bounding box center [531, 386] width 39 height 39
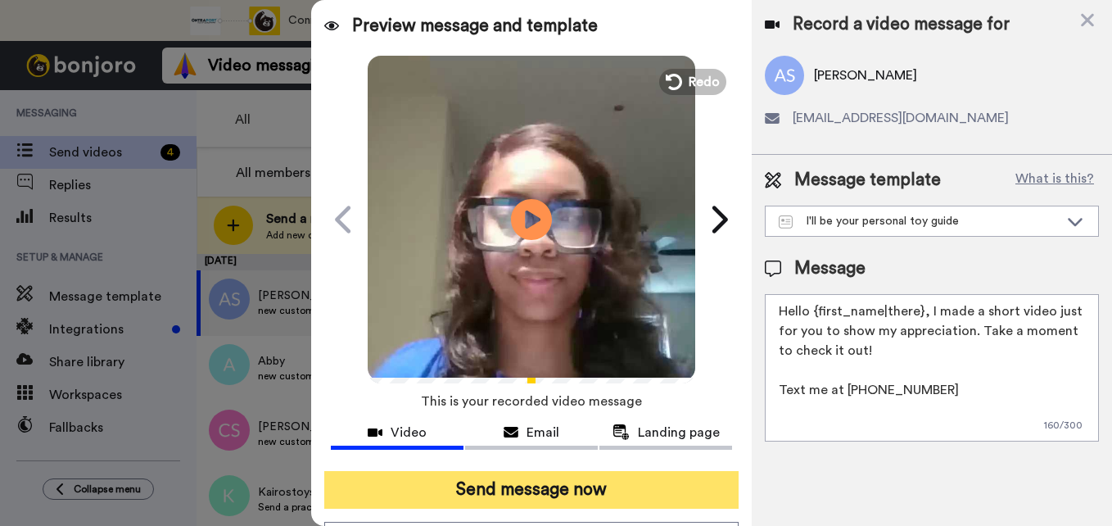
click at [562, 494] on button "Send message now" at bounding box center [531, 490] width 414 height 38
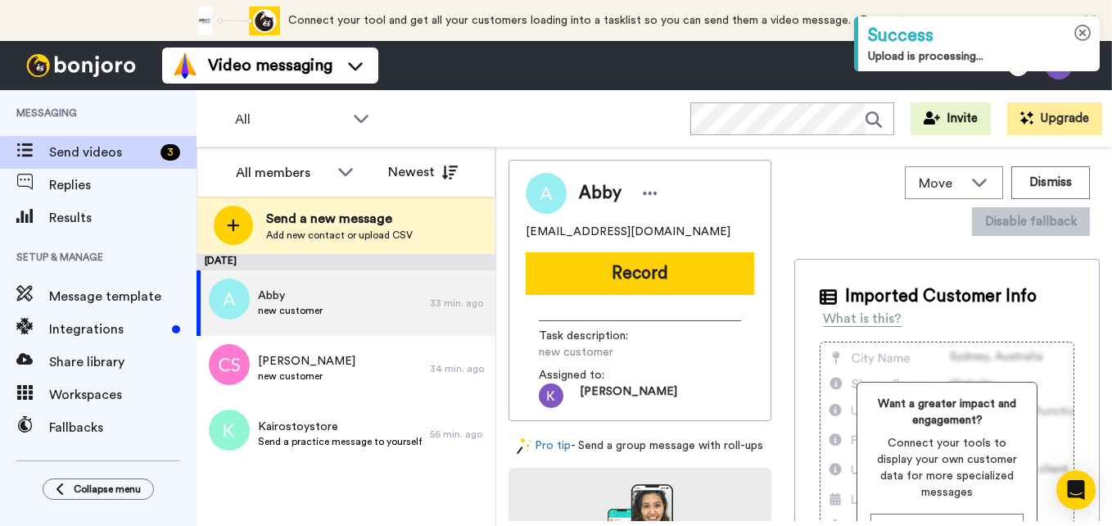
click at [1083, 37] on icon at bounding box center [1082, 33] width 17 height 17
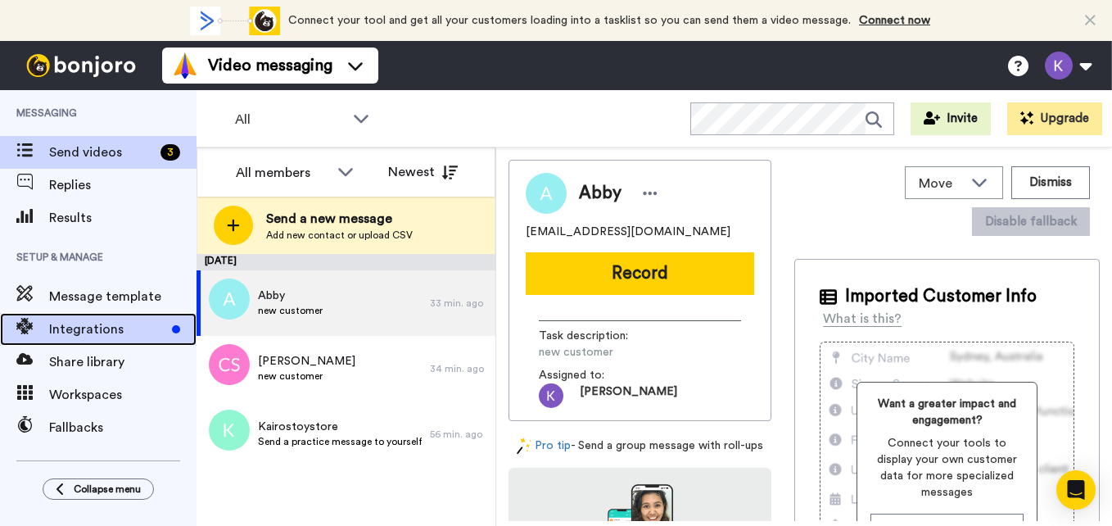
click at [93, 331] on span "Integrations" at bounding box center [107, 329] width 116 height 20
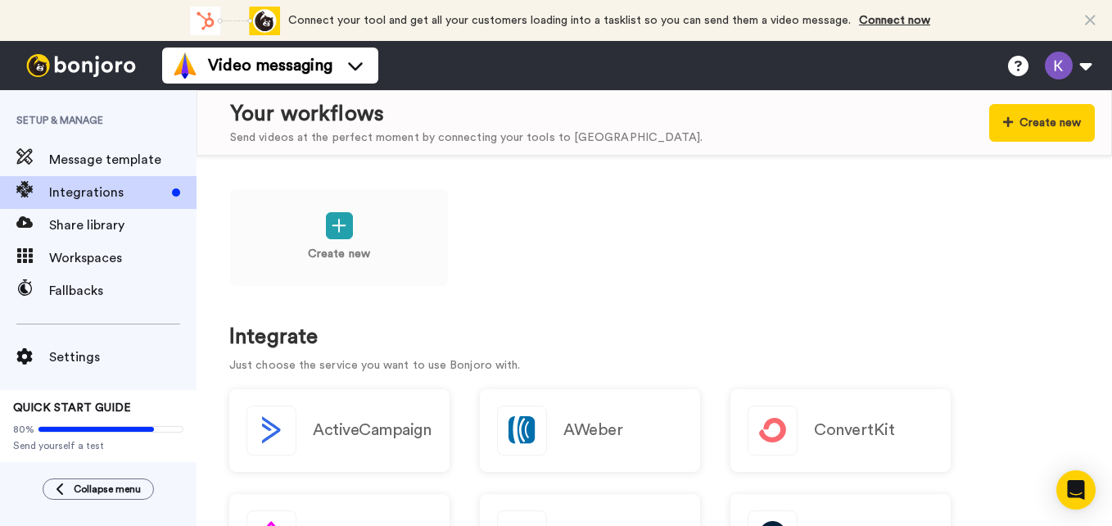
scroll to position [129, 0]
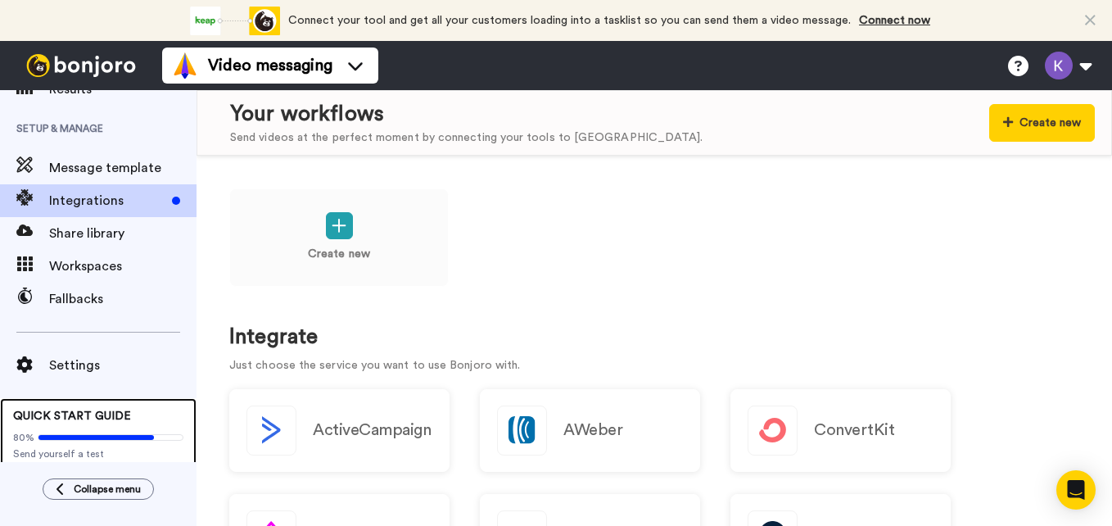
click at [75, 429] on div "80% Send yourself a test" at bounding box center [98, 442] width 170 height 36
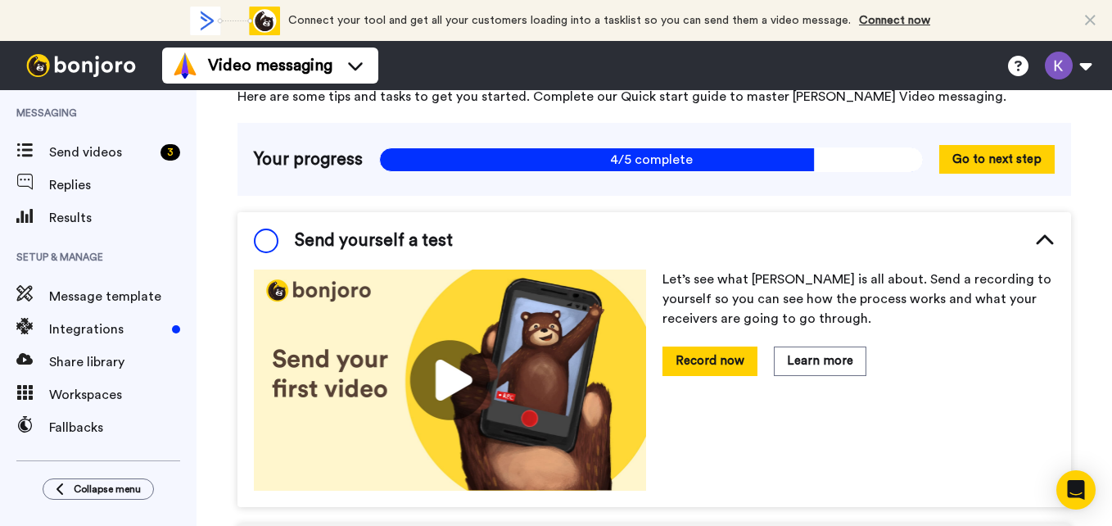
scroll to position [127, 0]
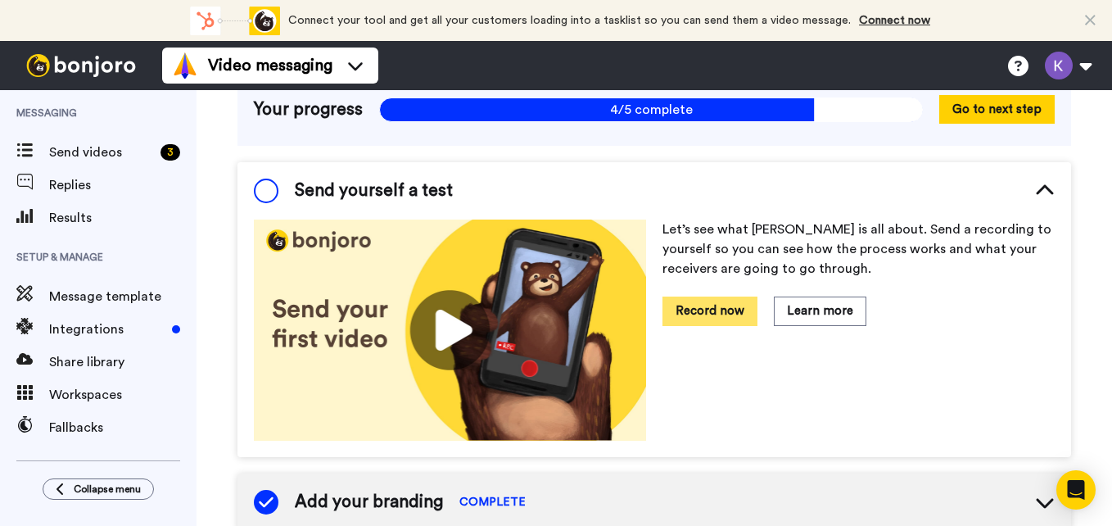
click at [701, 307] on button "Record now" at bounding box center [709, 310] width 95 height 29
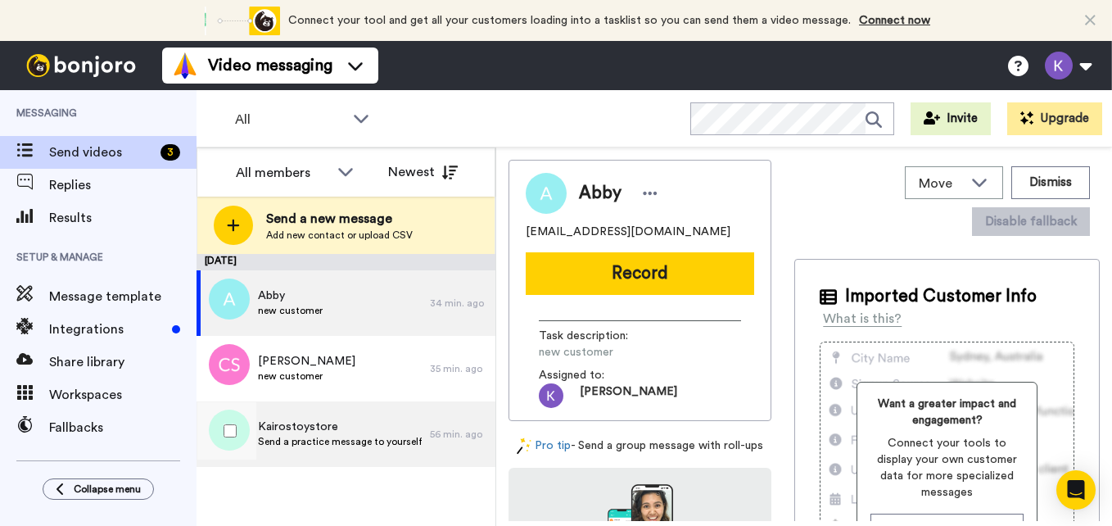
click at [297, 443] on span "Send a practice message to yourself" at bounding box center [340, 441] width 164 height 13
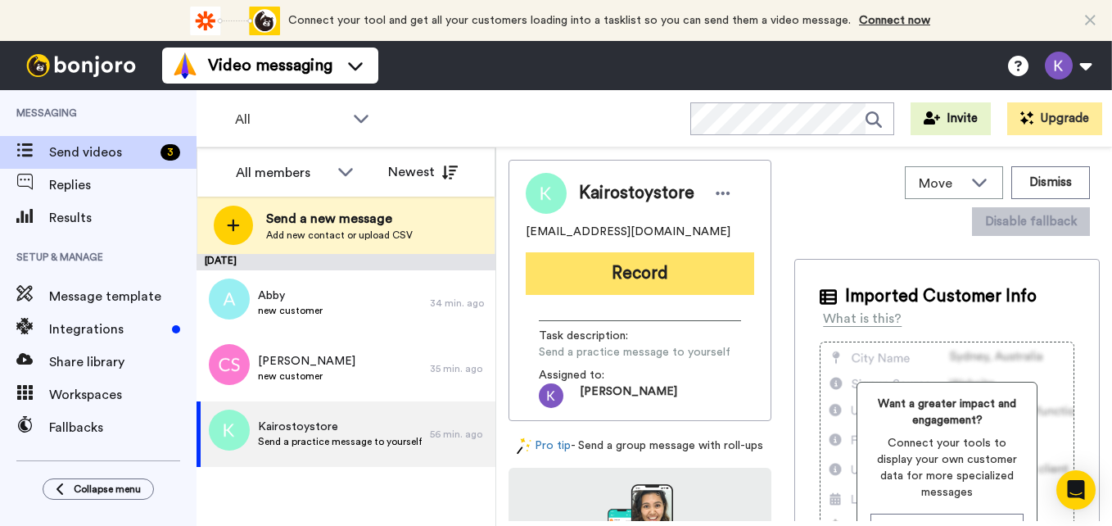
click at [675, 280] on button "Record" at bounding box center [640, 273] width 228 height 43
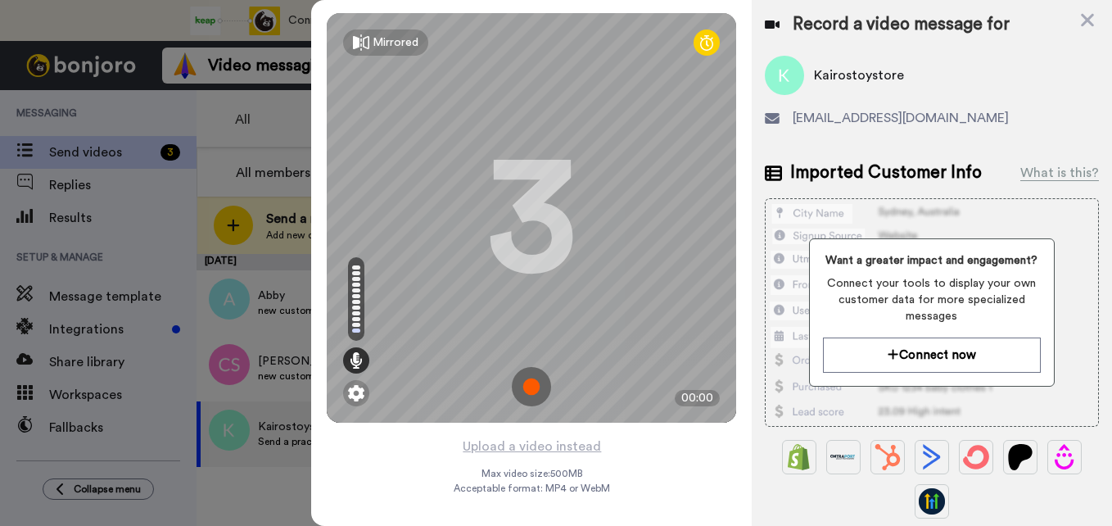
click at [536, 390] on img at bounding box center [531, 386] width 39 height 39
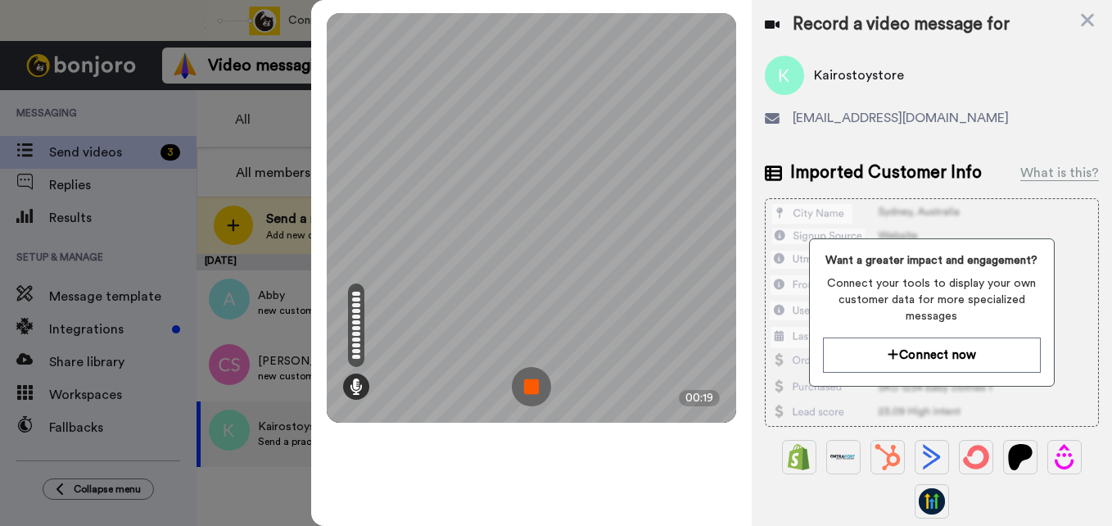
click at [530, 384] on img at bounding box center [531, 386] width 39 height 39
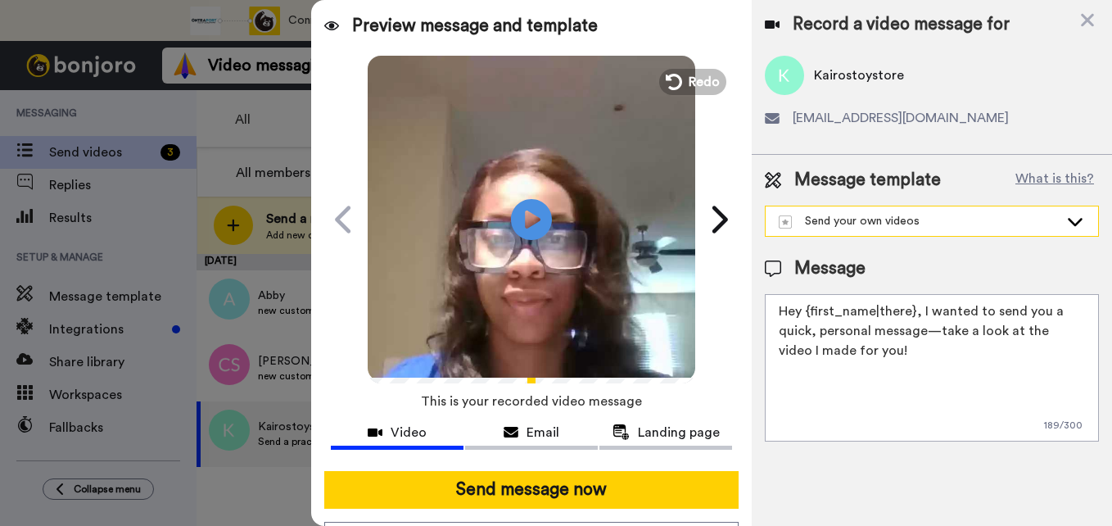
drag, startPoint x: 1021, startPoint y: 224, endPoint x: 1056, endPoint y: 215, distance: 36.3
click at [1056, 215] on div "Send your own videos" at bounding box center [919, 221] width 280 height 16
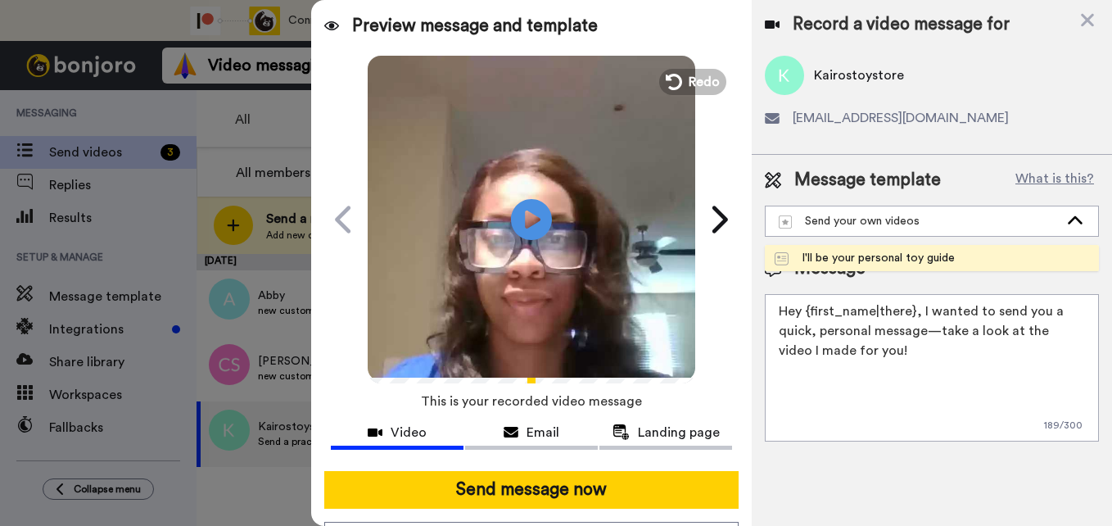
click at [1006, 260] on li "I'll be your personal toy guide" at bounding box center [932, 258] width 334 height 26
type textarea "Hello {first_name|there}, I made a short video just for you to show my apprecia…"
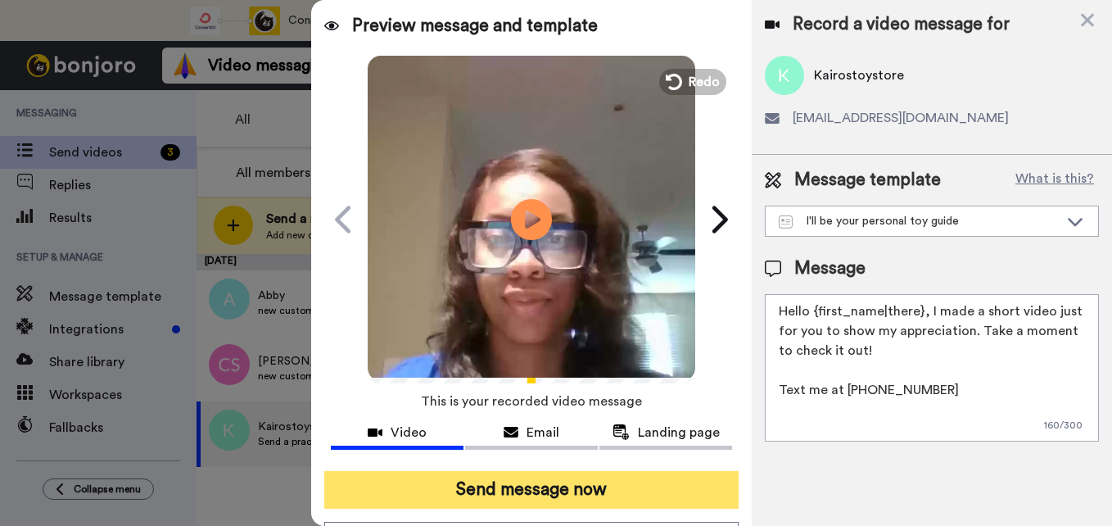
click at [635, 483] on button "Send message now" at bounding box center [531, 490] width 414 height 38
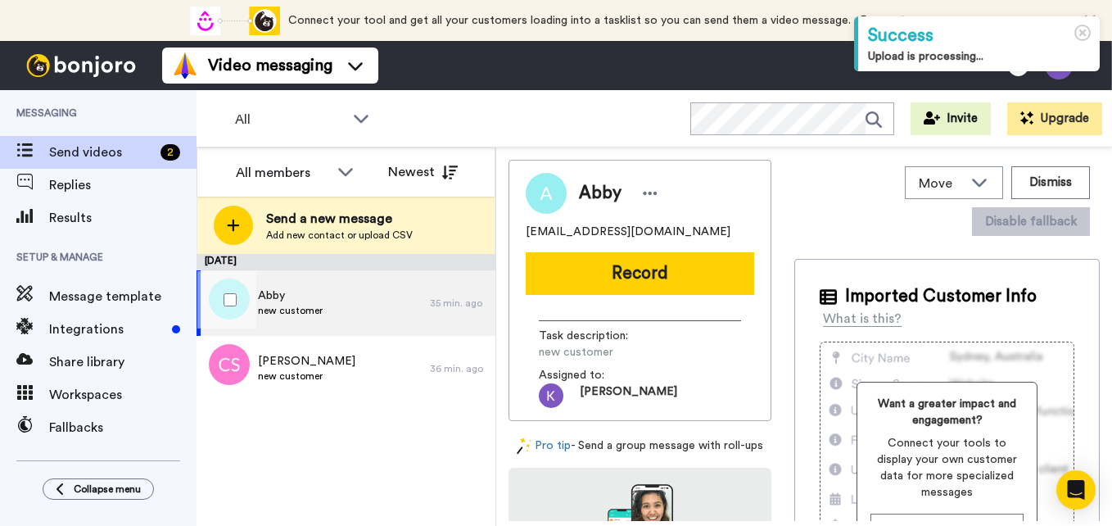
click at [364, 322] on div "Abby new customer" at bounding box center [312, 302] width 233 height 65
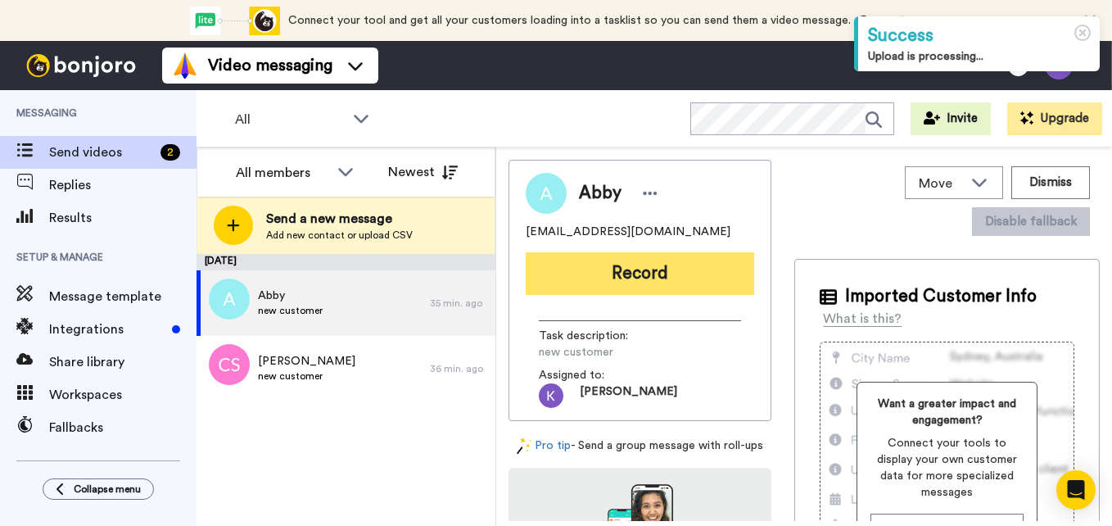
click at [589, 283] on button "Record" at bounding box center [640, 273] width 228 height 43
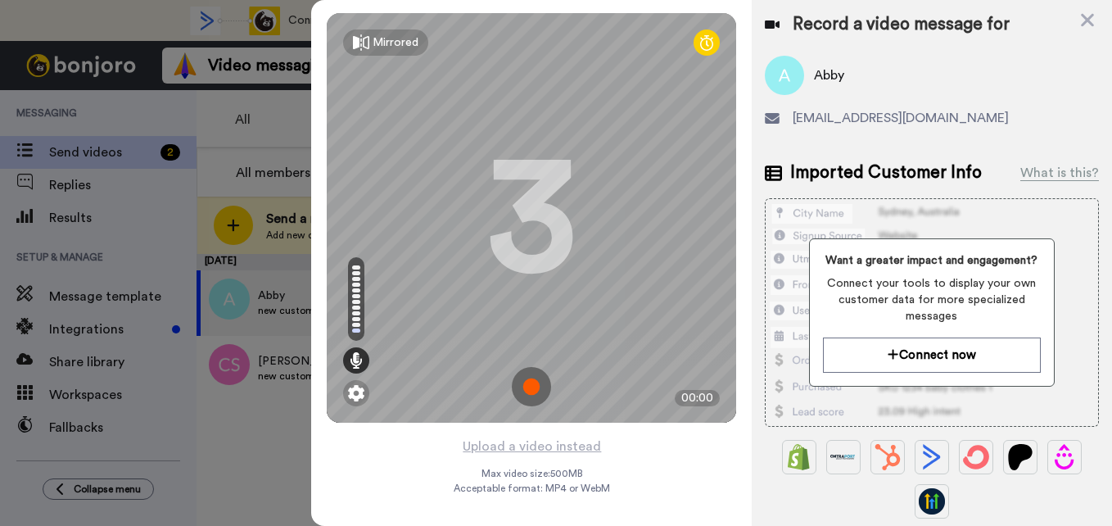
click at [533, 390] on img at bounding box center [531, 386] width 39 height 39
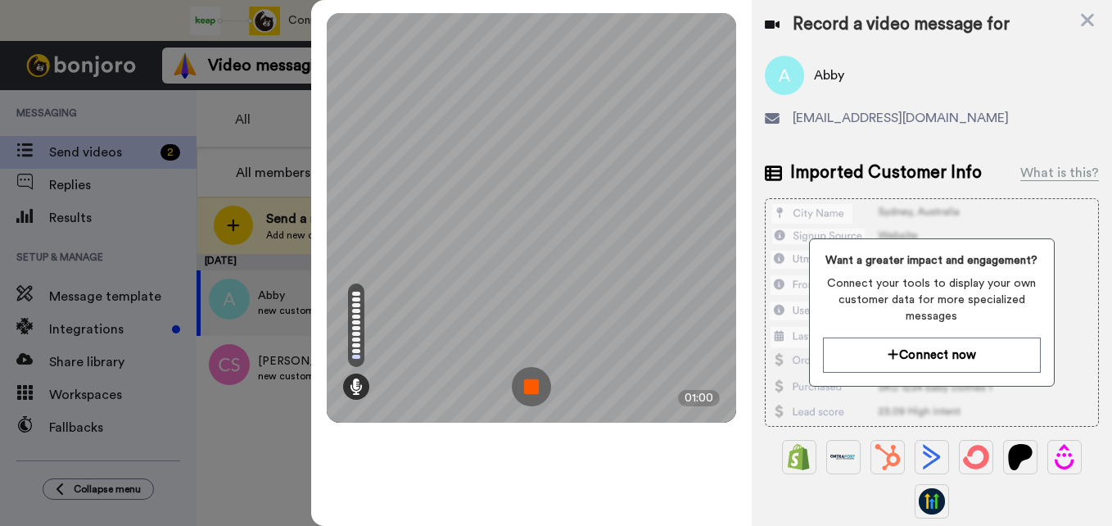
click at [533, 390] on img at bounding box center [531, 386] width 39 height 39
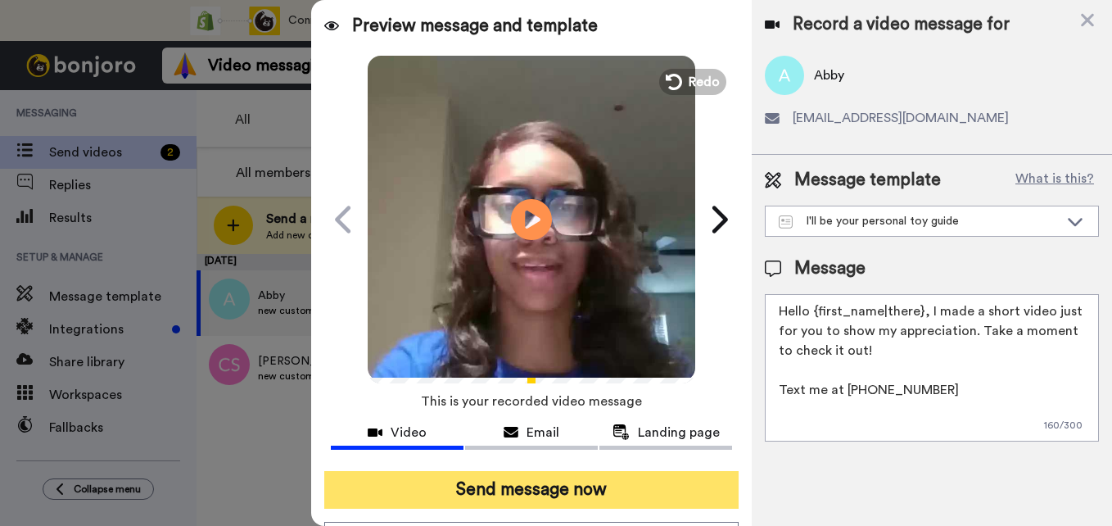
click at [612, 490] on button "Send message now" at bounding box center [531, 490] width 414 height 38
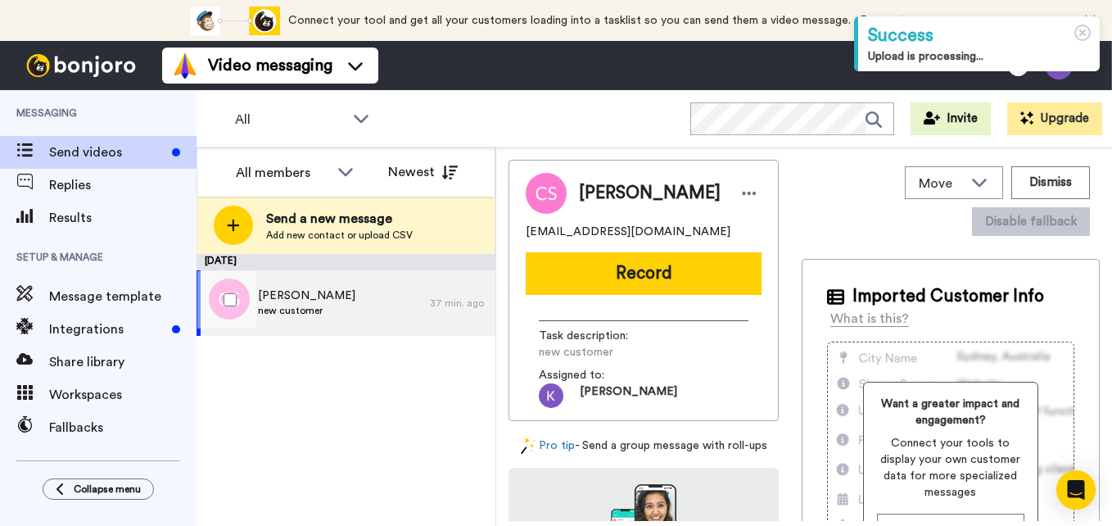
click at [360, 306] on div "[PERSON_NAME] new customer" at bounding box center [312, 302] width 233 height 65
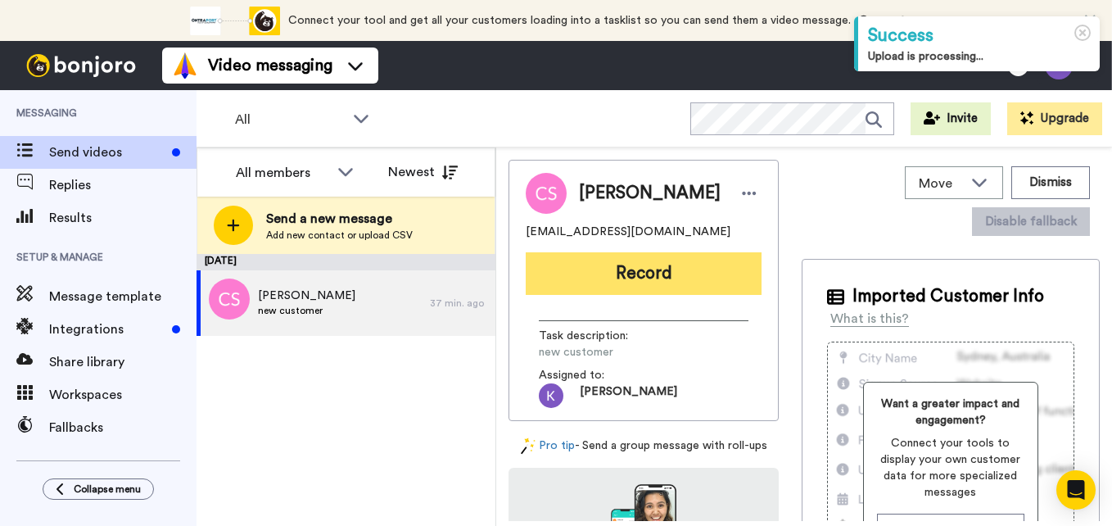
click at [630, 273] on button "Record" at bounding box center [644, 273] width 236 height 43
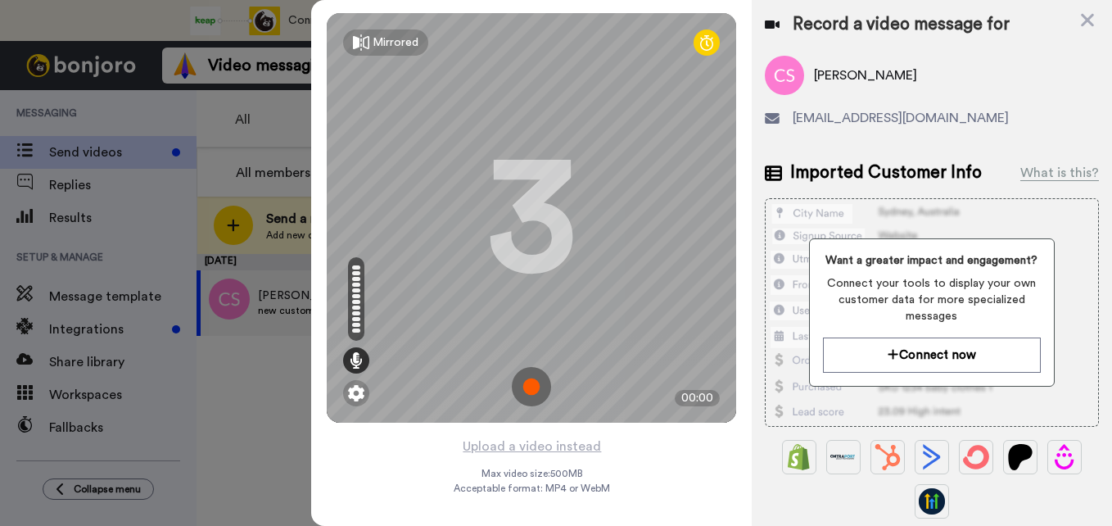
click at [535, 395] on img at bounding box center [531, 386] width 39 height 39
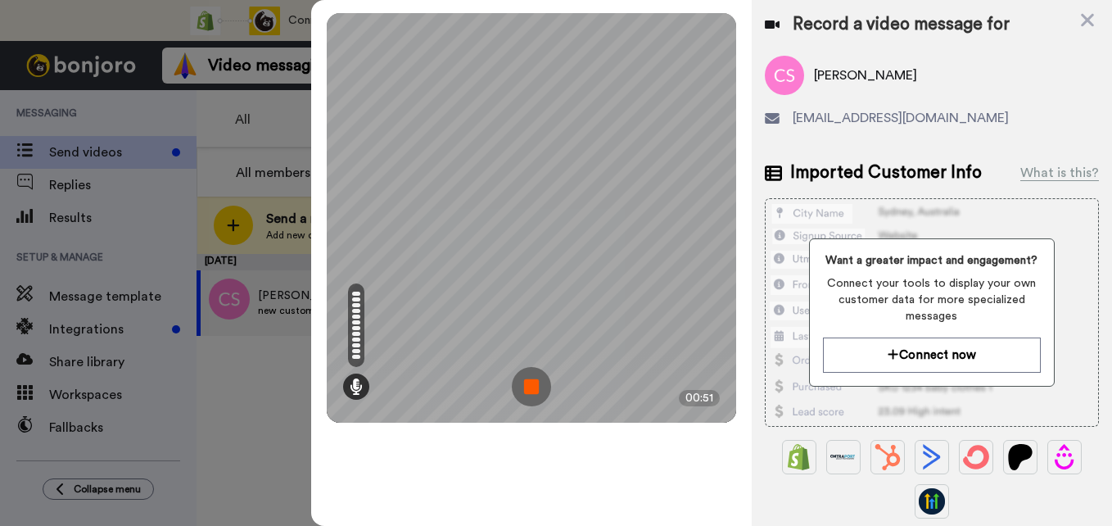
click at [535, 395] on img at bounding box center [531, 386] width 39 height 39
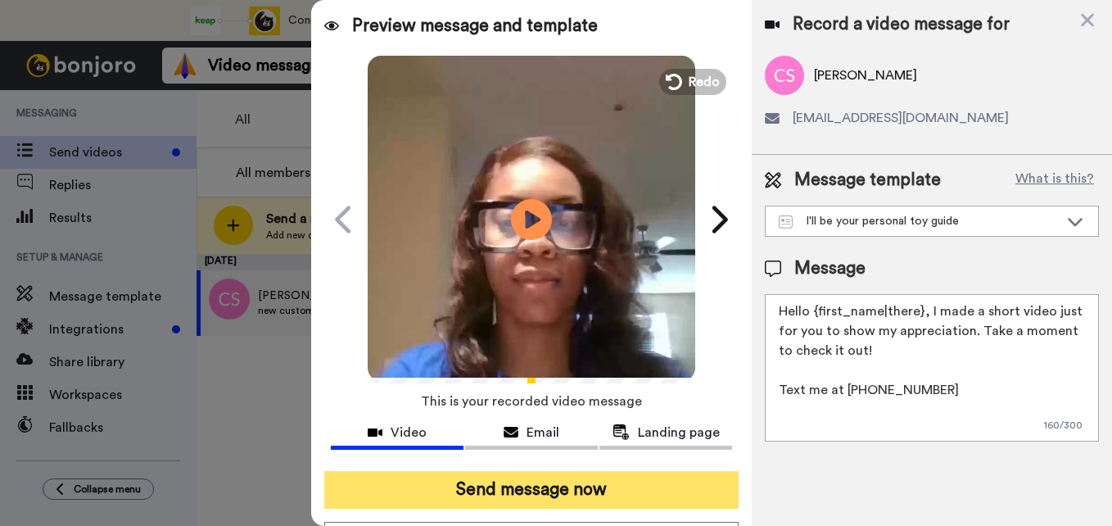
click at [562, 485] on button "Send message now" at bounding box center [531, 490] width 414 height 38
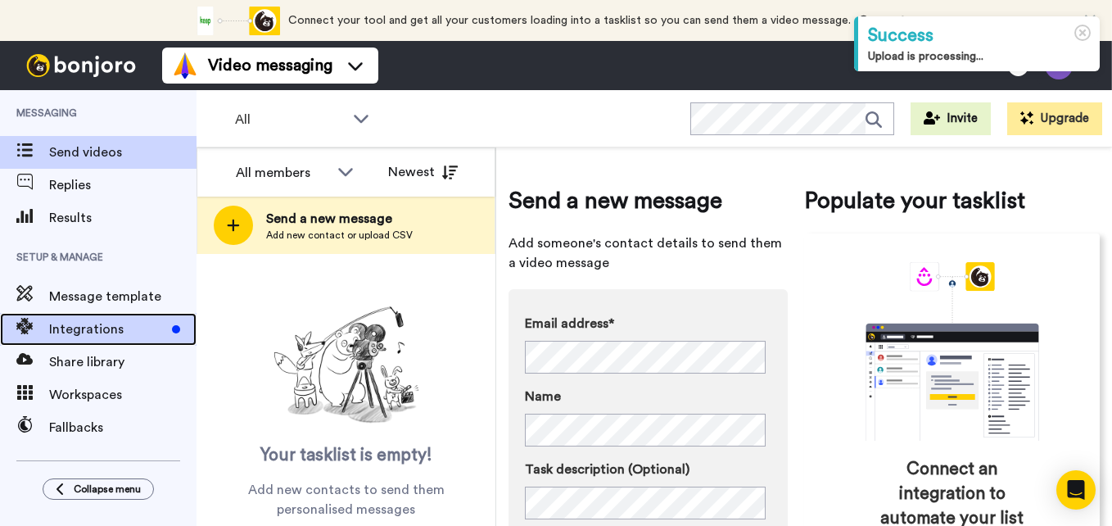
click at [153, 314] on div "Integrations" at bounding box center [98, 329] width 196 height 33
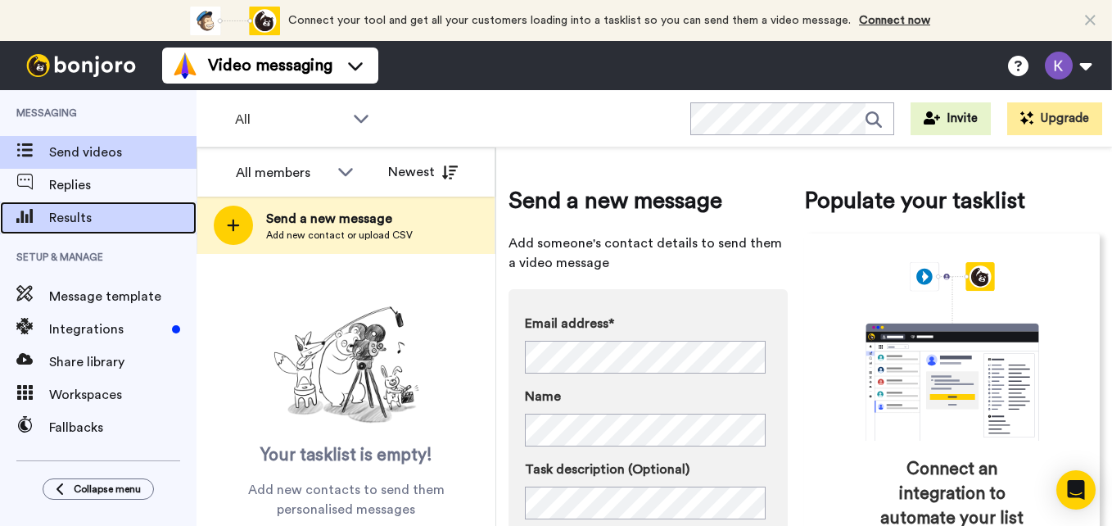
click at [86, 216] on span "Results" at bounding box center [122, 218] width 147 height 20
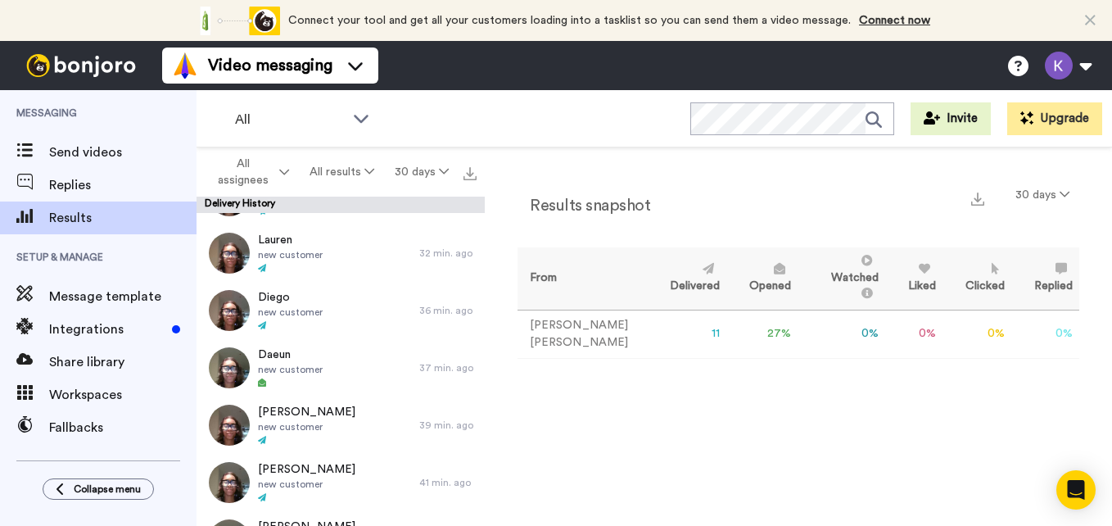
scroll to position [308, 0]
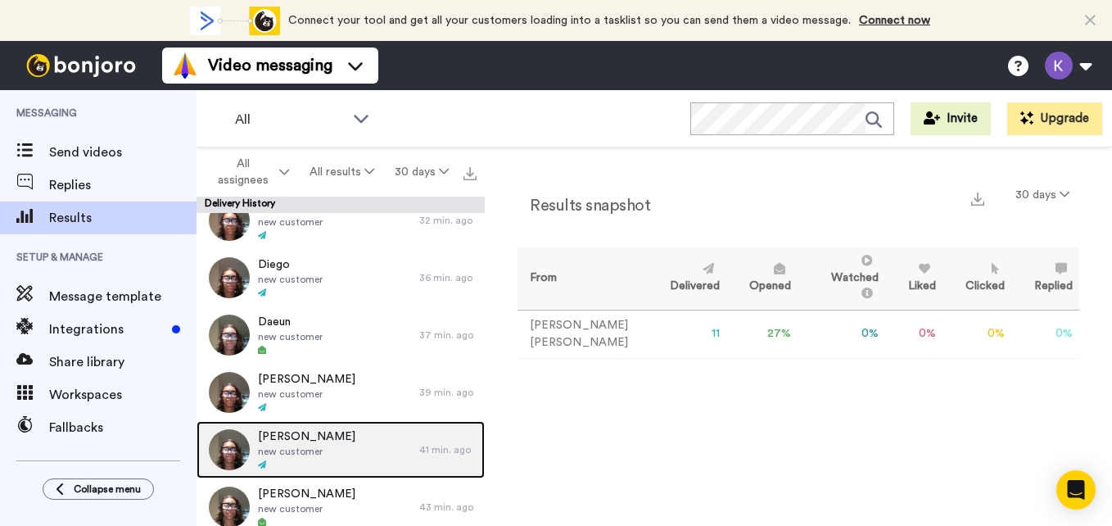
click at [315, 460] on div at bounding box center [306, 464] width 97 height 11
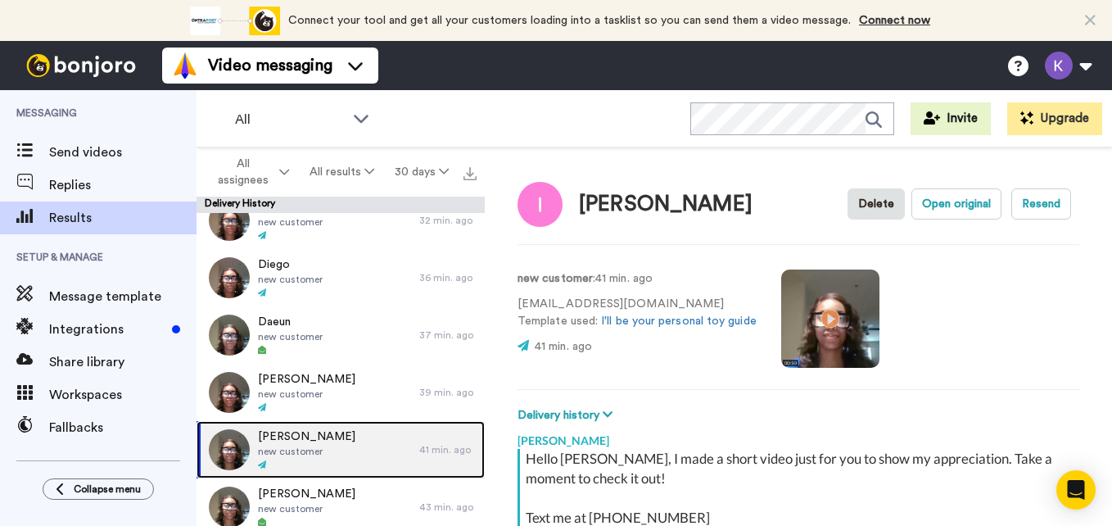
click at [312, 459] on div at bounding box center [306, 464] width 97 height 11
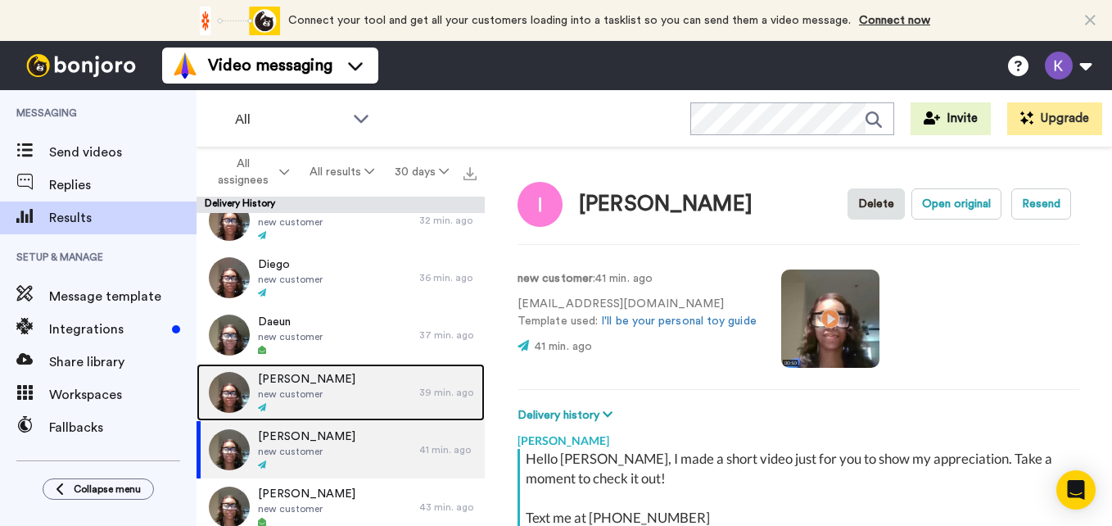
click at [330, 395] on div "Anne new customer" at bounding box center [307, 392] width 223 height 57
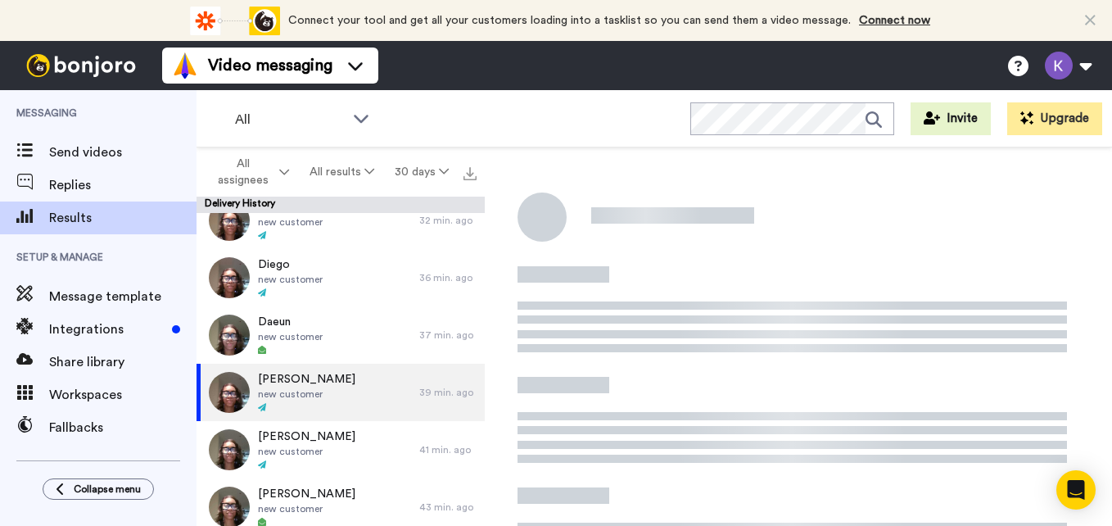
scroll to position [206, 0]
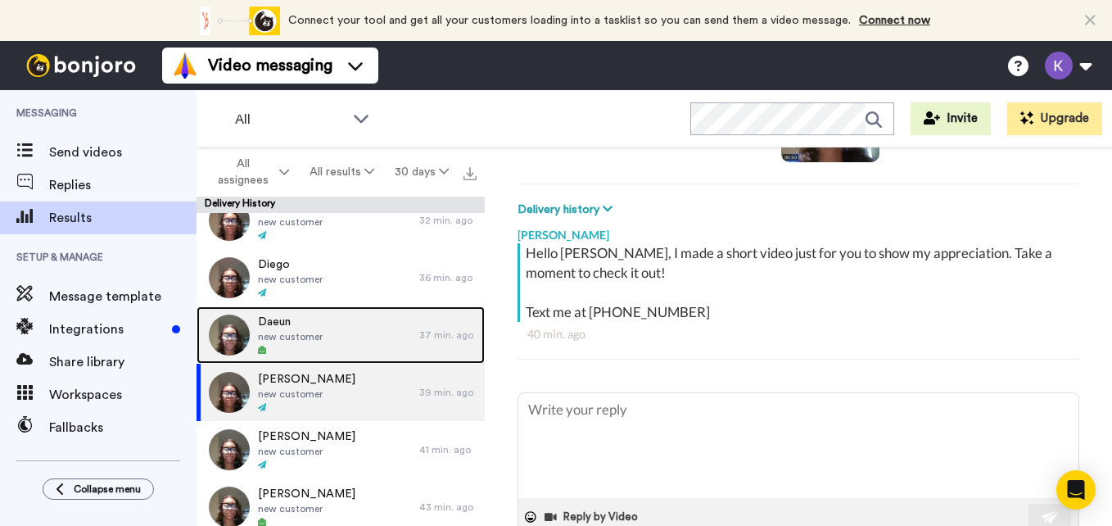
click at [330, 348] on div "Daeun new customer" at bounding box center [307, 334] width 223 height 57
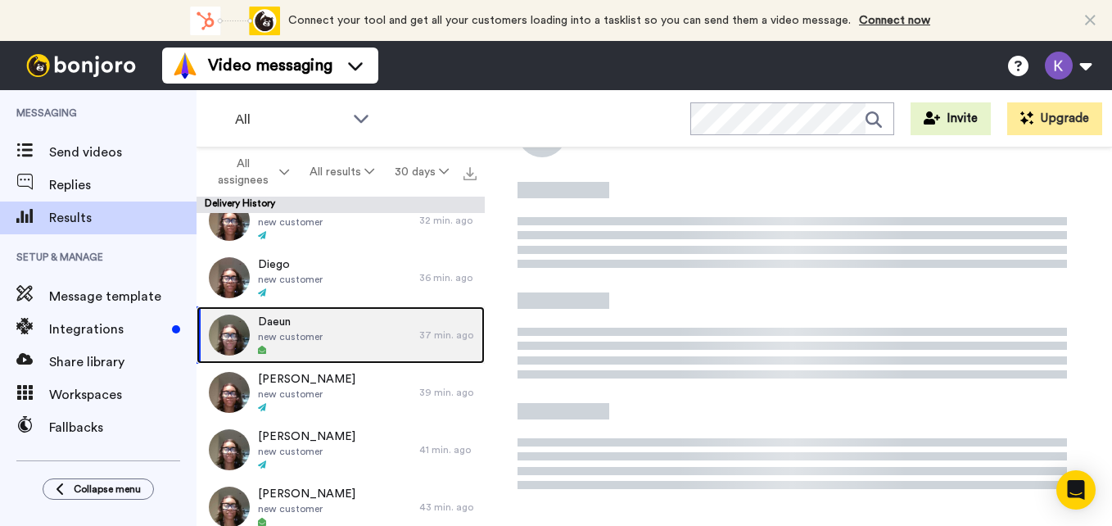
scroll to position [84, 0]
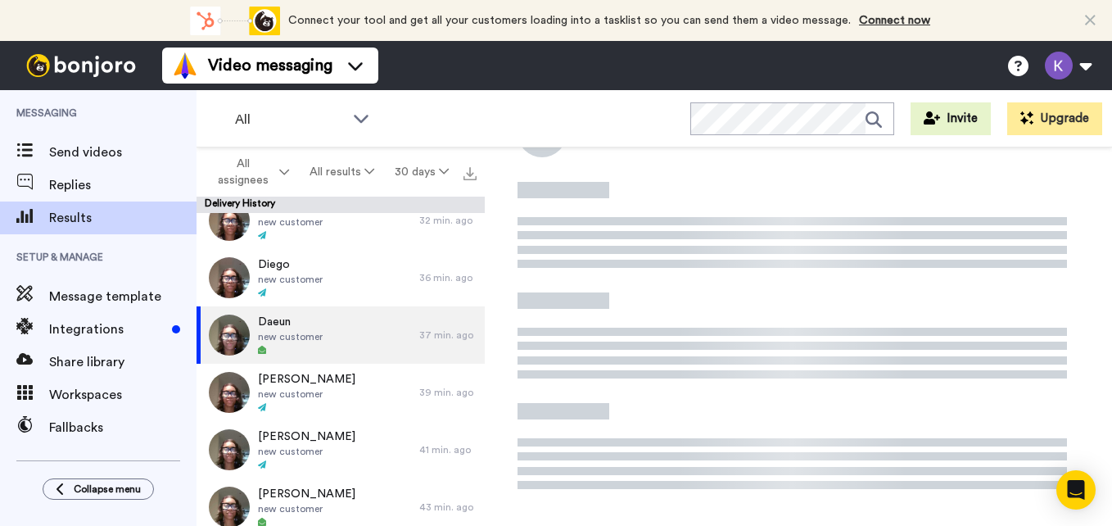
type textarea "x"
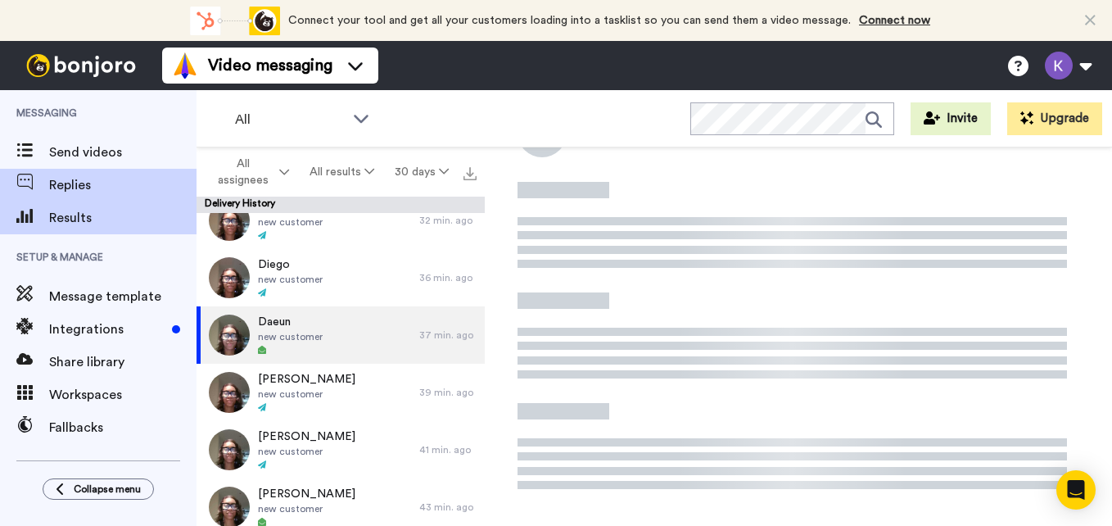
scroll to position [3, 0]
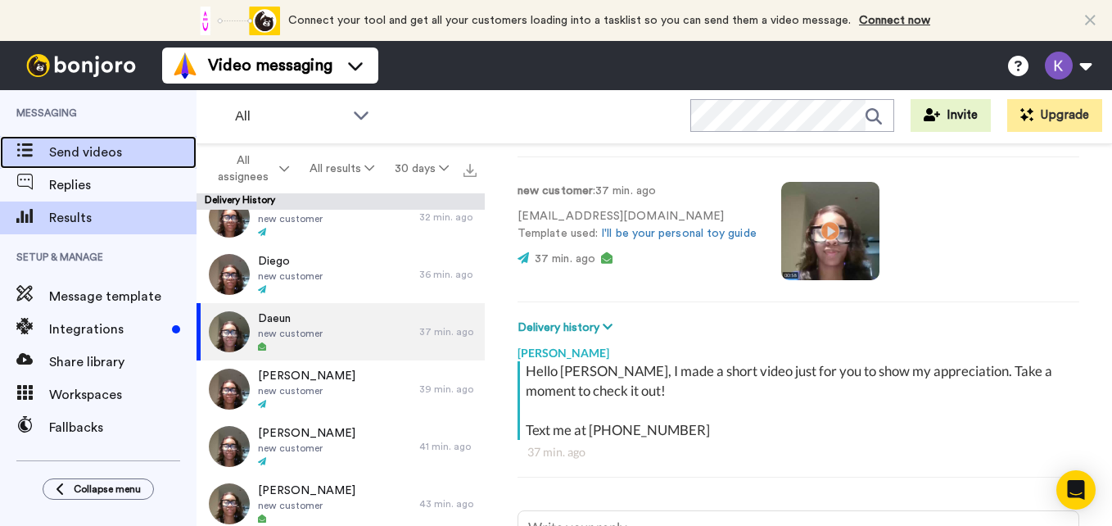
click at [85, 142] on div "Send videos" at bounding box center [98, 152] width 196 height 33
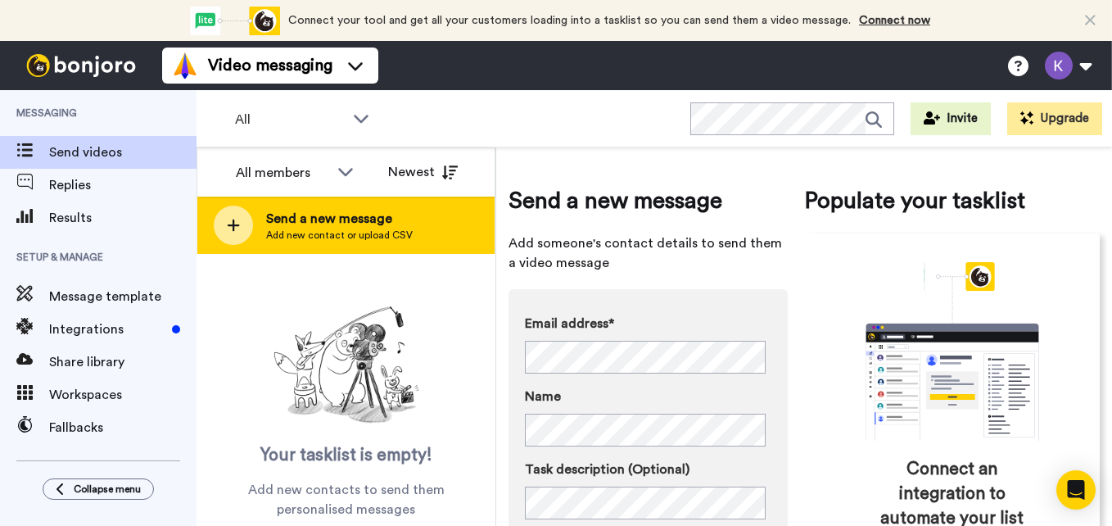
click at [382, 228] on span "Add new contact or upload CSV" at bounding box center [339, 234] width 147 height 13
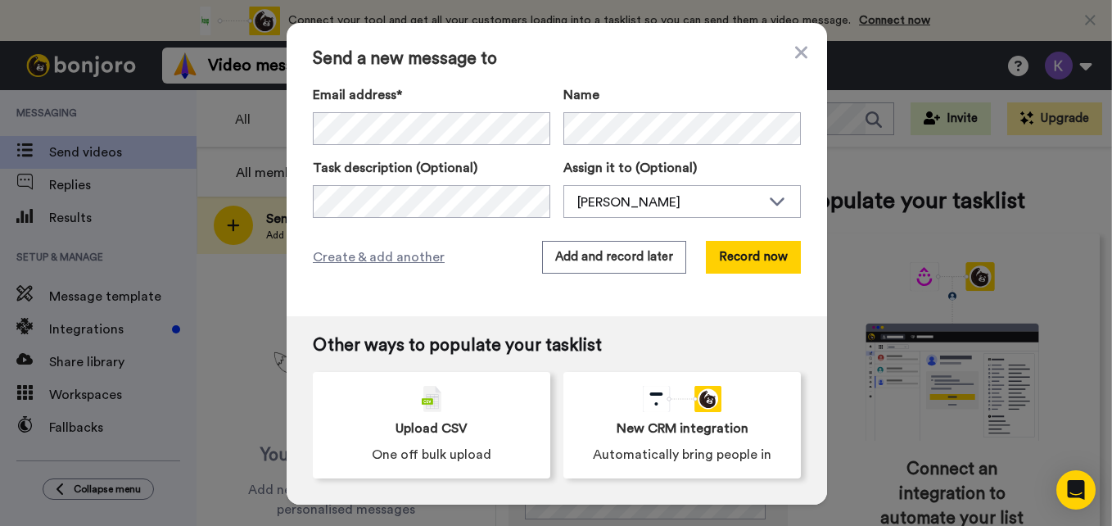
click at [515, 81] on div "Send a new message to Email address* No search result for ‘ melissaarias12@yaho…" at bounding box center [557, 169] width 540 height 293
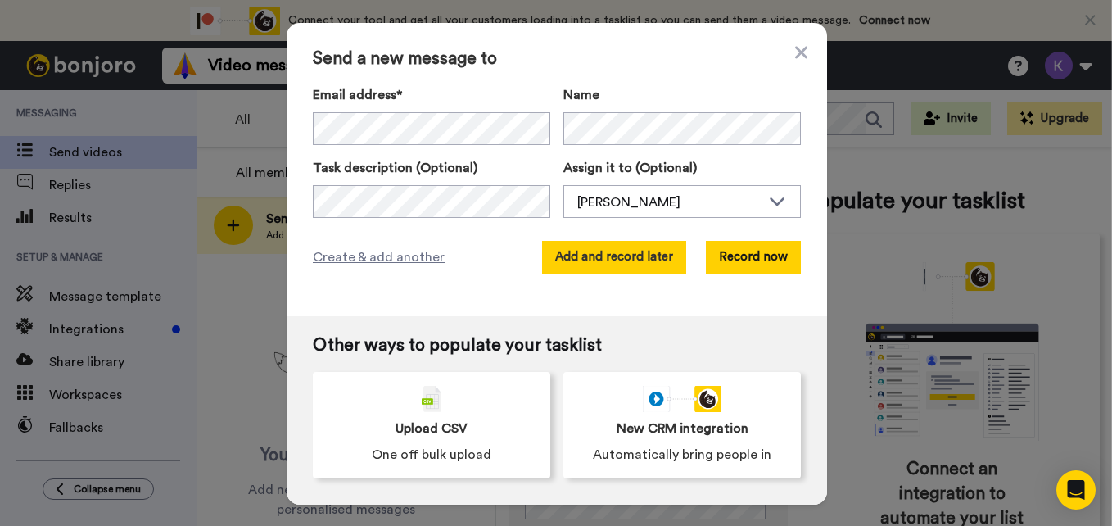
click at [597, 247] on button "Add and record later" at bounding box center [614, 257] width 144 height 33
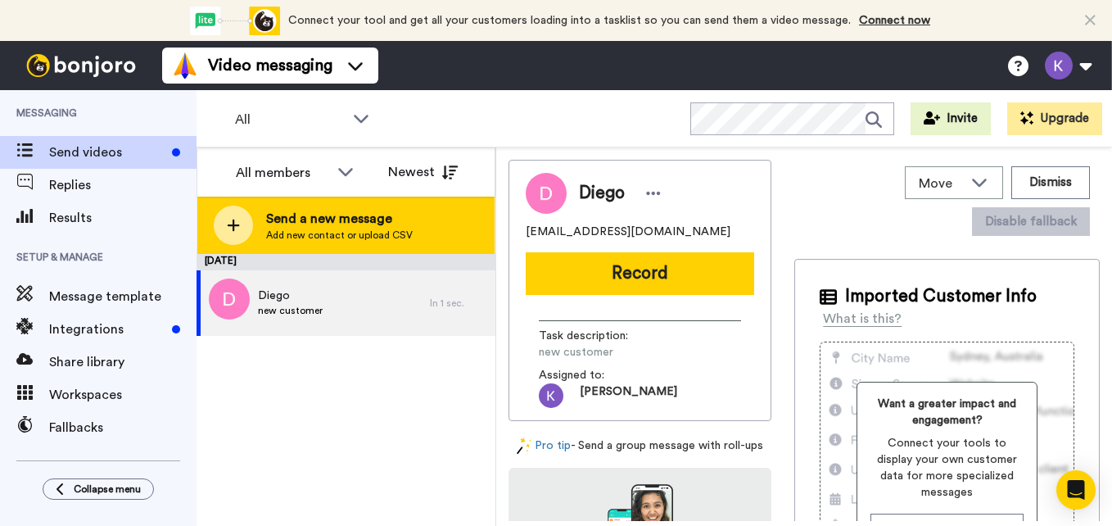
click at [317, 231] on span "Add new contact or upload CSV" at bounding box center [339, 234] width 147 height 13
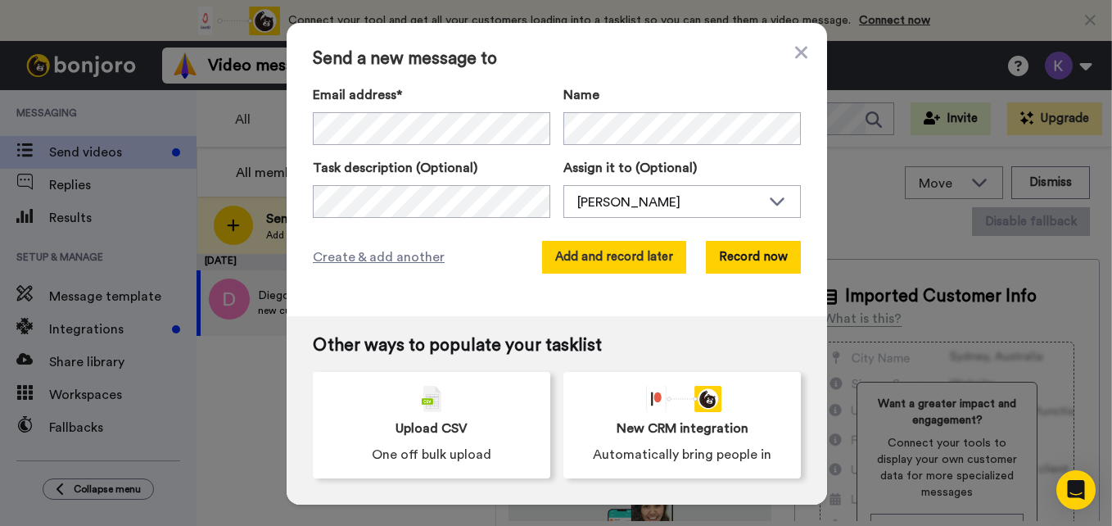
click at [642, 250] on button "Add and record later" at bounding box center [614, 257] width 144 height 33
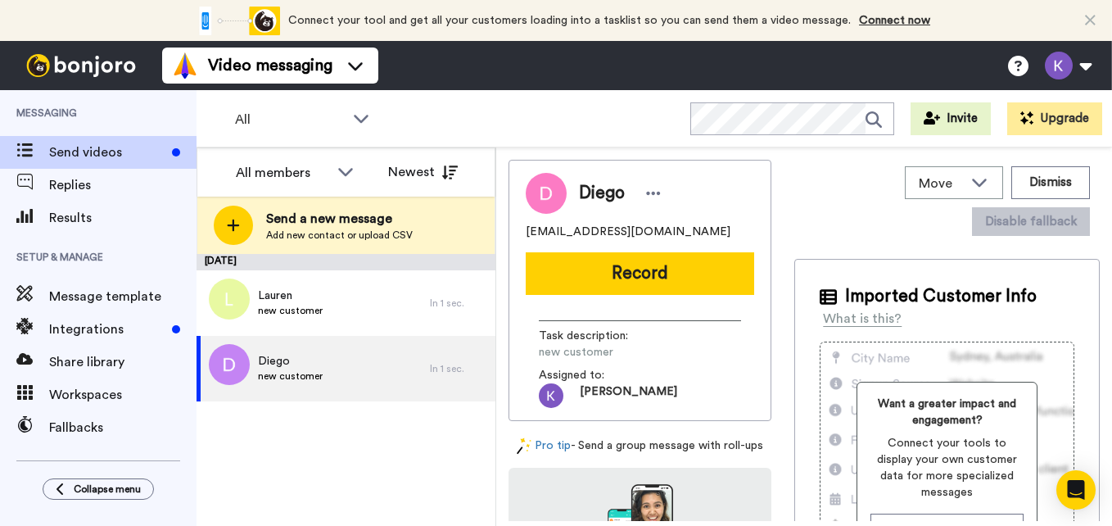
click at [642, 250] on div "Diego melissaarias12@yahoo.com Record Task description : new customer Assigned …" at bounding box center [639, 290] width 263 height 261
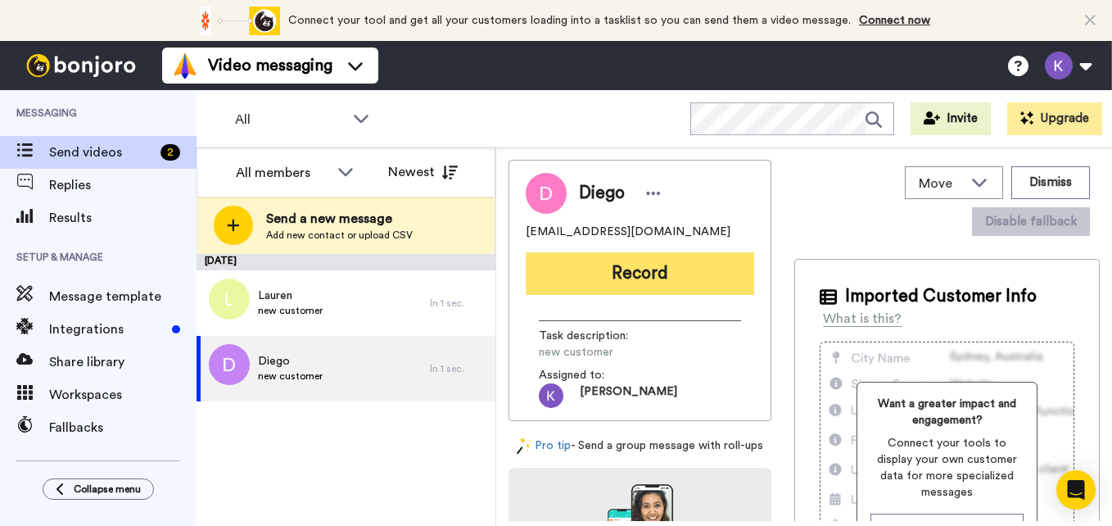
click at [641, 269] on button "Record" at bounding box center [640, 273] width 228 height 43
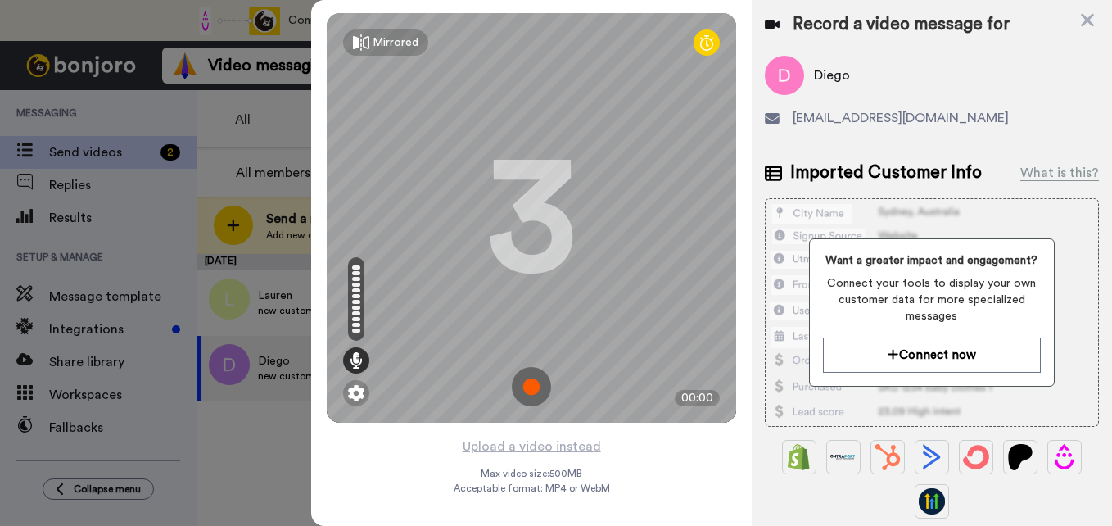
click at [523, 386] on img at bounding box center [531, 386] width 39 height 39
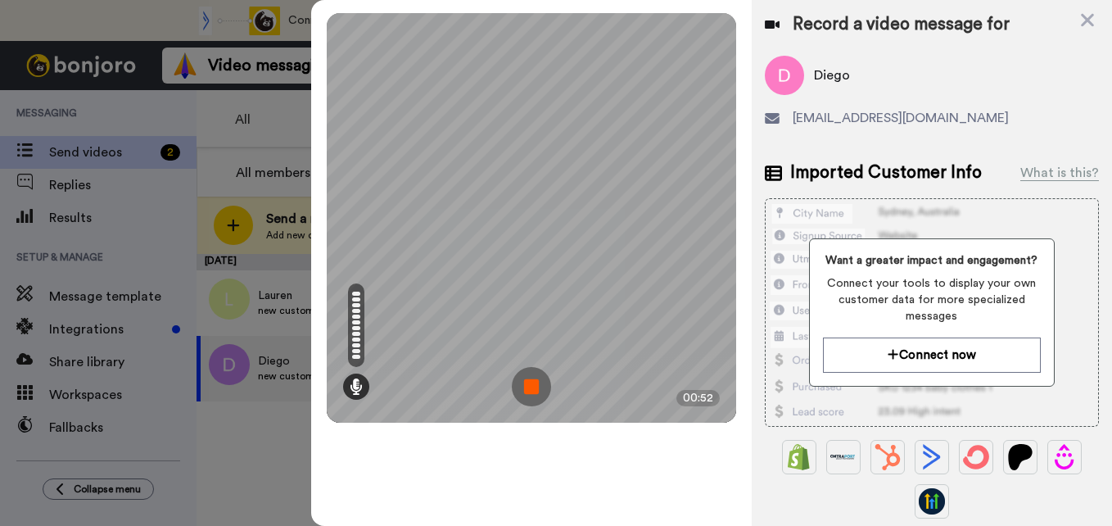
click at [523, 386] on img at bounding box center [531, 386] width 39 height 39
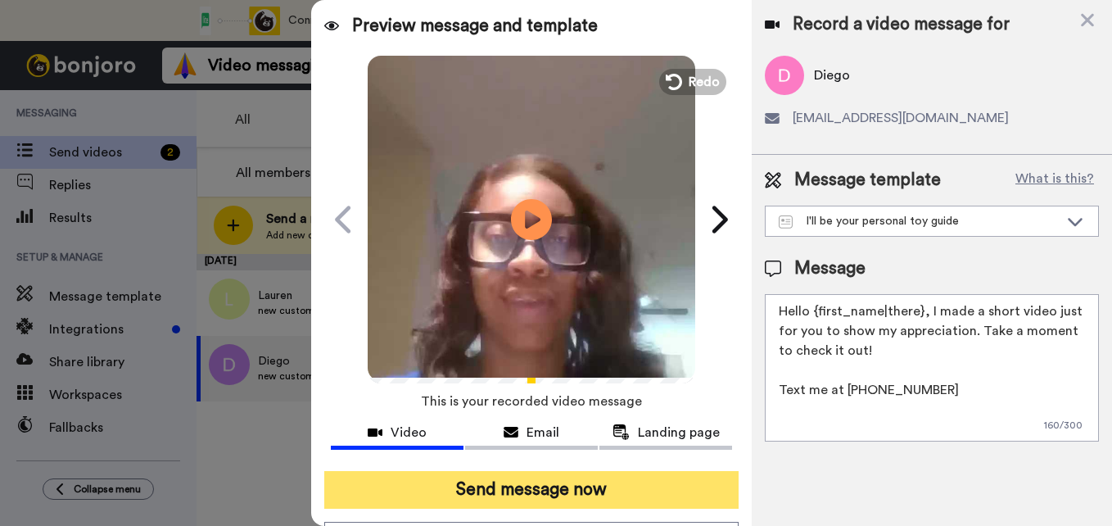
click at [559, 486] on button "Send message now" at bounding box center [531, 490] width 414 height 38
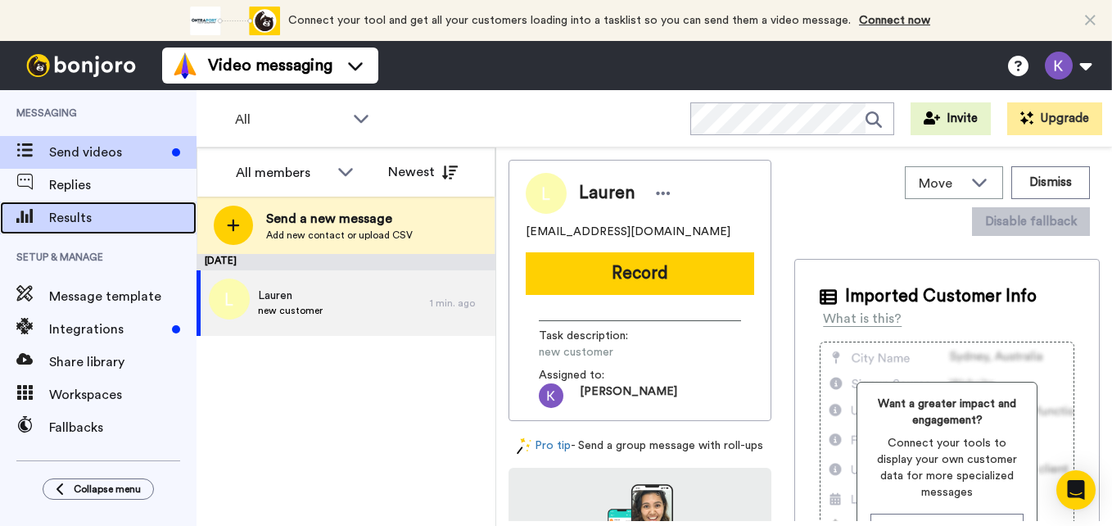
click at [93, 206] on div "Results" at bounding box center [98, 217] width 196 height 33
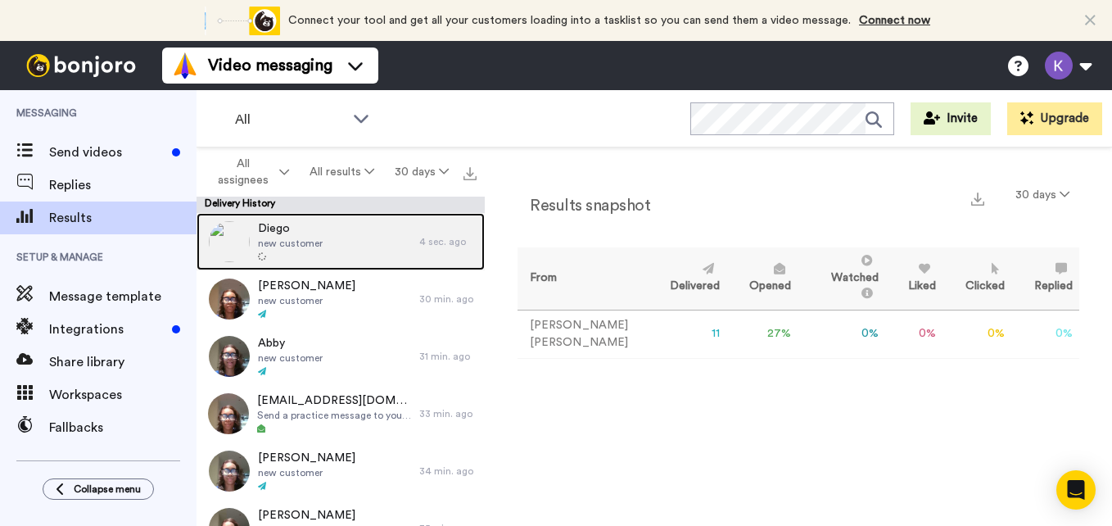
click at [318, 240] on span "new customer" at bounding box center [290, 243] width 65 height 13
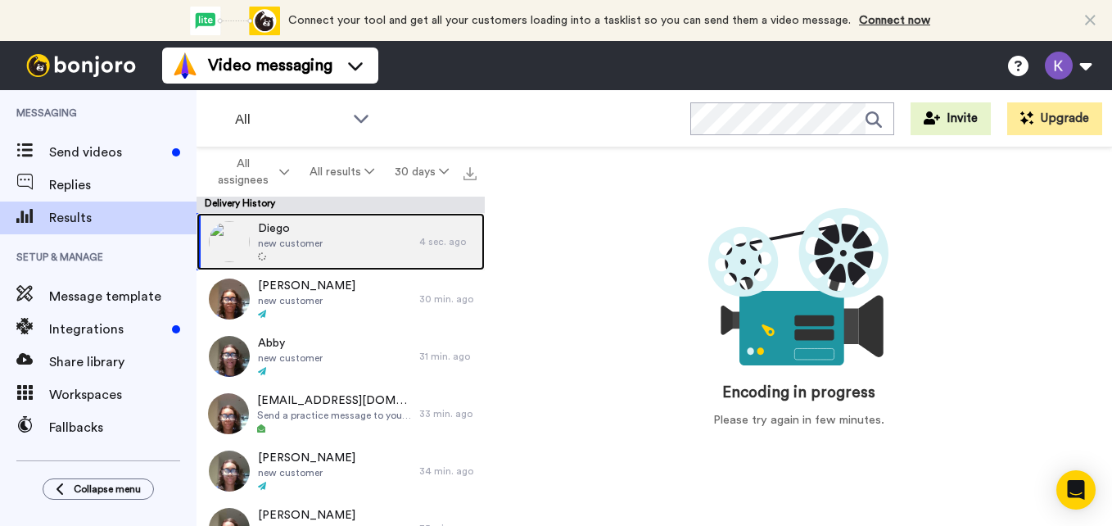
click at [309, 247] on span "new customer" at bounding box center [290, 243] width 65 height 13
click at [304, 247] on span "new customer" at bounding box center [290, 243] width 65 height 13
click at [275, 243] on span "new customer" at bounding box center [290, 243] width 65 height 13
click at [268, 238] on span "new customer" at bounding box center [290, 243] width 65 height 13
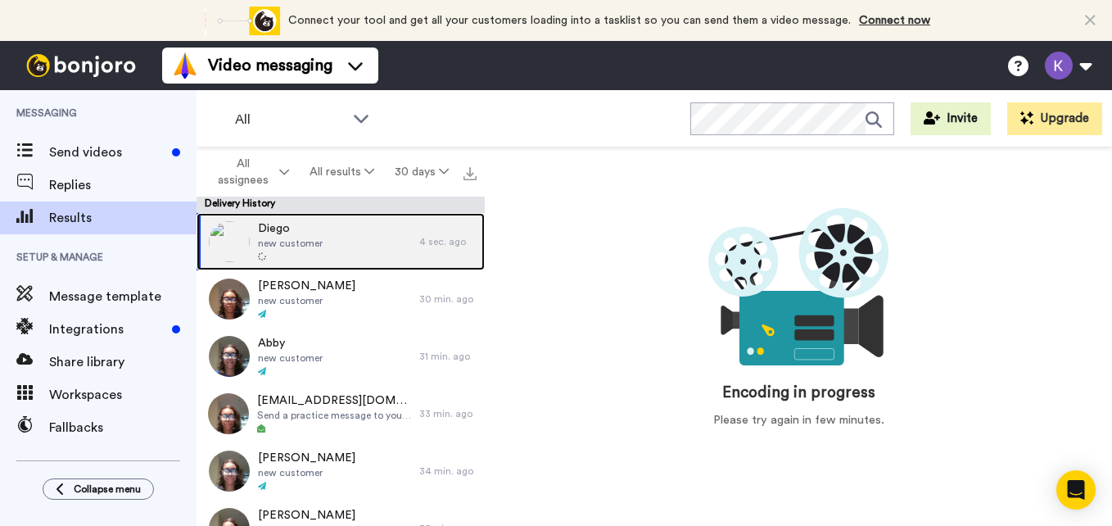
click at [268, 238] on span "new customer" at bounding box center [290, 243] width 65 height 13
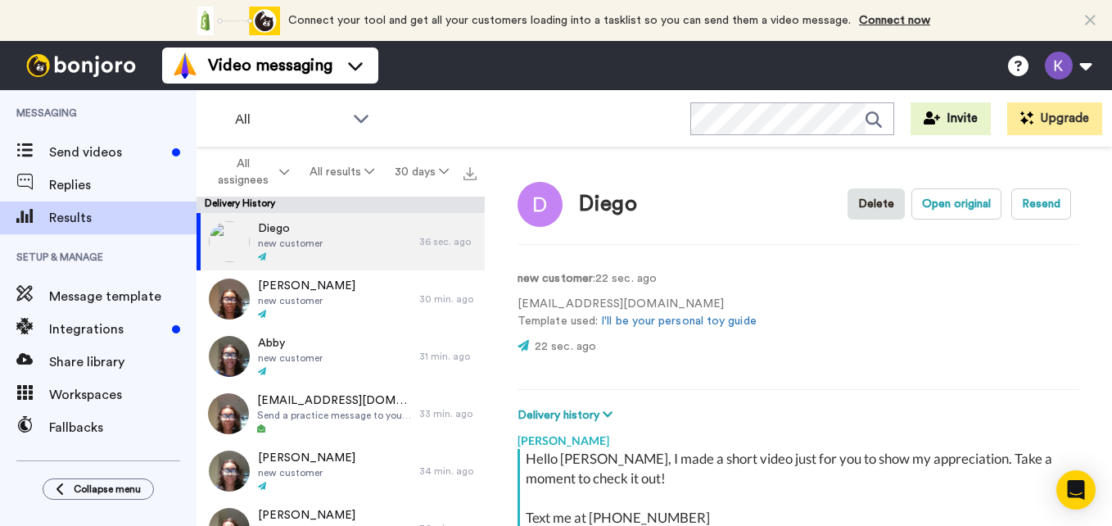
drag, startPoint x: 1028, startPoint y: 209, endPoint x: 1024, endPoint y: 264, distance: 55.0
click at [1024, 264] on div "[PERSON_NAME] Open original Resend new customer : 22 sec. ago [EMAIL_ADDRESS][D…" at bounding box center [798, 340] width 627 height 386
click at [849, 208] on button "Delete" at bounding box center [875, 203] width 57 height 31
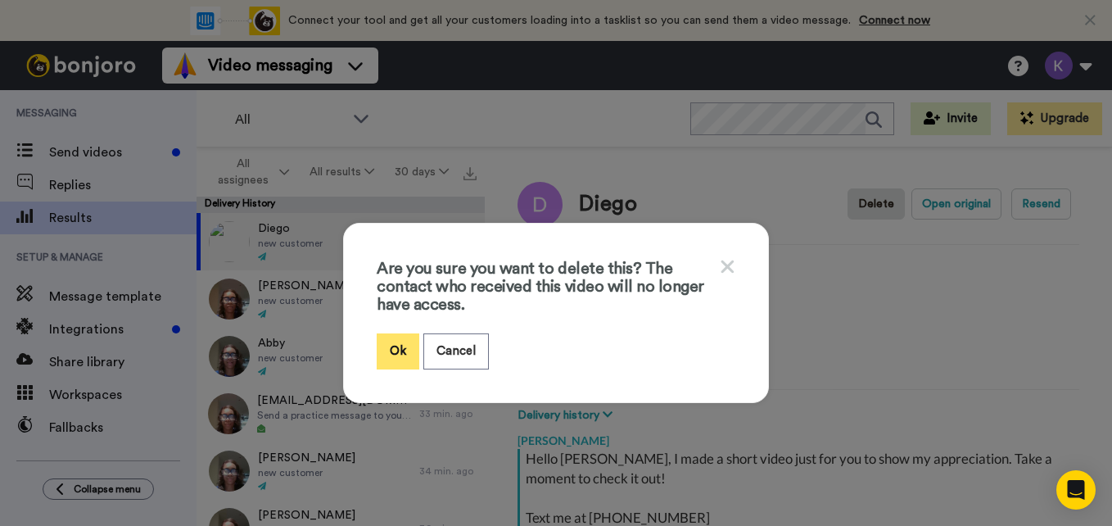
click at [393, 337] on button "Ok" at bounding box center [398, 350] width 43 height 35
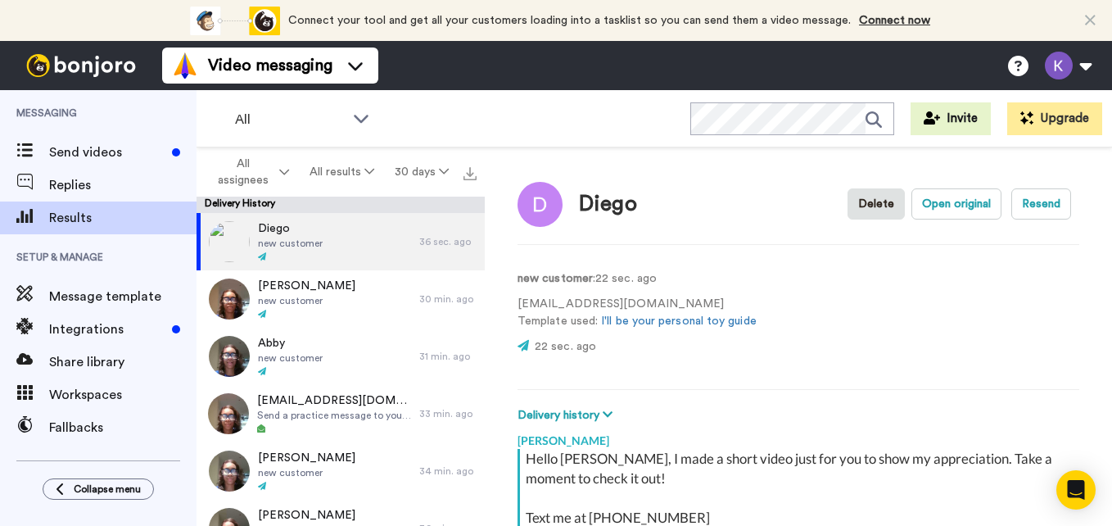
type textarea "x"
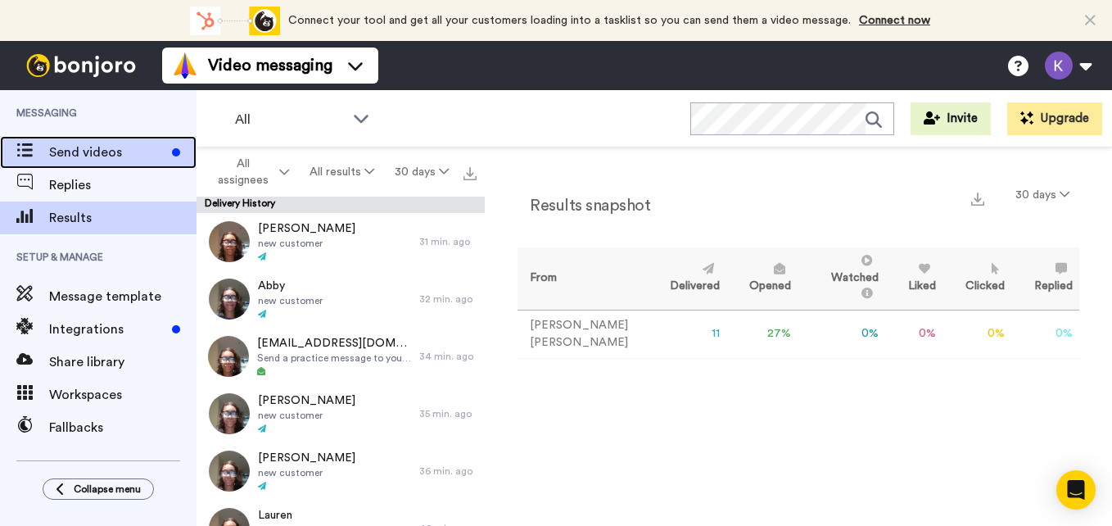
click at [73, 160] on span "Send videos" at bounding box center [107, 152] width 116 height 20
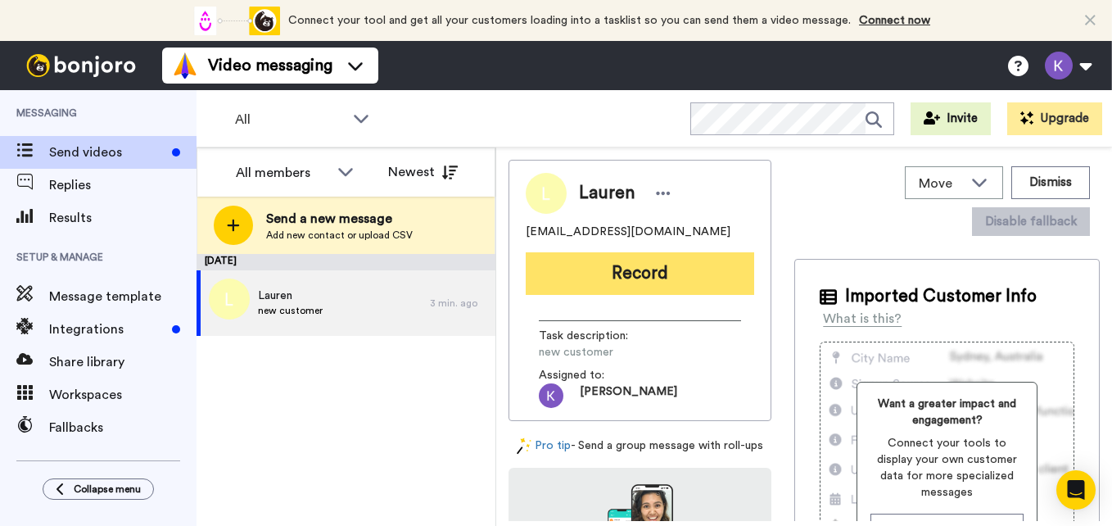
click at [626, 280] on button "Record" at bounding box center [640, 273] width 228 height 43
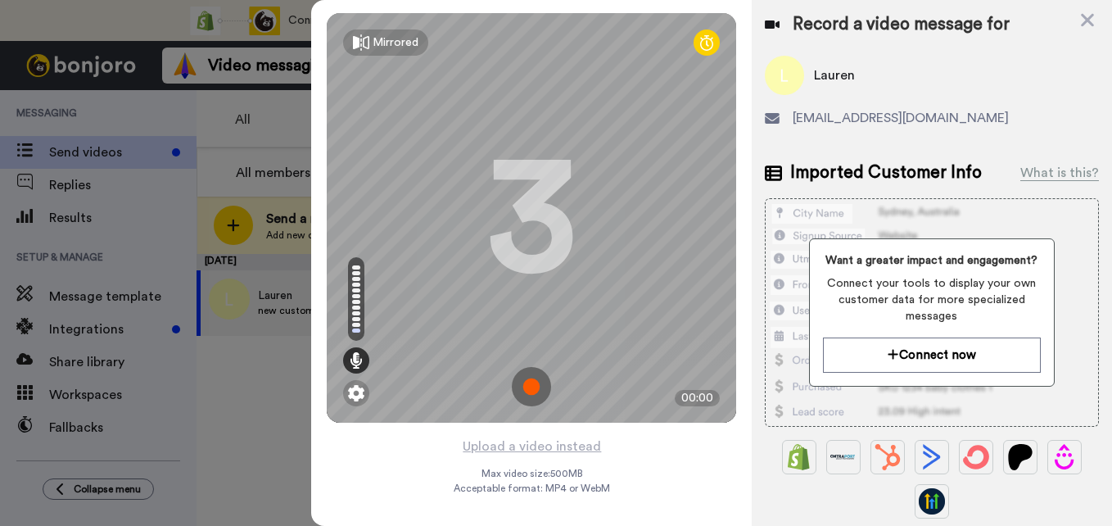
click at [527, 382] on img at bounding box center [531, 386] width 39 height 39
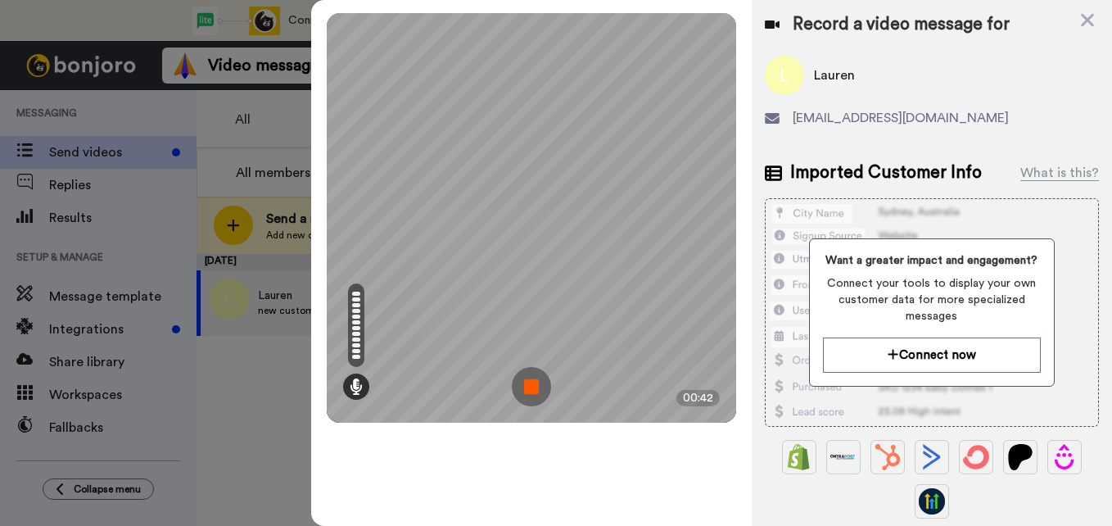
click at [527, 382] on img at bounding box center [531, 386] width 39 height 39
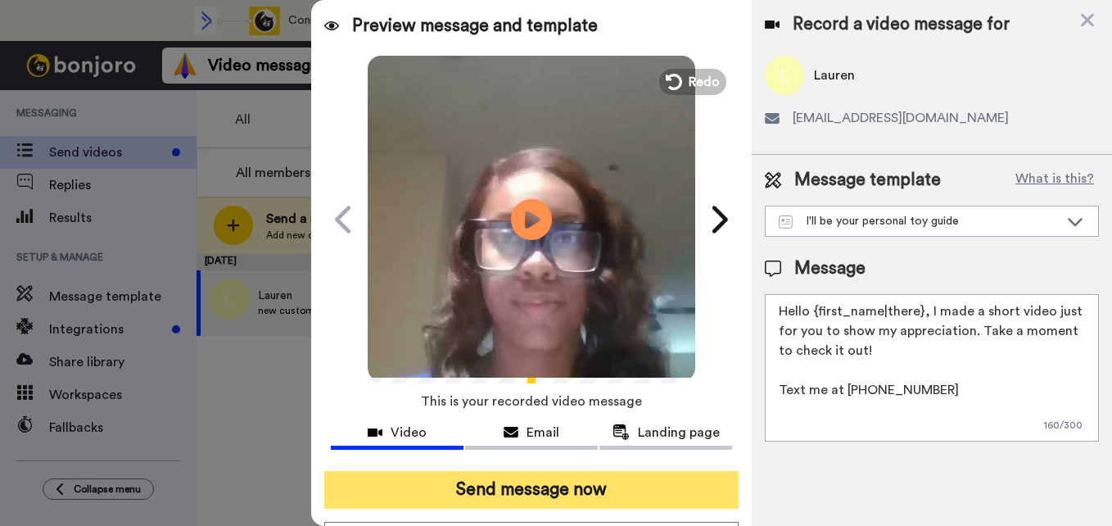
click at [560, 486] on button "Send message now" at bounding box center [531, 490] width 414 height 38
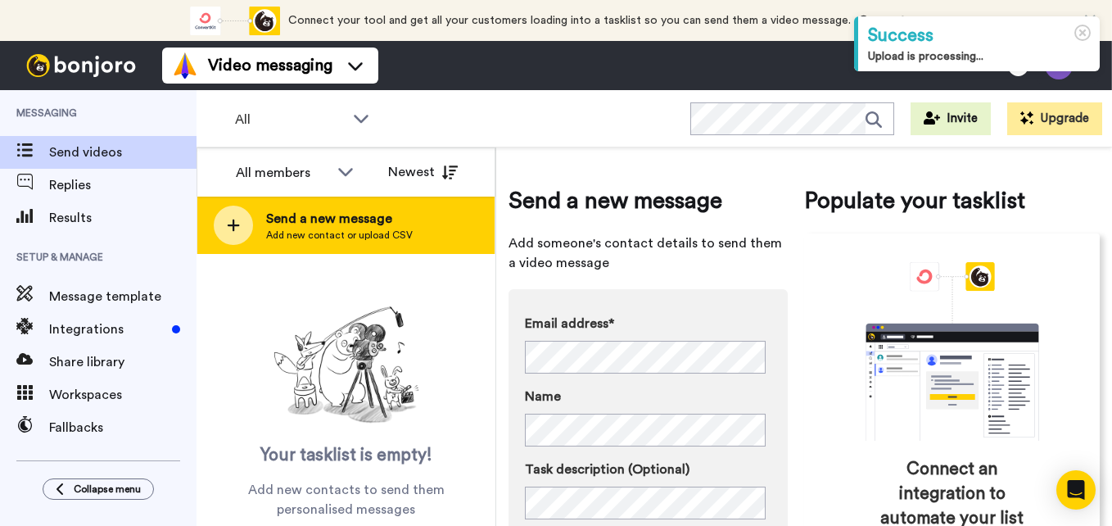
click at [333, 245] on div "Send a new message Add new contact or upload CSV" at bounding box center [345, 224] width 297 height 57
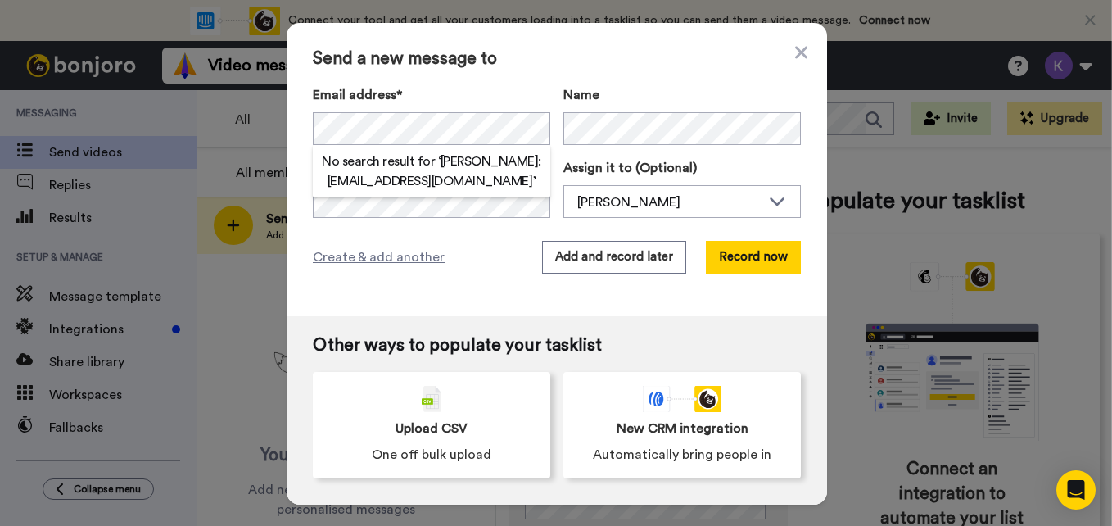
click at [591, 57] on span "Send a new message to" at bounding box center [557, 59] width 488 height 20
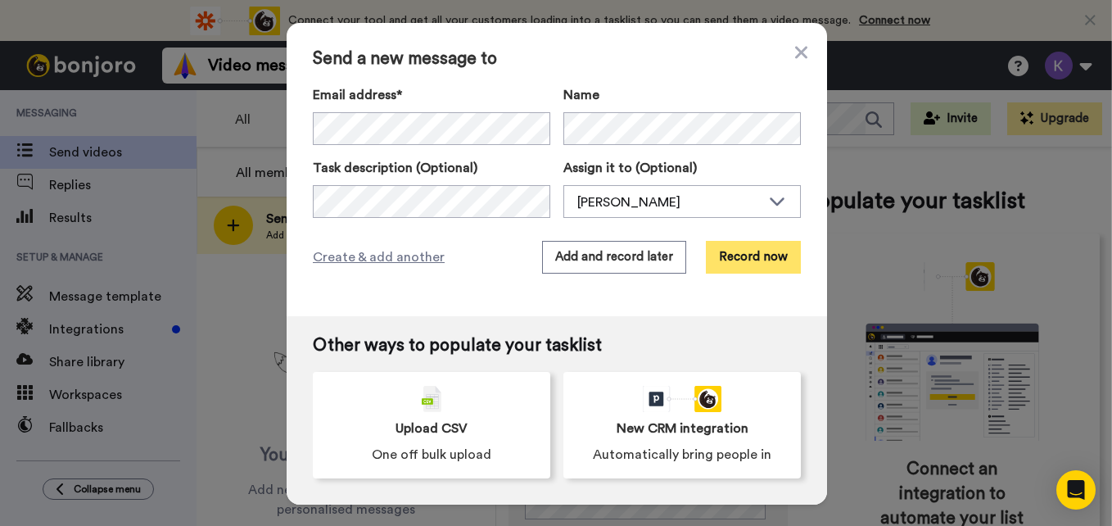
click at [714, 253] on button "Record now" at bounding box center [753, 257] width 95 height 33
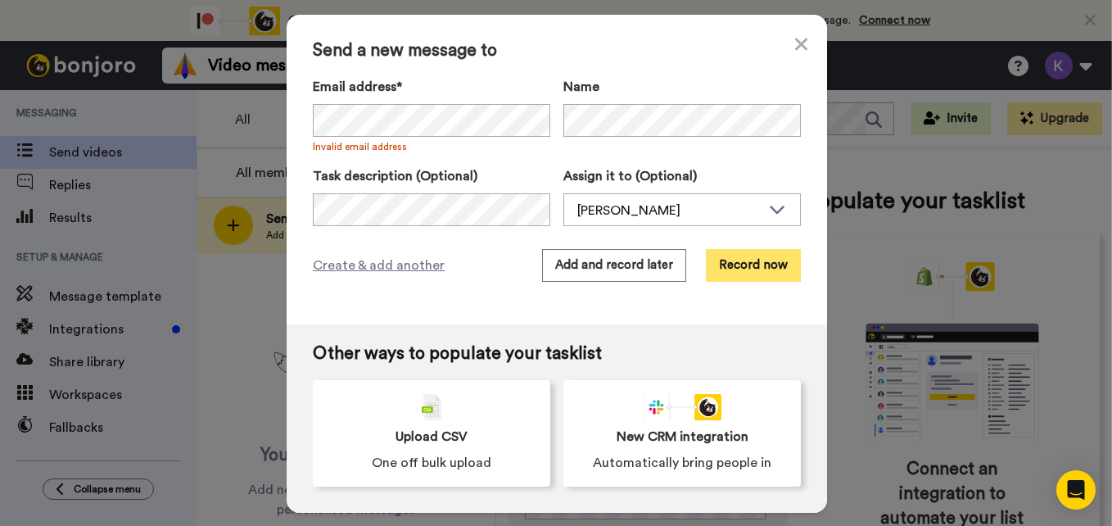
click at [743, 260] on button "Record now" at bounding box center [753, 265] width 95 height 33
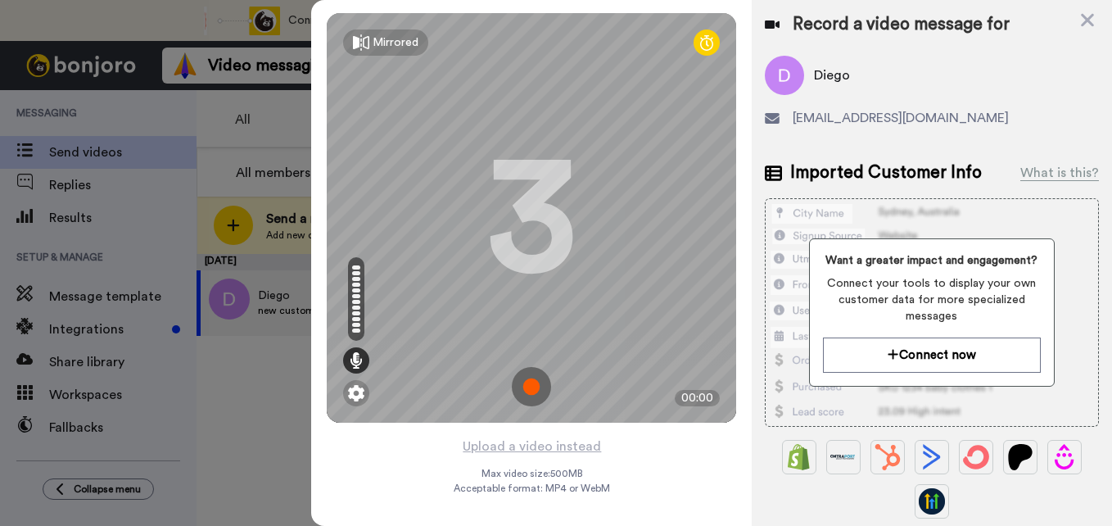
click at [527, 375] on img at bounding box center [531, 386] width 39 height 39
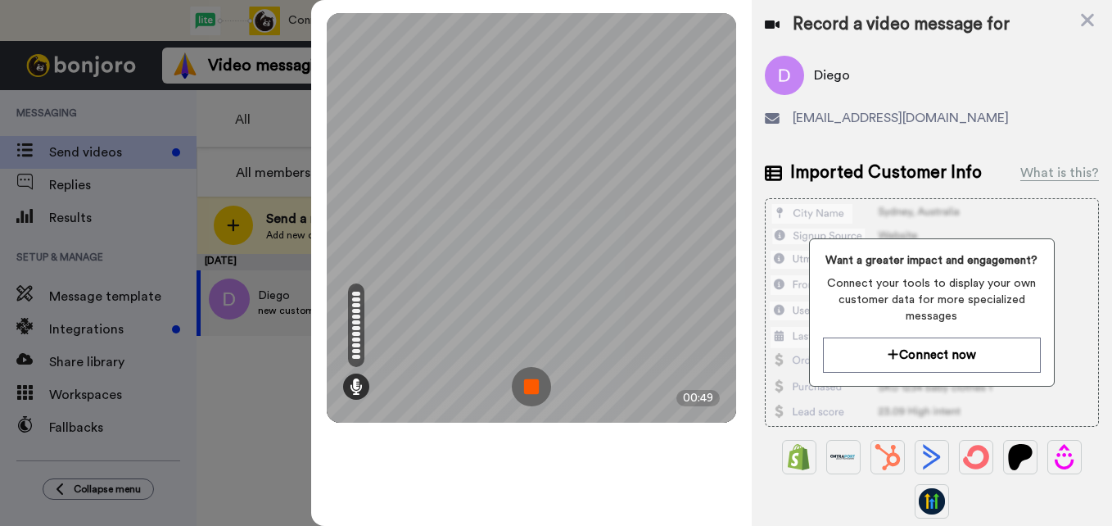
click at [527, 375] on img at bounding box center [531, 386] width 39 height 39
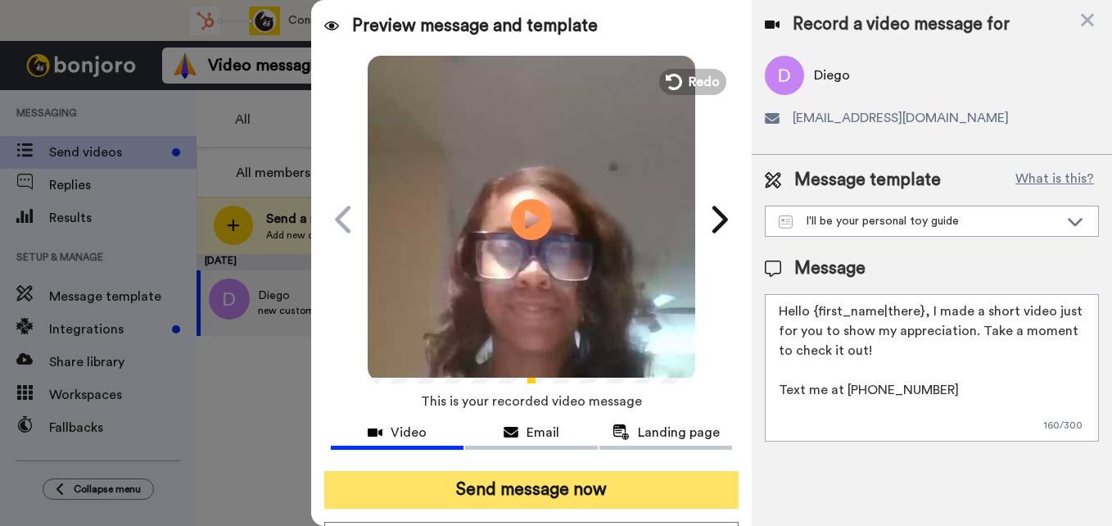
click at [549, 489] on button "Send message now" at bounding box center [531, 490] width 414 height 38
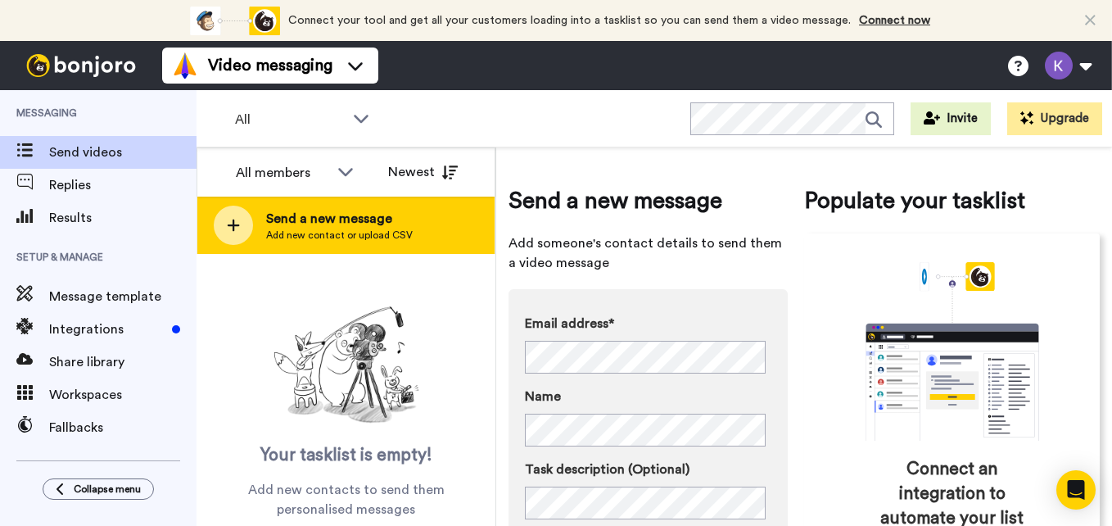
click at [314, 220] on span "Send a new message" at bounding box center [339, 219] width 147 height 20
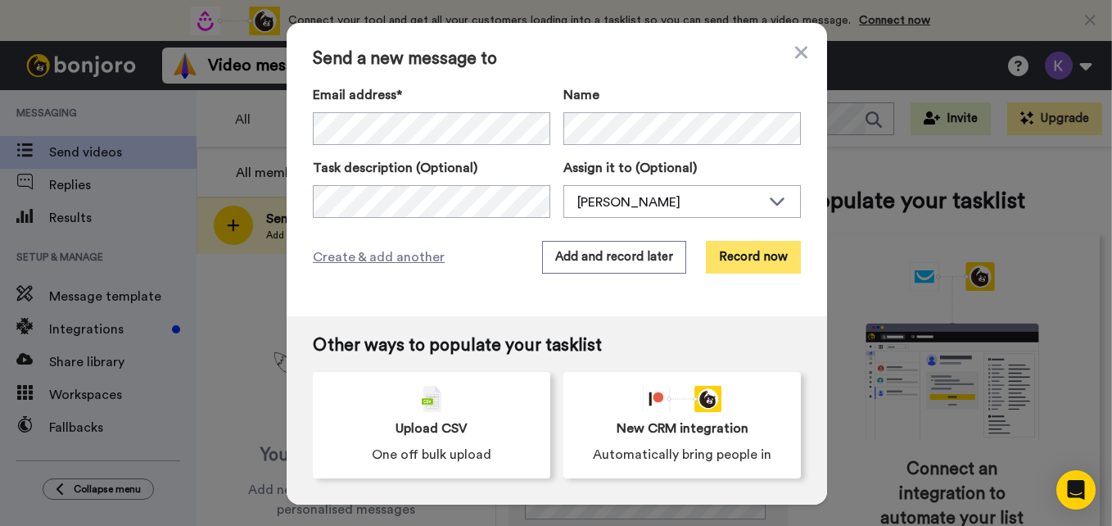
click at [744, 258] on button "Record now" at bounding box center [753, 257] width 95 height 33
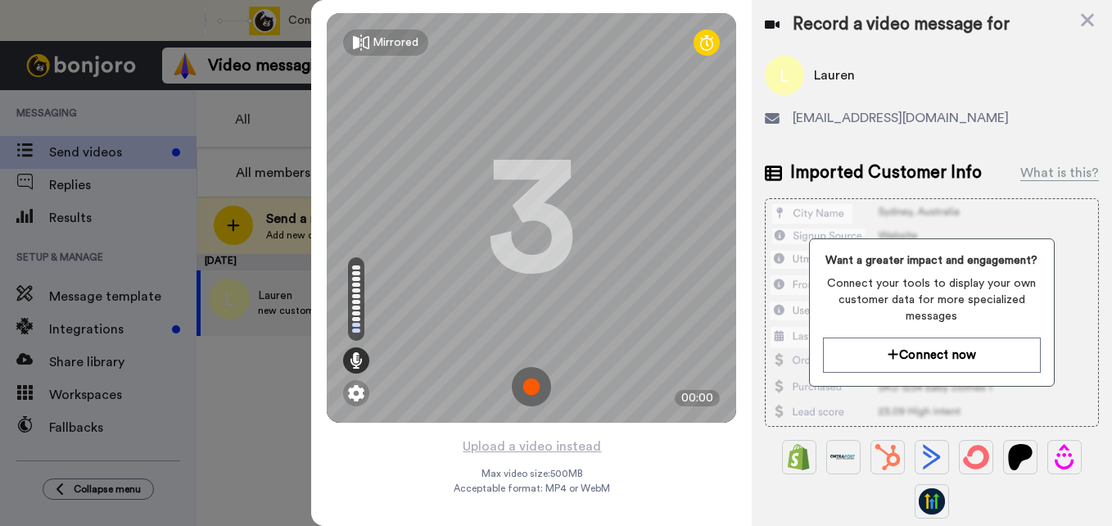
click at [535, 382] on img at bounding box center [531, 386] width 39 height 39
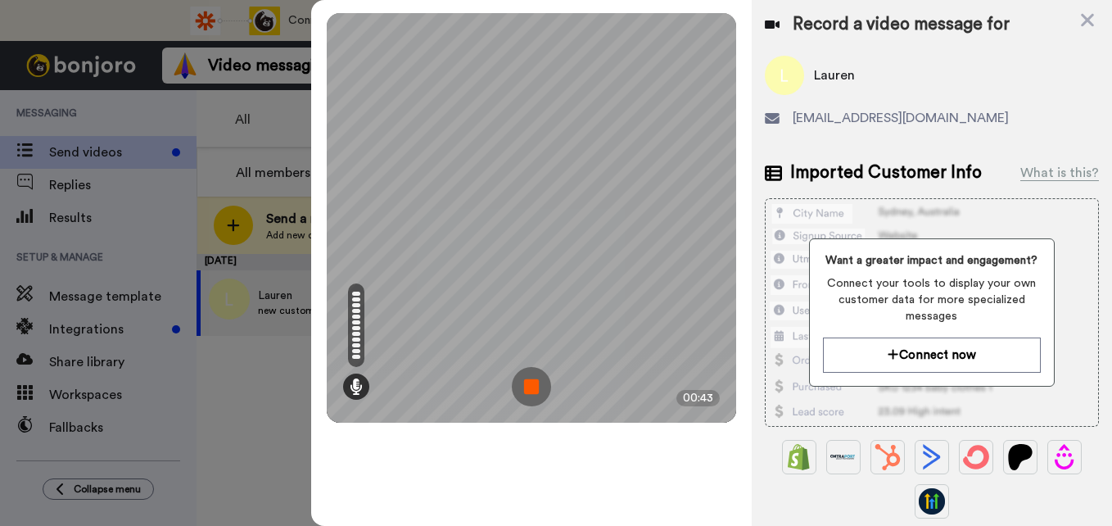
click at [535, 382] on img at bounding box center [531, 386] width 39 height 39
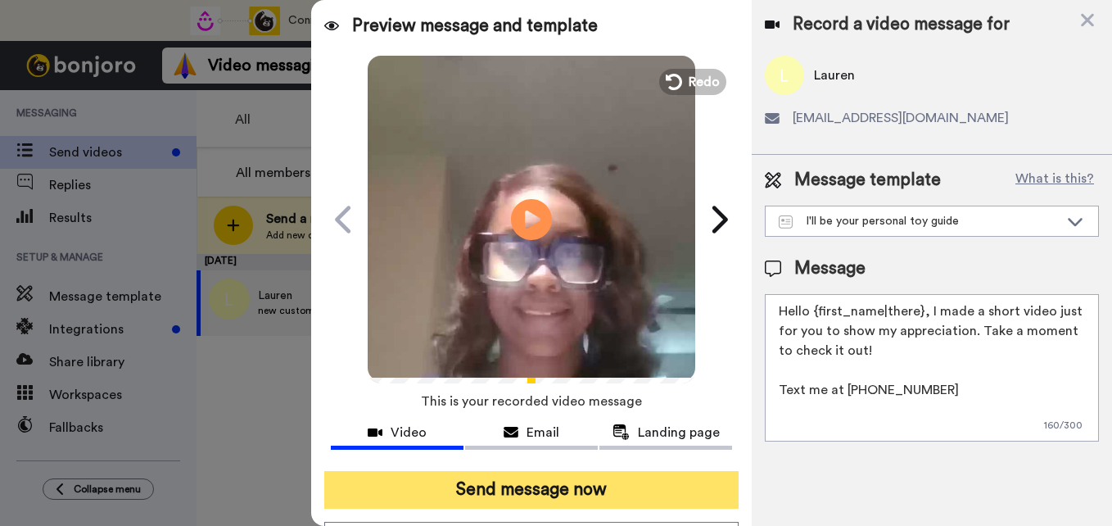
click at [591, 504] on button "Send message now" at bounding box center [531, 490] width 414 height 38
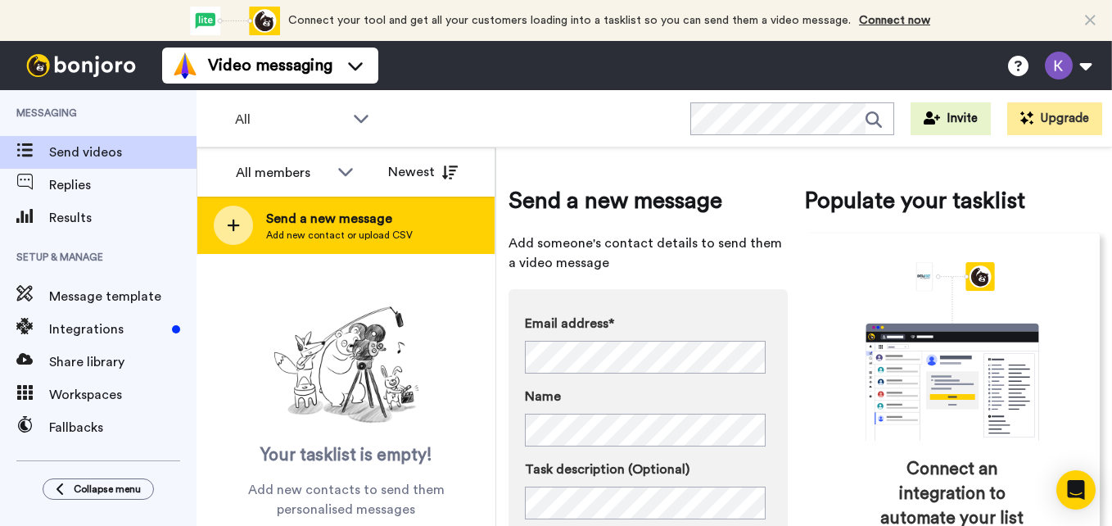
click at [413, 221] on div "Send a new message Add new contact or upload CSV" at bounding box center [345, 224] width 297 height 57
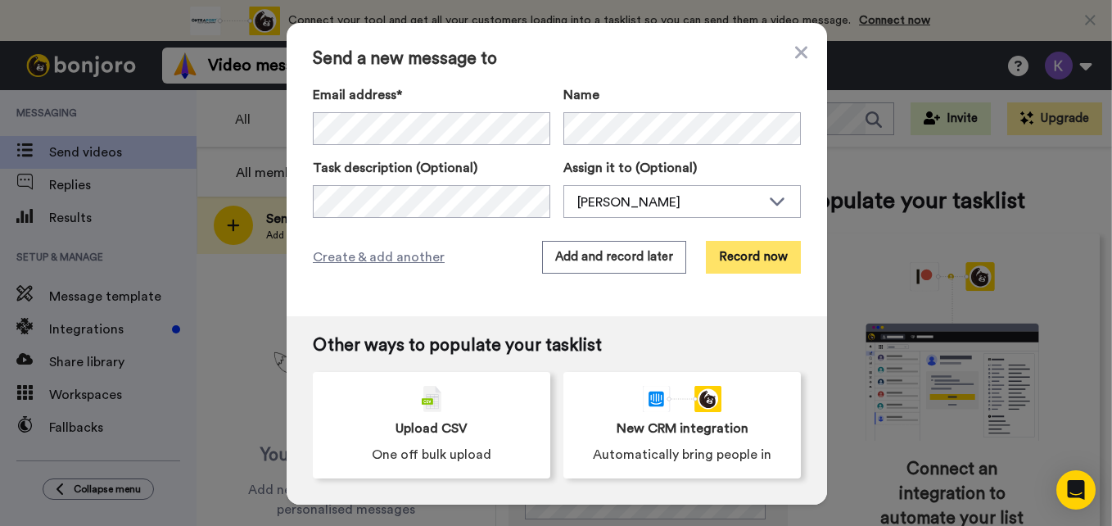
click at [736, 249] on button "Record now" at bounding box center [753, 257] width 95 height 33
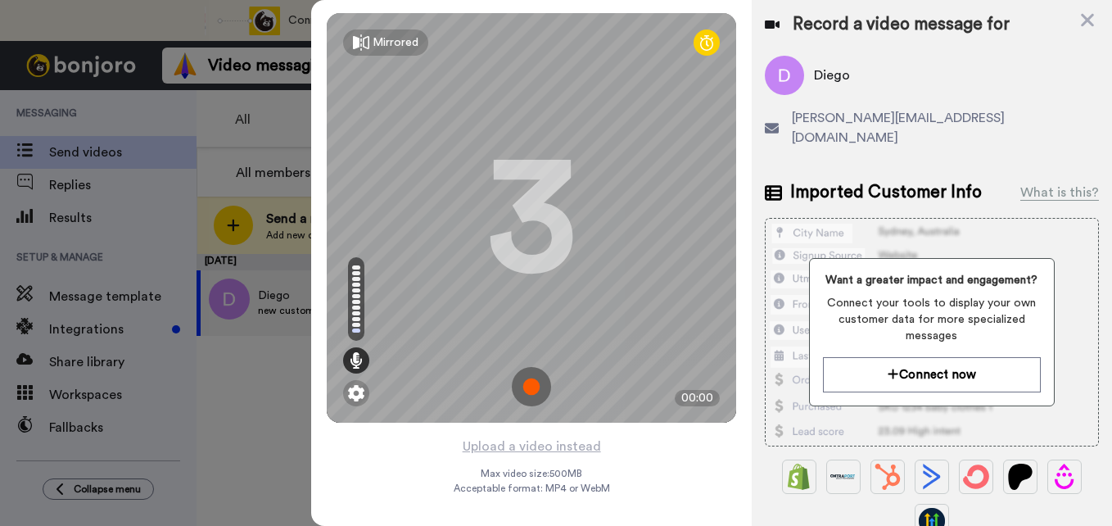
click at [529, 383] on img at bounding box center [531, 386] width 39 height 39
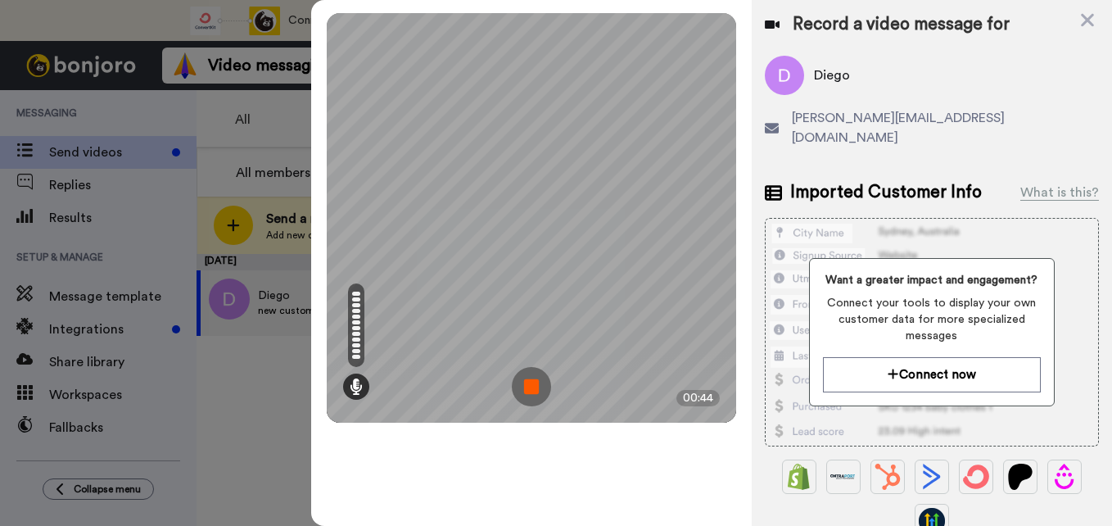
click at [529, 383] on img at bounding box center [531, 386] width 39 height 39
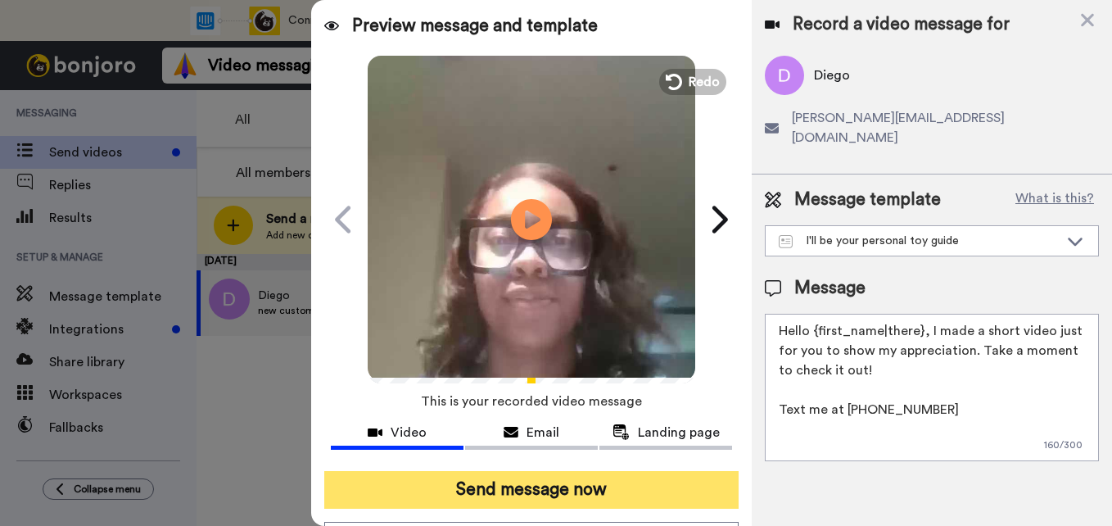
click at [542, 495] on button "Send message now" at bounding box center [531, 490] width 414 height 38
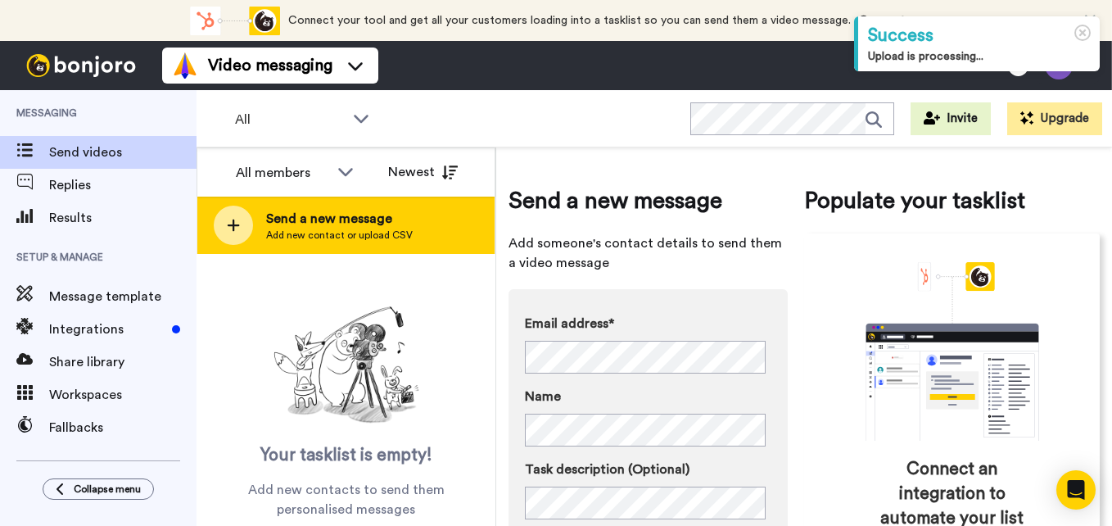
click at [412, 237] on div "Send a new message Add new contact or upload CSV" at bounding box center [345, 224] width 297 height 57
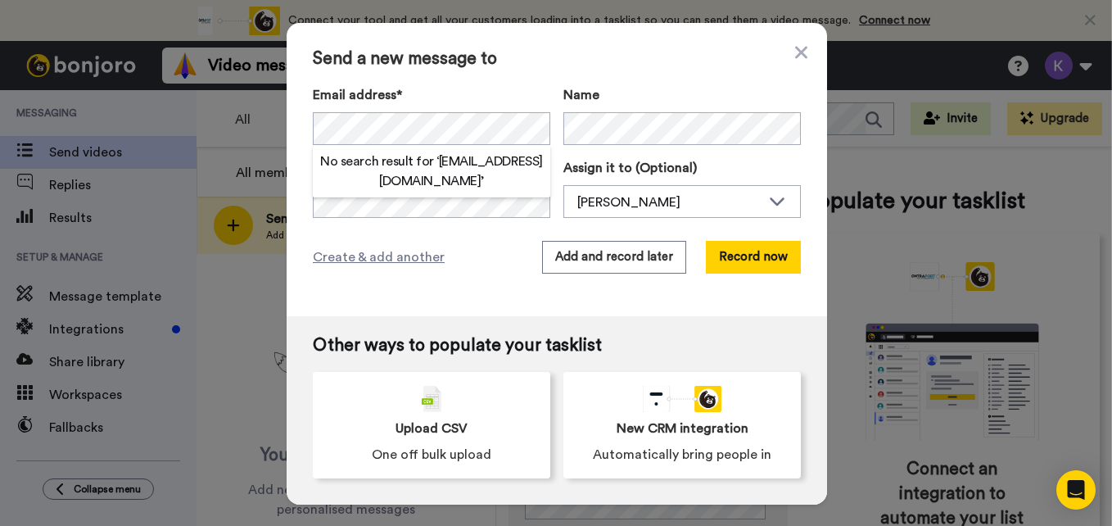
click at [699, 75] on div "Send a new message to Email address* No search result for ‘ [EMAIL_ADDRESS][DOM…" at bounding box center [557, 169] width 540 height 293
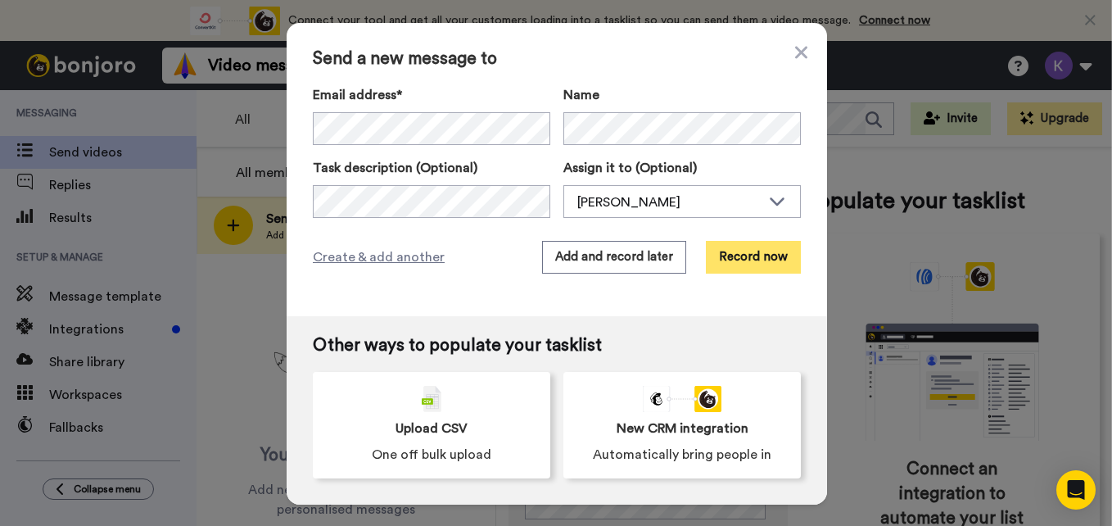
click at [758, 263] on button "Record now" at bounding box center [753, 257] width 95 height 33
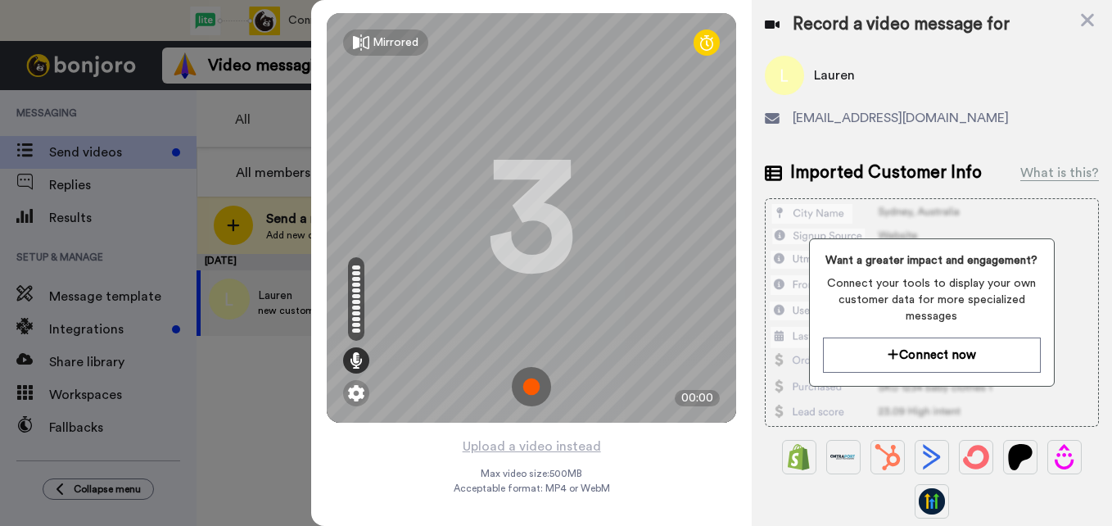
click at [526, 386] on img at bounding box center [531, 386] width 39 height 39
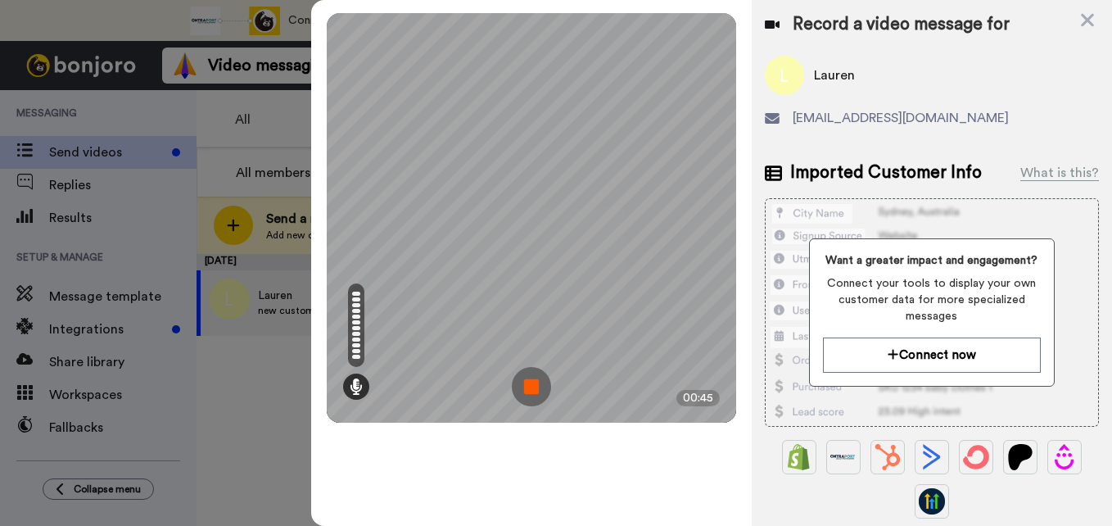
click at [538, 387] on img at bounding box center [531, 386] width 39 height 39
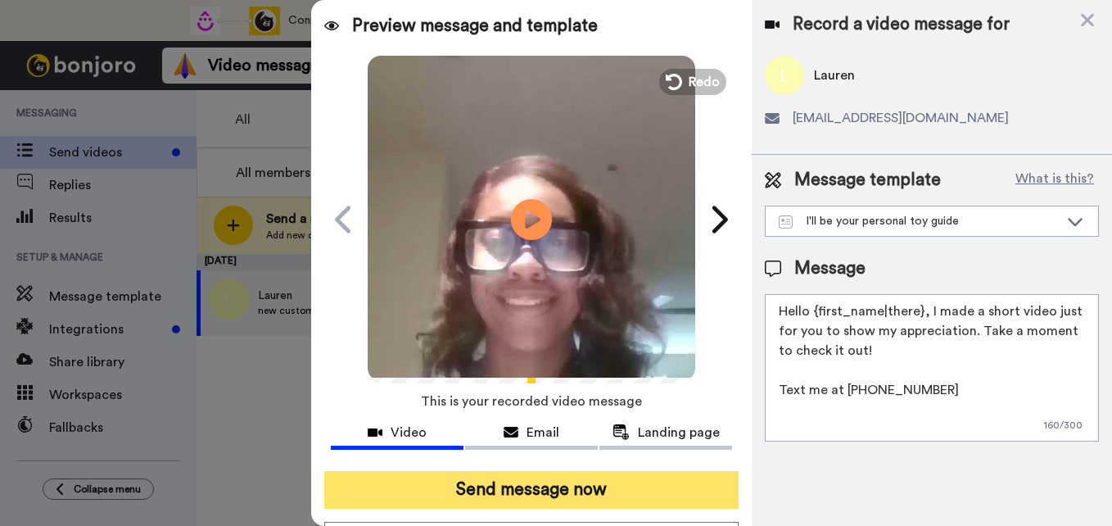
click at [625, 491] on button "Send message now" at bounding box center [531, 490] width 414 height 38
